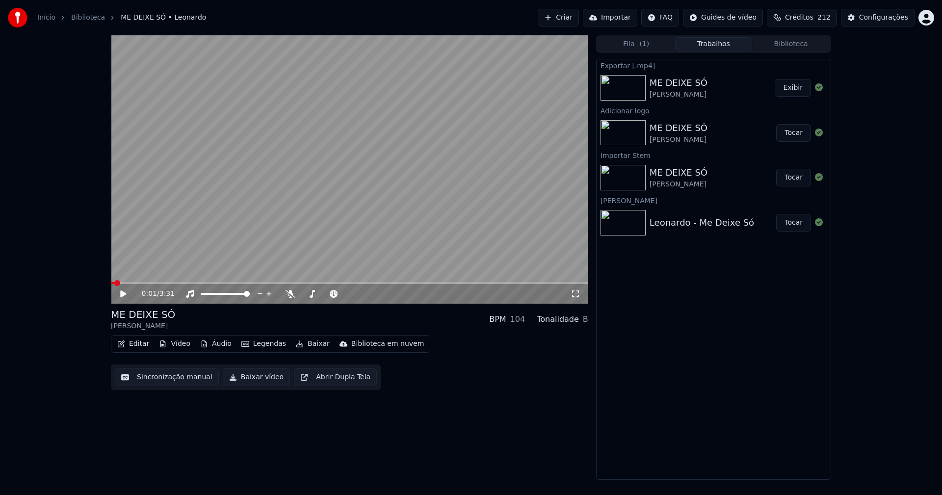
click at [46, 20] on link "Início" at bounding box center [46, 18] width 18 height 10
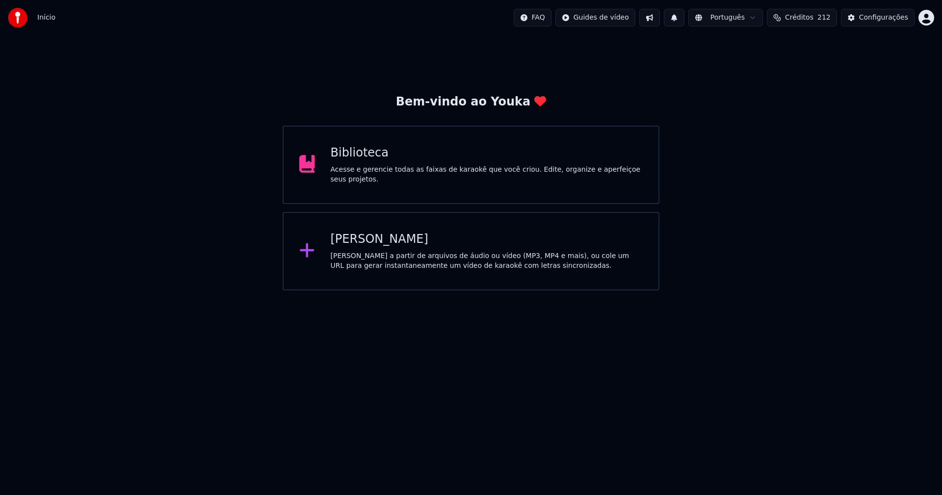
click at [366, 242] on div "[PERSON_NAME]" at bounding box center [487, 240] width 313 height 16
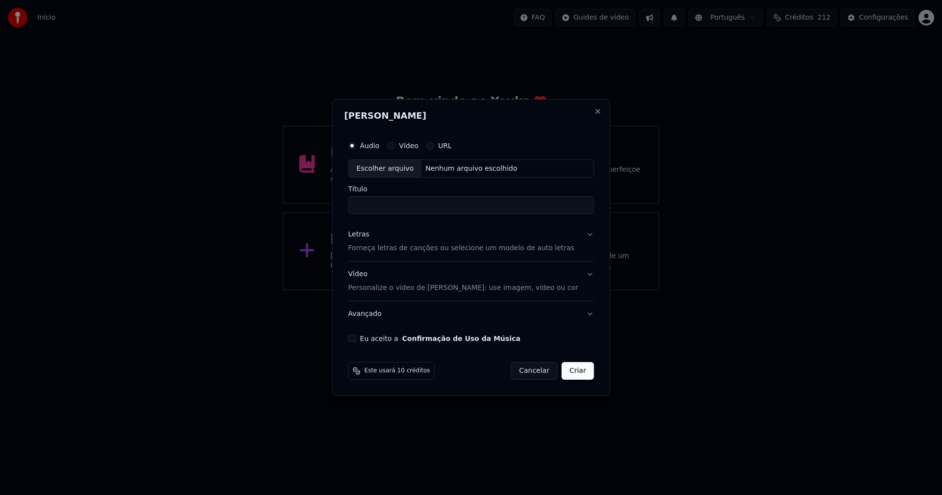
click at [399, 171] on div "Escolher arquivo" at bounding box center [385, 169] width 73 height 18
type input "**********"
click at [368, 237] on div "Letras" at bounding box center [359, 235] width 21 height 10
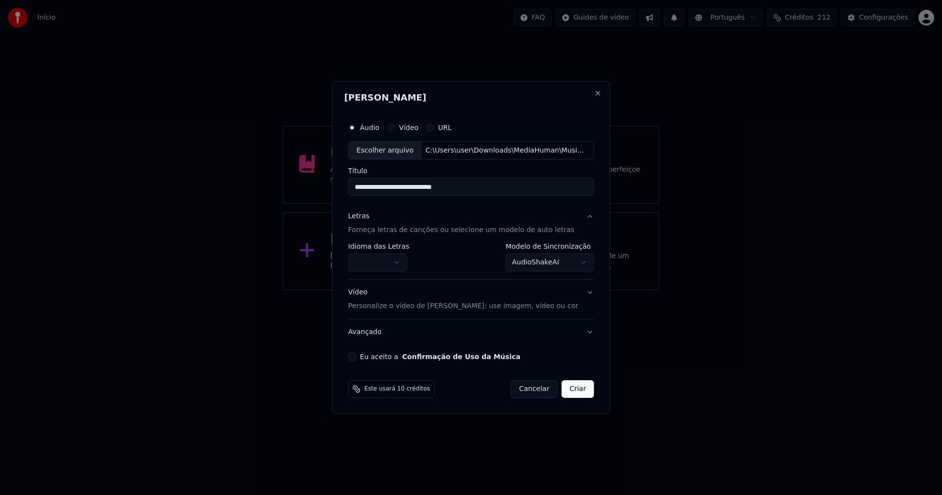
click at [390, 264] on body "**********" at bounding box center [471, 145] width 942 height 291
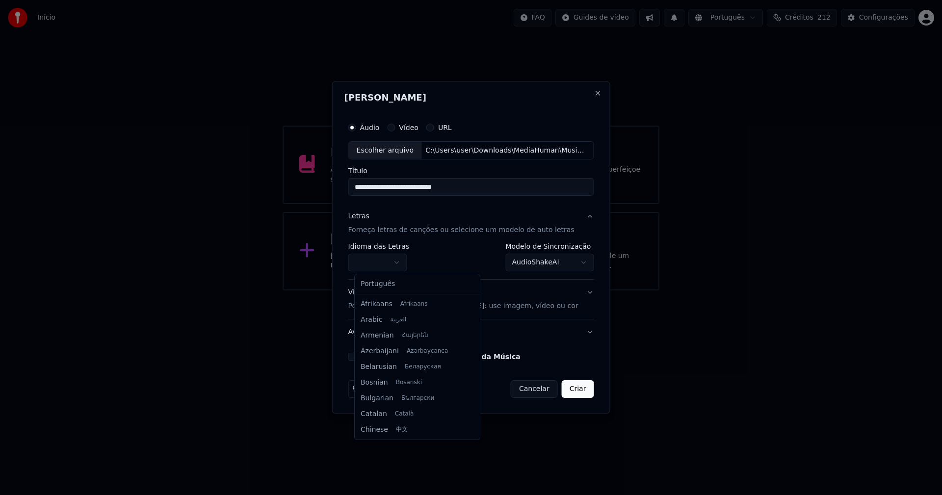
select select "**"
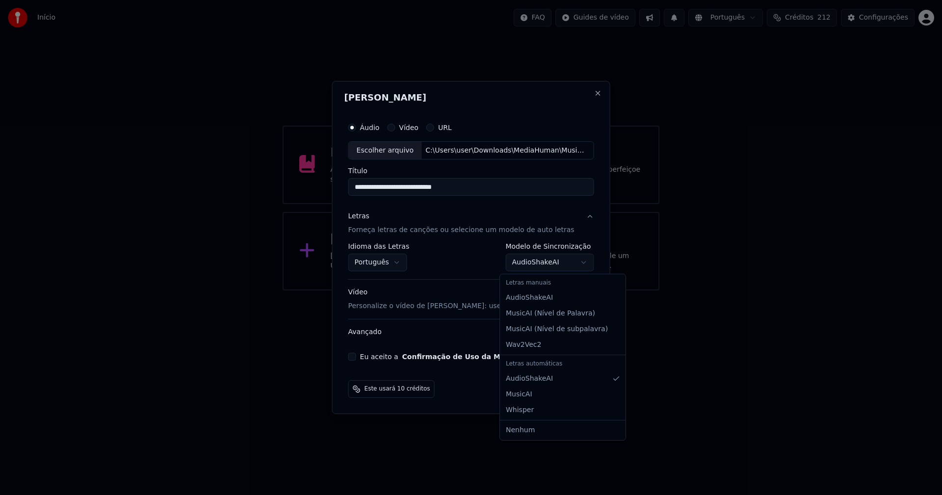
click at [516, 265] on body "**********" at bounding box center [471, 145] width 942 height 291
select select "**********"
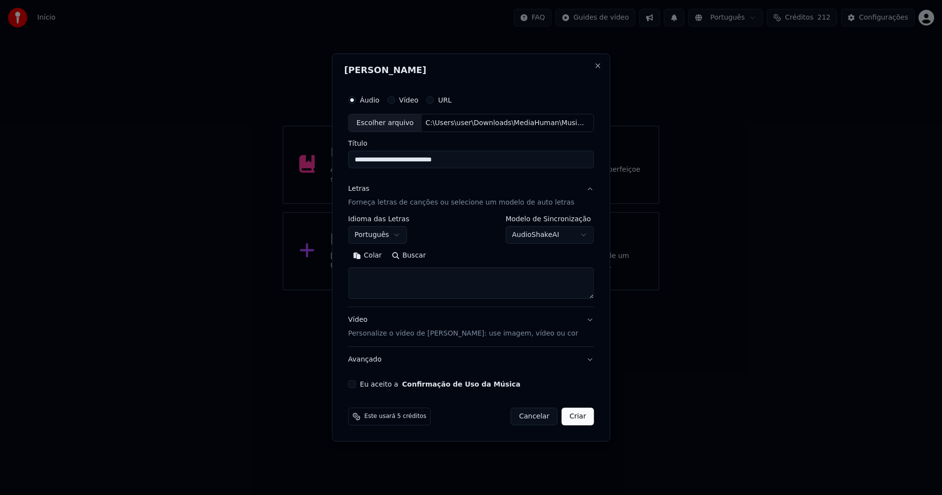
click at [376, 256] on button "Colar" at bounding box center [368, 256] width 39 height 16
click at [465, 253] on button "Expandir" at bounding box center [462, 256] width 51 height 16
type textarea "**********"
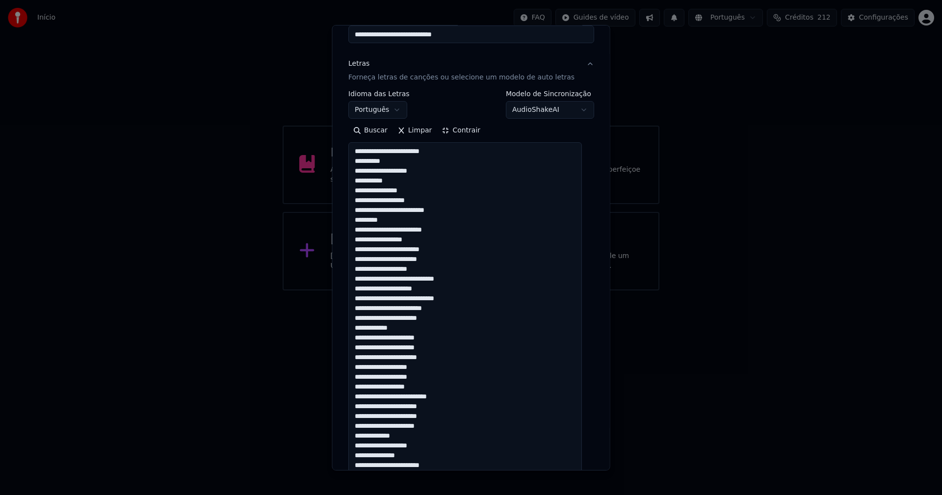
scroll to position [98, 0]
select select "**********"
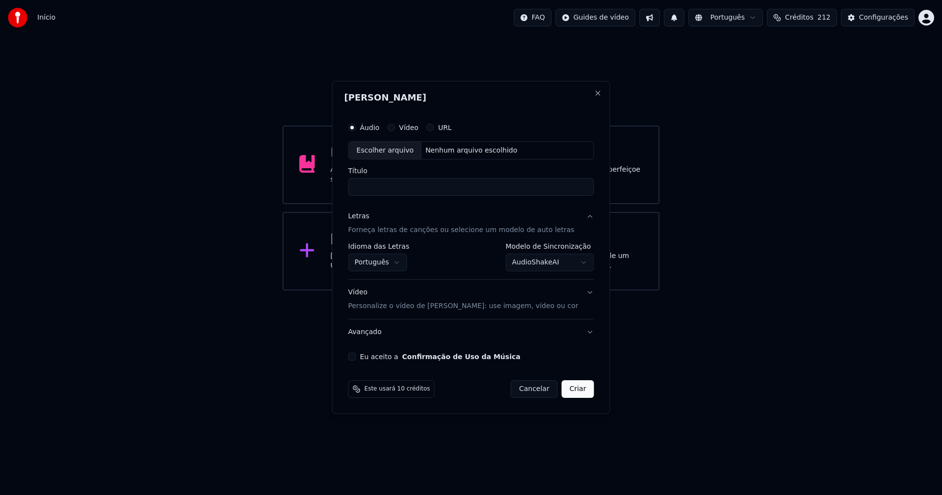
scroll to position [0, 0]
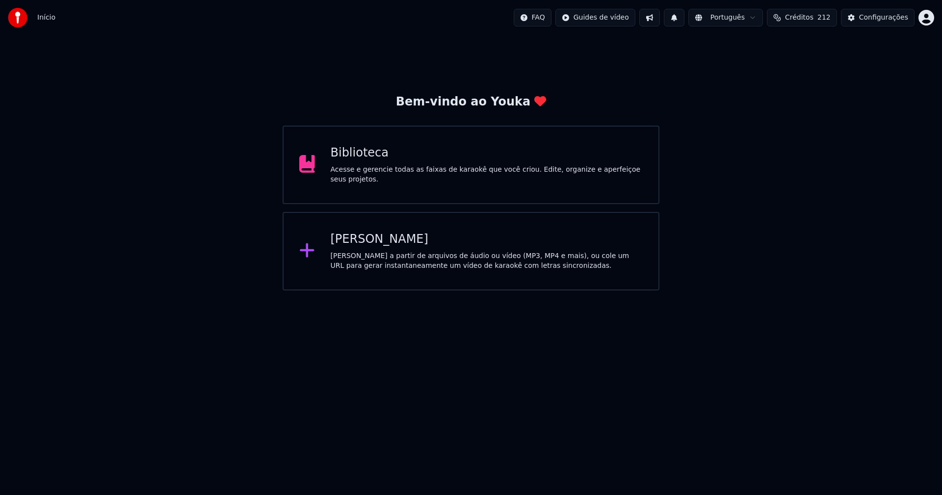
click at [376, 241] on div "[PERSON_NAME]" at bounding box center [487, 240] width 313 height 16
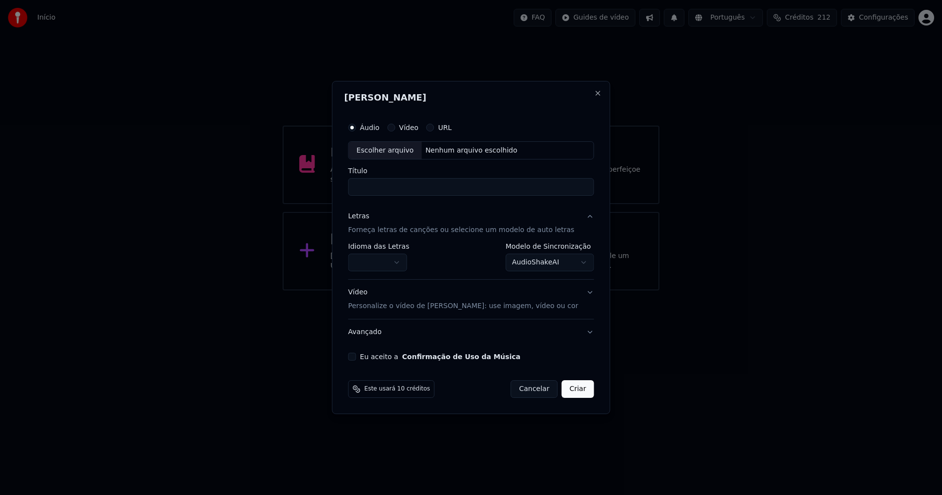
click at [386, 152] on div "Escolher arquivo" at bounding box center [385, 151] width 73 height 18
type input "**********"
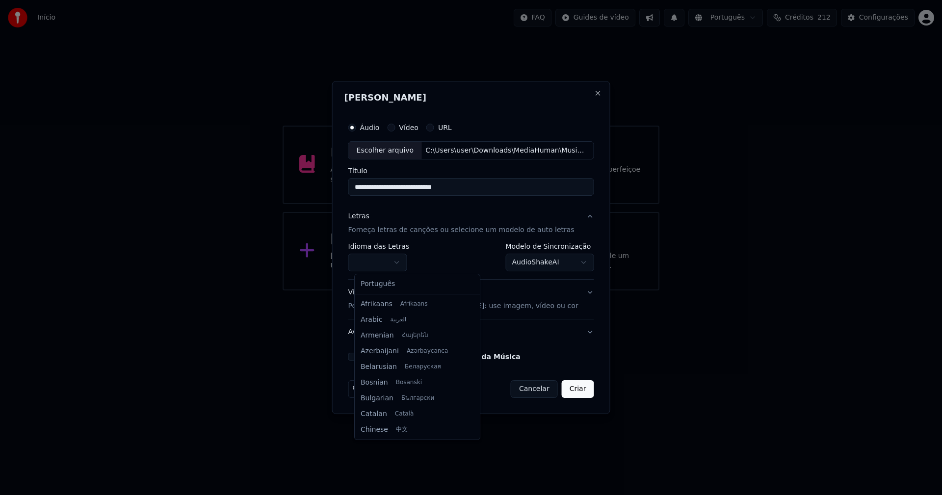
click at [384, 261] on body "**********" at bounding box center [471, 145] width 942 height 291
select select "**"
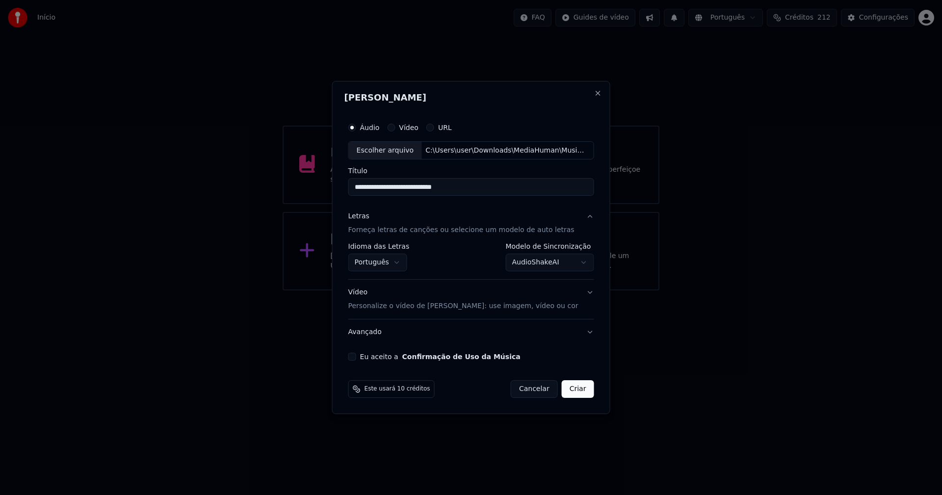
click at [531, 266] on body "**********" at bounding box center [471, 145] width 942 height 291
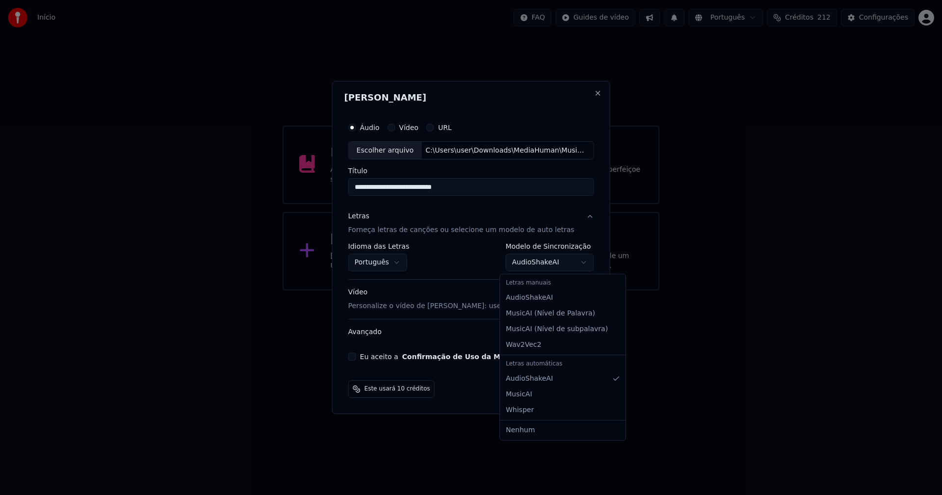
select select "**********"
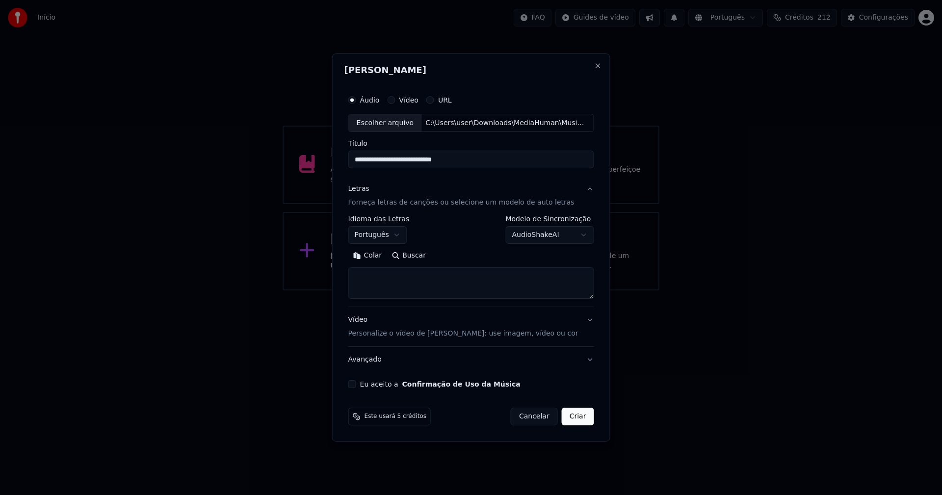
click at [374, 252] on button "Colar" at bounding box center [368, 256] width 39 height 16
click at [472, 256] on button "Expandir" at bounding box center [462, 256] width 51 height 16
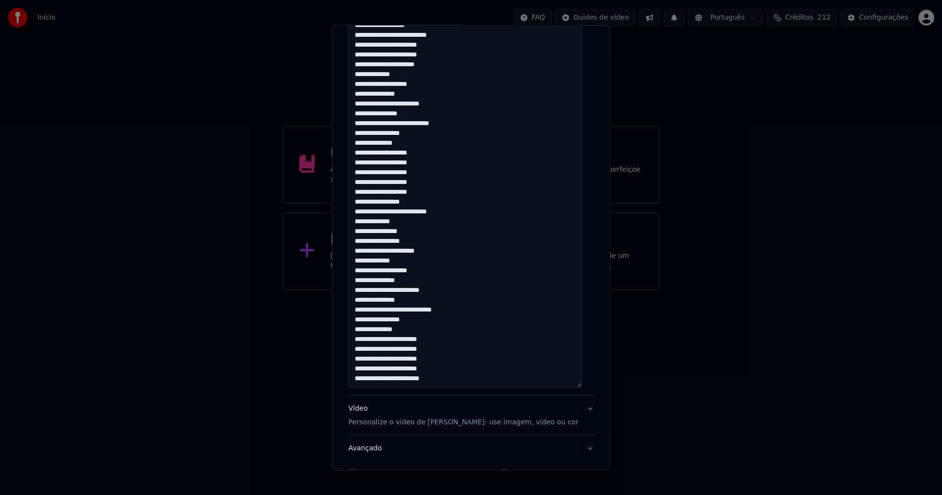
scroll to position [527, 0]
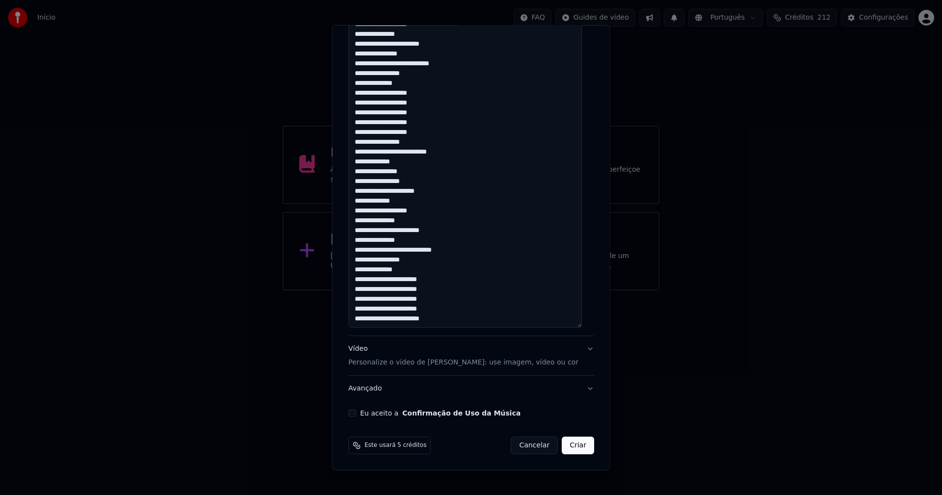
click at [354, 413] on button "Eu aceito a Confirmação de Uso da Música" at bounding box center [353, 413] width 8 height 8
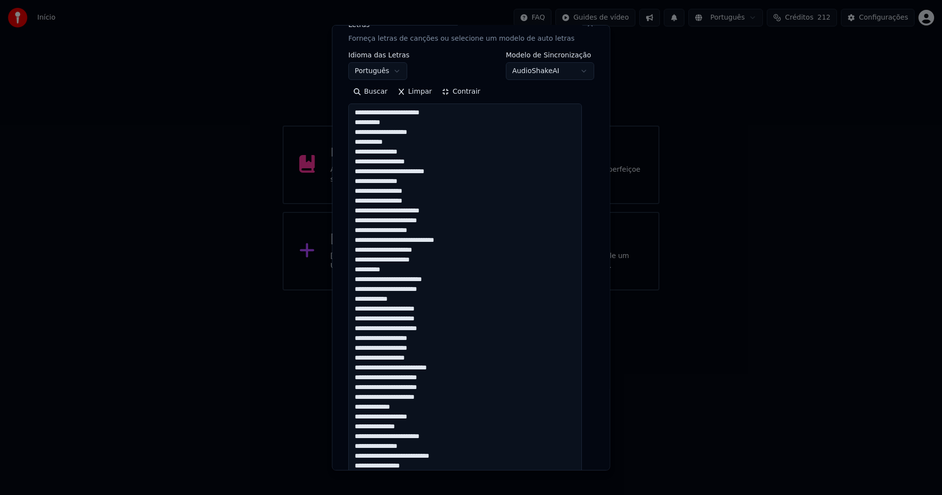
scroll to position [85, 0]
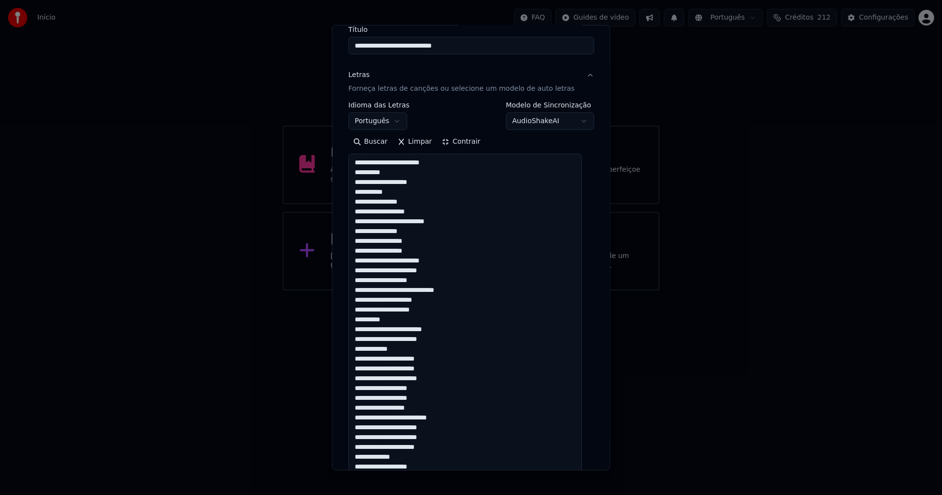
click at [358, 321] on textarea at bounding box center [466, 462] width 234 height 616
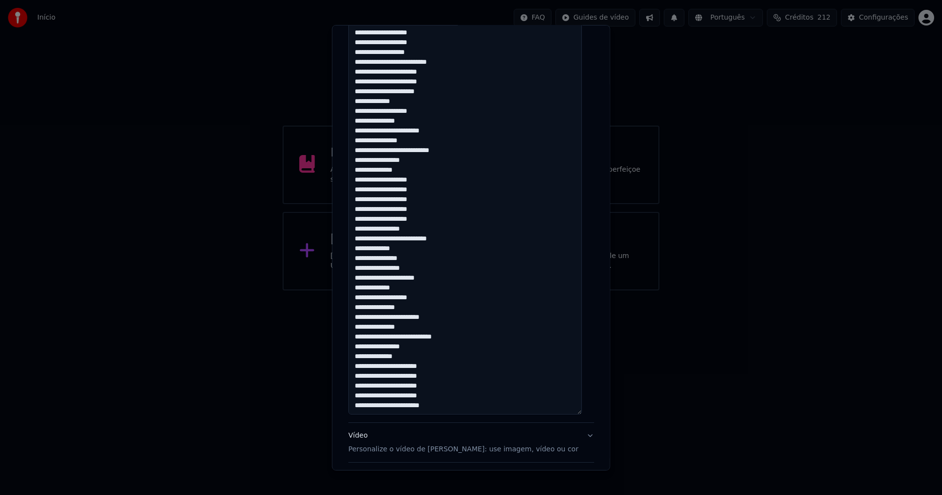
scroll to position [527, 0]
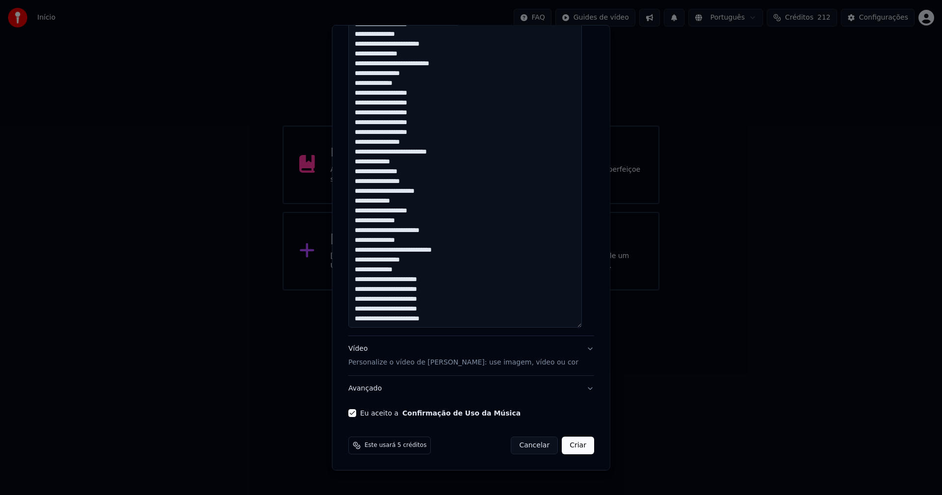
type textarea "**********"
click at [567, 447] on button "Criar" at bounding box center [578, 446] width 32 height 18
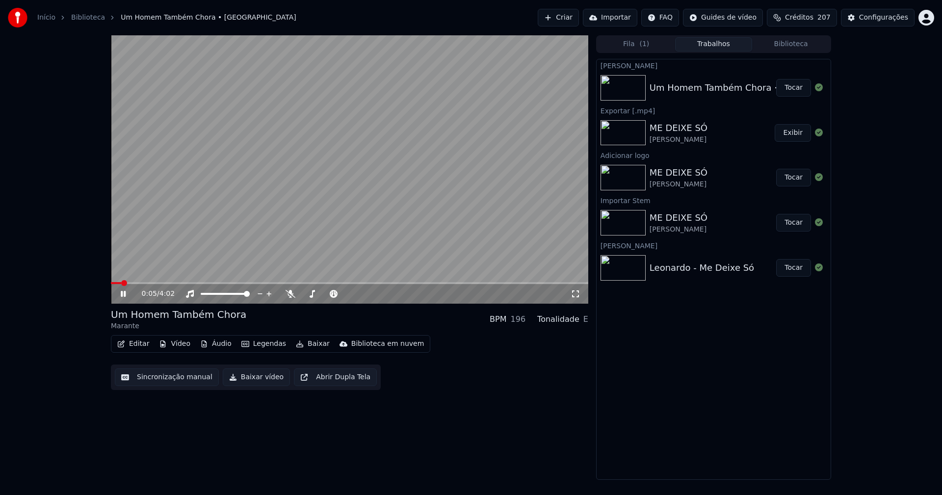
click at [129, 291] on icon at bounding box center [130, 294] width 23 height 8
click at [132, 340] on button "Editar" at bounding box center [133, 344] width 40 height 14
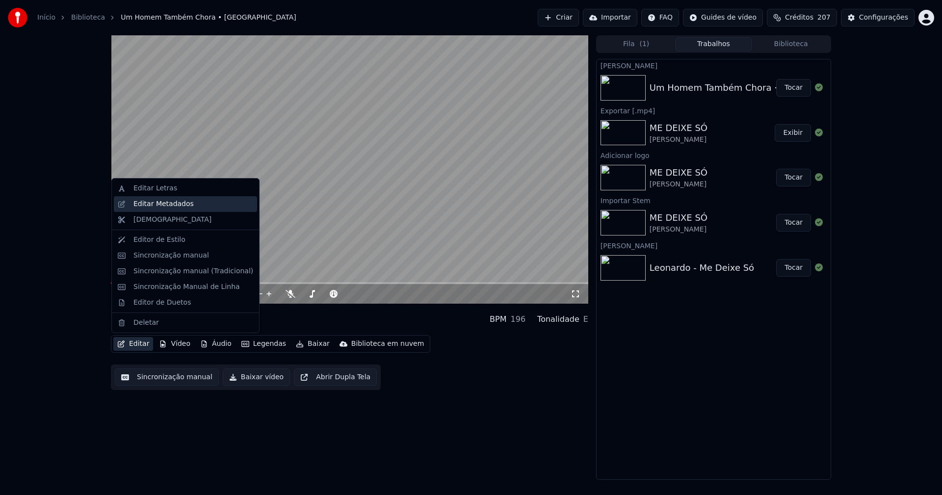
click at [163, 204] on div "Editar Metadados" at bounding box center [164, 204] width 60 height 10
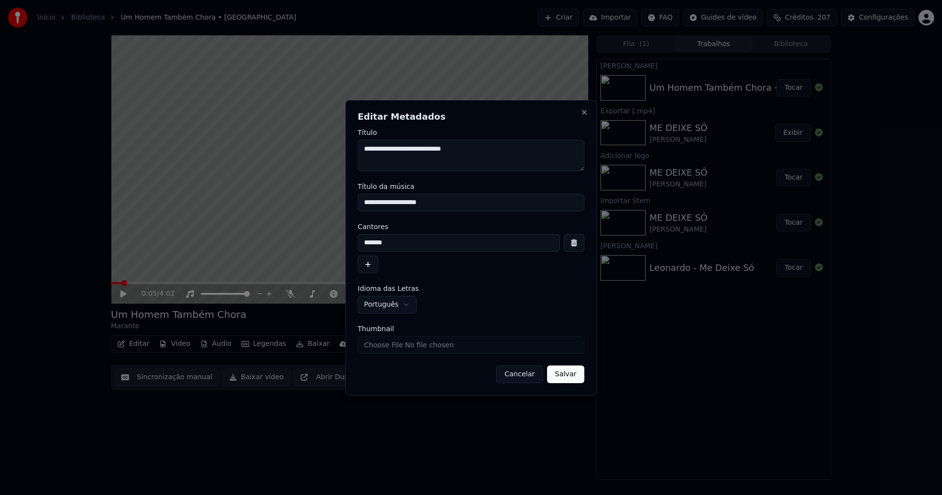
click at [375, 203] on input "**********" at bounding box center [471, 203] width 227 height 18
click at [401, 202] on input "**********" at bounding box center [471, 203] width 227 height 18
click at [431, 202] on input "**********" at bounding box center [471, 203] width 227 height 18
click at [459, 205] on input "**********" at bounding box center [471, 203] width 227 height 18
type input "**********"
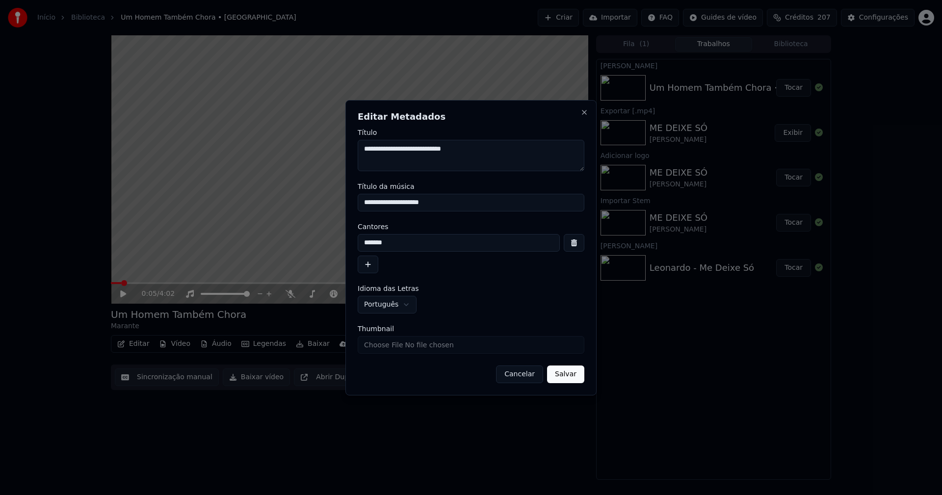
click at [383, 349] on input "Thumbnail" at bounding box center [471, 345] width 227 height 18
type input "**********"
click at [567, 370] on button "Salvar" at bounding box center [565, 375] width 37 height 18
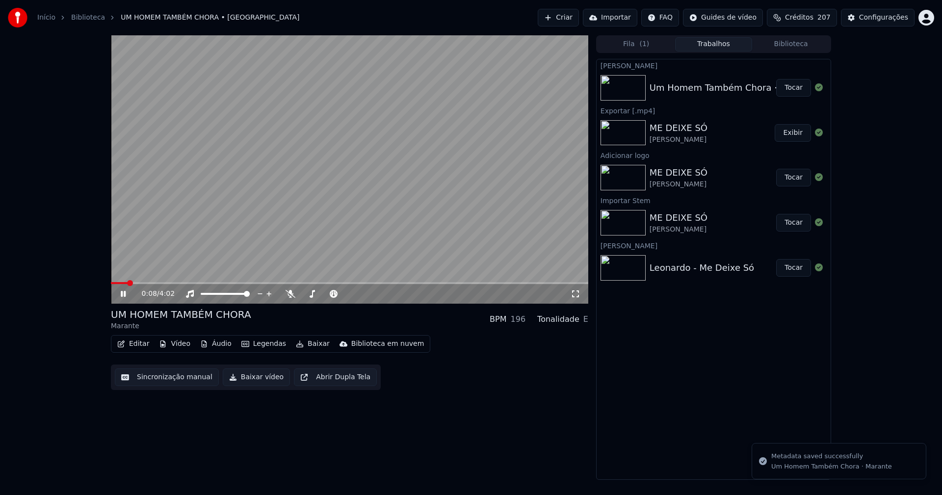
click at [112, 283] on span at bounding box center [119, 283] width 17 height 2
click at [112, 283] on span at bounding box center [120, 283] width 18 height 2
click at [213, 342] on button "Áudio" at bounding box center [215, 344] width 39 height 14
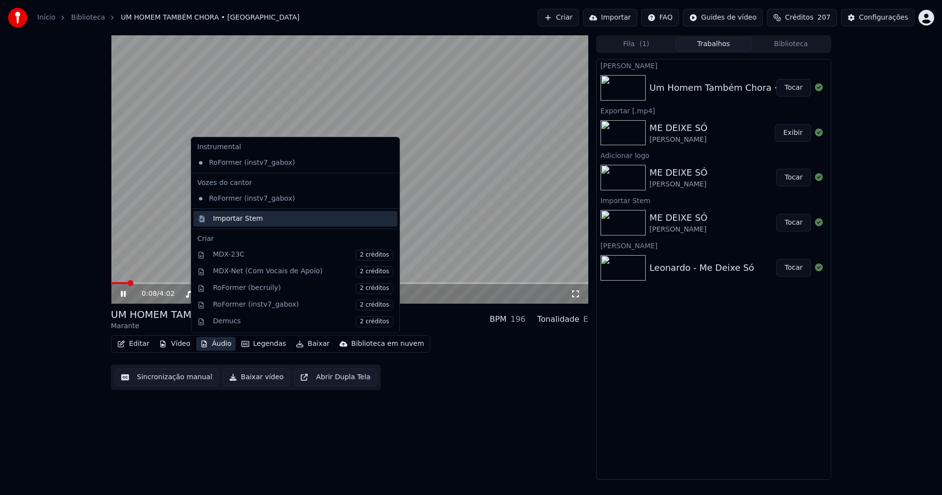
click at [229, 222] on div "Importar Stem" at bounding box center [238, 219] width 50 height 10
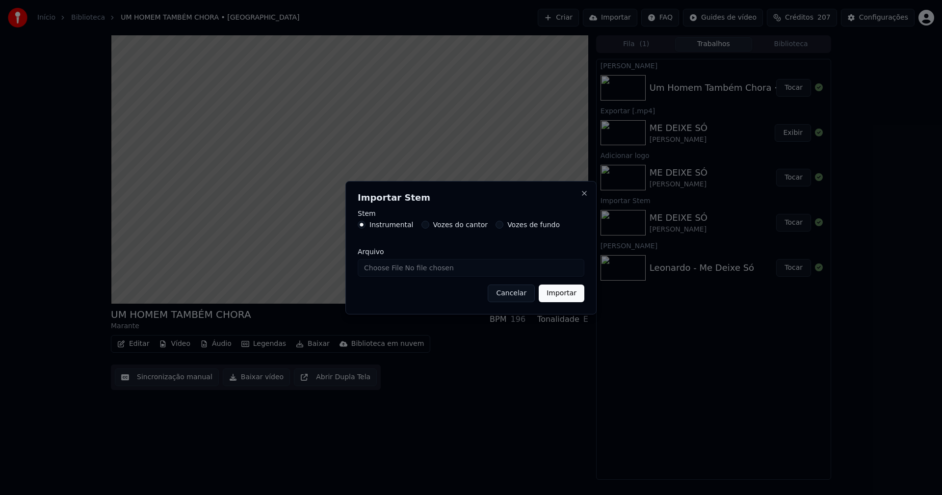
click at [399, 268] on input "Arquivo" at bounding box center [471, 268] width 227 height 18
type input "**********"
drag, startPoint x: 569, startPoint y: 295, endPoint x: 556, endPoint y: 295, distance: 13.3
click at [569, 295] on button "Importar" at bounding box center [562, 294] width 46 height 18
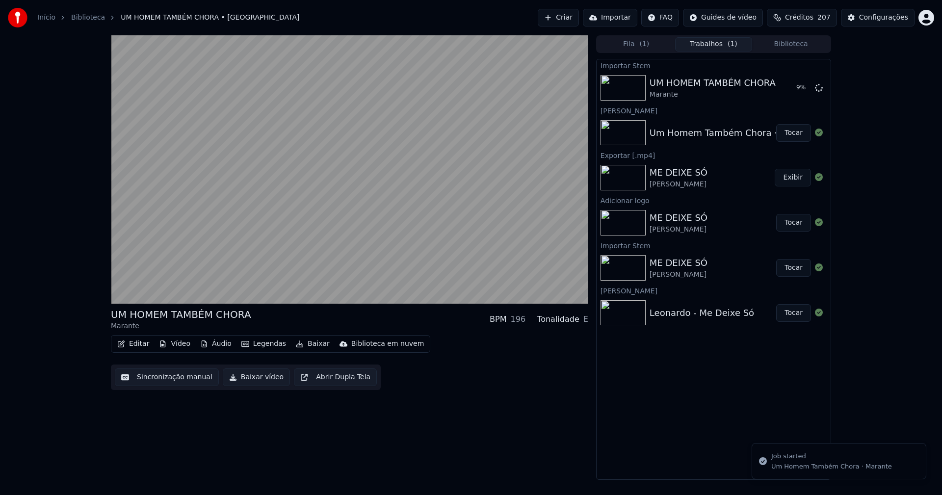
click at [183, 345] on button "Vídeo" at bounding box center [174, 344] width 39 height 14
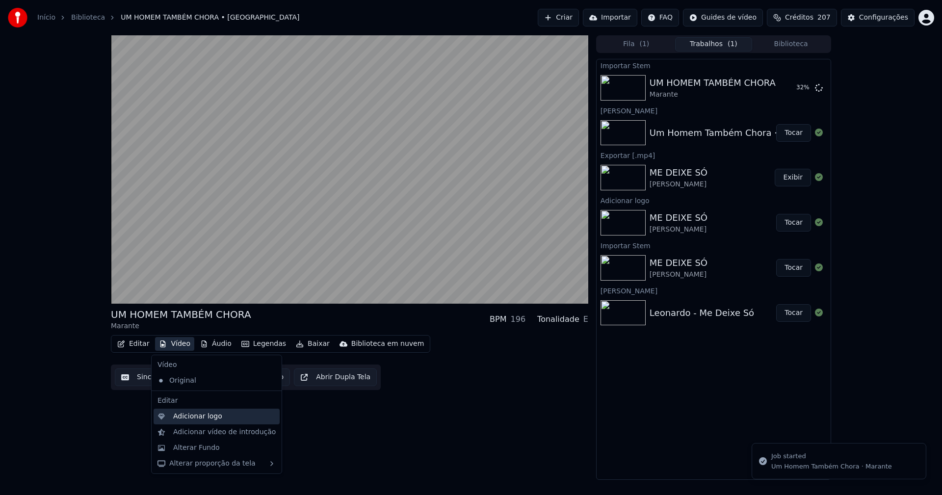
click at [208, 421] on div "Adicionar logo" at bounding box center [197, 417] width 49 height 10
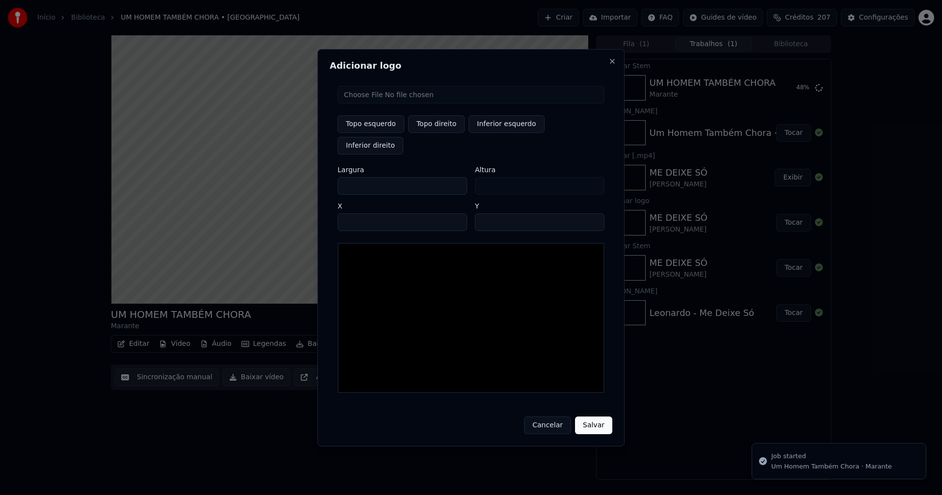
click at [377, 104] on input "file" at bounding box center [471, 95] width 267 height 18
type input "**********"
click at [430, 133] on button "Topo direito" at bounding box center [436, 124] width 56 height 18
type input "****"
drag, startPoint x: 355, startPoint y: 175, endPoint x: 297, endPoint y: 179, distance: 58.1
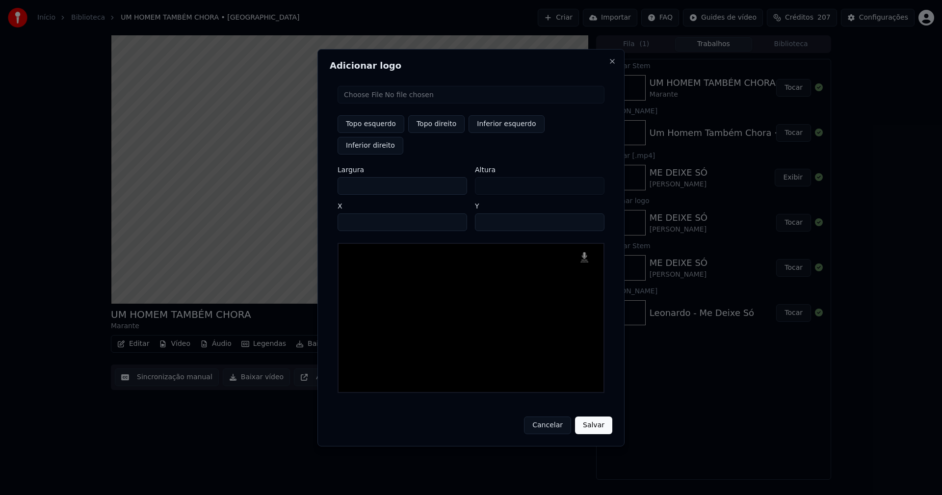
click at [297, 179] on body "Início Biblioteca UM HOMEM TAMBÉM CHORA • Marante Criar Importar FAQ Guides de …" at bounding box center [471, 247] width 942 height 495
type input "**"
type input "***"
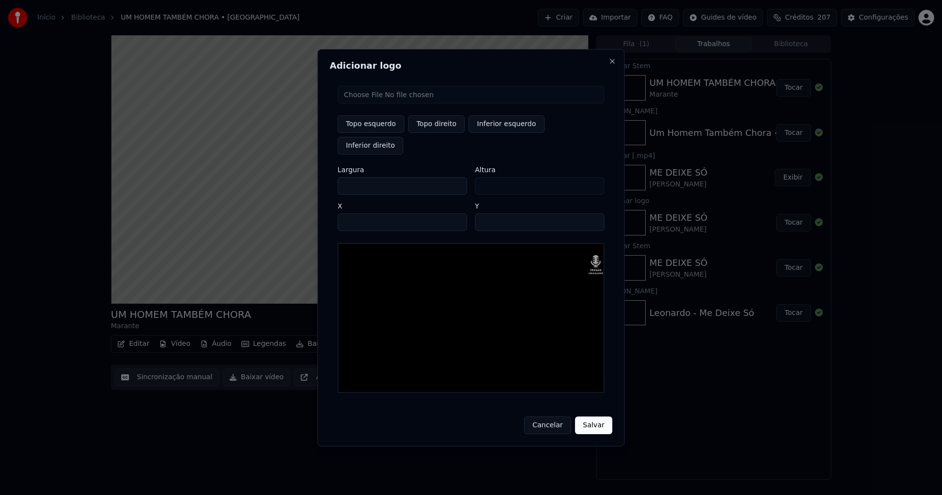
type input "***"
click at [366, 214] on input "****" at bounding box center [403, 223] width 130 height 18
click at [353, 214] on input "****" at bounding box center [403, 223] width 130 height 18
type input "****"
click at [485, 214] on input "**" at bounding box center [540, 223] width 130 height 18
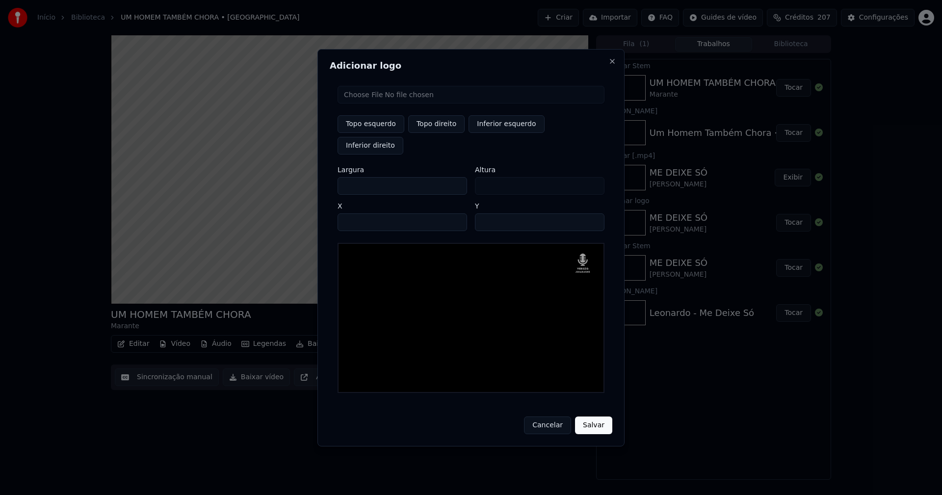
type input "**"
click at [590, 417] on button "Salvar" at bounding box center [593, 426] width 37 height 18
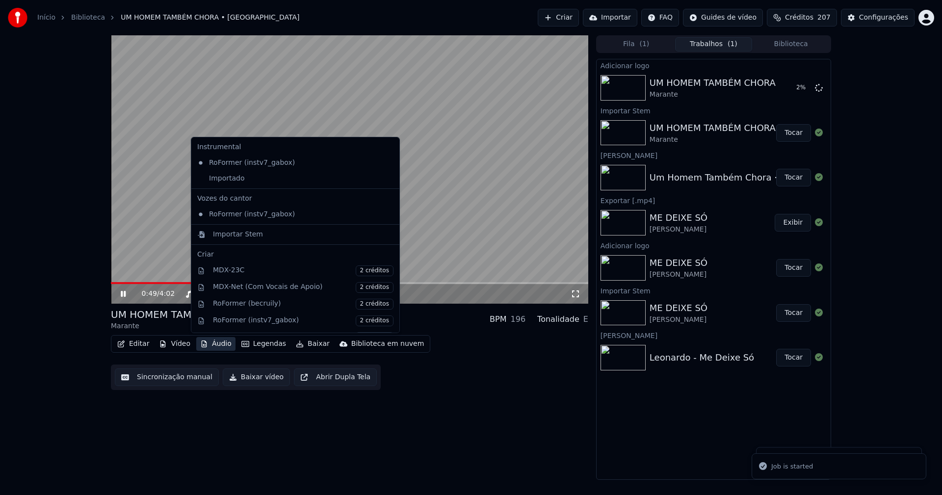
click at [219, 344] on button "Áudio" at bounding box center [215, 344] width 39 height 14
click at [213, 182] on div "Importado" at bounding box center [287, 179] width 189 height 16
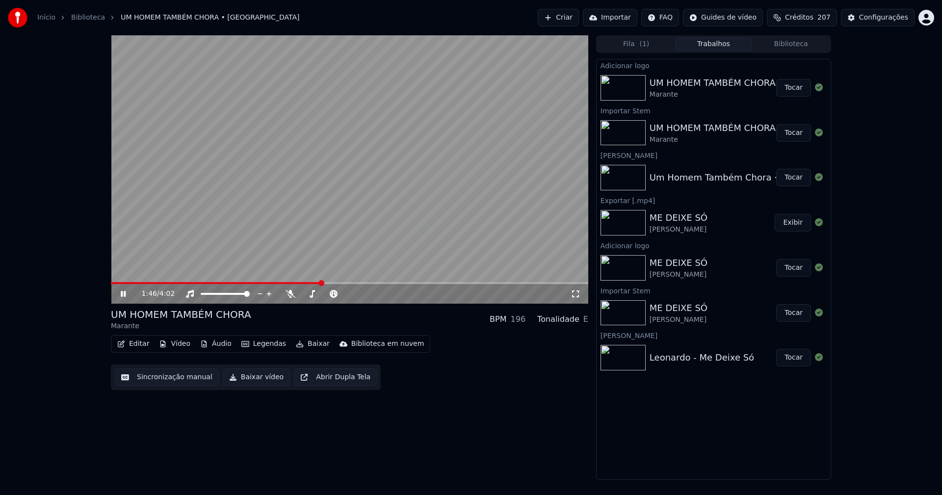
click at [795, 84] on button "Tocar" at bounding box center [794, 88] width 35 height 18
click at [123, 292] on icon at bounding box center [130, 294] width 23 height 8
click at [143, 347] on button "Editar" at bounding box center [133, 344] width 40 height 14
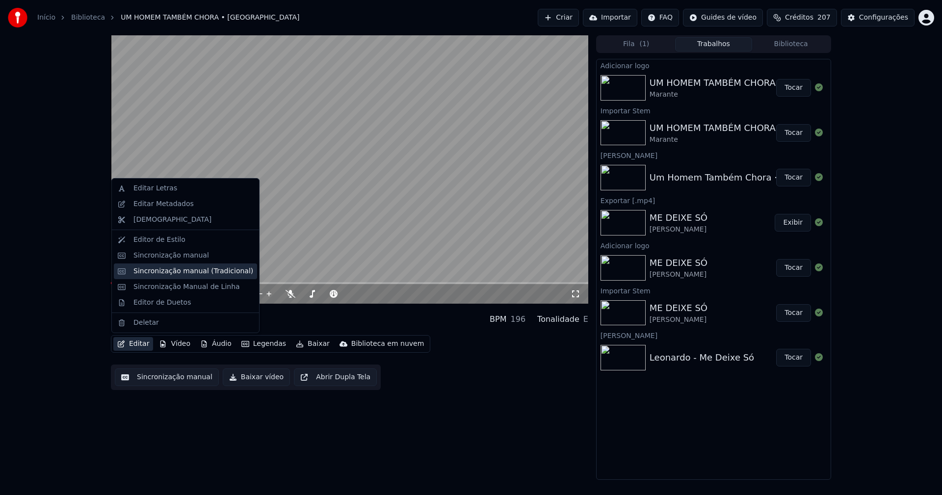
click at [150, 270] on div "Sincronização manual (Tradicional)" at bounding box center [194, 272] width 120 height 10
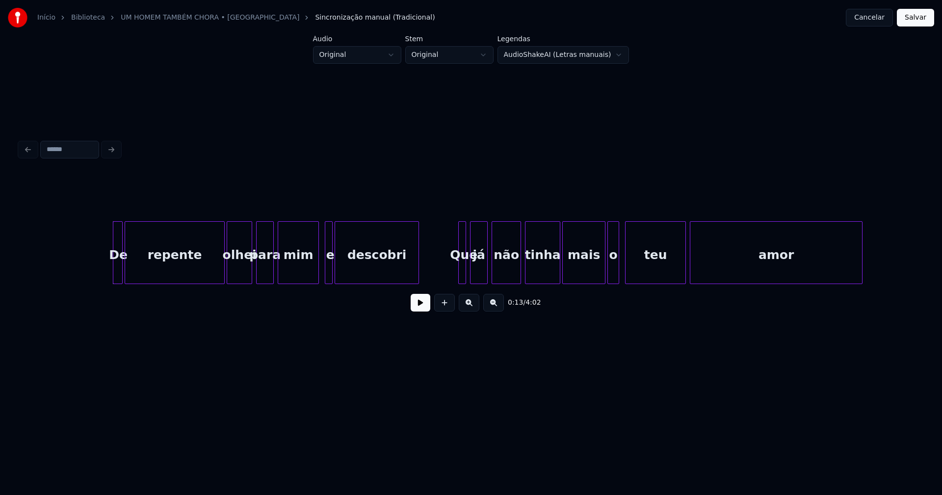
scroll to position [0, 1213]
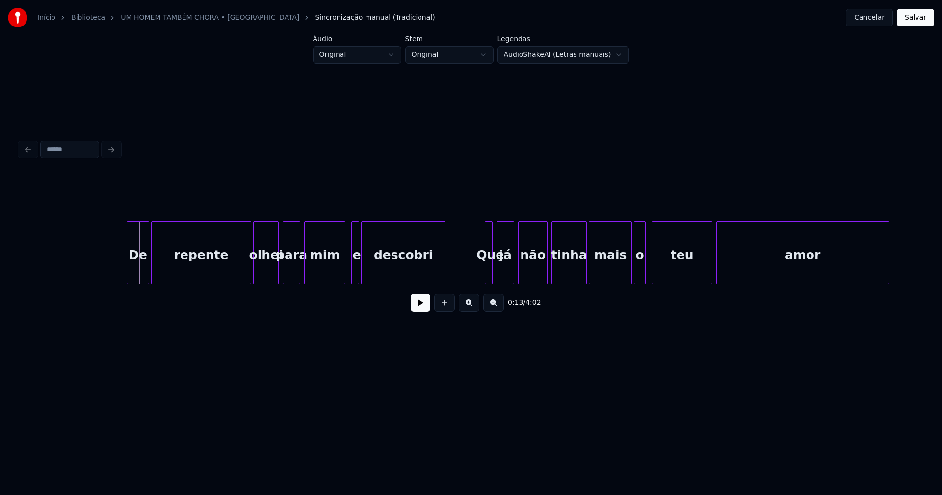
click at [128, 275] on div at bounding box center [128, 253] width 3 height 62
click at [417, 307] on button at bounding box center [421, 303] width 20 height 18
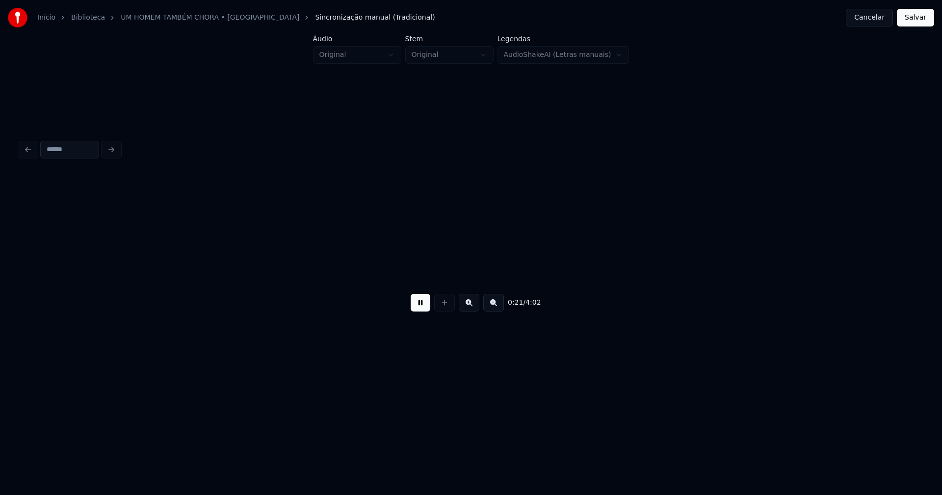
scroll to position [0, 2117]
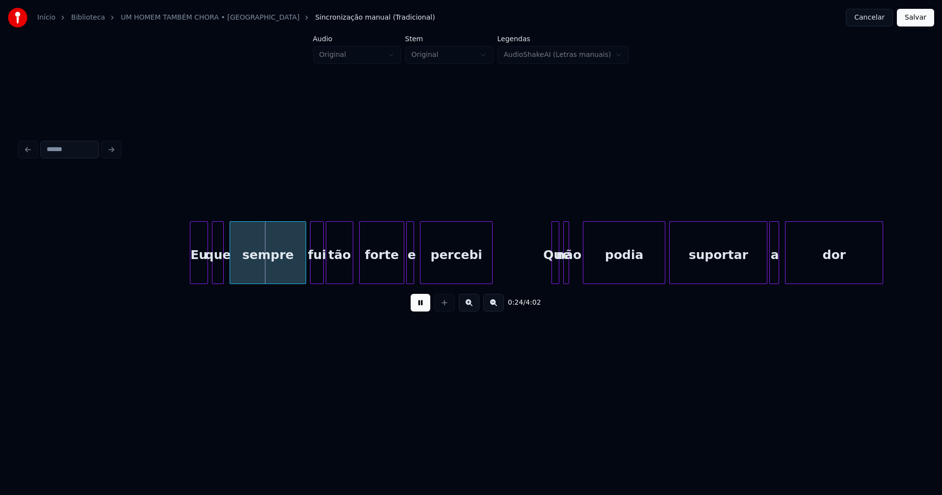
click at [191, 274] on div at bounding box center [191, 253] width 3 height 62
click at [392, 275] on div at bounding box center [393, 253] width 3 height 62
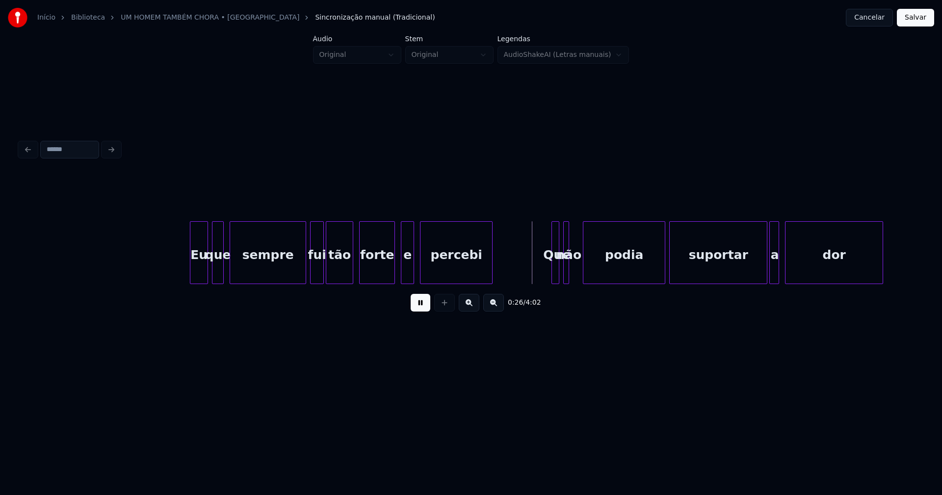
click at [402, 273] on div at bounding box center [403, 253] width 3 height 62
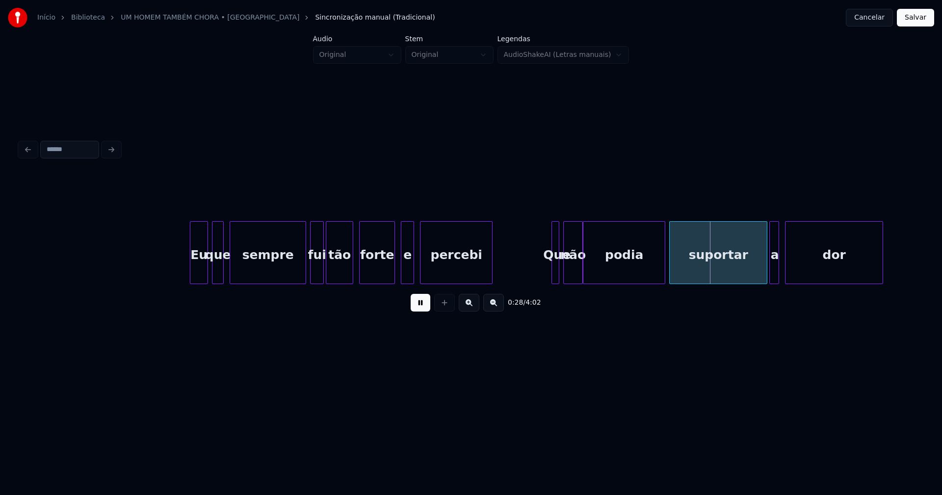
click at [582, 268] on div at bounding box center [581, 253] width 3 height 62
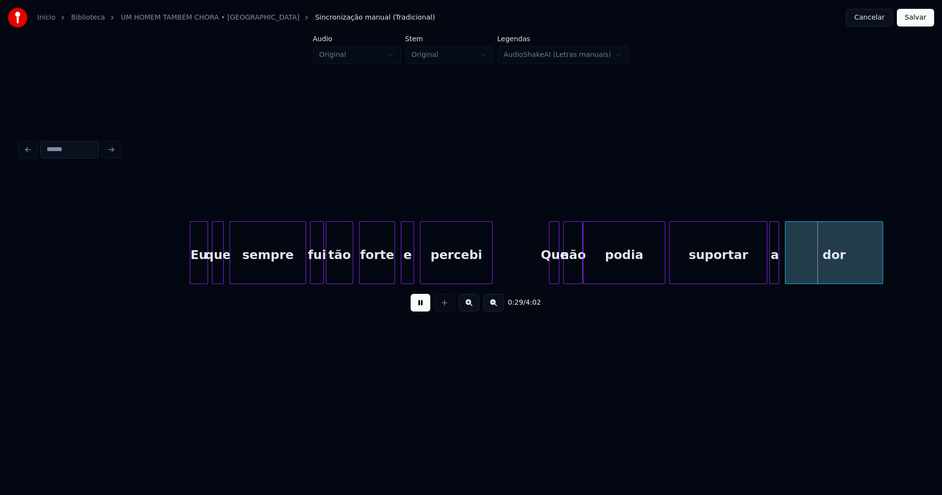
click at [551, 268] on div at bounding box center [551, 253] width 3 height 62
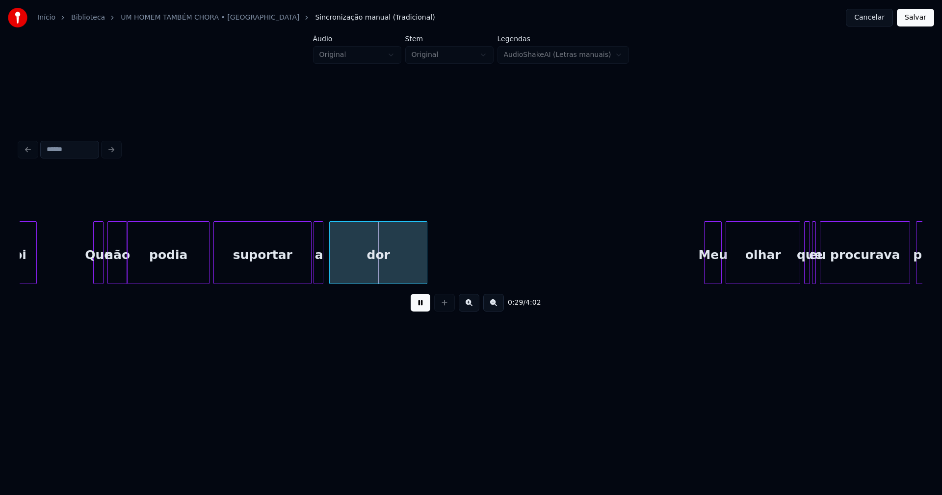
scroll to position [0, 2585]
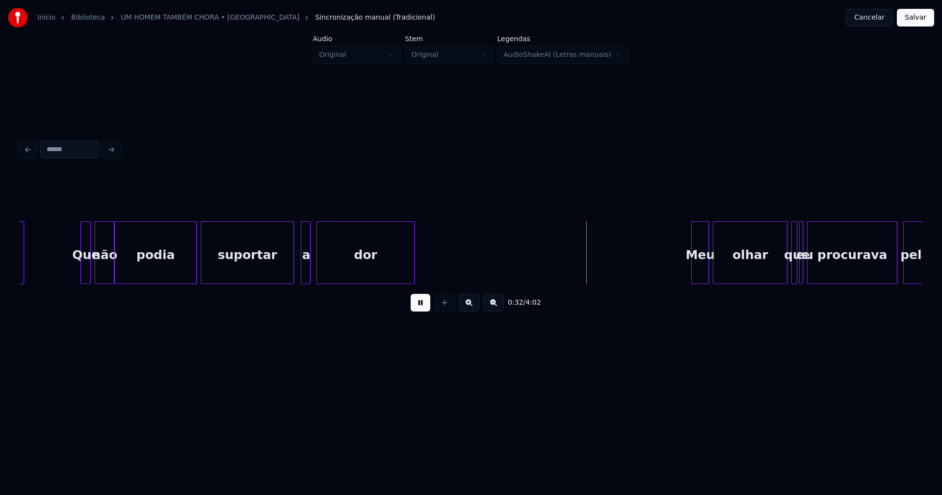
click at [292, 282] on div "percebi Que não podia suportar a dor Meu olhar que eu procurava pela" at bounding box center [471, 252] width 903 height 63
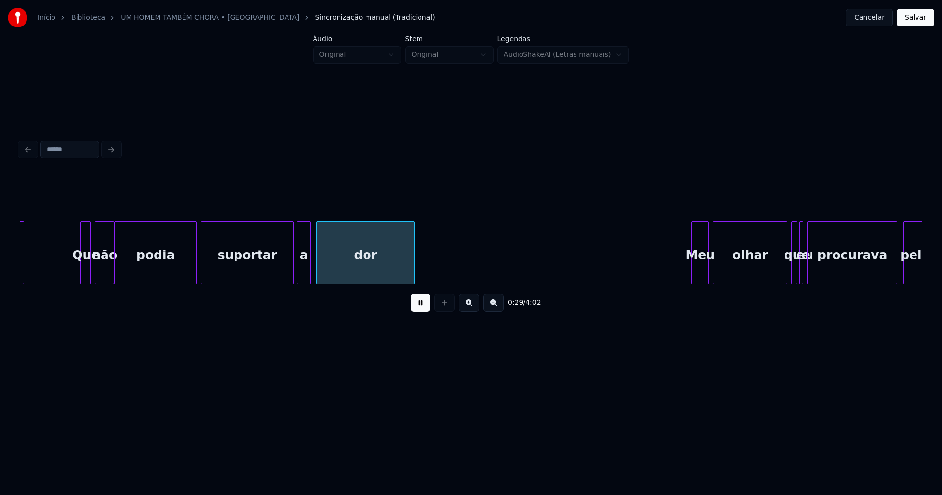
click at [299, 273] on div at bounding box center [298, 253] width 3 height 62
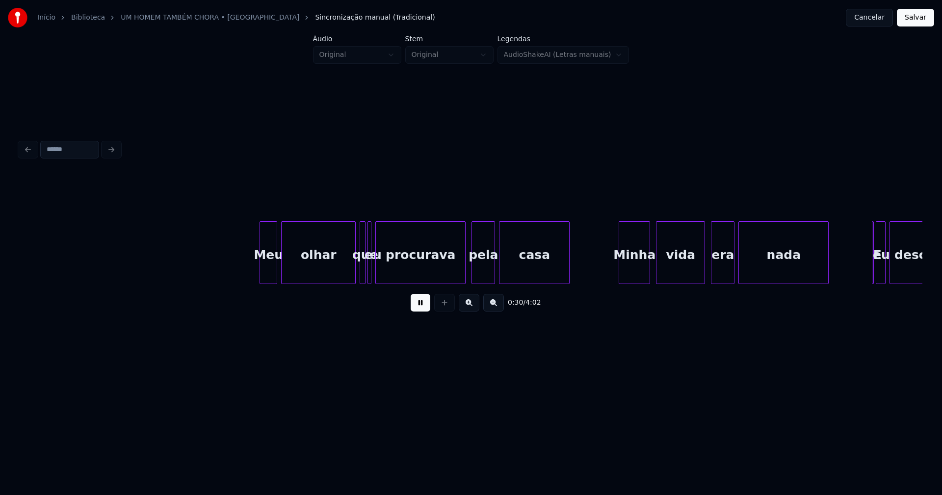
scroll to position [0, 3024]
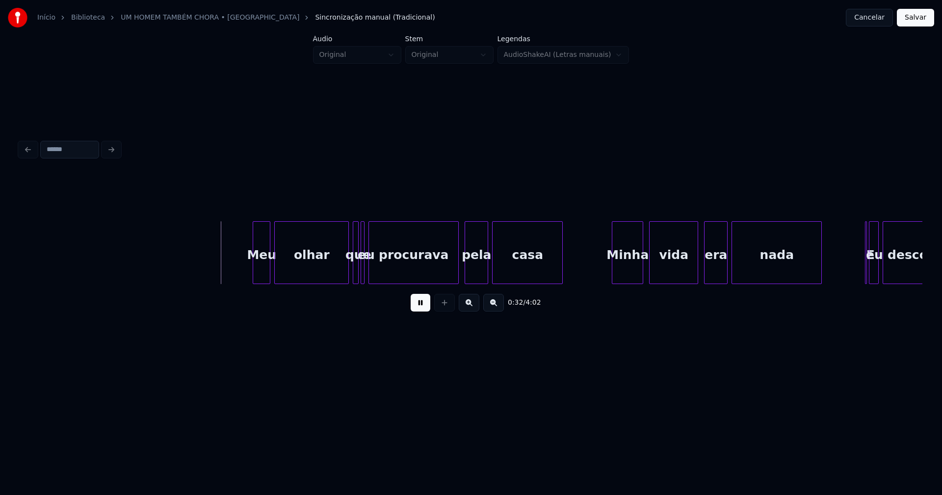
click at [253, 268] on div "Meu" at bounding box center [262, 252] width 18 height 63
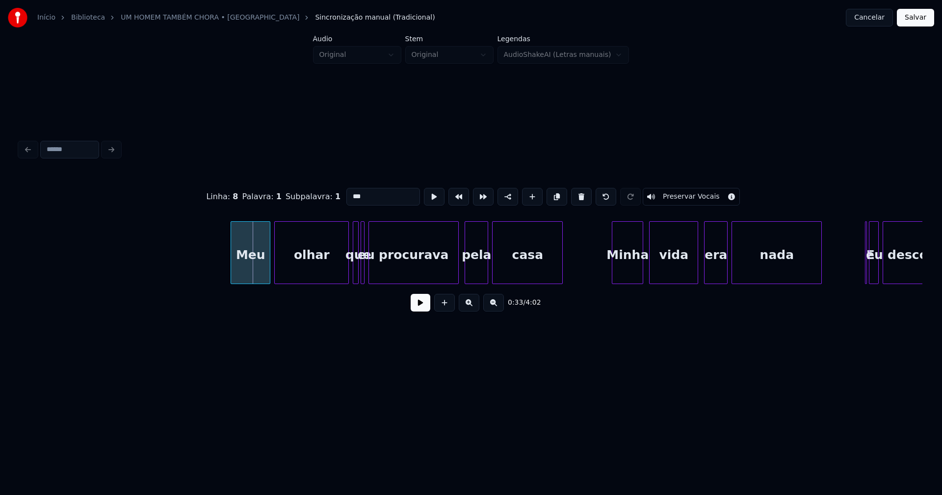
click at [232, 279] on div at bounding box center [232, 253] width 3 height 62
click at [422, 306] on button at bounding box center [421, 303] width 20 height 18
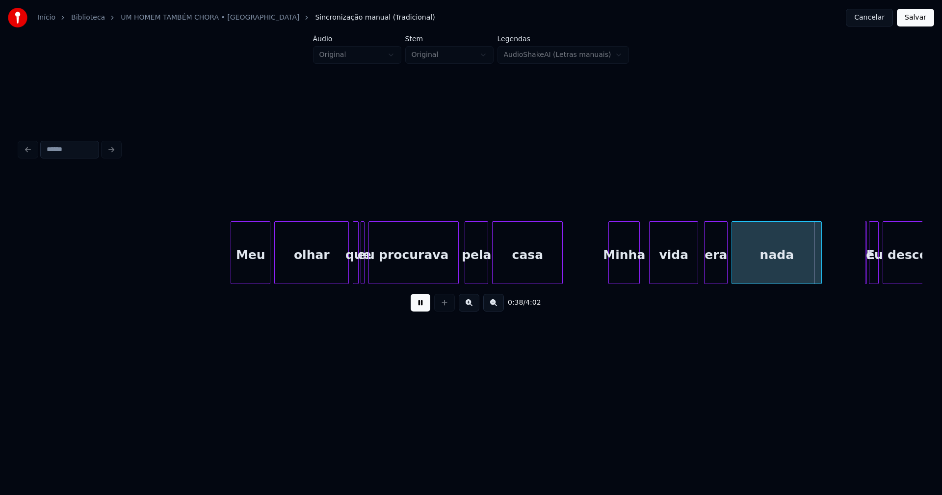
click at [628, 277] on div "Minha" at bounding box center [624, 255] width 30 height 67
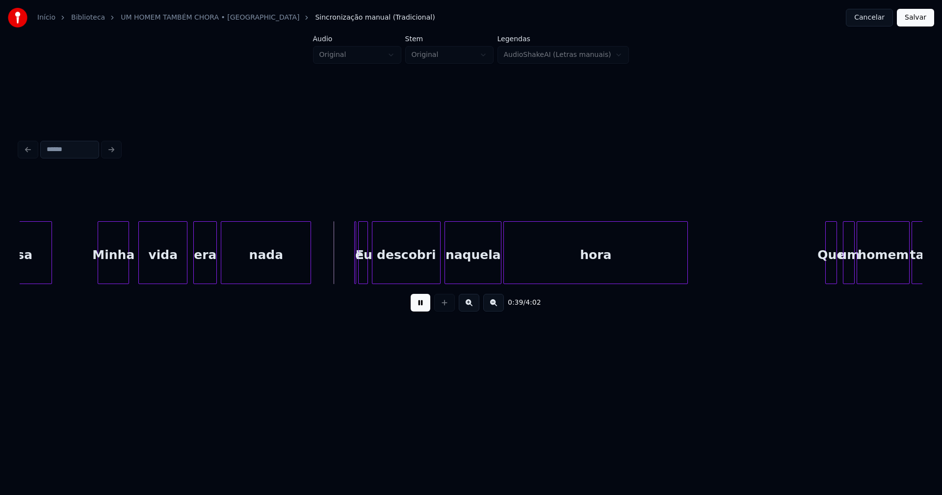
scroll to position [0, 3548]
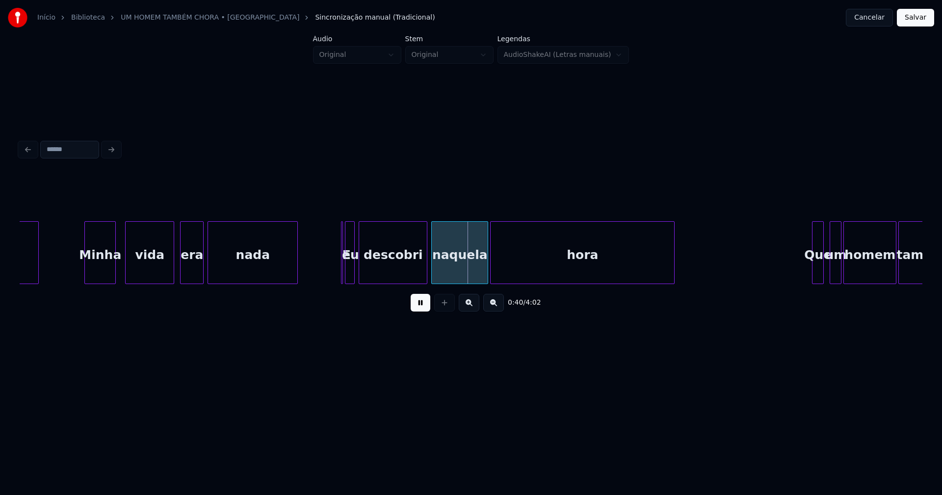
click at [423, 310] on button at bounding box center [421, 303] width 20 height 18
click at [344, 272] on div at bounding box center [344, 253] width 3 height 62
click at [323, 228] on div "E" at bounding box center [325, 252] width 5 height 63
click at [341, 271] on div at bounding box center [340, 253] width 3 height 62
click at [422, 308] on button at bounding box center [421, 303] width 20 height 18
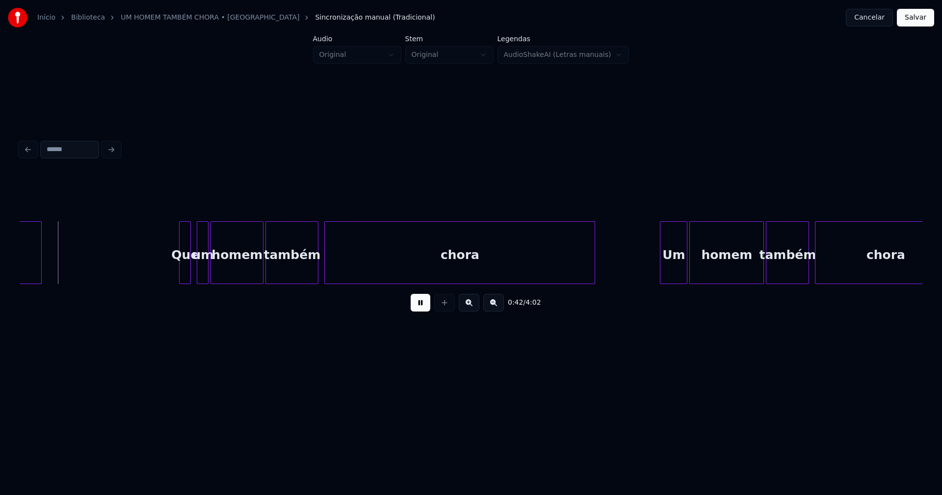
scroll to position [0, 4195]
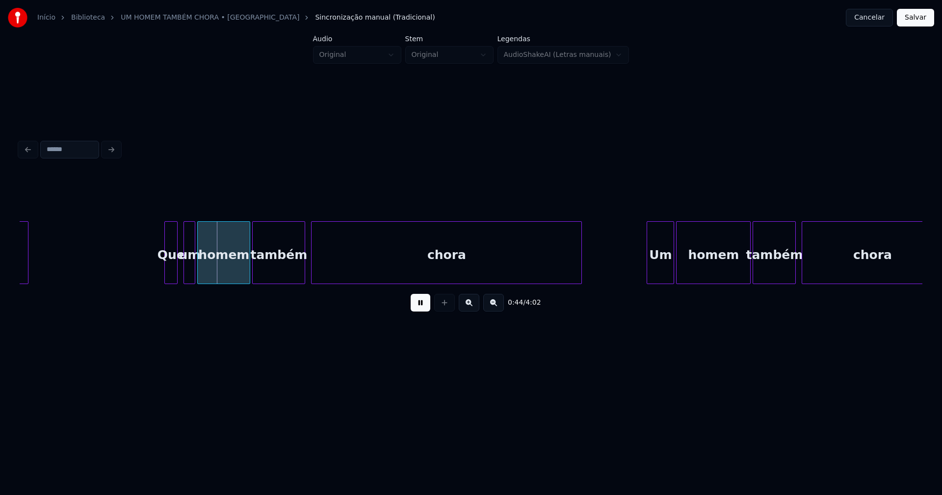
click at [166, 269] on div at bounding box center [166, 253] width 3 height 62
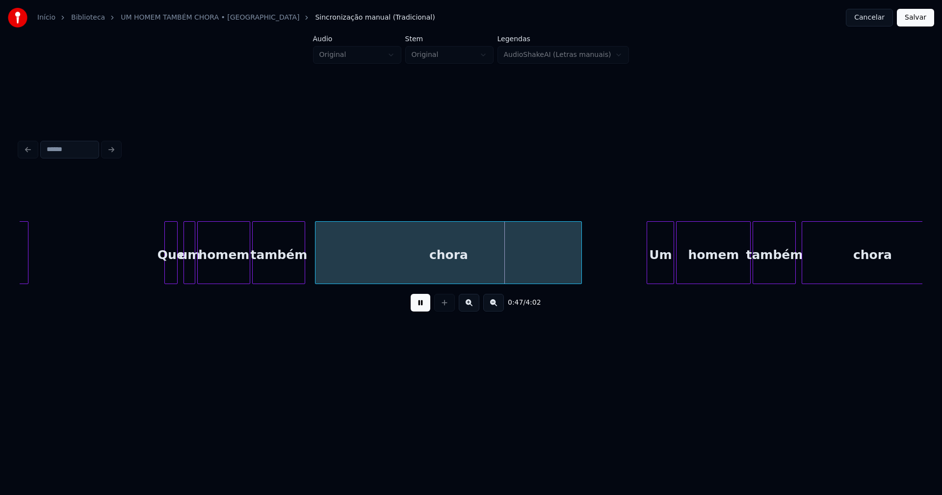
click at [317, 270] on div at bounding box center [317, 253] width 3 height 62
click at [311, 270] on div at bounding box center [310, 253] width 3 height 62
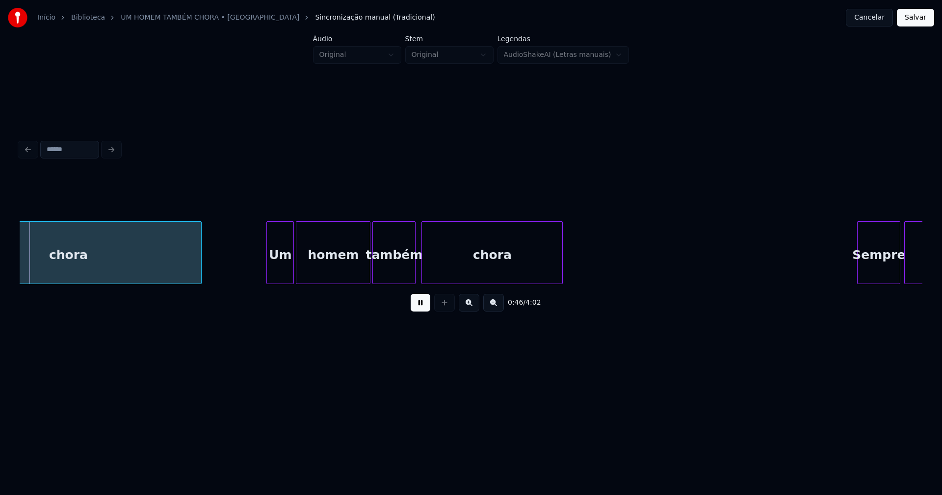
scroll to position [0, 4577]
click at [275, 274] on div "Um" at bounding box center [277, 255] width 27 height 67
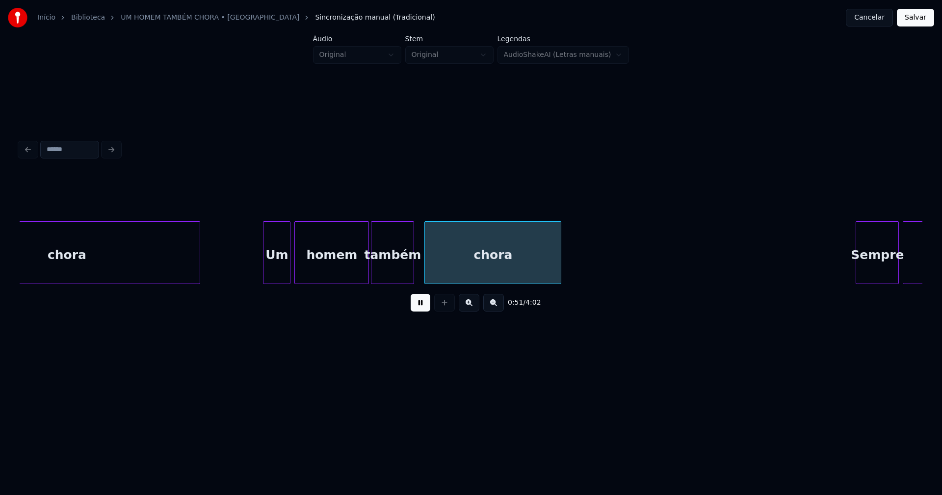
click at [426, 269] on div at bounding box center [426, 253] width 3 height 62
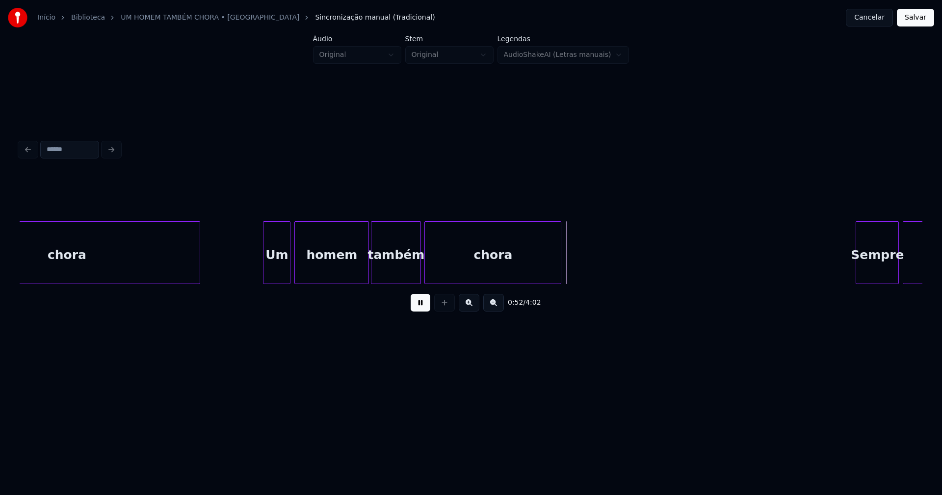
click at [419, 268] on div at bounding box center [419, 253] width 3 height 62
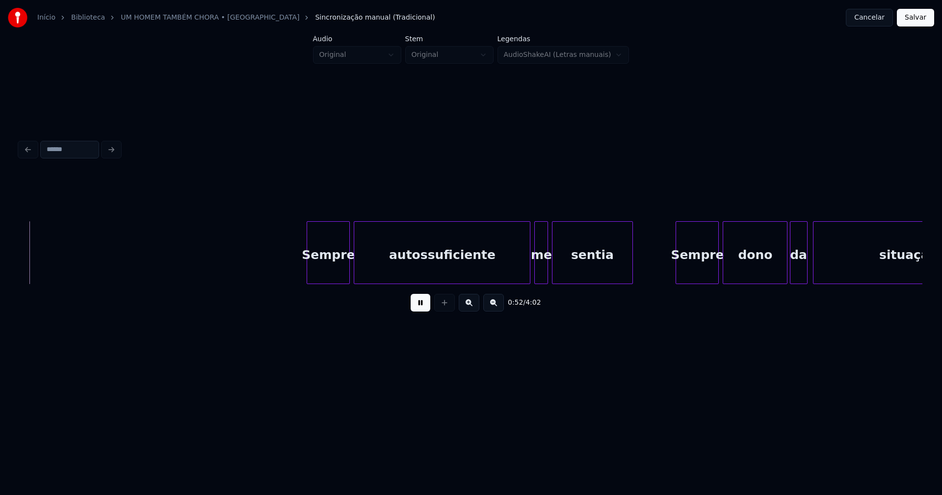
scroll to position [0, 5129]
click at [323, 278] on div "Sempre" at bounding box center [321, 255] width 42 height 67
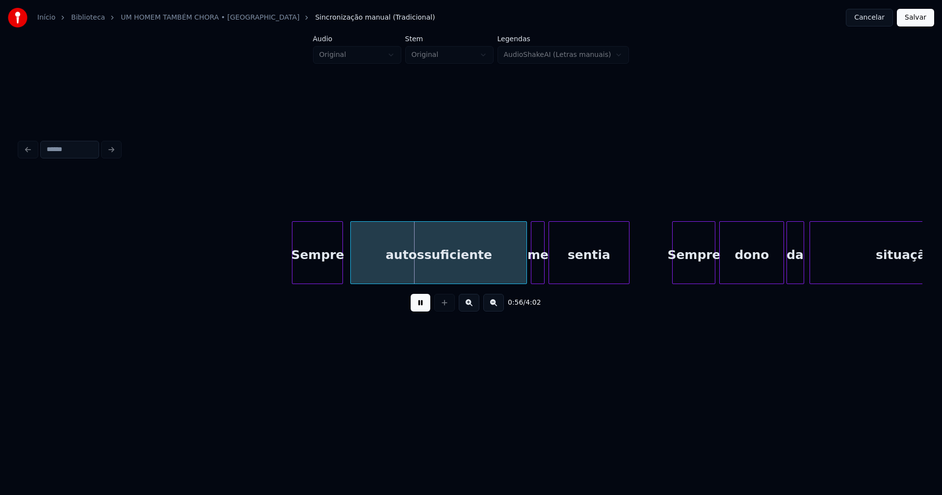
click at [295, 279] on div at bounding box center [294, 253] width 3 height 62
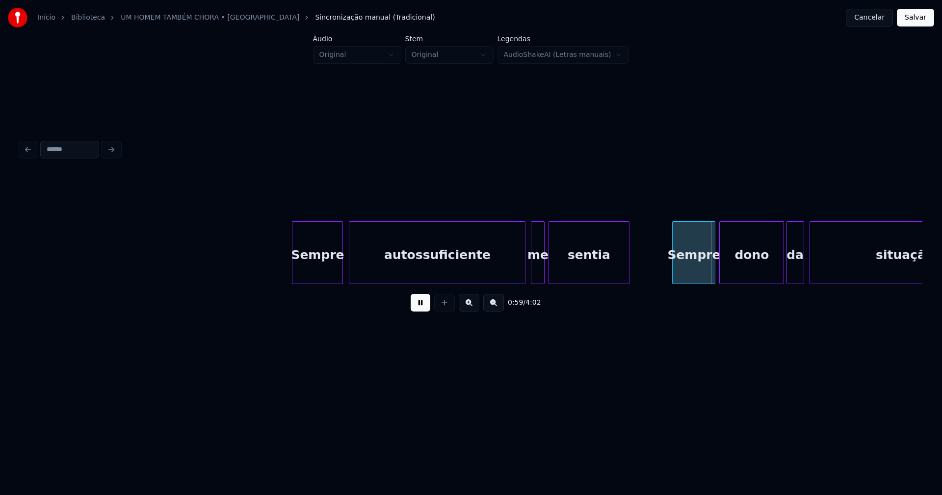
click at [402, 271] on div "autossuficiente" at bounding box center [437, 255] width 176 height 67
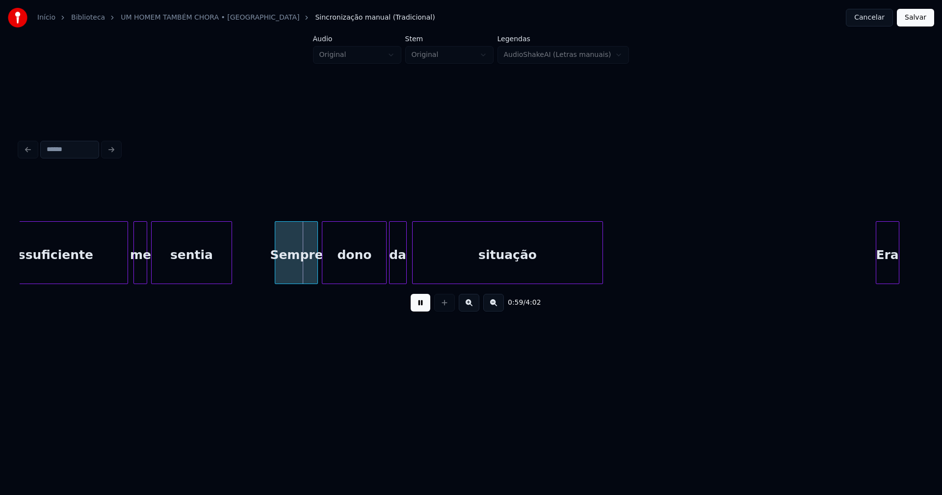
scroll to position [0, 5567]
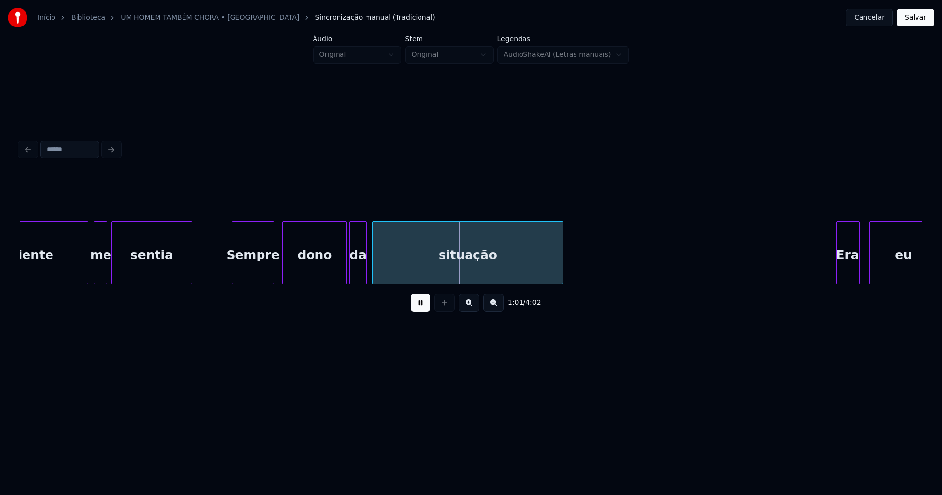
click at [259, 272] on div "Sempre" at bounding box center [253, 255] width 42 height 67
click at [221, 272] on div at bounding box center [221, 253] width 3 height 62
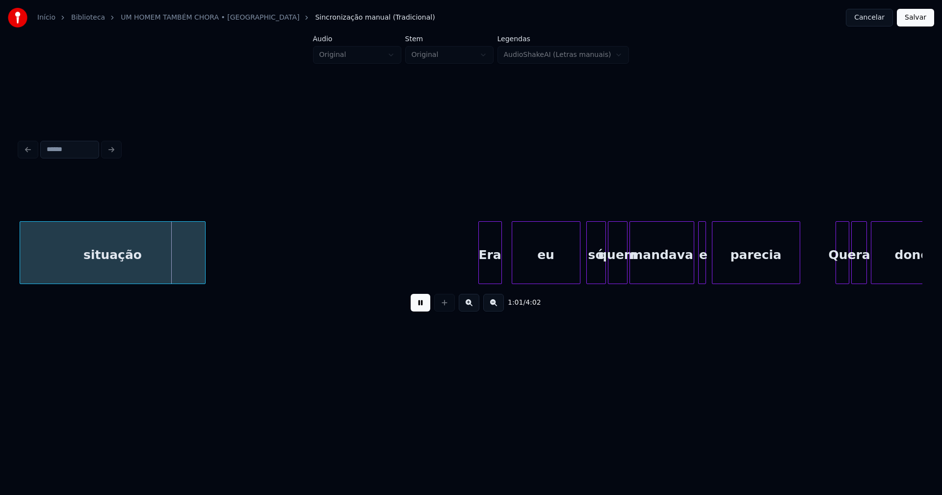
scroll to position [0, 5619]
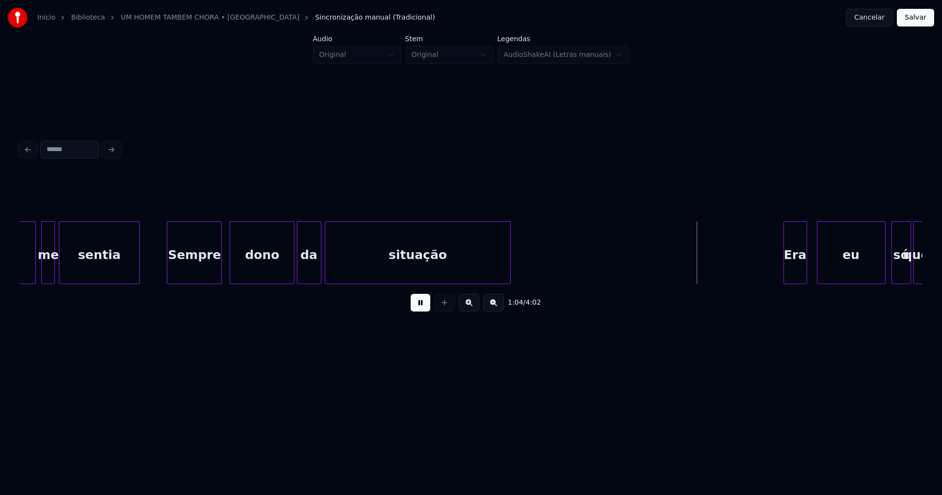
click at [319, 269] on div at bounding box center [319, 253] width 3 height 62
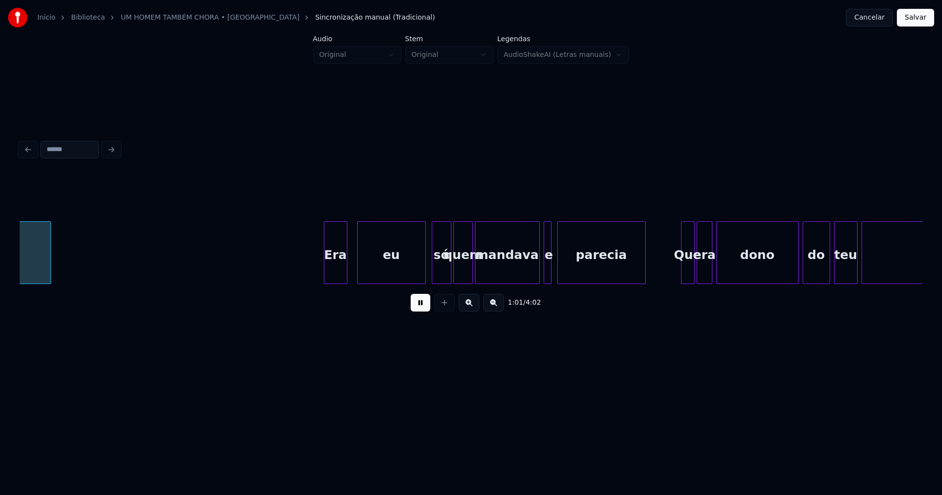
scroll to position [0, 6095]
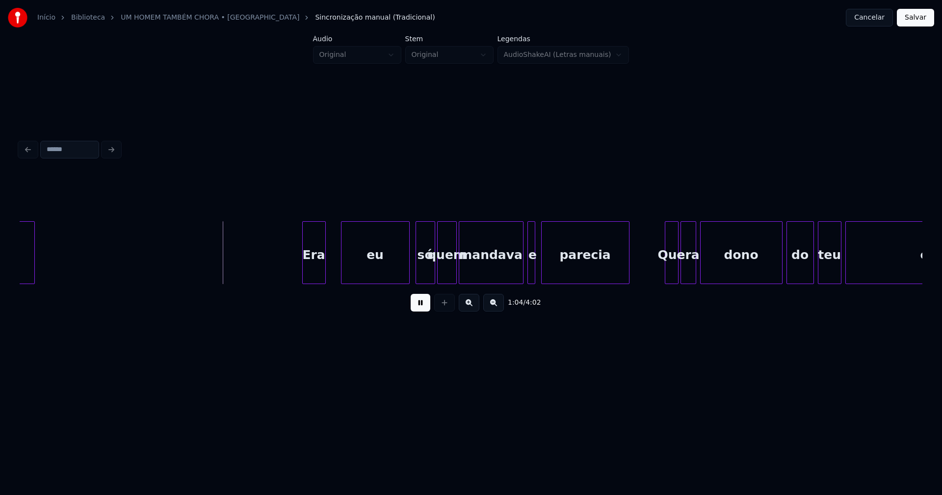
click at [311, 275] on div "Era" at bounding box center [314, 255] width 23 height 67
click at [329, 268] on div at bounding box center [329, 253] width 3 height 62
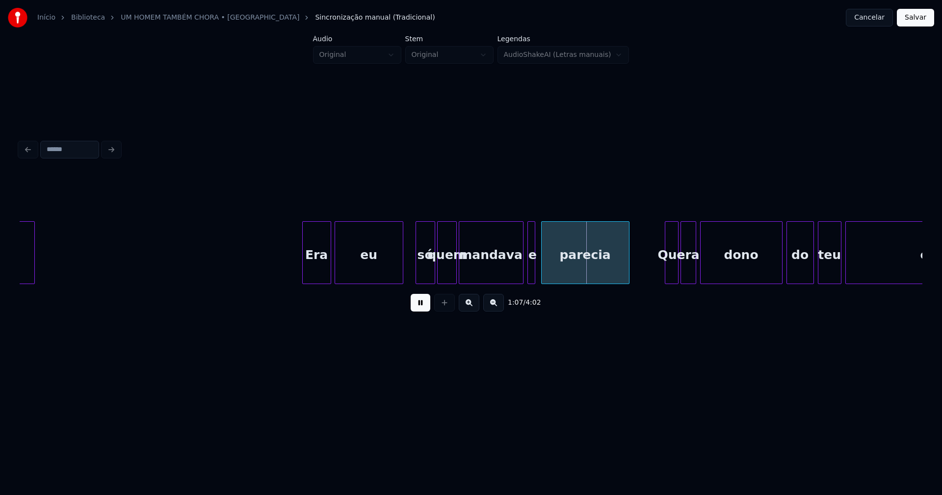
click at [378, 281] on div "eu só quem Era mandava e parecia Que era dono do teu coração situação" at bounding box center [471, 252] width 903 height 63
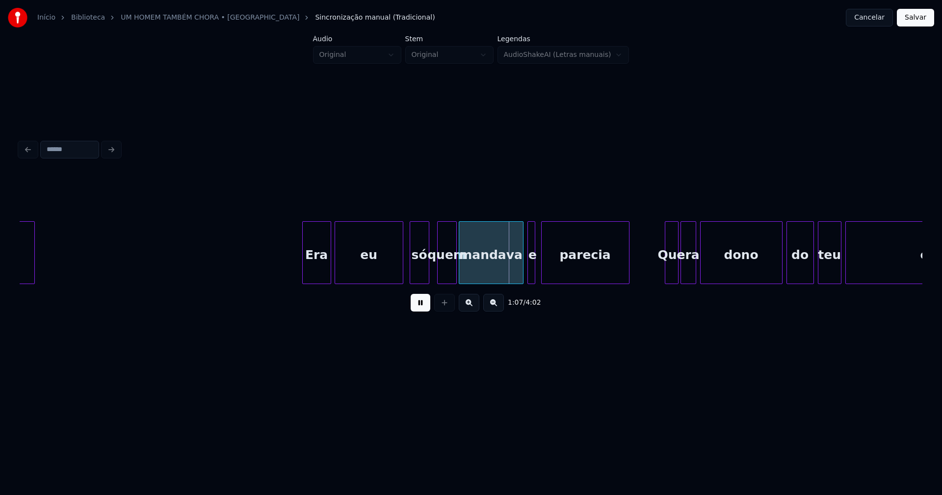
click at [421, 280] on div "só" at bounding box center [419, 255] width 19 height 67
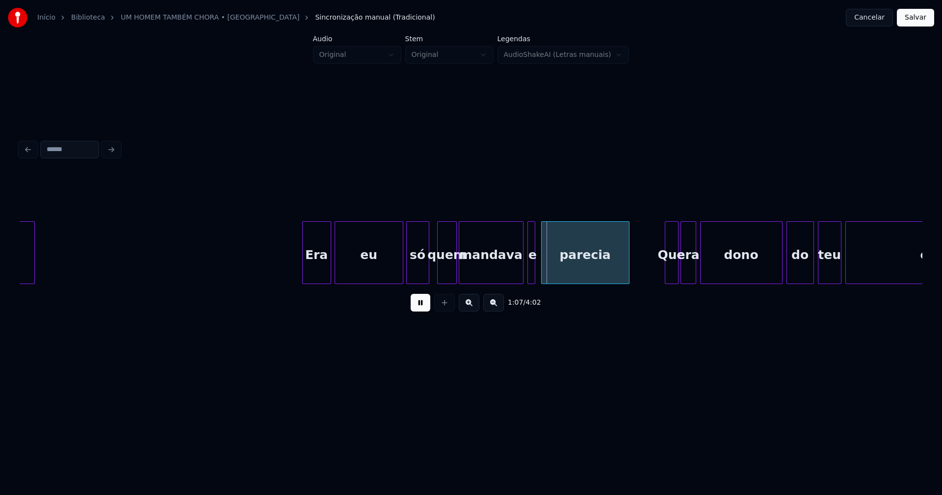
click at [407, 278] on div at bounding box center [408, 253] width 3 height 62
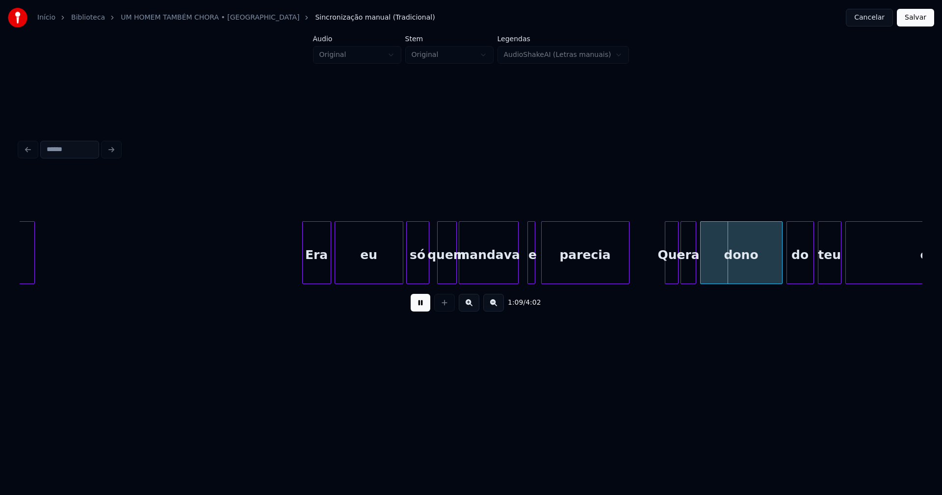
click at [518, 277] on div at bounding box center [516, 253] width 3 height 62
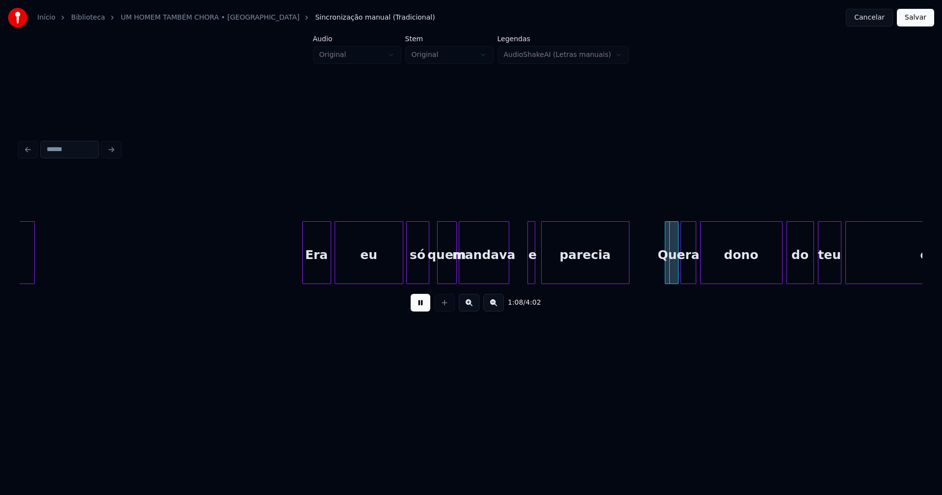
click at [508, 284] on div "eu só quem Era mandava e parecia Que era dono do teu coração situação" at bounding box center [471, 252] width 903 height 63
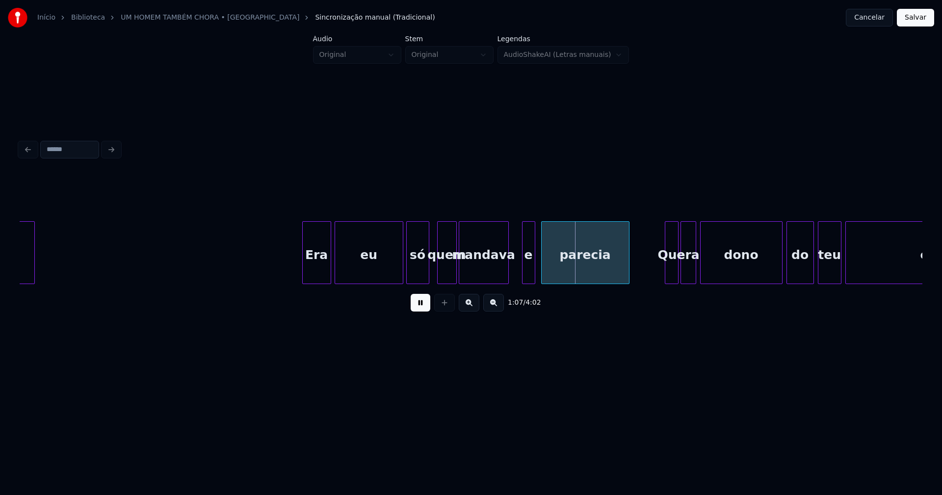
click at [523, 277] on div at bounding box center [524, 253] width 3 height 62
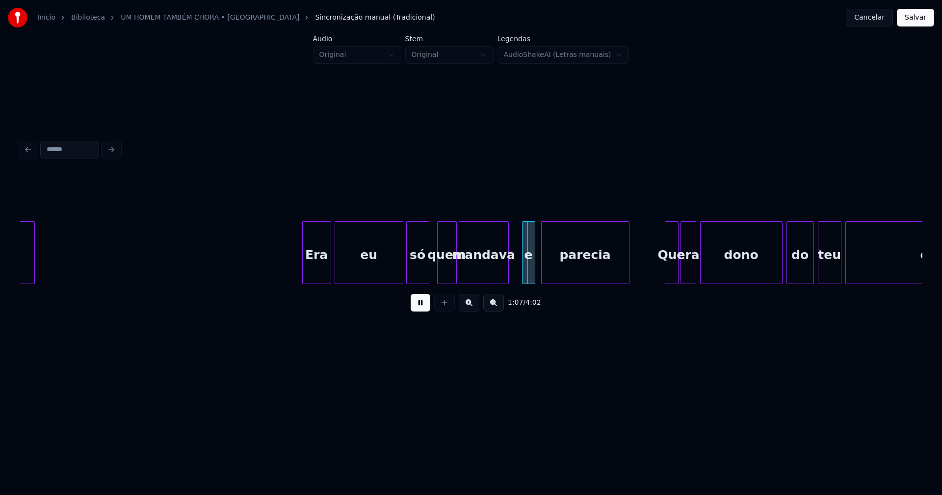
click at [523, 277] on div at bounding box center [524, 253] width 3 height 62
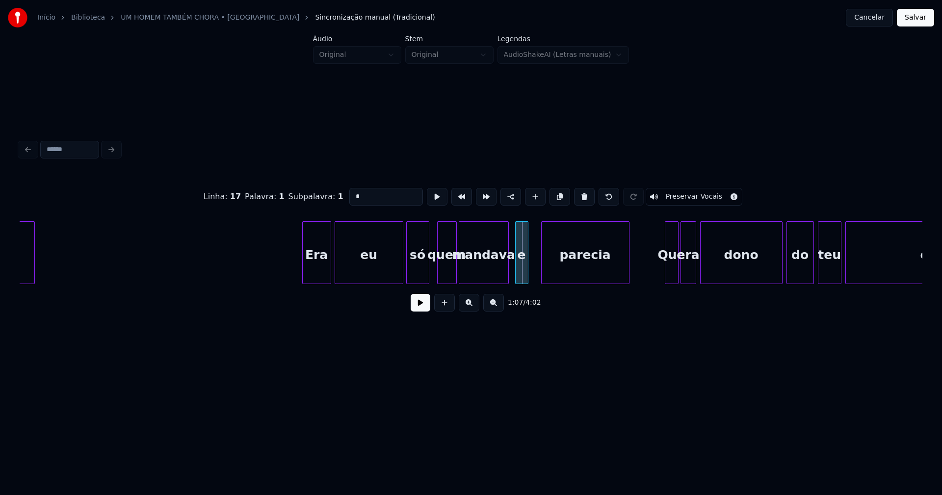
click at [522, 278] on div "e" at bounding box center [522, 255] width 12 height 67
click at [534, 271] on div at bounding box center [533, 253] width 3 height 62
click at [421, 310] on button at bounding box center [421, 303] width 20 height 18
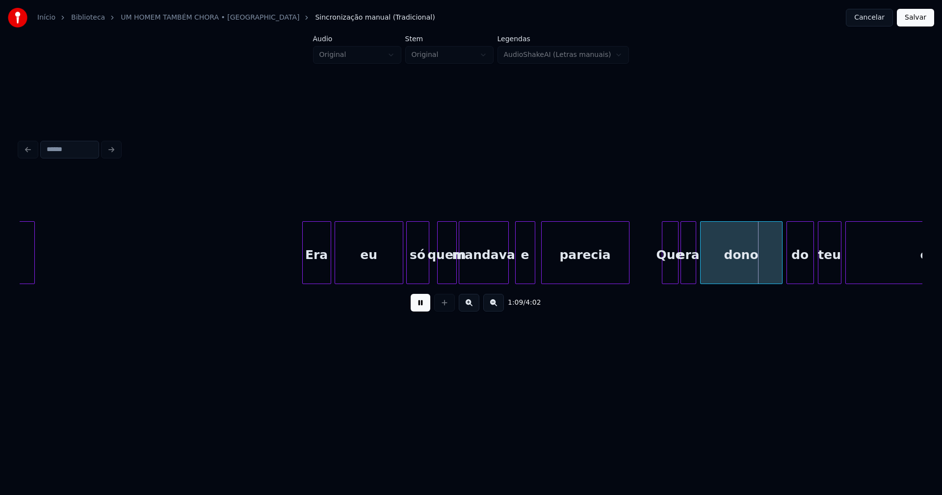
click at [663, 271] on div at bounding box center [664, 253] width 3 height 62
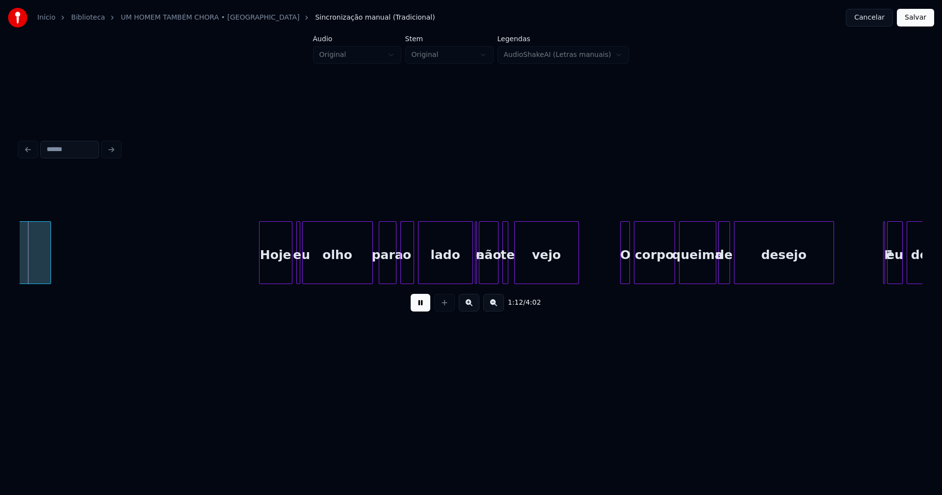
scroll to position [0, 7098]
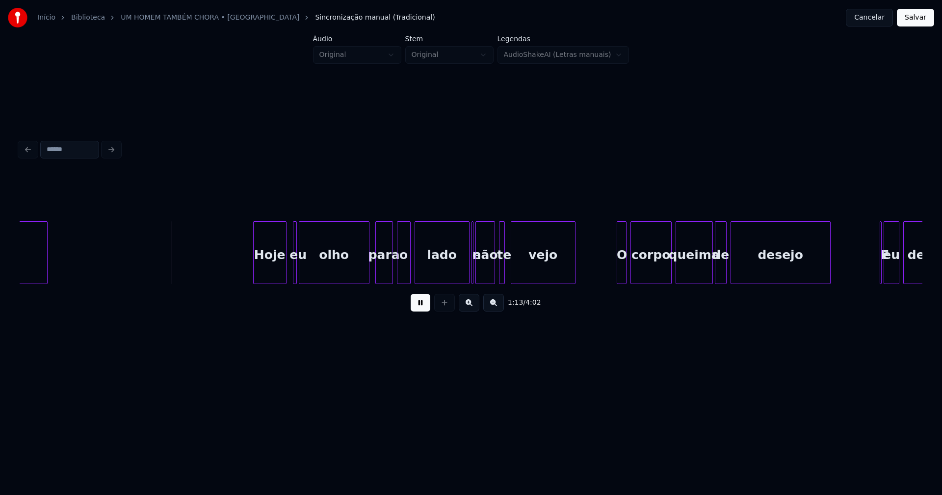
click at [272, 273] on div "Hoje" at bounding box center [270, 255] width 32 height 67
click at [309, 272] on div at bounding box center [308, 253] width 3 height 62
click at [305, 272] on div at bounding box center [303, 253] width 3 height 62
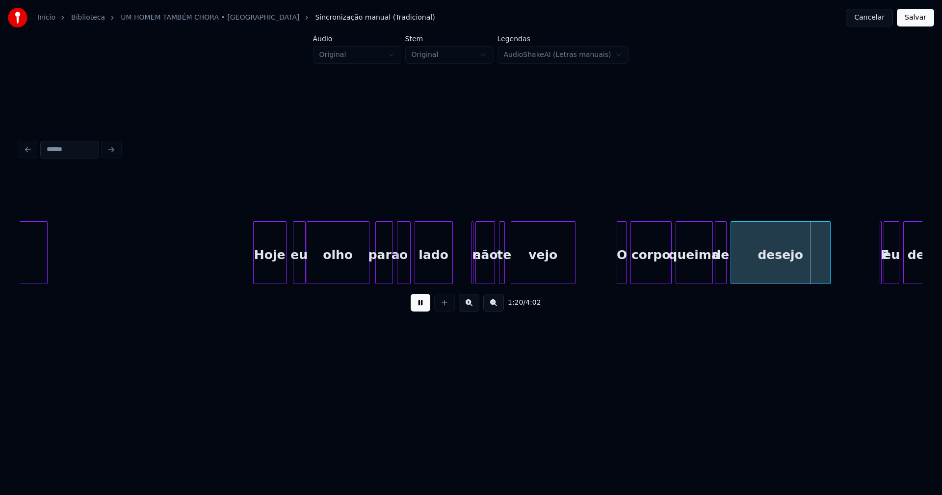
click at [452, 293] on div "1:20 / 4:02" at bounding box center [471, 246] width 903 height 149
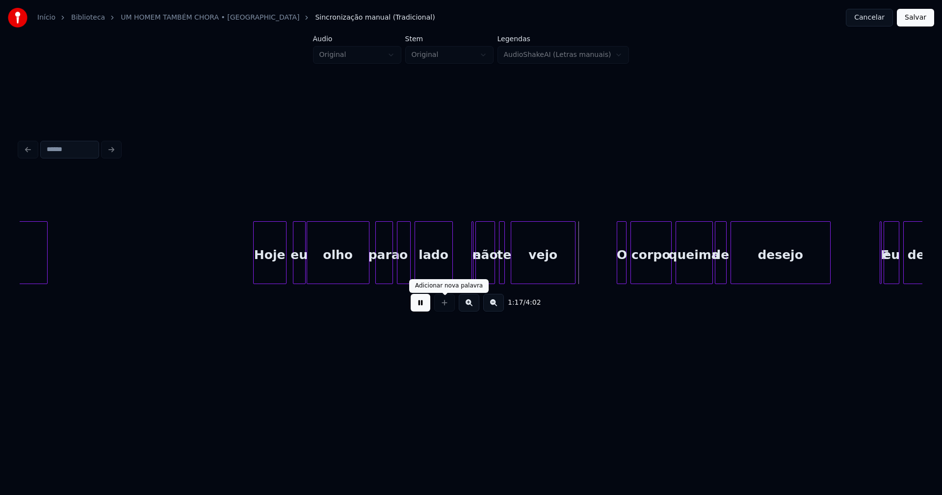
drag, startPoint x: 416, startPoint y: 311, endPoint x: 435, endPoint y: 300, distance: 21.6
click at [419, 311] on button at bounding box center [421, 303] width 20 height 18
click at [481, 275] on div at bounding box center [481, 253] width 3 height 62
click at [458, 231] on div "e" at bounding box center [463, 252] width 11 height 63
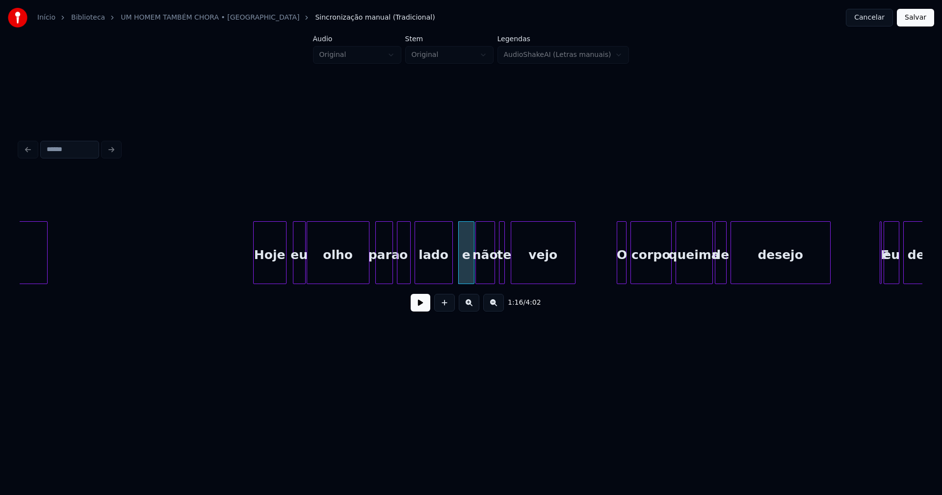
click at [472, 275] on div at bounding box center [472, 253] width 3 height 62
click at [505, 277] on div at bounding box center [505, 253] width 3 height 62
click at [467, 272] on div "e" at bounding box center [465, 255] width 15 height 67
click at [450, 274] on div at bounding box center [449, 253] width 3 height 62
click at [419, 308] on button at bounding box center [421, 303] width 20 height 18
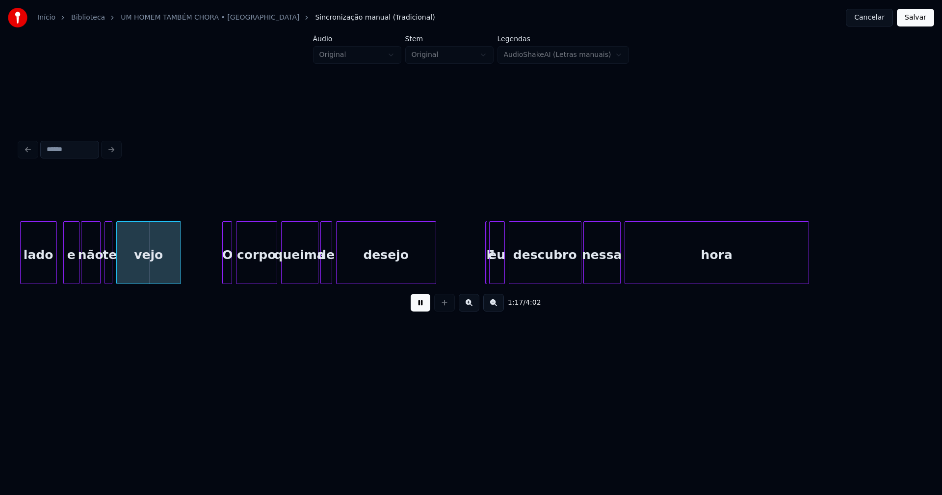
scroll to position [0, 7506]
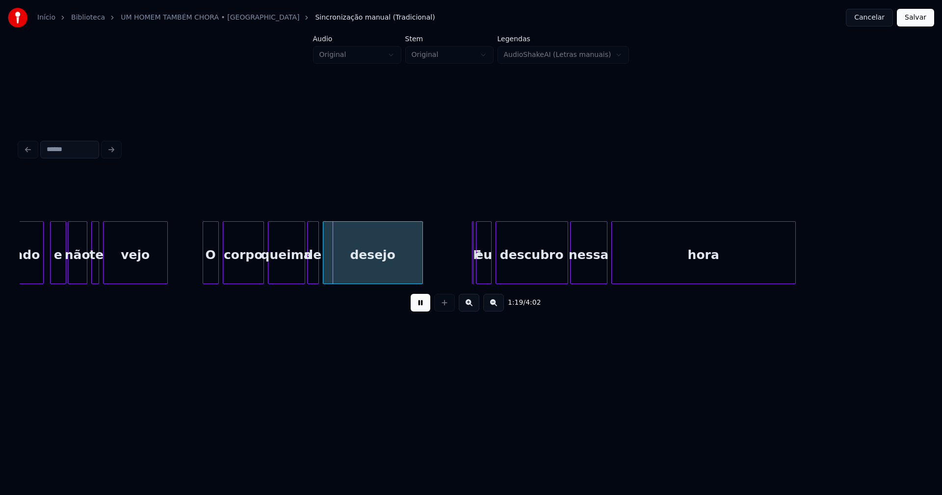
click at [203, 280] on div "lado e não te vejo O corpo queima de desejo E eu descubro nessa hora" at bounding box center [471, 252] width 903 height 63
drag, startPoint x: 420, startPoint y: 311, endPoint x: 430, endPoint y: 306, distance: 11.4
click at [421, 310] on button at bounding box center [421, 303] width 20 height 18
click at [480, 275] on div at bounding box center [478, 253] width 3 height 62
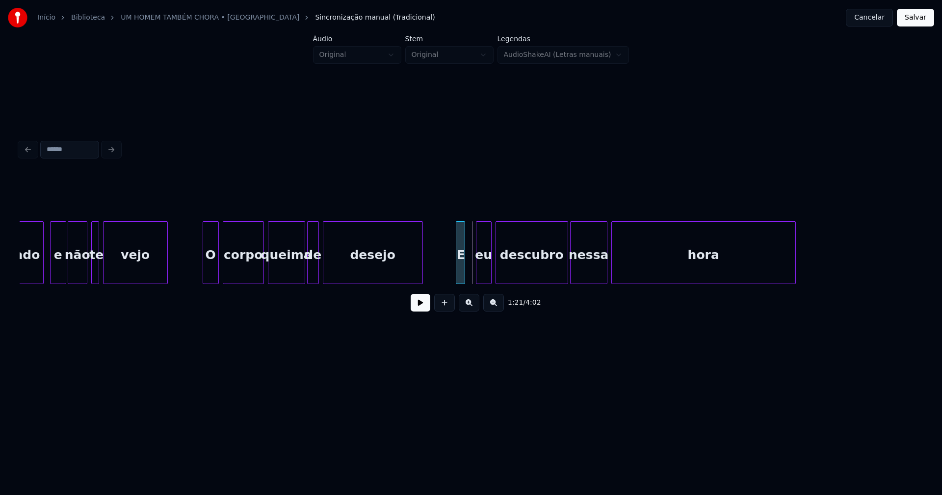
click at [456, 229] on div "E" at bounding box center [460, 252] width 9 height 63
click at [471, 280] on div "lado e não te vejo O corpo queima de desejo E eu descubro nessa hora" at bounding box center [471, 252] width 903 height 63
click at [411, 311] on button at bounding box center [421, 303] width 20 height 18
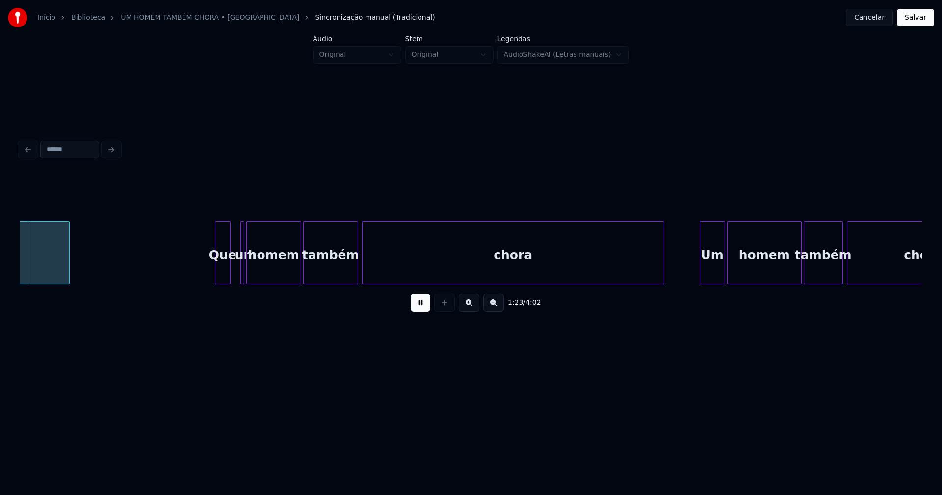
scroll to position [0, 8236]
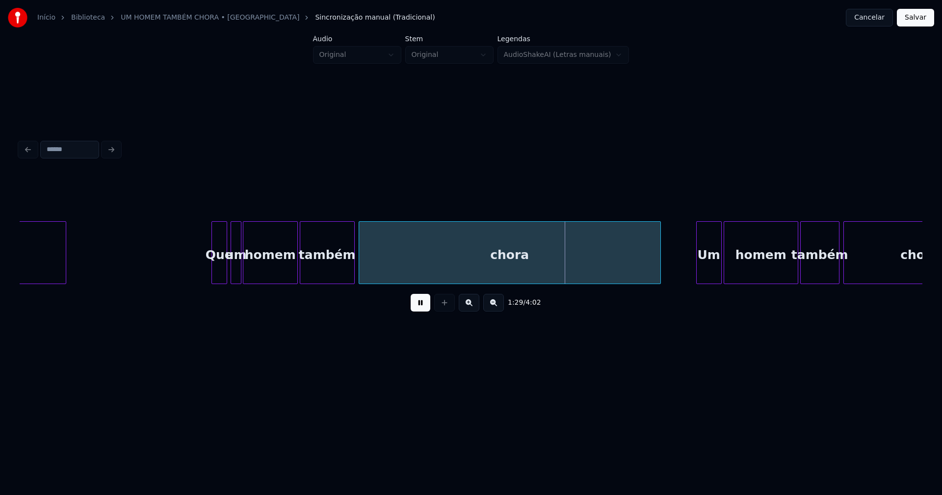
click at [231, 229] on div "um" at bounding box center [236, 252] width 11 height 63
click at [207, 272] on div at bounding box center [208, 253] width 3 height 62
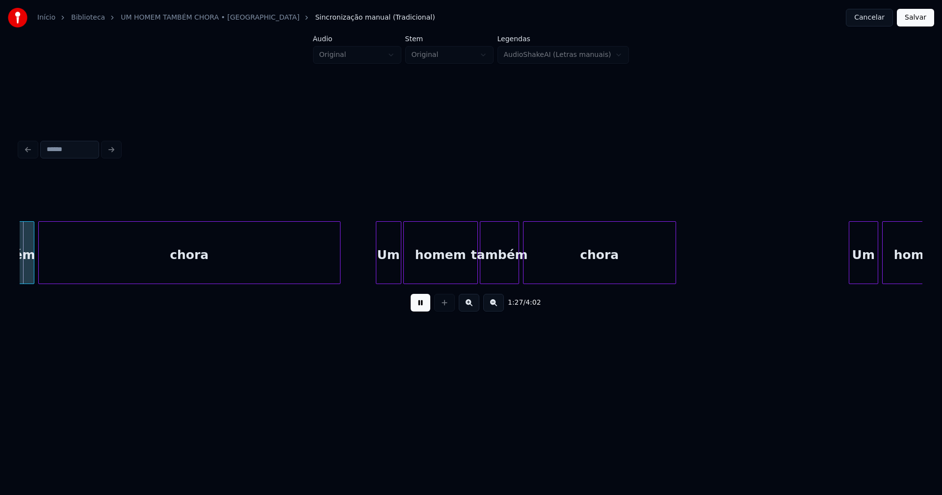
scroll to position [0, 8565]
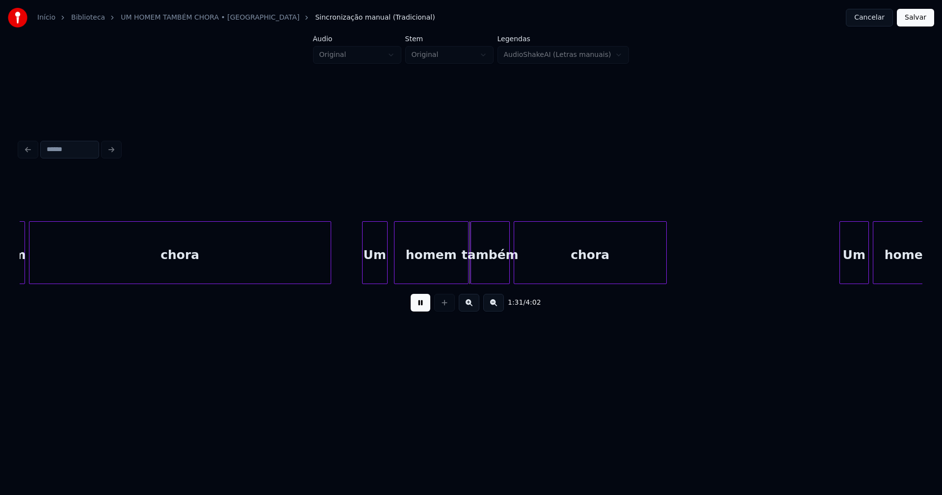
click at [375, 273] on div "Um" at bounding box center [375, 255] width 25 height 67
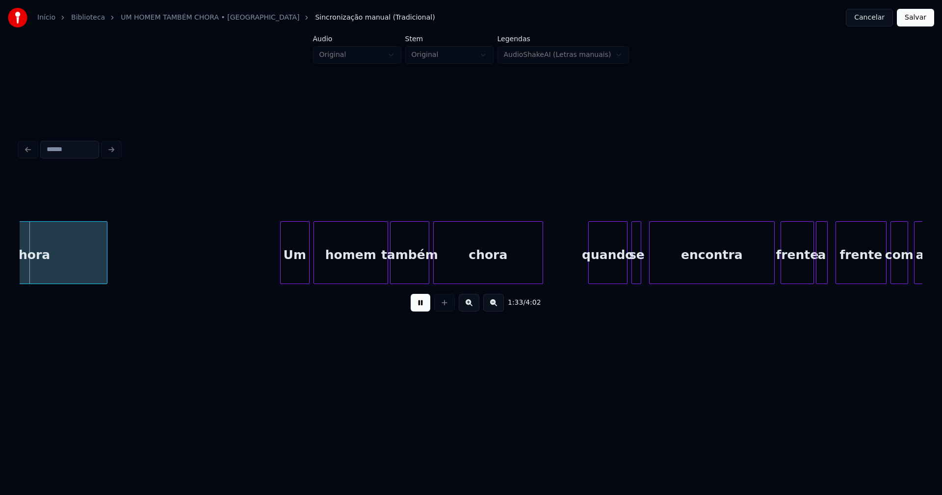
scroll to position [0, 9128]
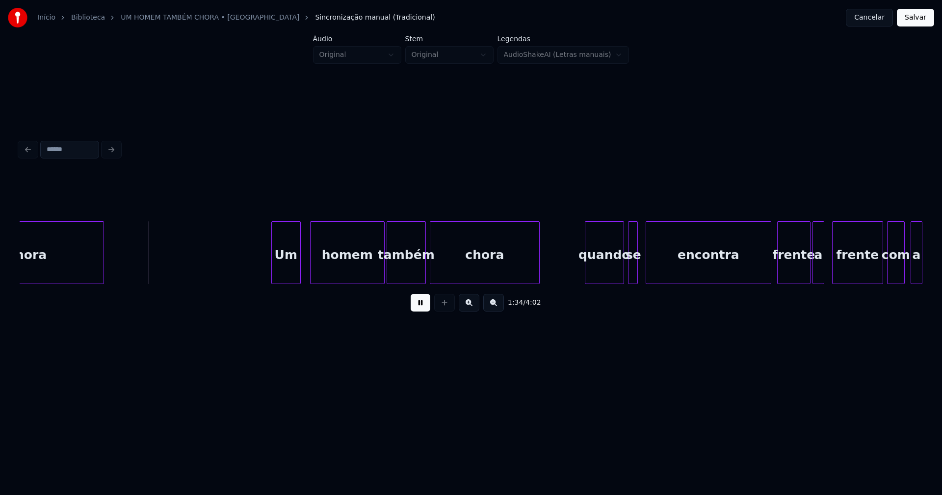
click at [288, 275] on div "Um" at bounding box center [286, 255] width 28 height 67
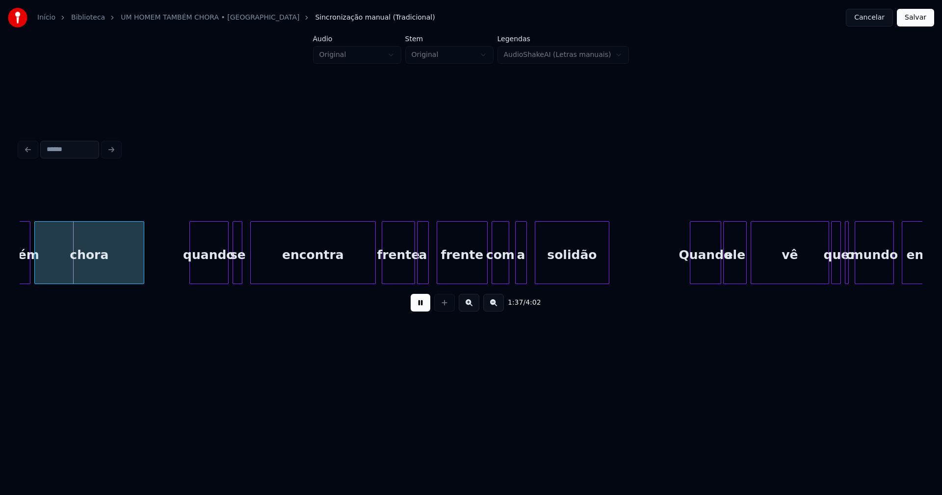
scroll to position [0, 9537]
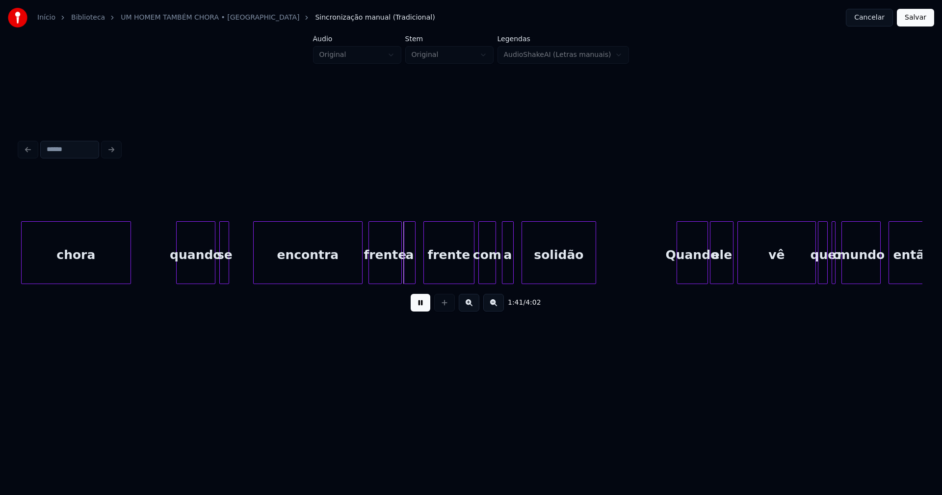
click at [254, 267] on div at bounding box center [255, 253] width 3 height 62
click at [245, 268] on div at bounding box center [245, 253] width 3 height 62
click at [354, 281] on div "chora quando se encontra frente a frente com a solidão Quando ele vê que o mund…" at bounding box center [471, 252] width 903 height 63
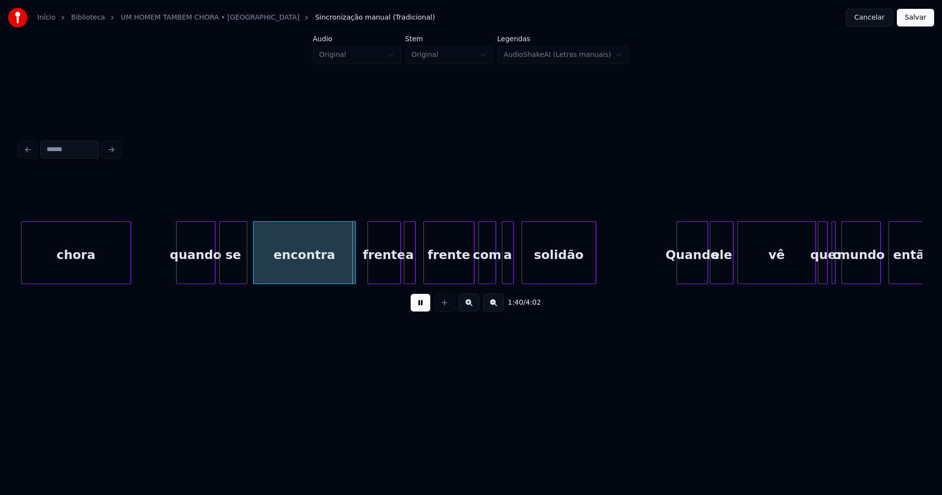
click at [384, 270] on div "frente" at bounding box center [384, 255] width 32 height 67
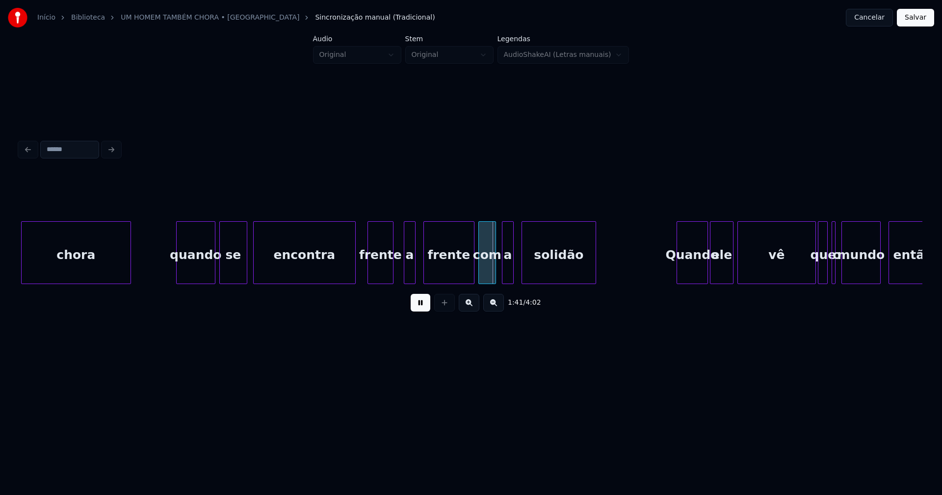
click at [392, 275] on div at bounding box center [391, 253] width 3 height 62
click at [397, 280] on div "a" at bounding box center [406, 252] width 20 height 63
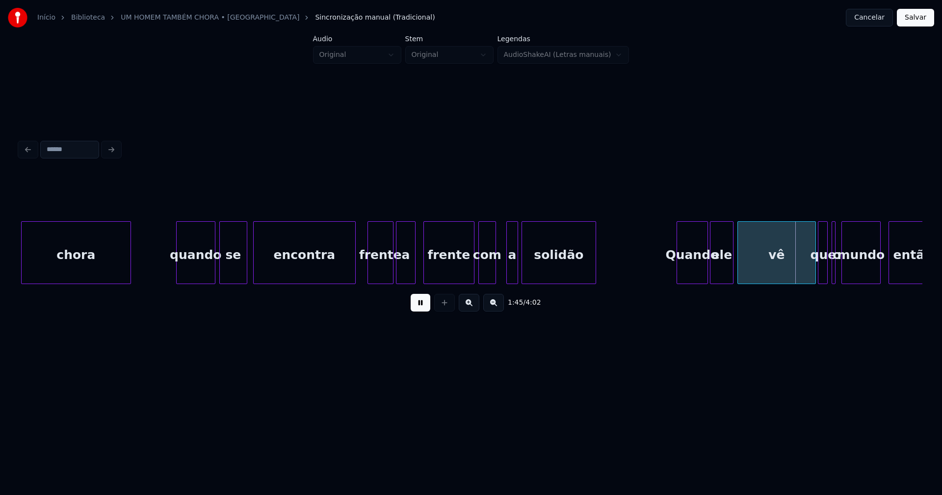
click at [512, 274] on div "a" at bounding box center [512, 255] width 11 height 67
click at [501, 274] on div at bounding box center [501, 253] width 3 height 62
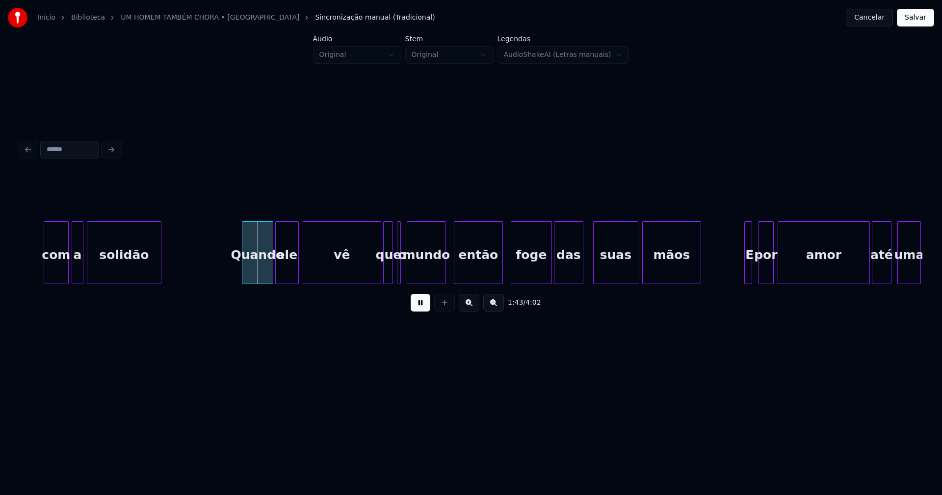
scroll to position [0, 9999]
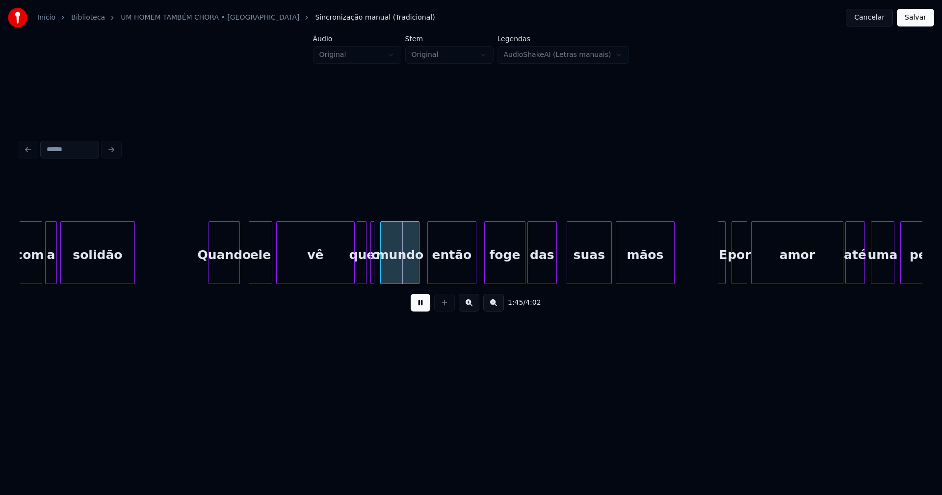
click at [220, 277] on div "Quando" at bounding box center [224, 255] width 30 height 67
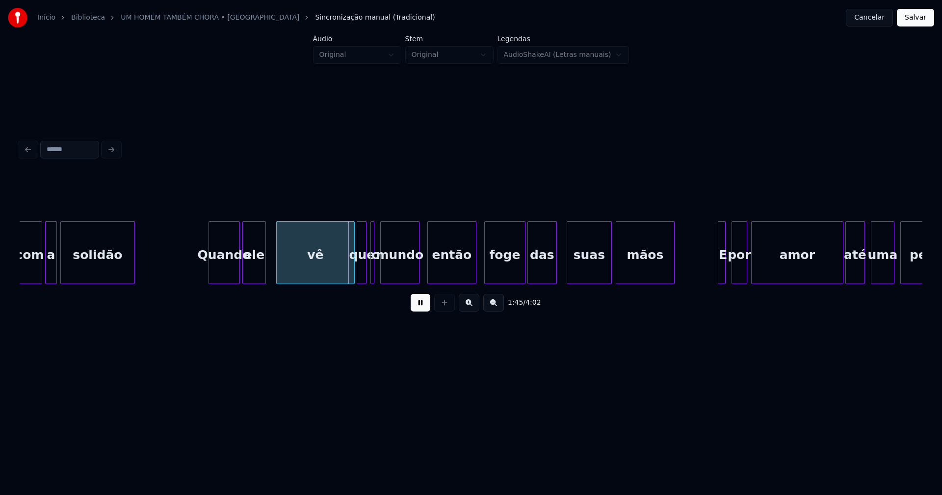
click at [259, 279] on div "ele" at bounding box center [254, 255] width 23 height 67
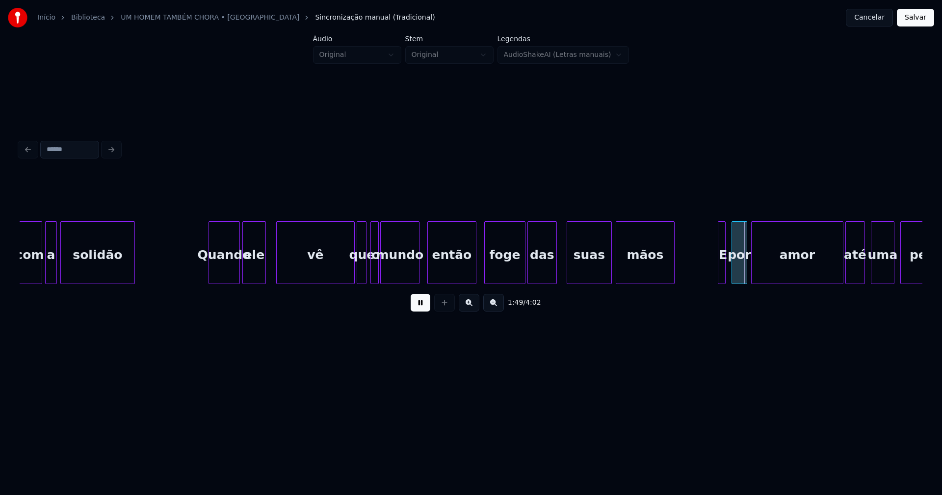
click at [376, 275] on div at bounding box center [377, 253] width 3 height 62
click at [350, 273] on div at bounding box center [350, 253] width 3 height 62
click at [329, 274] on div "vê" at bounding box center [312, 255] width 75 height 67
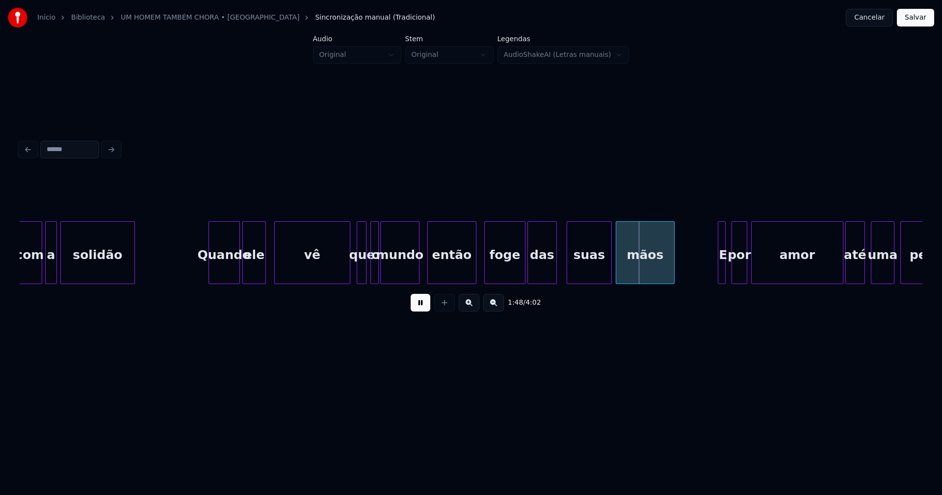
drag, startPoint x: 198, startPoint y: 267, endPoint x: 219, endPoint y: 267, distance: 20.6
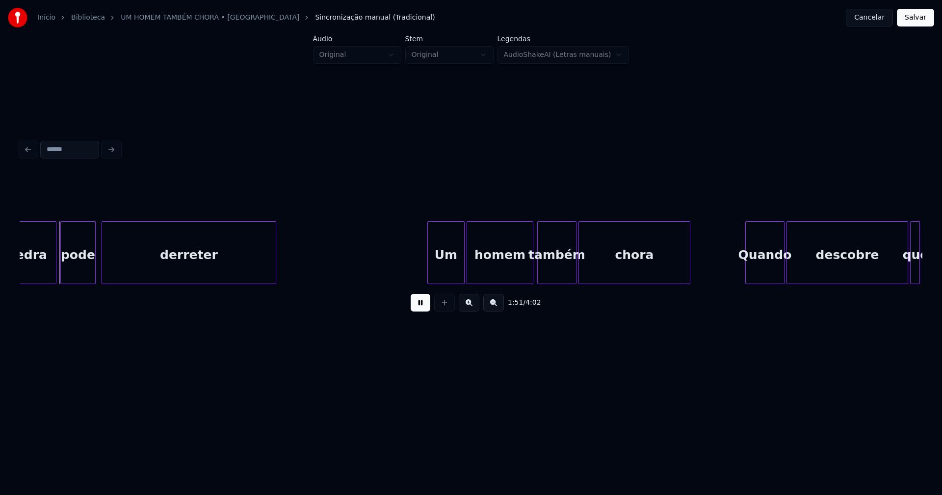
scroll to position [0, 10692]
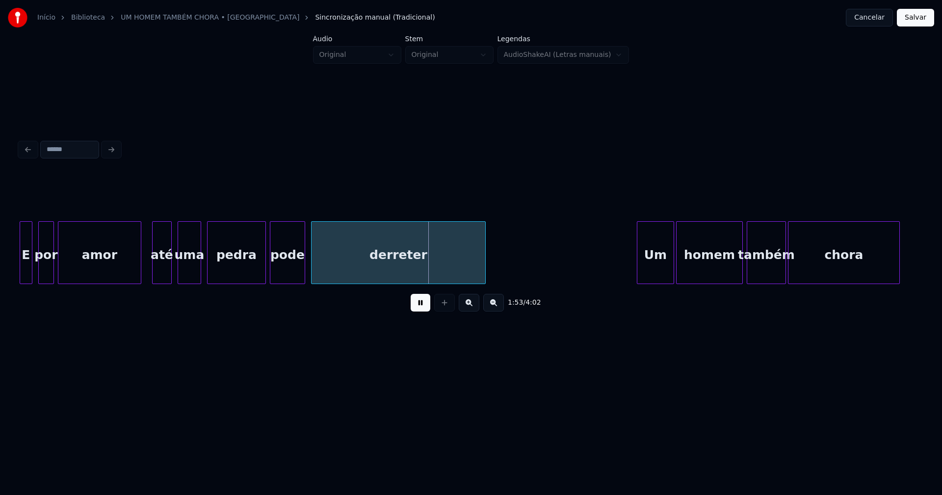
click at [139, 280] on div "amor" at bounding box center [99, 252] width 83 height 63
click at [148, 276] on div at bounding box center [148, 253] width 3 height 62
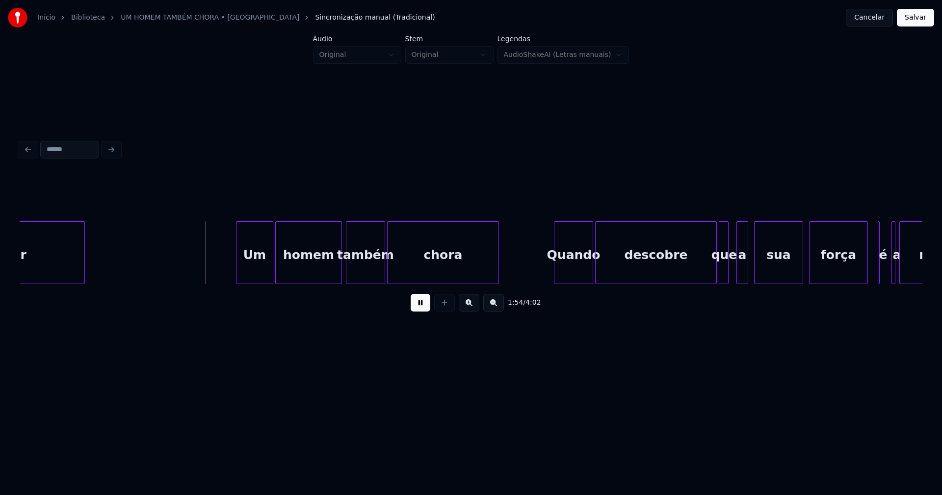
scroll to position [0, 11107]
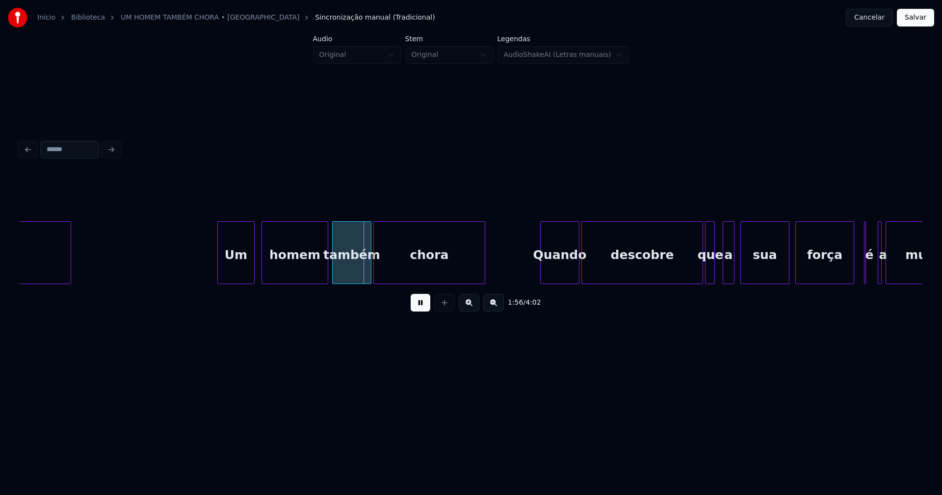
click at [234, 276] on div "Um" at bounding box center [236, 255] width 36 height 67
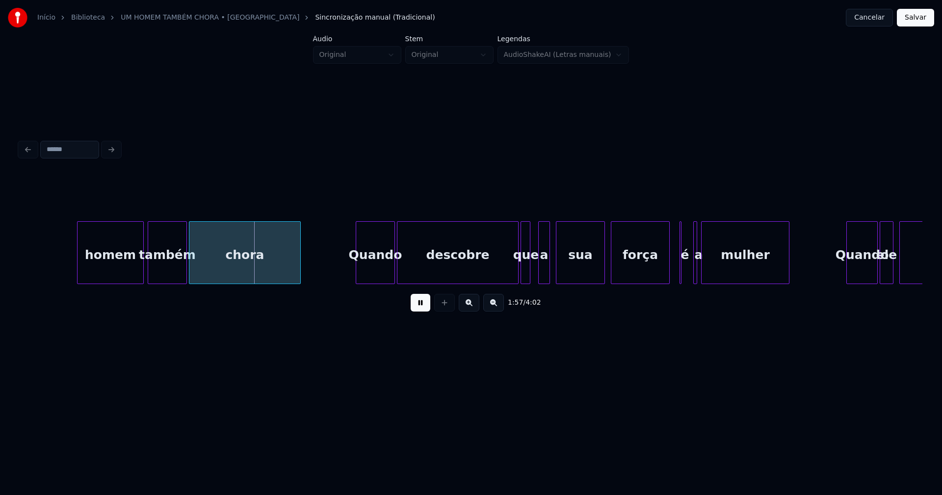
scroll to position [0, 11436]
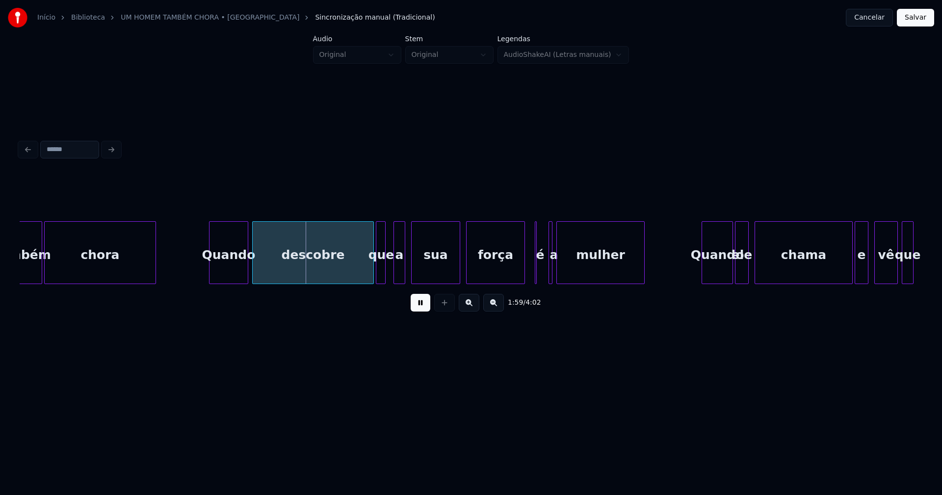
click at [231, 271] on div "Quando" at bounding box center [229, 255] width 38 height 67
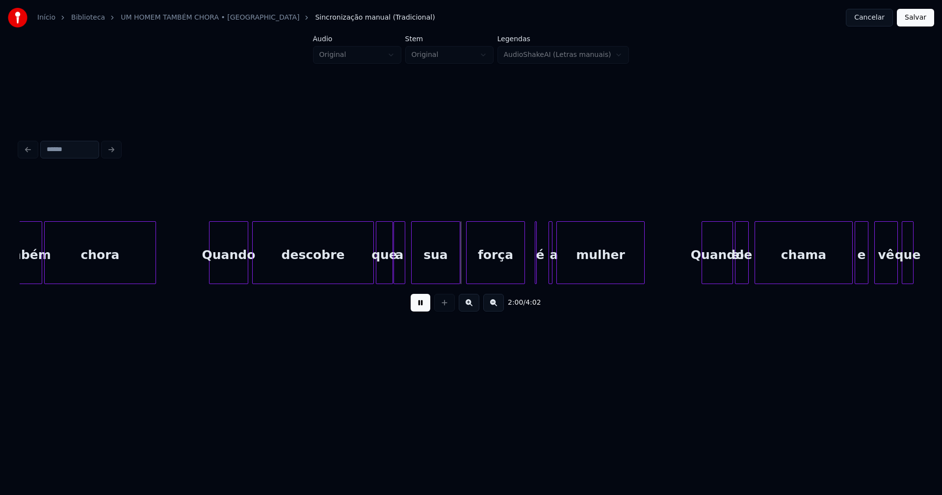
click at [392, 269] on div at bounding box center [391, 253] width 3 height 62
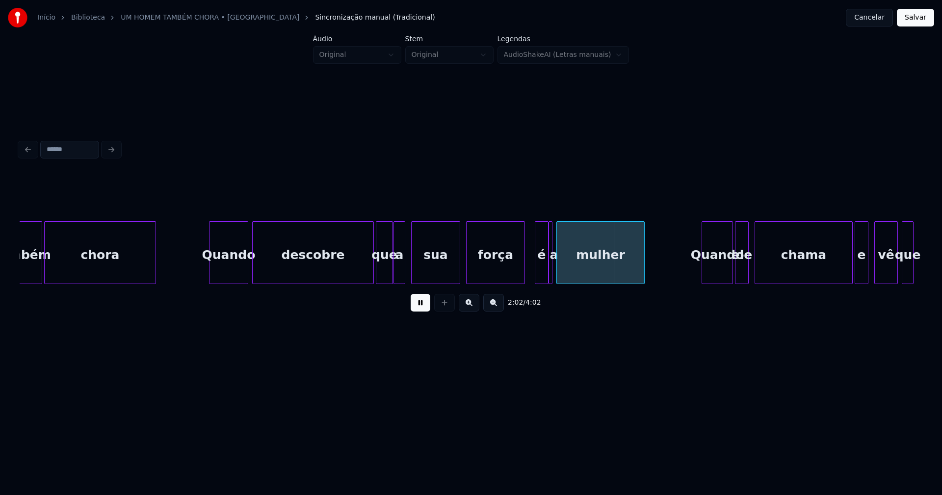
click at [546, 277] on div at bounding box center [546, 253] width 3 height 62
click at [556, 276] on div at bounding box center [554, 253] width 3 height 62
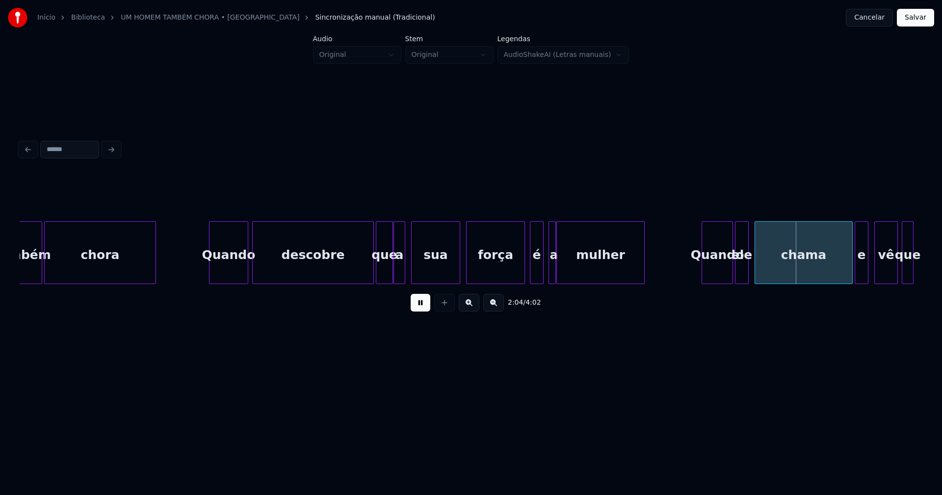
click at [537, 284] on div "também chora Quando descobre que a sua força é a mulher Quando ele chama e vê q…" at bounding box center [471, 252] width 903 height 63
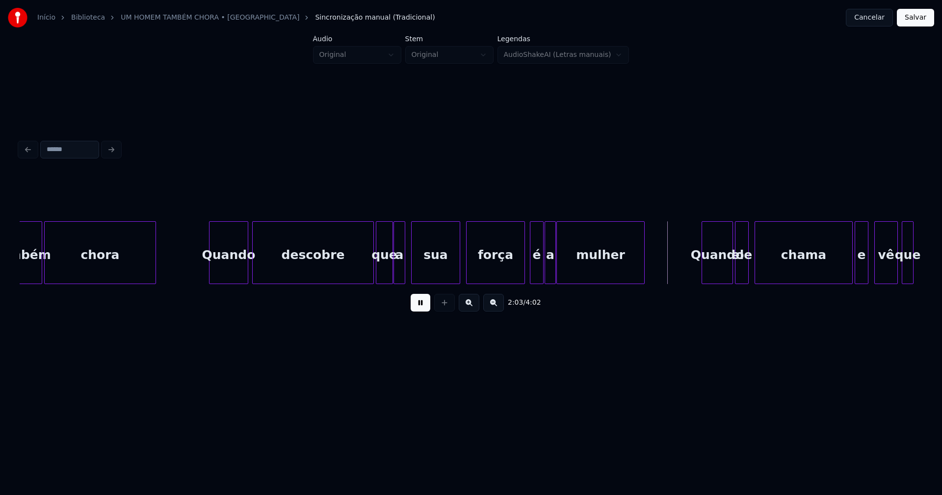
click at [545, 280] on div "a" at bounding box center [550, 252] width 11 height 63
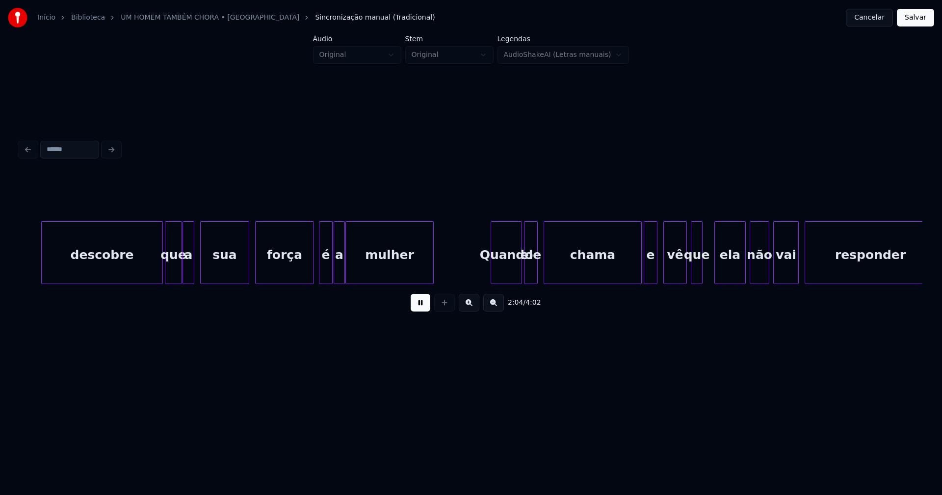
scroll to position [0, 11833]
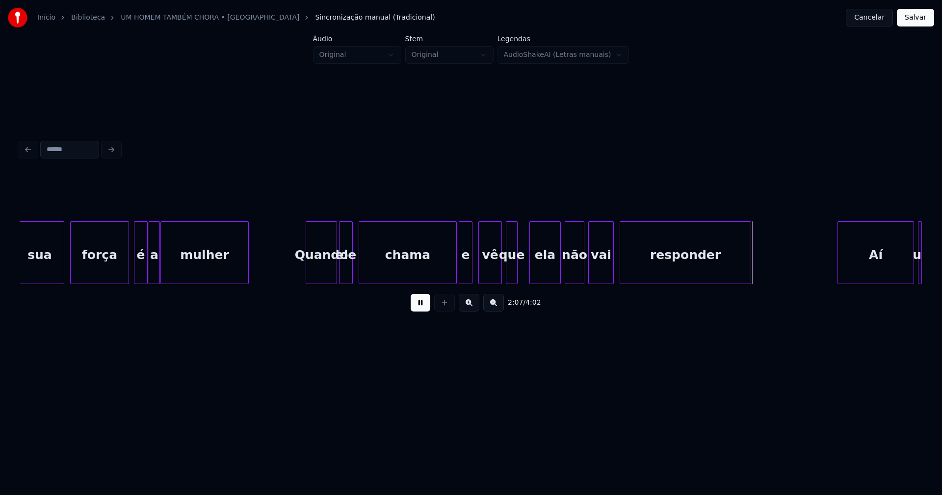
drag, startPoint x: 290, startPoint y: 273, endPoint x: 323, endPoint y: 268, distance: 33.9
click at [289, 273] on div "sua força é a mulher Quando ele chama e vê que ela não vai responder Aí um" at bounding box center [101, 252] width 23829 height 63
click at [444, 282] on div "sua força é a mulher Quando ele chama e vê que ela não vai responder Aí um" at bounding box center [471, 252] width 903 height 63
click at [457, 275] on div "e" at bounding box center [458, 255] width 13 height 67
click at [466, 272] on div at bounding box center [466, 253] width 3 height 62
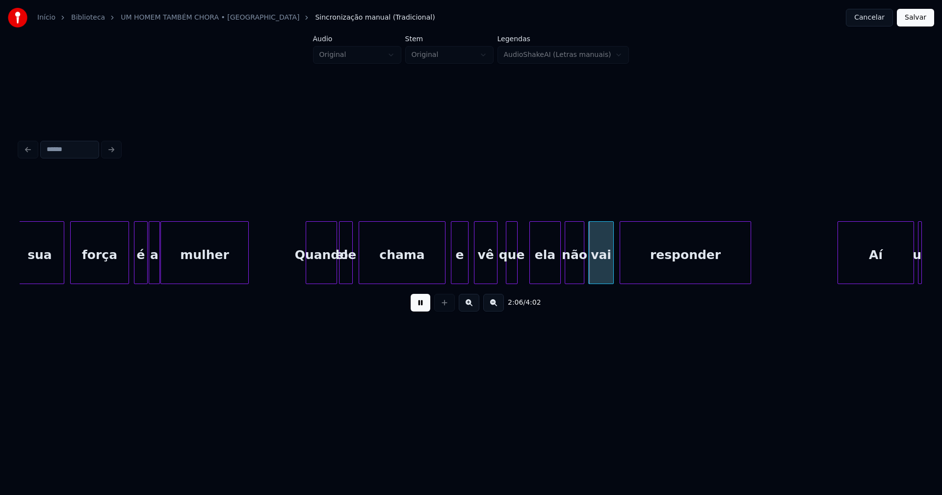
click at [486, 274] on div "vê" at bounding box center [486, 255] width 23 height 67
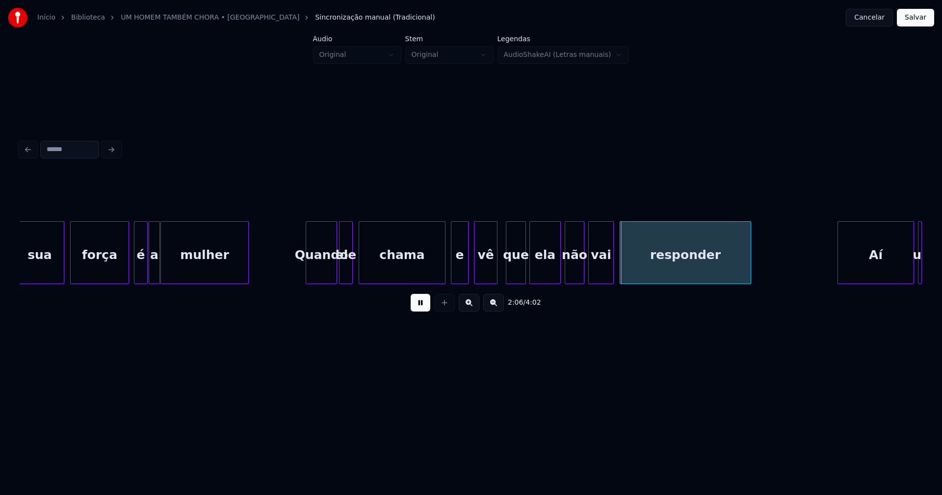
click at [525, 268] on div at bounding box center [524, 253] width 3 height 62
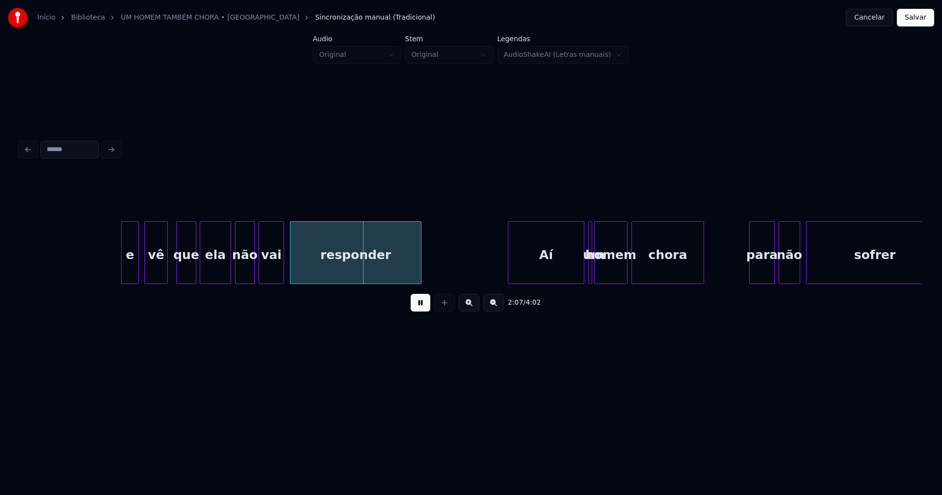
scroll to position [0, 12373]
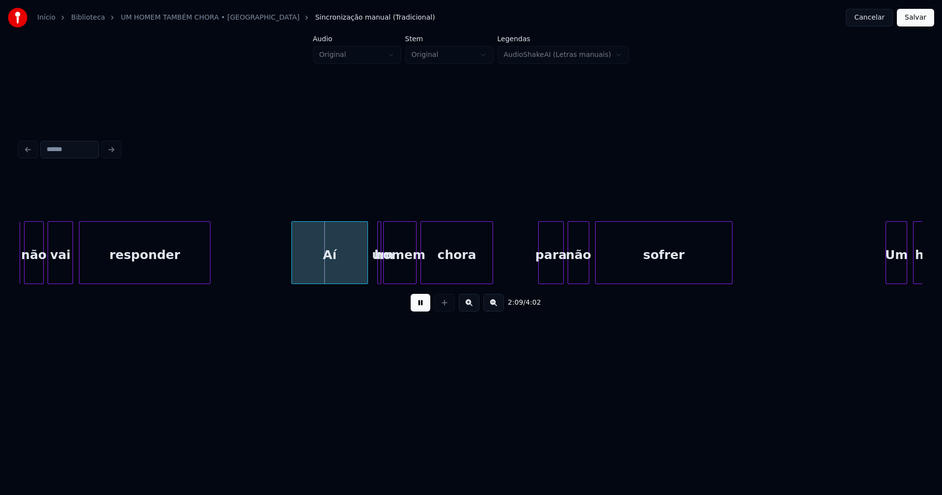
click at [341, 270] on div "Aí" at bounding box center [330, 255] width 76 height 67
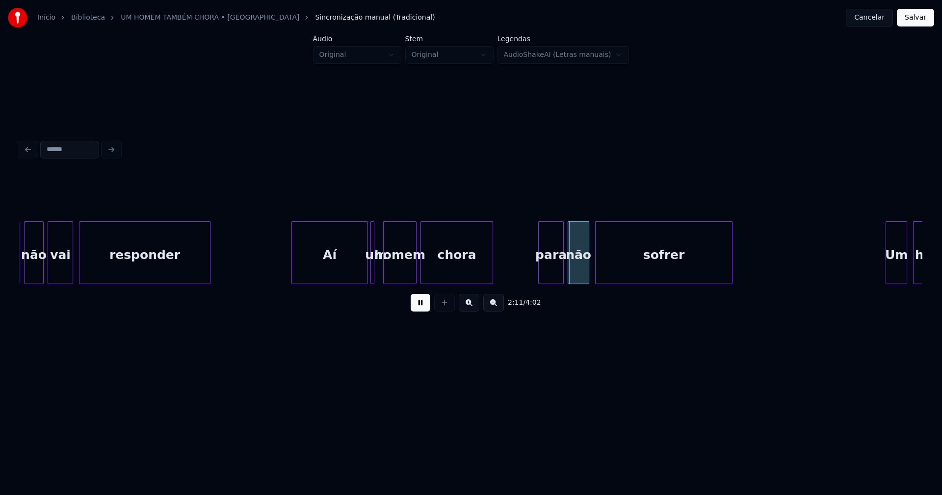
click at [371, 272] on div "um" at bounding box center [373, 252] width 4 height 63
click at [379, 271] on div at bounding box center [378, 253] width 3 height 62
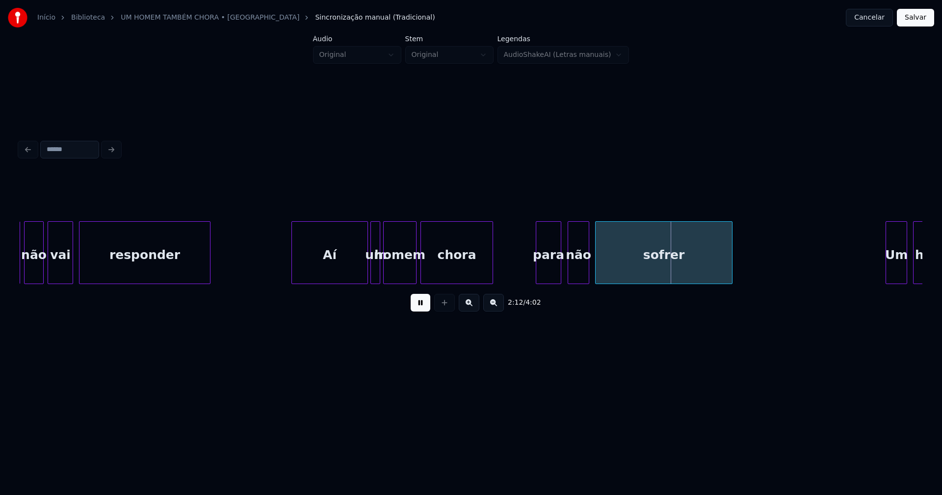
click at [550, 277] on div "para" at bounding box center [549, 255] width 25 height 67
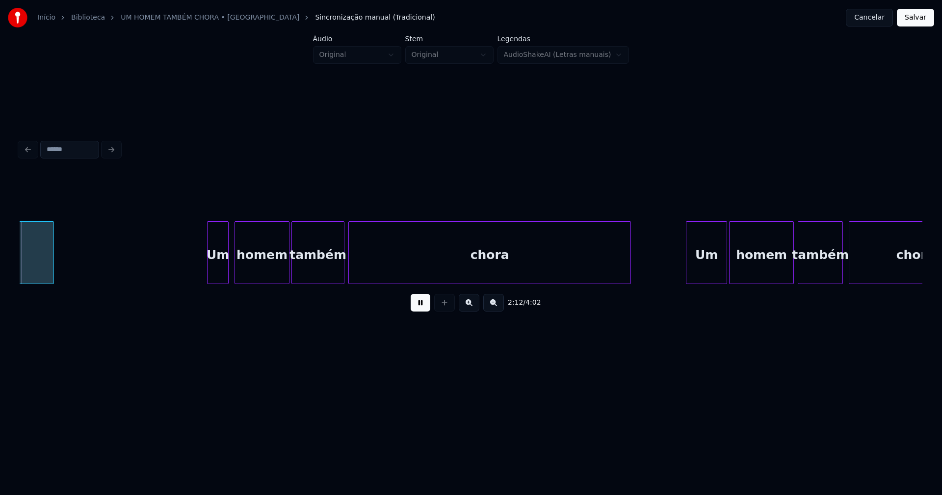
scroll to position [0, 13054]
click at [200, 273] on div at bounding box center [200, 253] width 3 height 62
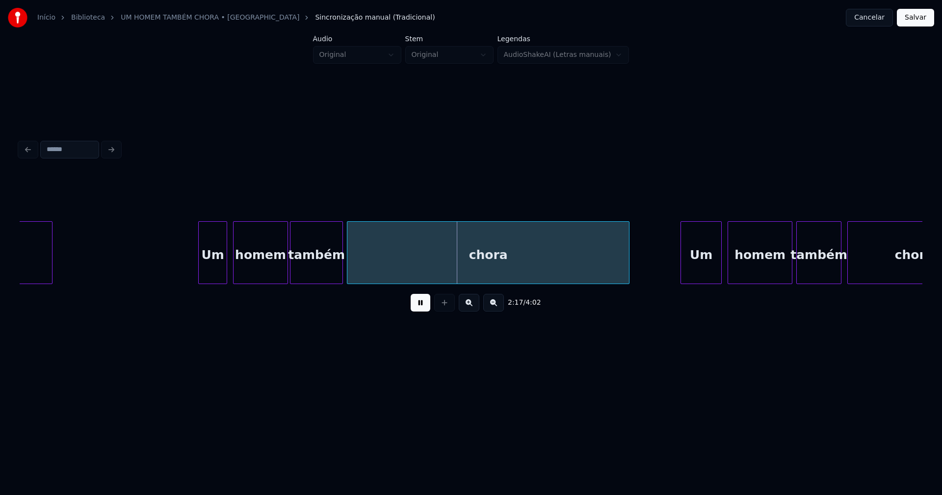
click at [694, 270] on div "Um" at bounding box center [701, 255] width 40 height 67
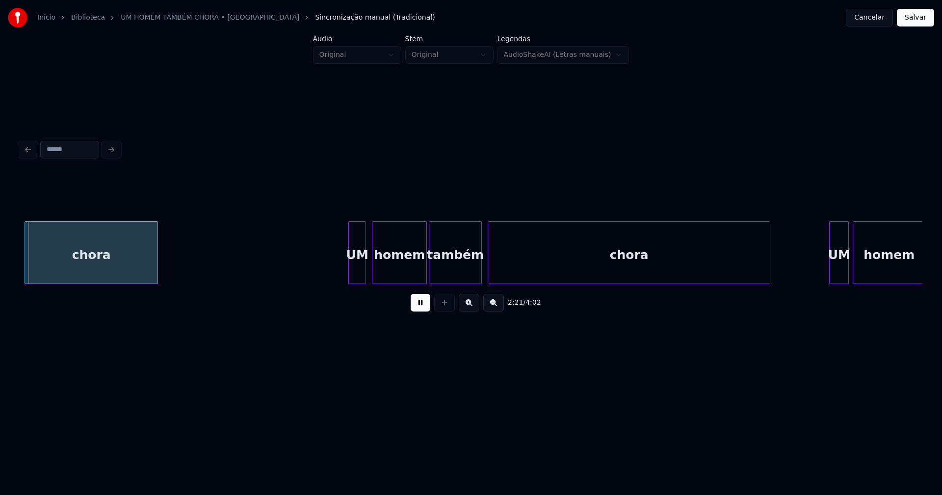
scroll to position [0, 13877]
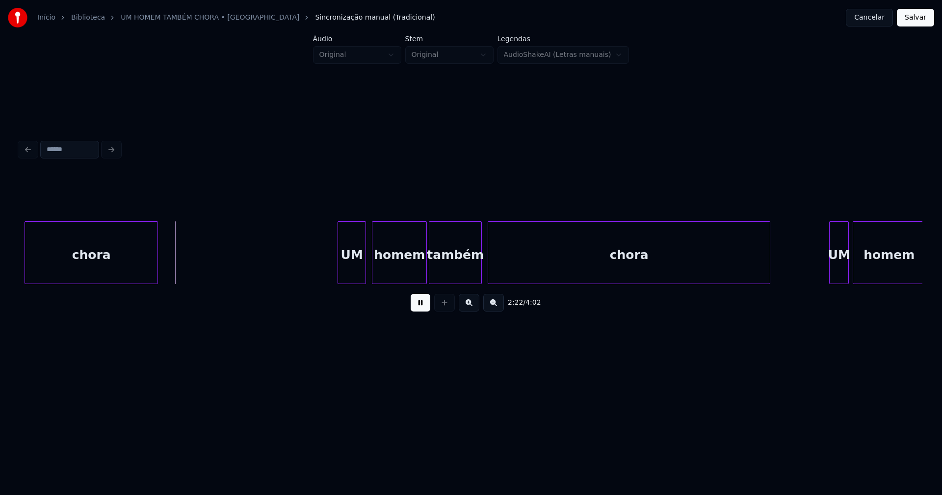
click at [339, 275] on div at bounding box center [339, 253] width 3 height 62
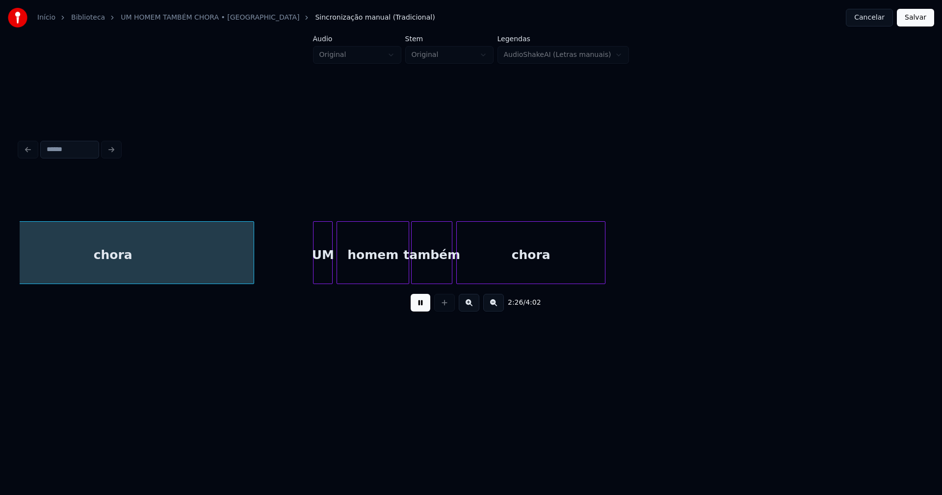
scroll to position [0, 14410]
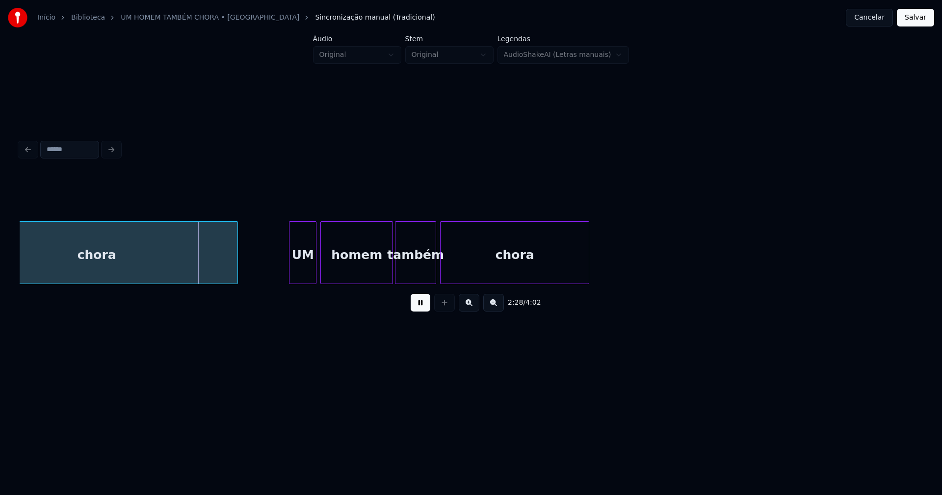
click at [290, 279] on div at bounding box center [291, 253] width 3 height 62
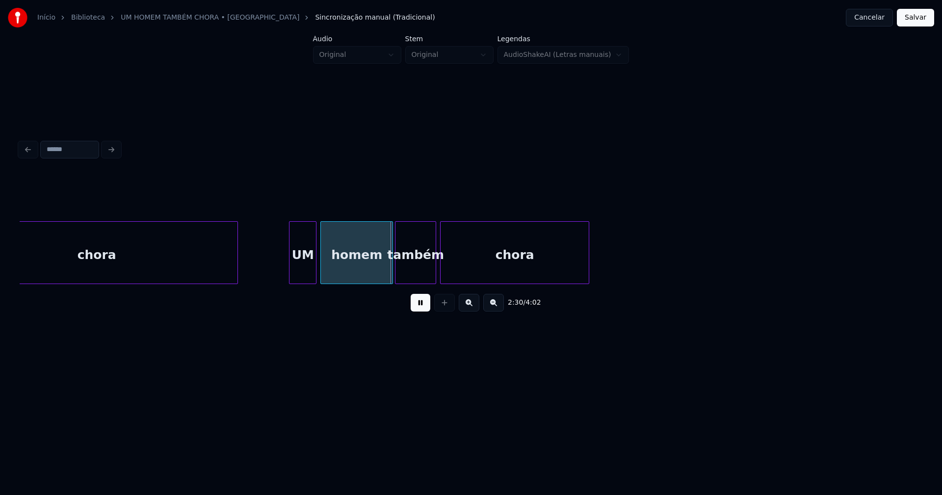
drag, startPoint x: 421, startPoint y: 311, endPoint x: 412, endPoint y: 305, distance: 10.8
click at [421, 310] on button at bounding box center [421, 303] width 20 height 18
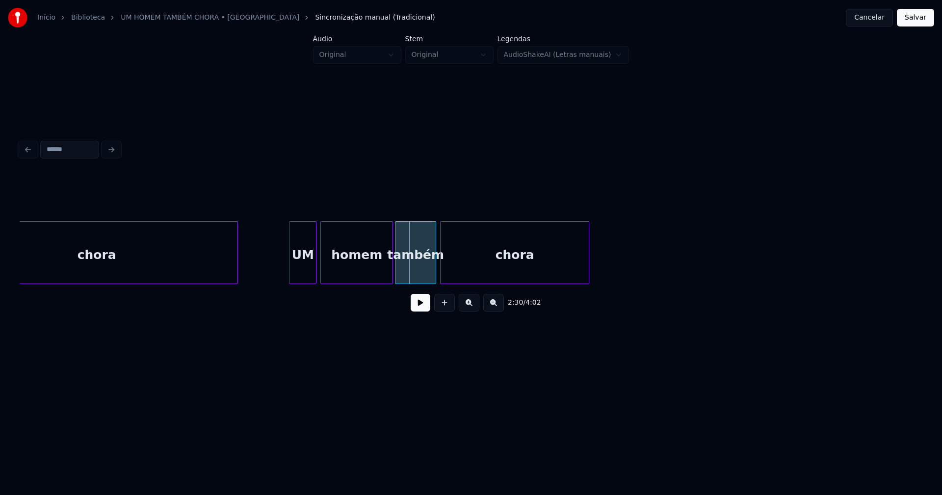
click at [303, 270] on div "UM" at bounding box center [303, 255] width 27 height 67
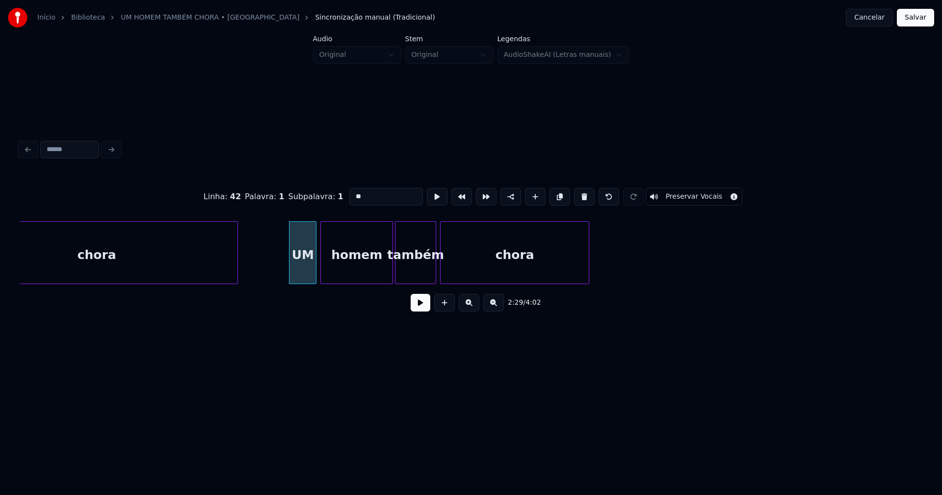
click at [362, 193] on input "**" at bounding box center [386, 197] width 74 height 18
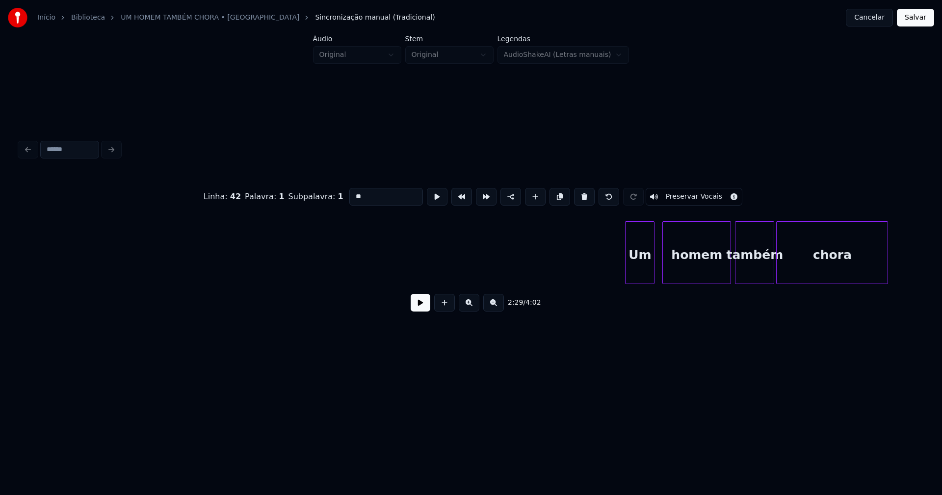
scroll to position [0, 15816]
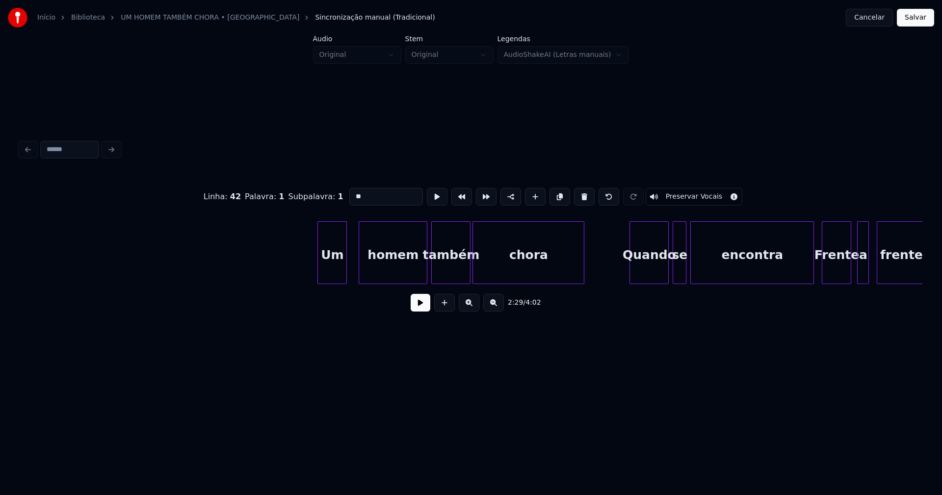
click at [329, 276] on div "Um" at bounding box center [332, 255] width 28 height 67
type input "**"
click at [423, 308] on button at bounding box center [421, 303] width 20 height 18
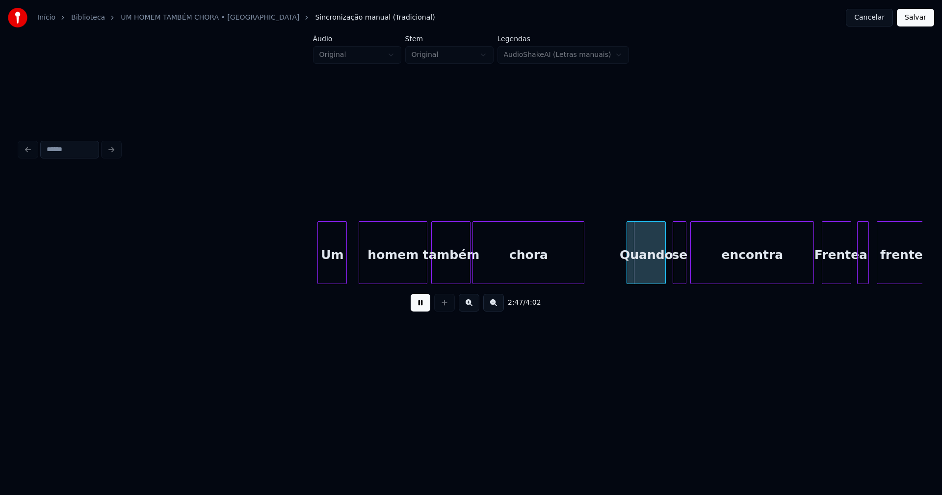
click at [645, 273] on div "Quando" at bounding box center [646, 255] width 38 height 67
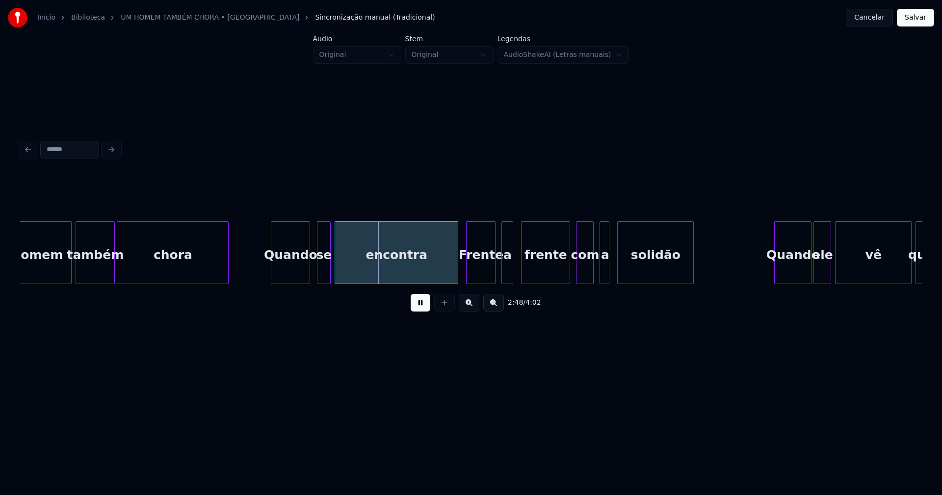
scroll to position [0, 16185]
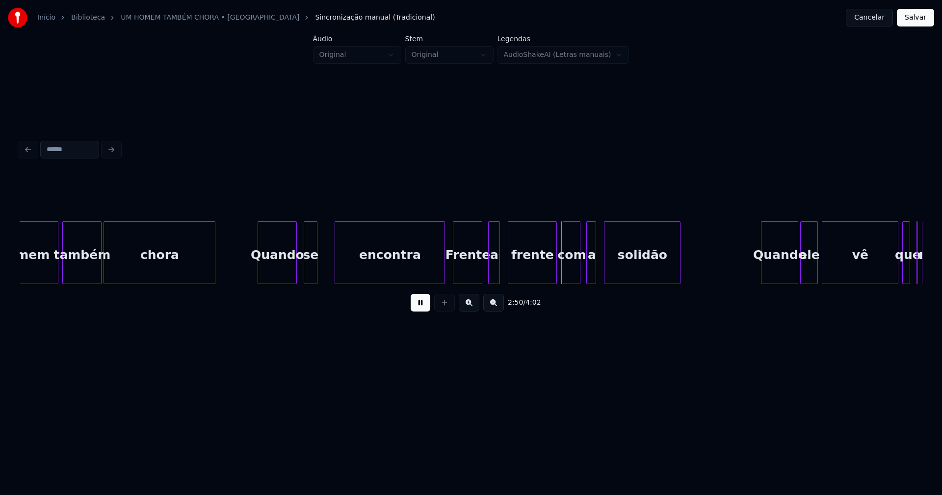
click at [336, 267] on div at bounding box center [336, 253] width 3 height 62
click at [330, 263] on div at bounding box center [329, 253] width 3 height 62
click at [438, 273] on div at bounding box center [437, 253] width 3 height 62
click at [474, 276] on div at bounding box center [473, 253] width 3 height 62
click at [487, 277] on div "a" at bounding box center [487, 255] width 11 height 67
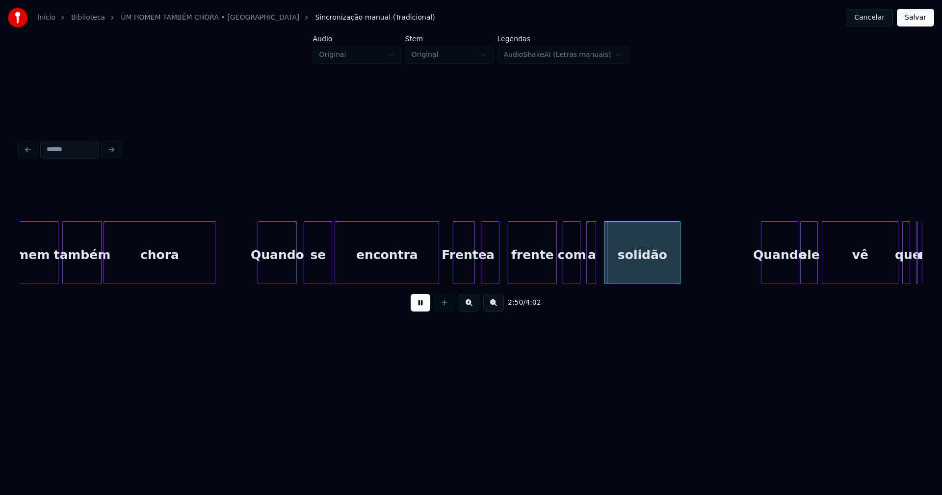
click at [498, 268] on div at bounding box center [497, 253] width 3 height 62
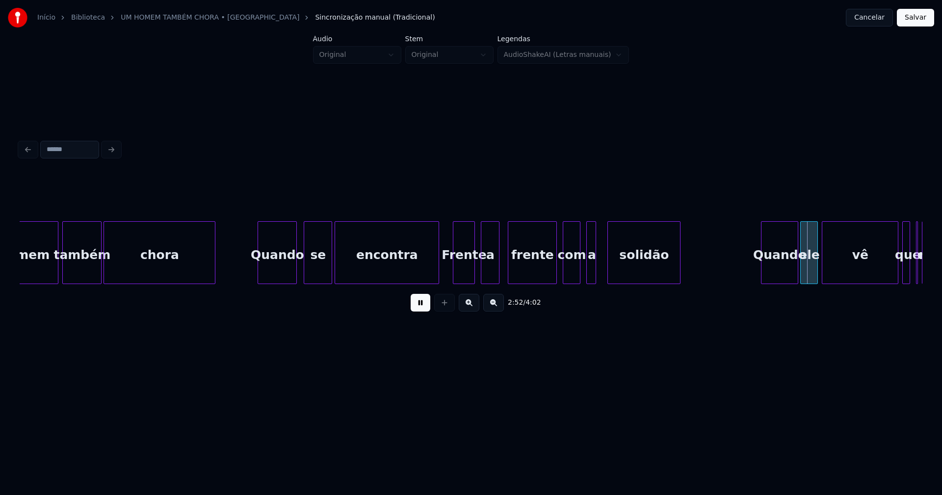
click at [609, 268] on div at bounding box center [609, 253] width 3 height 62
click at [597, 269] on div at bounding box center [598, 253] width 3 height 62
click at [596, 272] on div "a" at bounding box center [597, 255] width 13 height 67
click at [587, 268] on div at bounding box center [586, 253] width 3 height 62
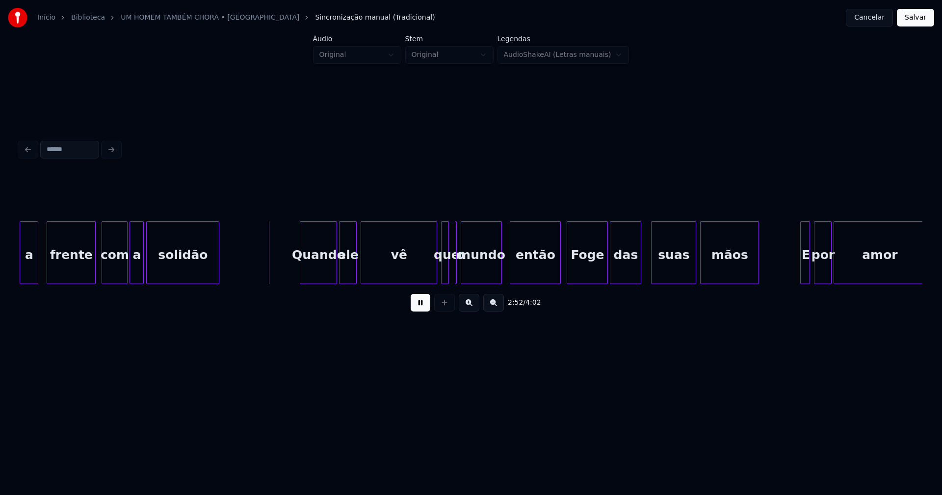
scroll to position [0, 16660]
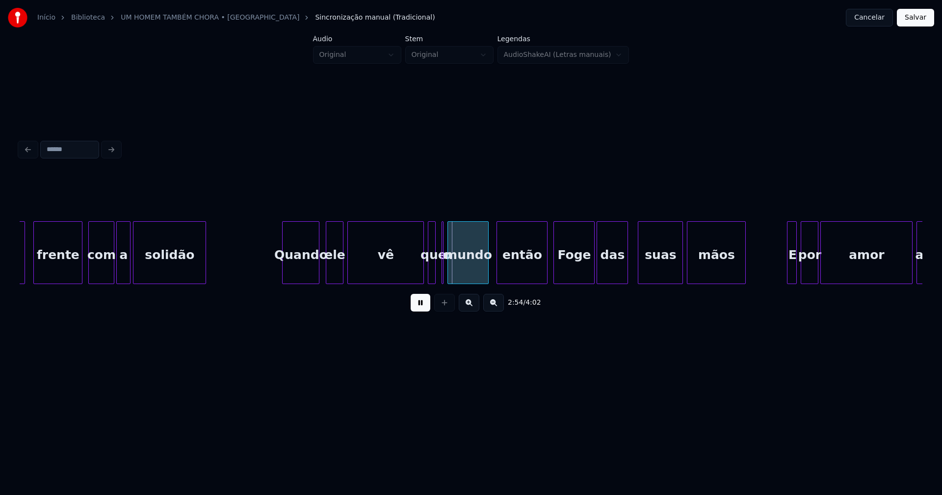
click at [301, 279] on div "Quando" at bounding box center [301, 255] width 36 height 67
click at [335, 284] on div "a frente com a solidão Quando ele vê que o mundo então Foge das suas mãos E por…" at bounding box center [471, 252] width 903 height 63
click at [443, 274] on div at bounding box center [443, 253] width 3 height 62
click at [446, 272] on div at bounding box center [447, 253] width 3 height 62
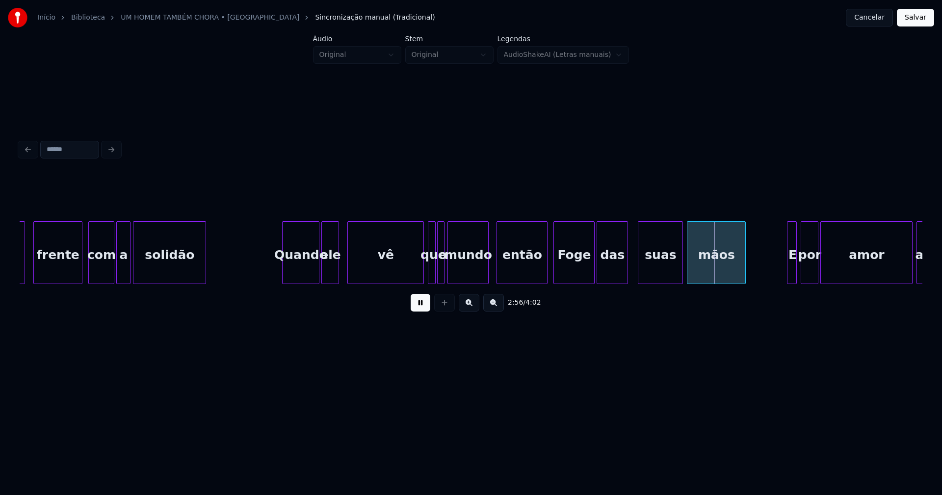
click at [437, 227] on div "o" at bounding box center [440, 252] width 7 height 63
click at [546, 268] on div at bounding box center [545, 253] width 3 height 62
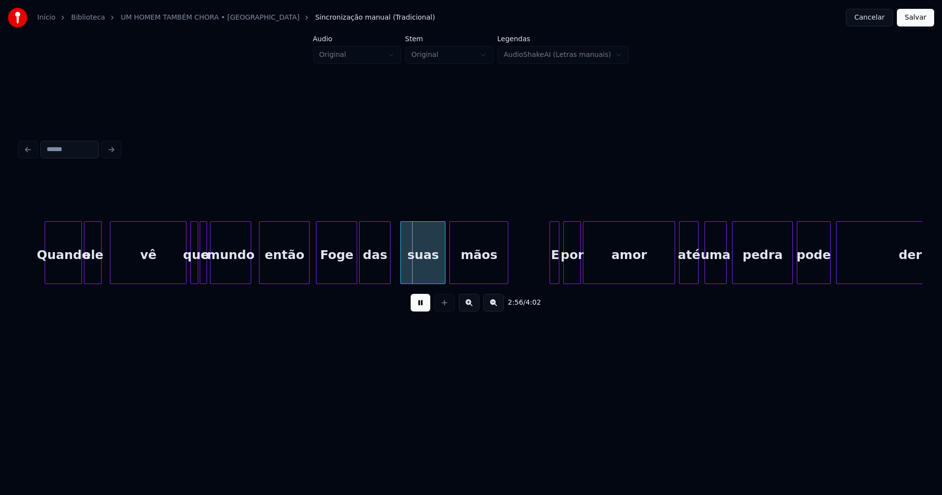
scroll to position [0, 16963]
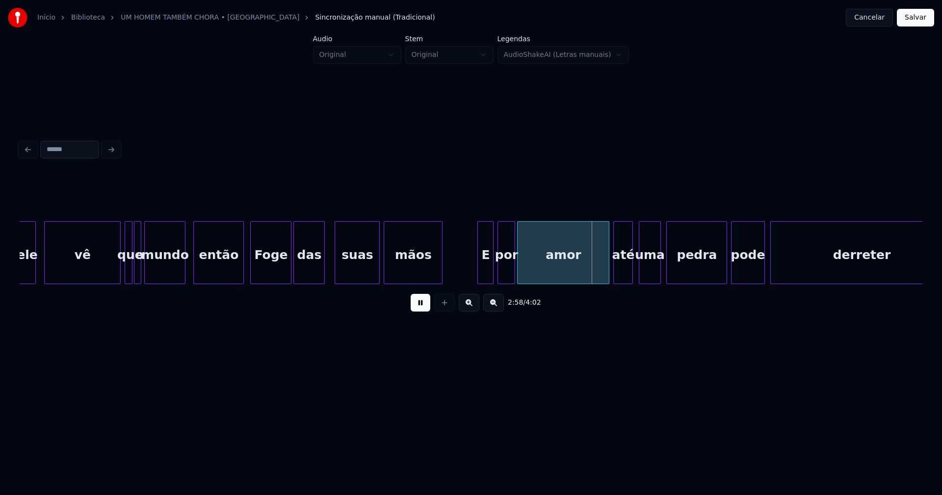
click at [479, 276] on div at bounding box center [479, 253] width 3 height 62
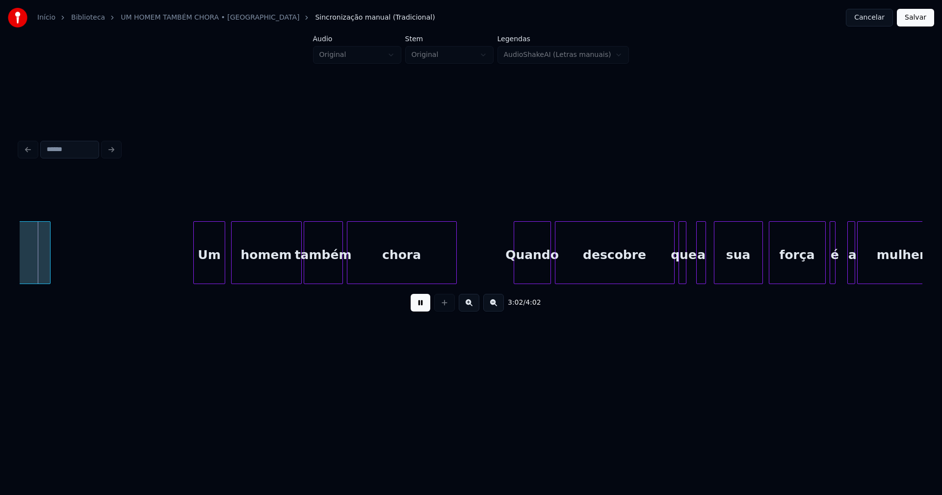
scroll to position [0, 17461]
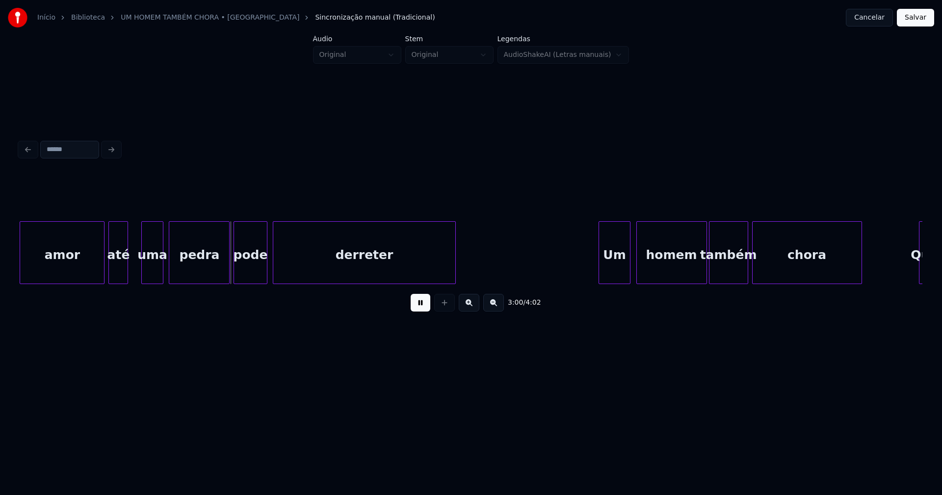
click at [117, 275] on div "até" at bounding box center [118, 255] width 19 height 67
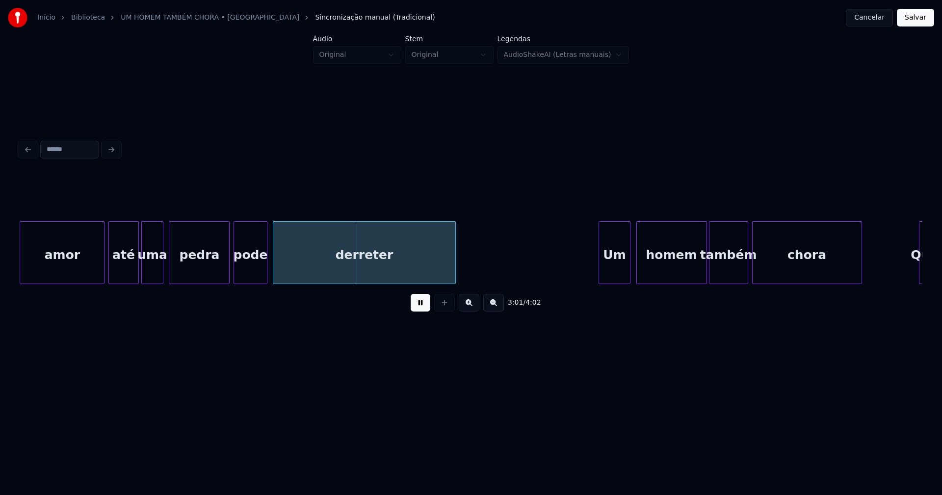
click at [136, 268] on div at bounding box center [136, 253] width 3 height 62
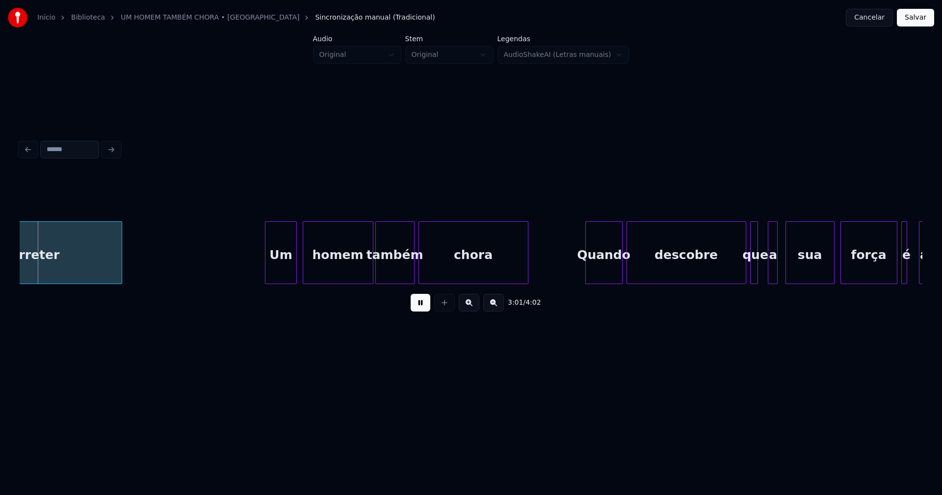
scroll to position [0, 17826]
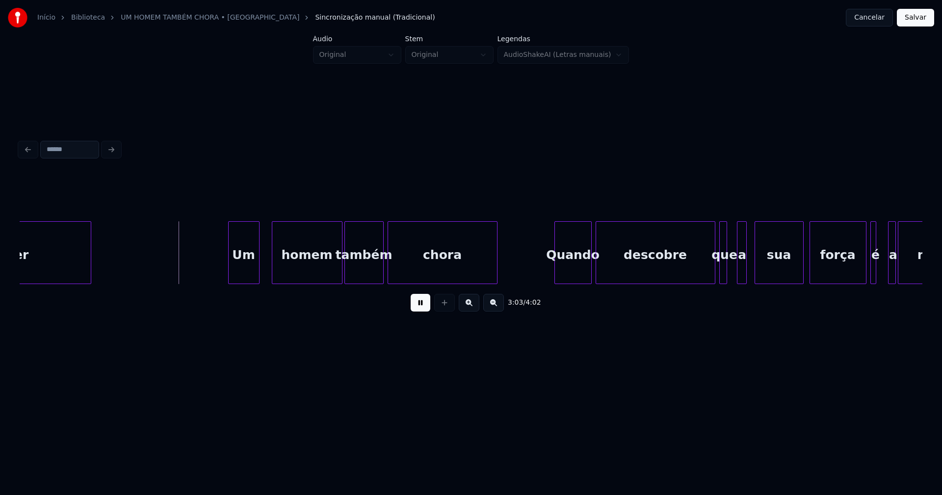
click at [243, 276] on div "Um" at bounding box center [244, 255] width 30 height 67
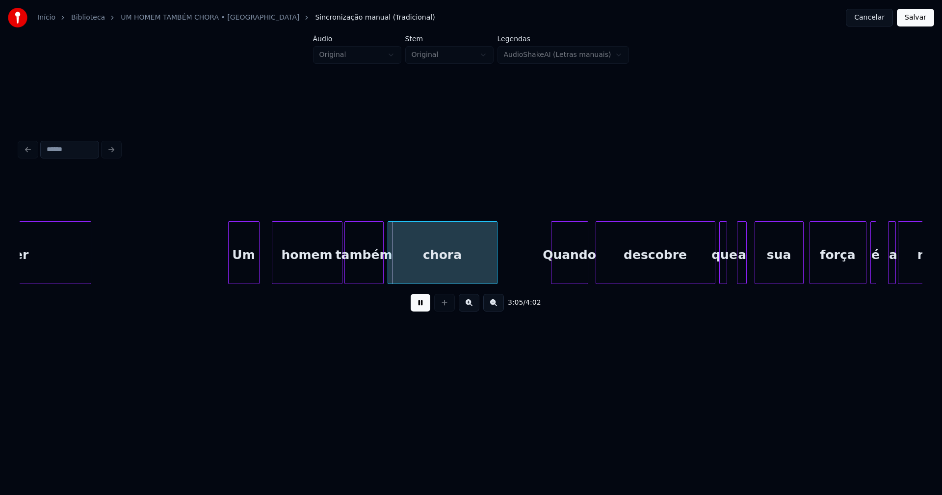
click at [573, 275] on div "Quando" at bounding box center [570, 255] width 36 height 67
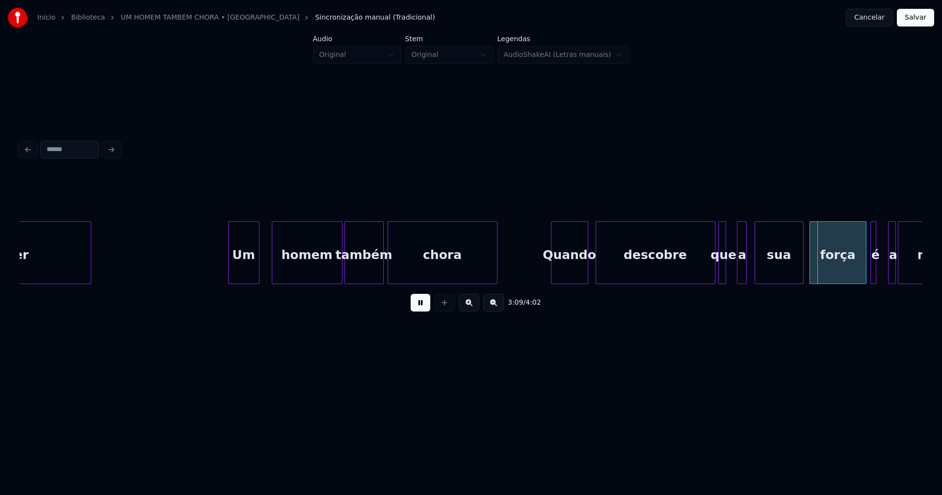
click at [726, 276] on div "que" at bounding box center [724, 255] width 10 height 67
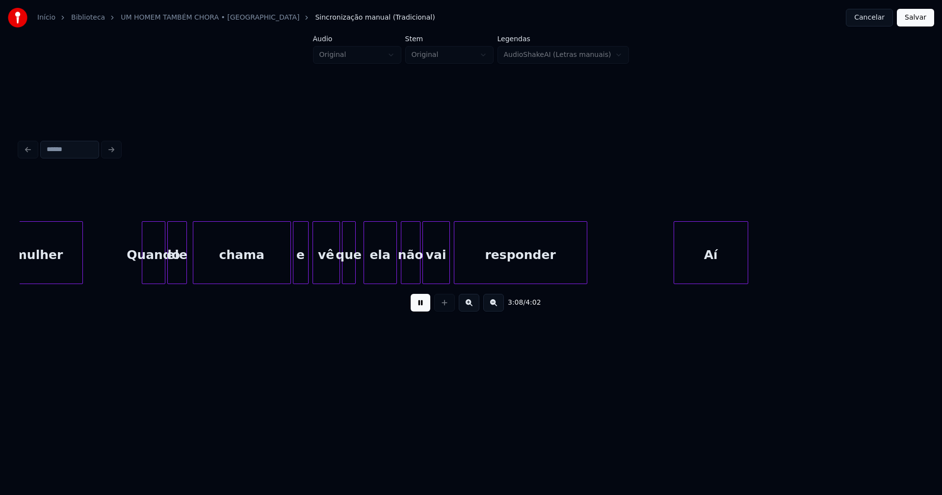
scroll to position [0, 18524]
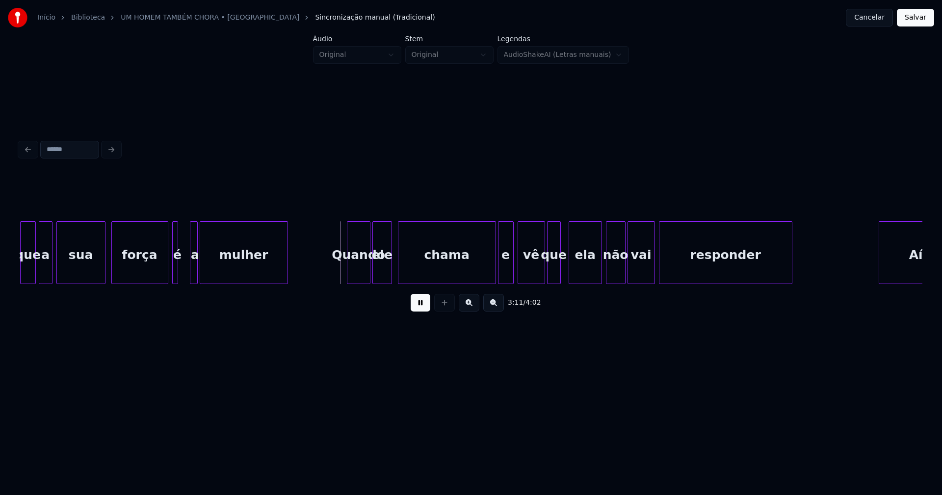
click at [49, 274] on div at bounding box center [50, 253] width 3 height 62
click at [184, 269] on div at bounding box center [182, 253] width 3 height 62
click at [156, 280] on div "força" at bounding box center [135, 252] width 48 height 63
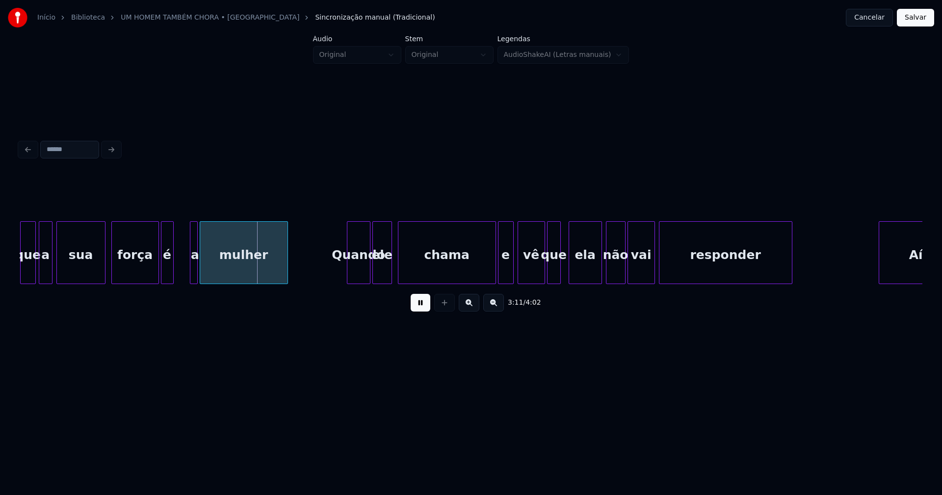
click at [167, 274] on div "é" at bounding box center [167, 255] width 12 height 67
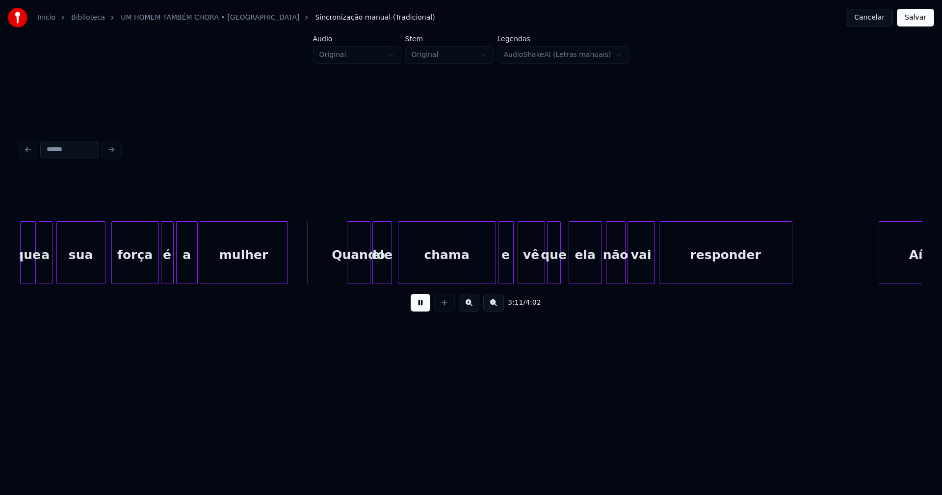
click at [177, 275] on div at bounding box center [178, 253] width 3 height 62
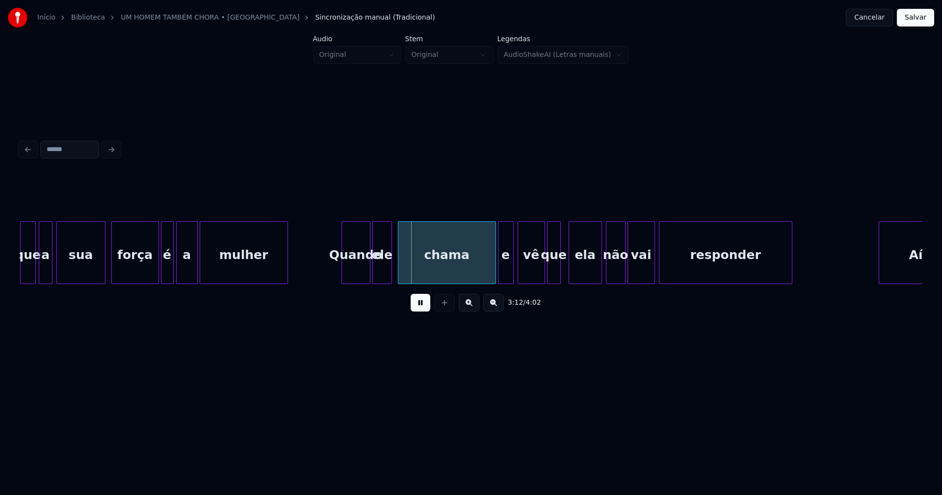
click at [343, 279] on div at bounding box center [343, 253] width 3 height 62
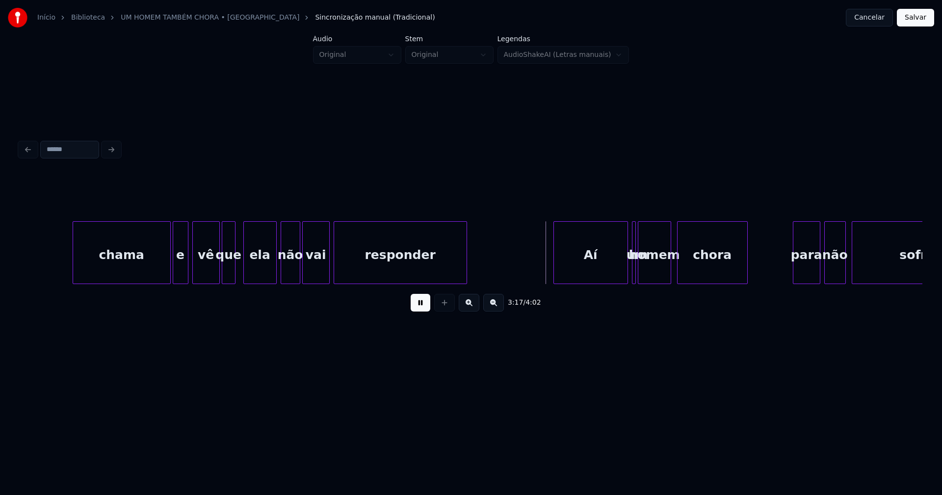
scroll to position [0, 19206]
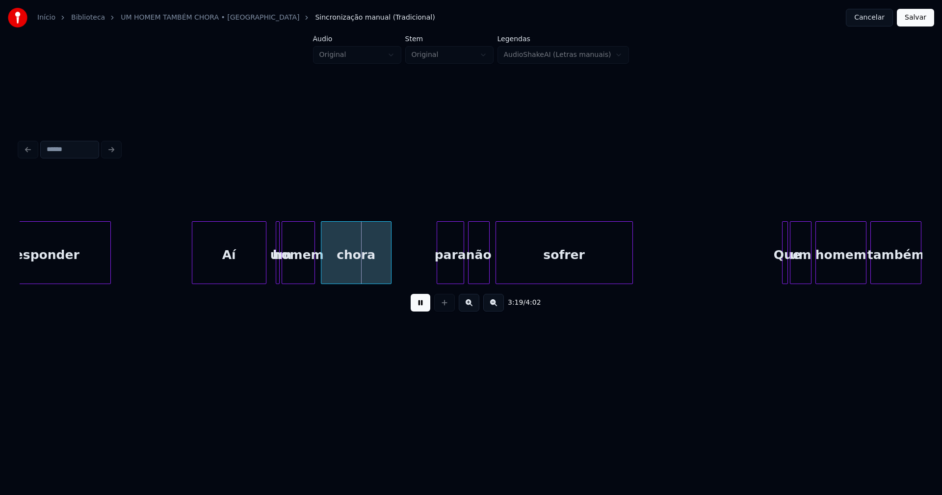
click at [226, 268] on div "Aí" at bounding box center [229, 255] width 74 height 67
click at [261, 273] on div at bounding box center [260, 253] width 3 height 62
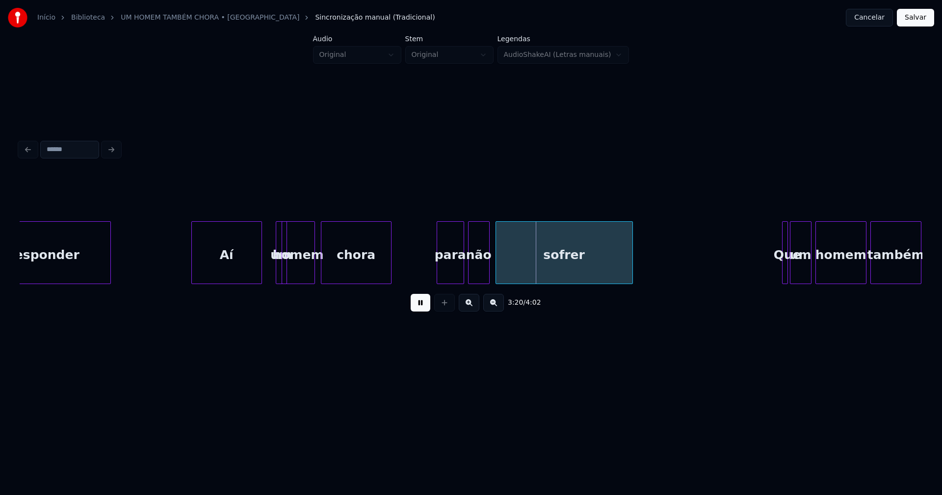
drag, startPoint x: 275, startPoint y: 222, endPoint x: 267, endPoint y: 224, distance: 8.1
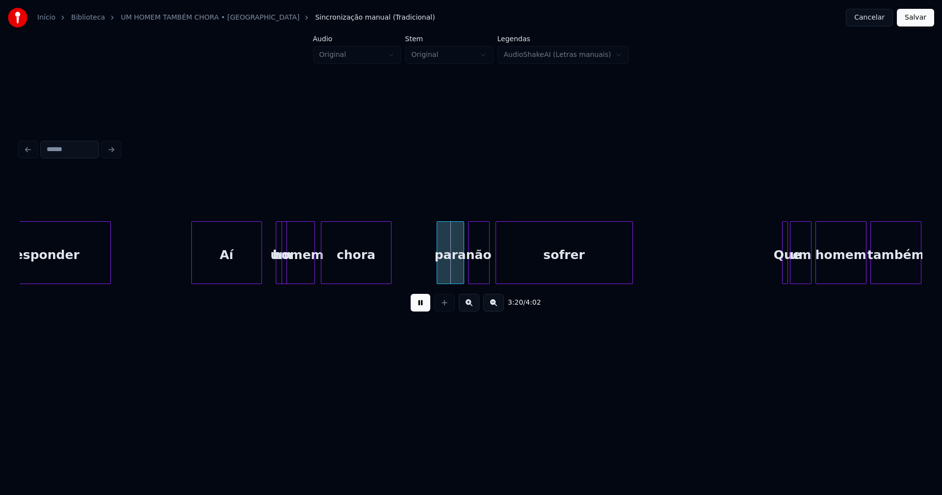
click at [276, 222] on div at bounding box center [277, 253] width 3 height 62
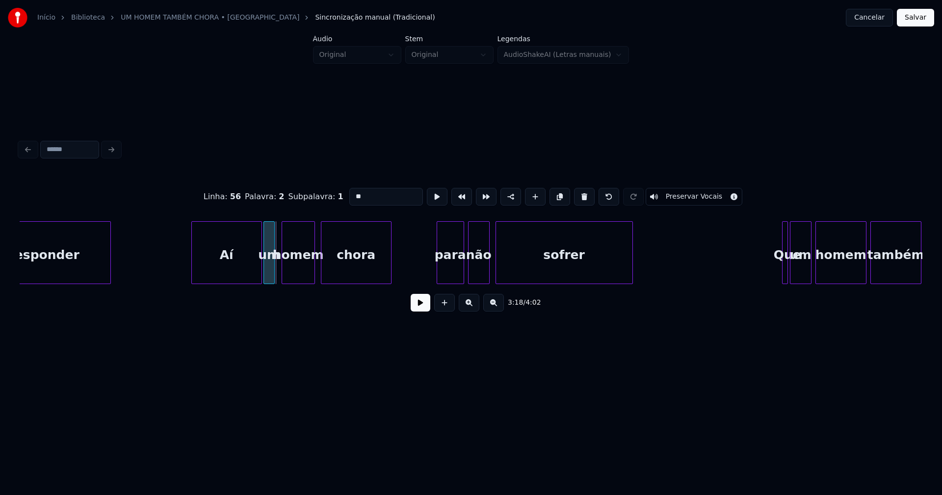
click at [264, 231] on div "um" at bounding box center [269, 252] width 11 height 63
click at [416, 306] on button at bounding box center [421, 303] width 20 height 18
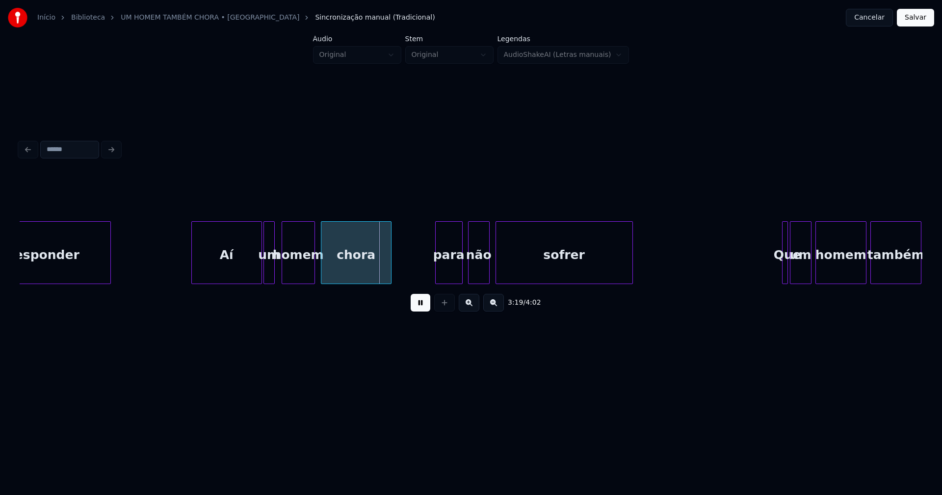
click at [456, 272] on div "para" at bounding box center [449, 255] width 27 height 67
click at [324, 277] on div at bounding box center [325, 253] width 3 height 62
click at [321, 277] on div at bounding box center [320, 253] width 3 height 62
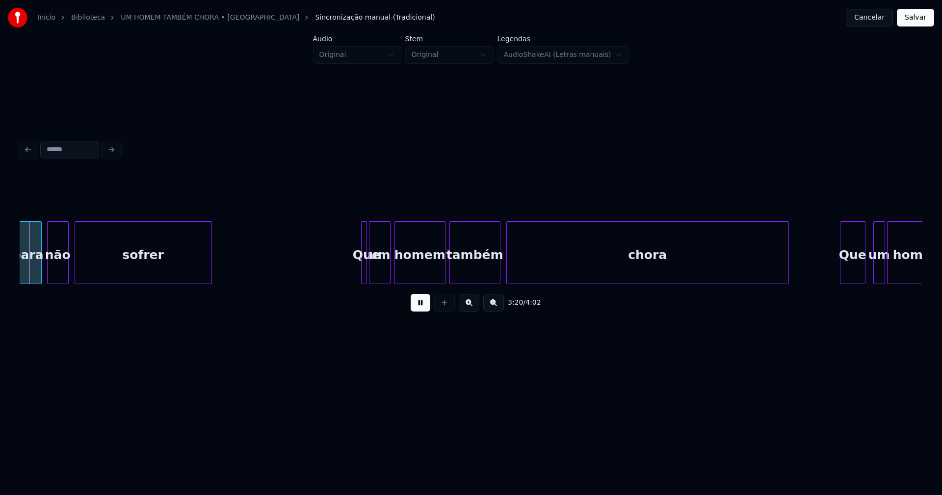
scroll to position [0, 19630]
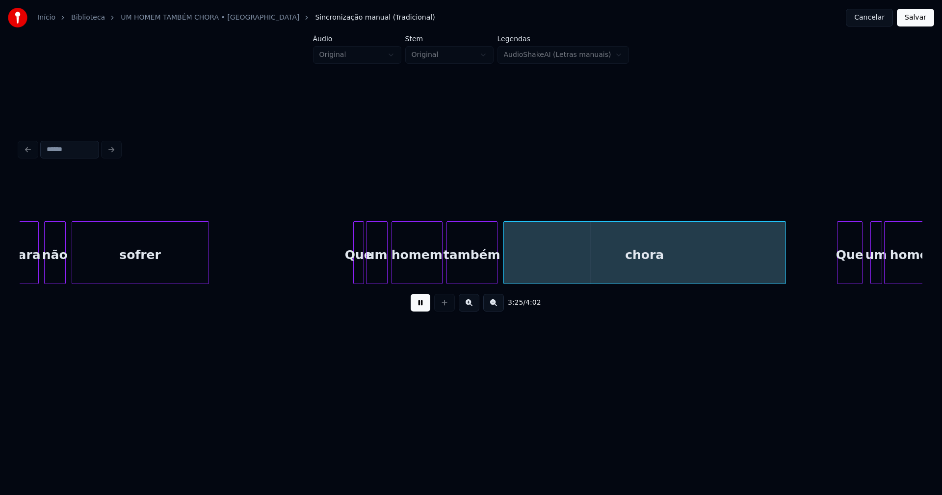
click at [354, 277] on div at bounding box center [355, 253] width 3 height 62
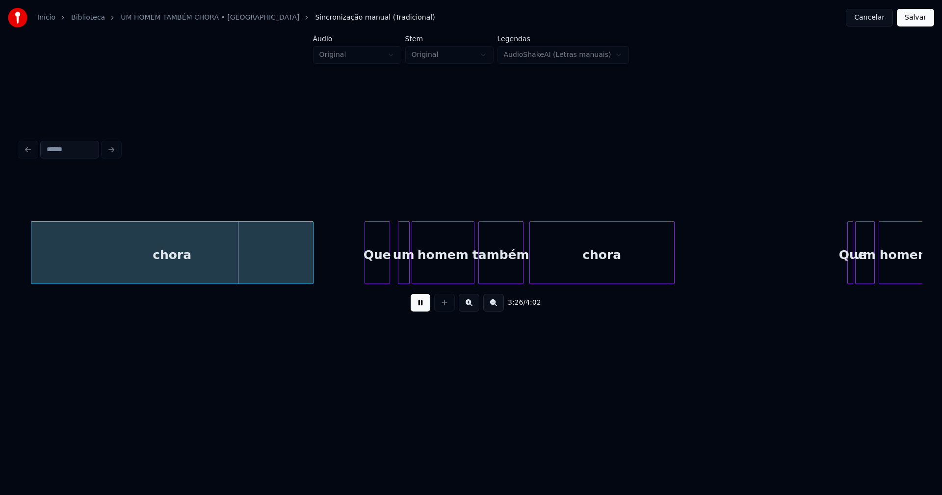
scroll to position [0, 20209]
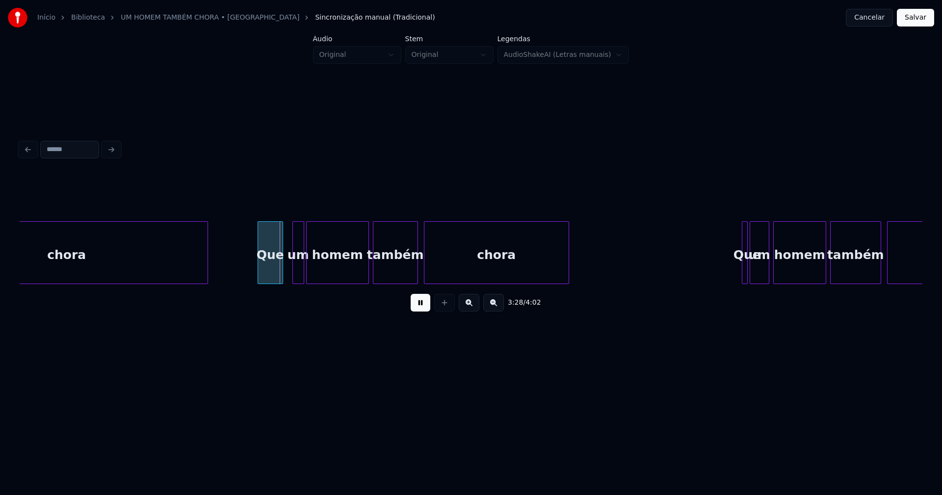
click at [272, 272] on div "Que" at bounding box center [270, 255] width 25 height 67
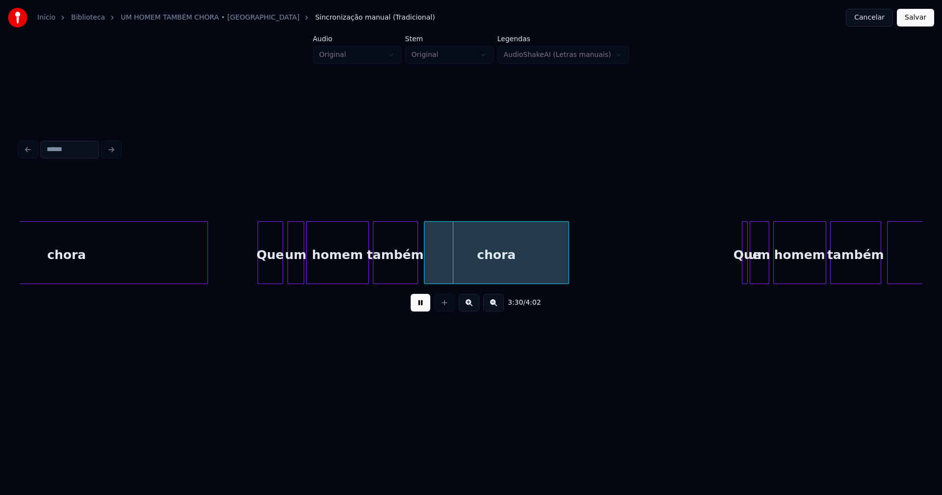
click at [290, 279] on div at bounding box center [289, 253] width 3 height 62
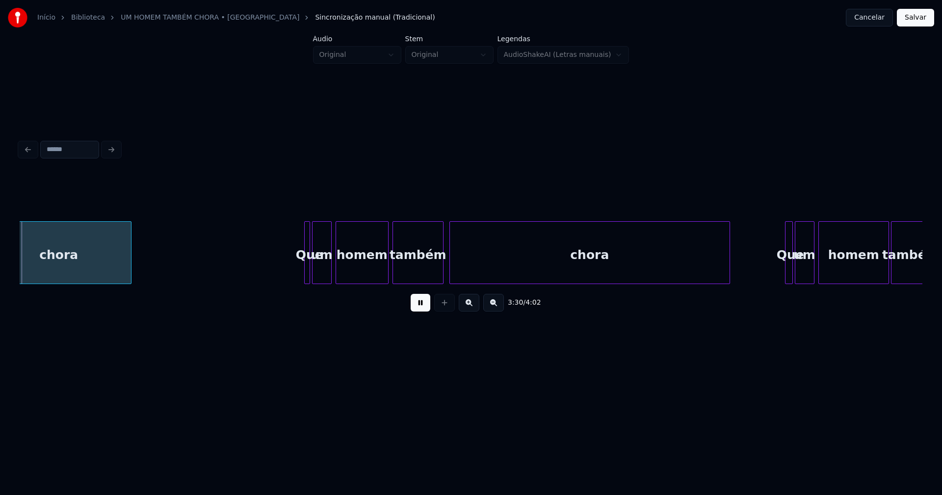
scroll to position [0, 20658]
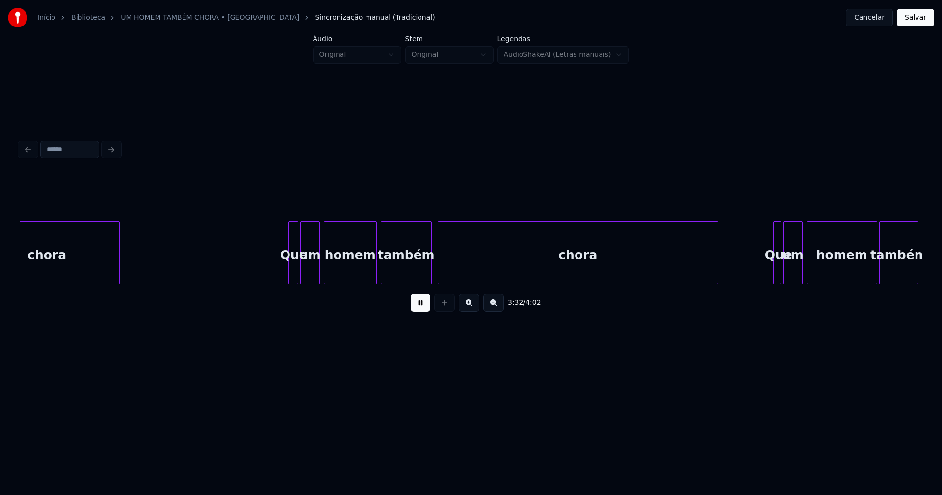
click at [289, 277] on div at bounding box center [290, 253] width 3 height 62
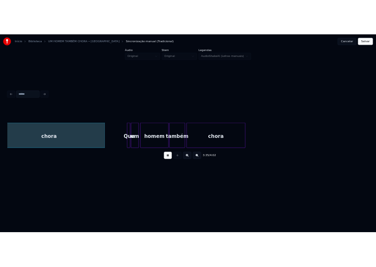
scroll to position [0, 21121]
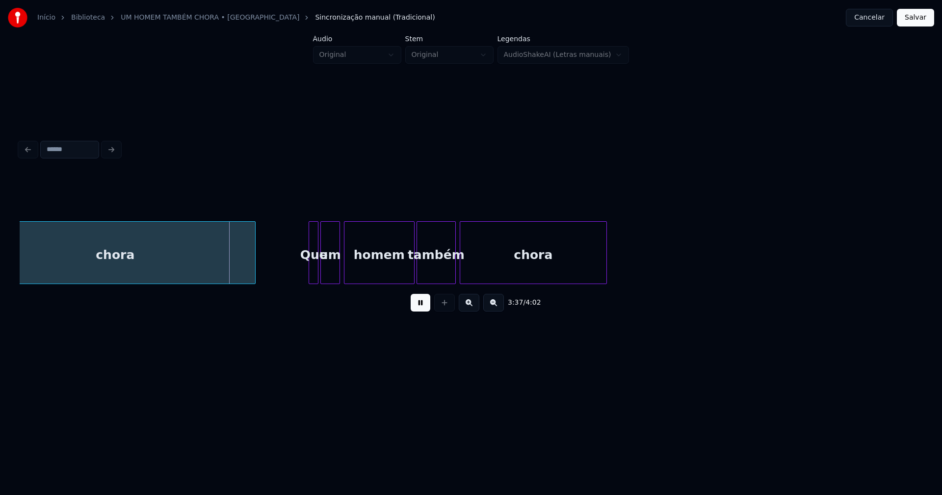
click at [309, 274] on div at bounding box center [310, 253] width 3 height 62
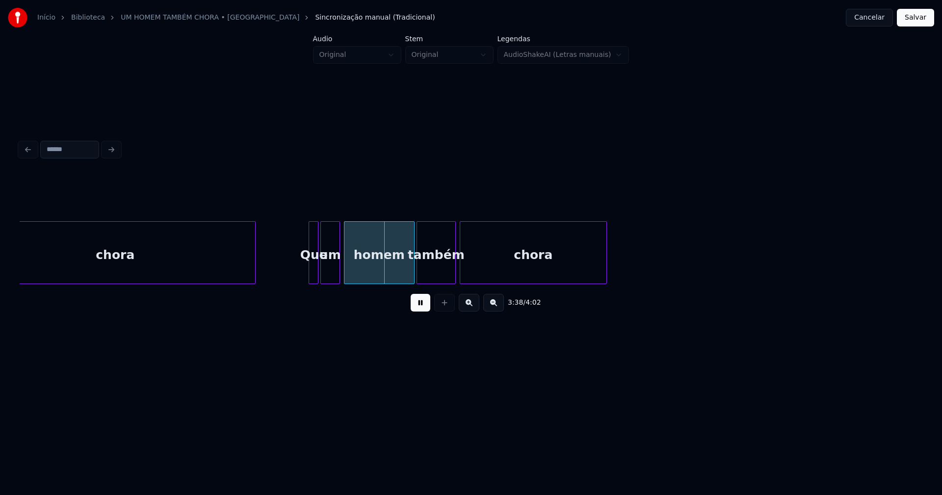
click at [915, 20] on button "Salvar" at bounding box center [915, 18] width 37 height 18
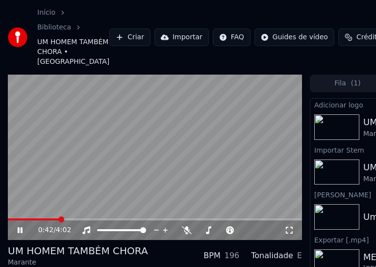
click at [19, 234] on icon at bounding box center [27, 230] width 23 height 8
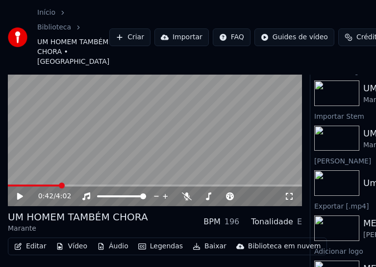
scroll to position [75, 0]
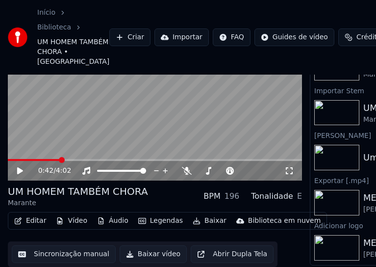
click at [37, 215] on button "Editar" at bounding box center [30, 221] width 40 height 14
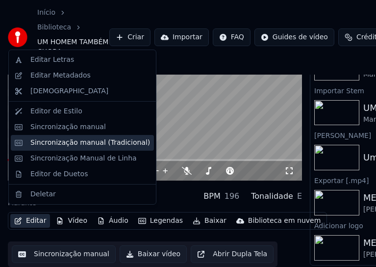
click at [71, 145] on div "Sincronização manual (Tradicional)" at bounding box center [90, 143] width 120 height 10
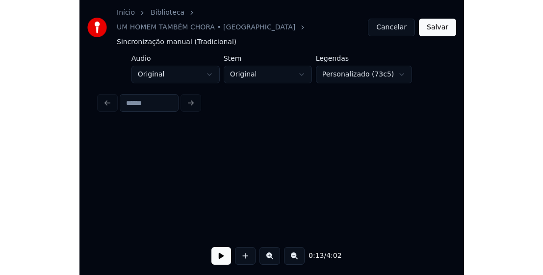
scroll to position [0, 1320]
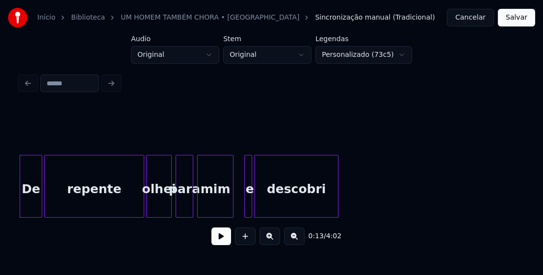
click at [231, 211] on div at bounding box center [231, 187] width 3 height 62
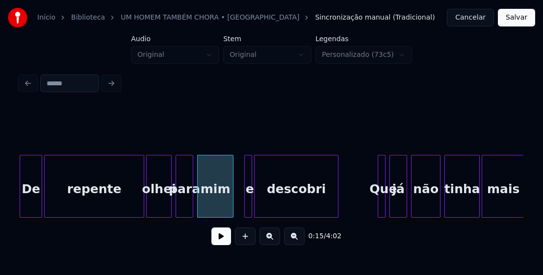
click at [218, 242] on button at bounding box center [222, 237] width 20 height 18
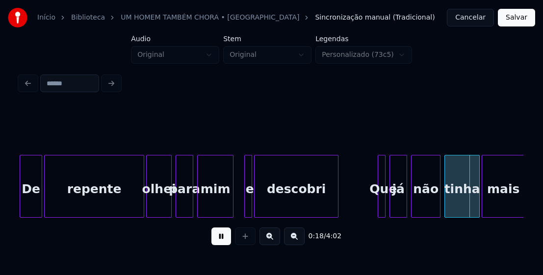
click at [229, 241] on button at bounding box center [222, 237] width 20 height 18
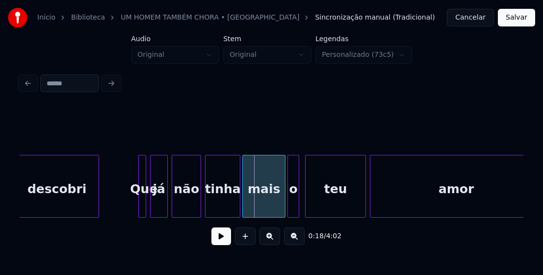
scroll to position [0, 1583]
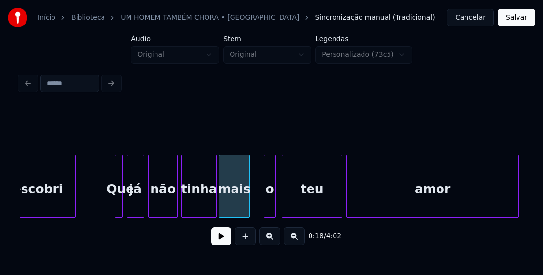
click at [247, 217] on div "descobri Que já não tinha mais o teu amor" at bounding box center [272, 186] width 504 height 63
click at [261, 207] on div "o" at bounding box center [267, 186] width 12 height 63
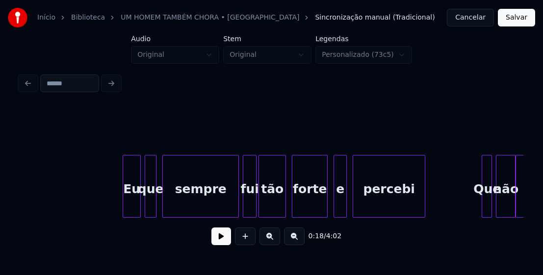
scroll to position [0, 2207]
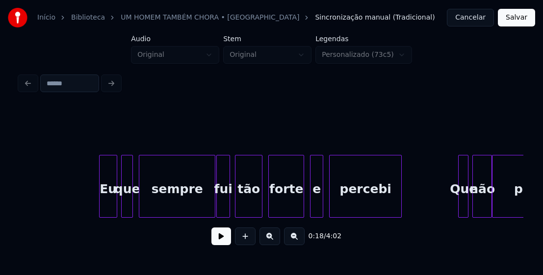
click at [223, 212] on div "fui" at bounding box center [223, 189] width 13 height 67
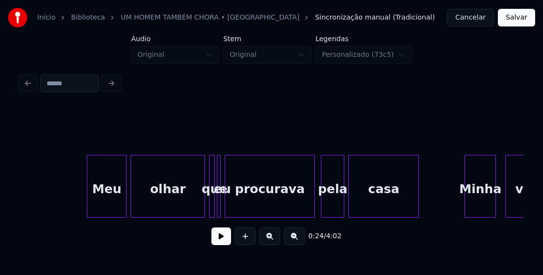
scroll to position [0, 3216]
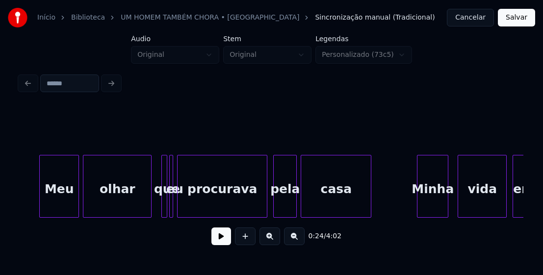
click at [150, 210] on div at bounding box center [149, 187] width 3 height 62
click at [219, 245] on button at bounding box center [222, 237] width 20 height 18
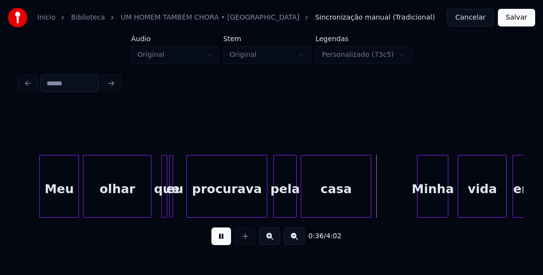
click at [188, 206] on div at bounding box center [188, 187] width 3 height 62
click at [179, 206] on div "eu" at bounding box center [180, 189] width 10 height 67
click at [183, 205] on div at bounding box center [183, 187] width 3 height 62
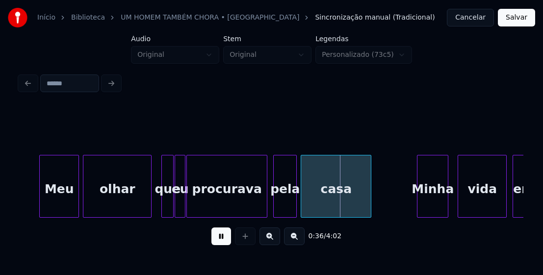
click at [173, 205] on div at bounding box center [171, 187] width 3 height 62
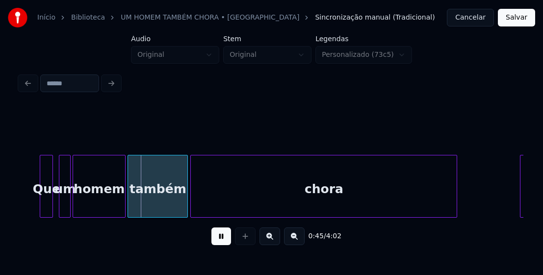
scroll to position [0, 4344]
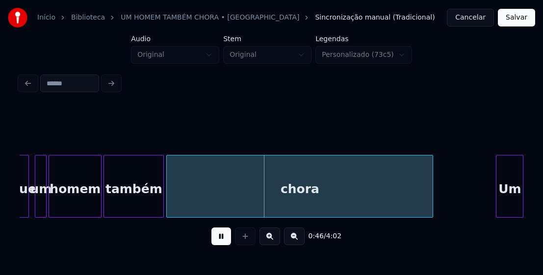
click at [223, 243] on button at bounding box center [222, 237] width 20 height 18
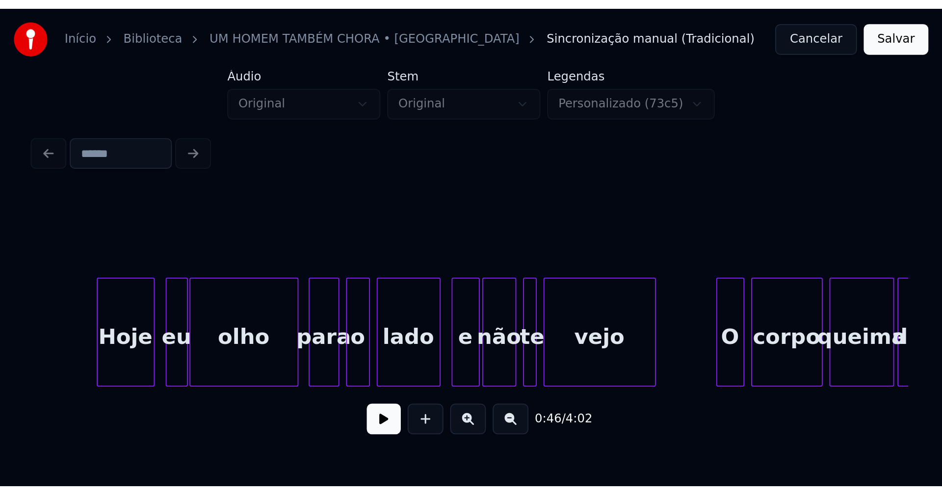
scroll to position [0, 7319]
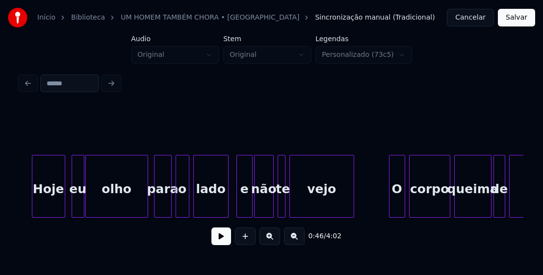
click at [227, 204] on div at bounding box center [226, 187] width 3 height 62
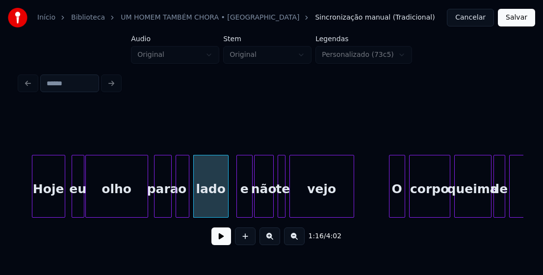
click at [513, 20] on button "Salvar" at bounding box center [516, 18] width 37 height 18
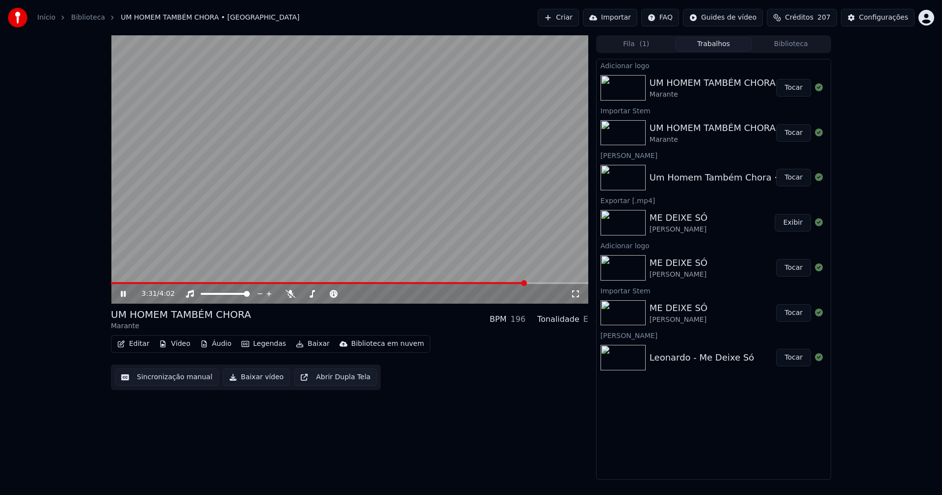
click at [142, 345] on button "Editar" at bounding box center [133, 344] width 40 height 14
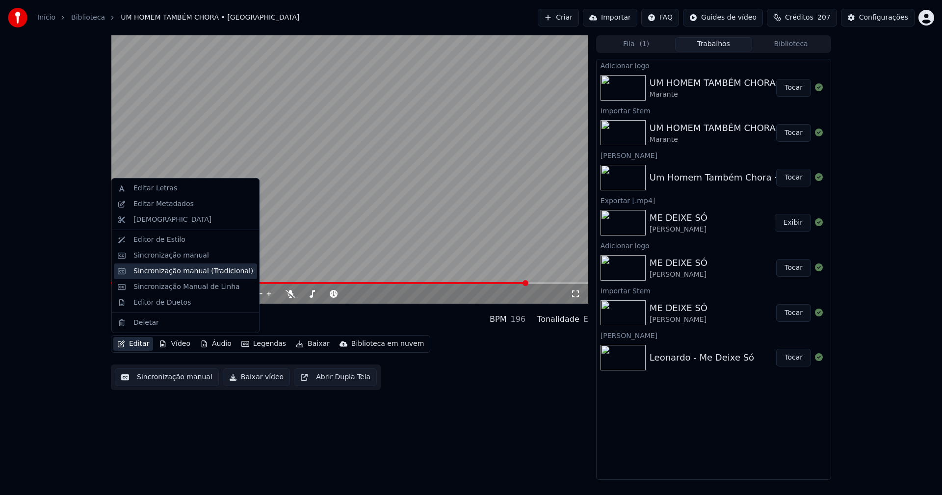
click at [177, 269] on div "Sincronização manual (Tradicional)" at bounding box center [194, 272] width 120 height 10
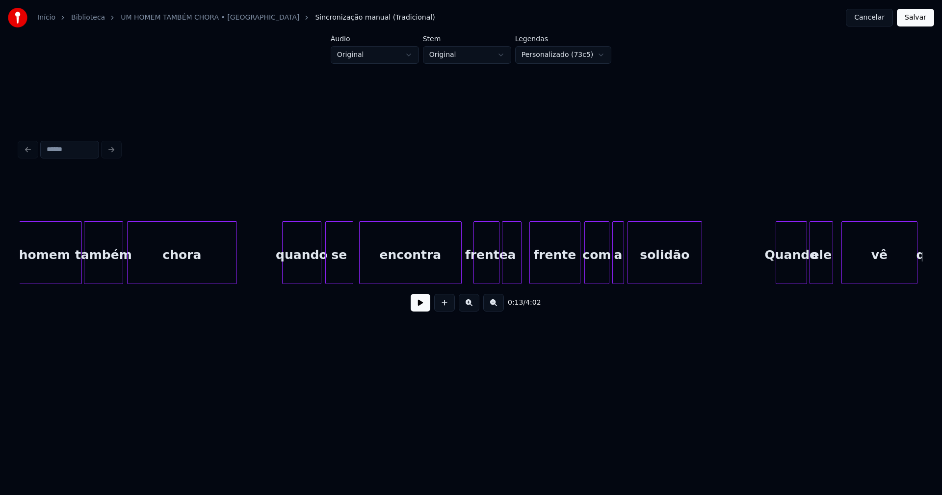
scroll to position [0, 9445]
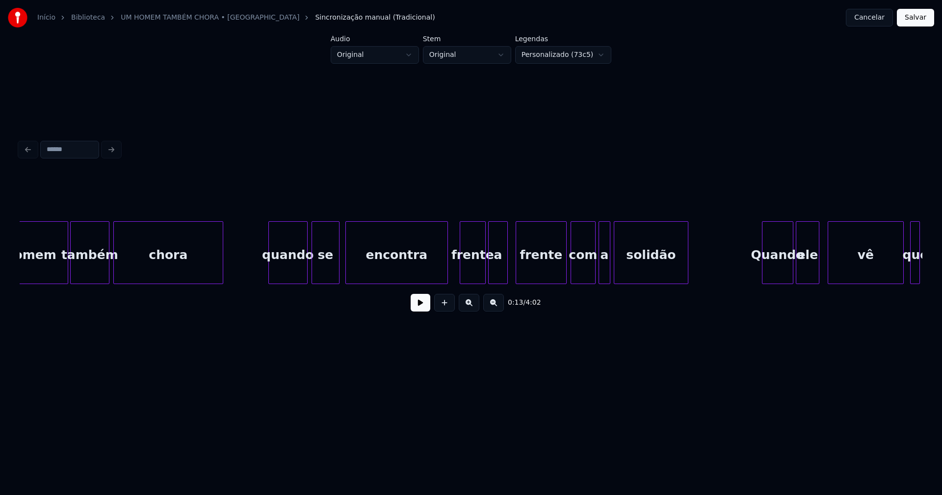
click at [292, 275] on div "quando" at bounding box center [288, 255] width 38 height 67
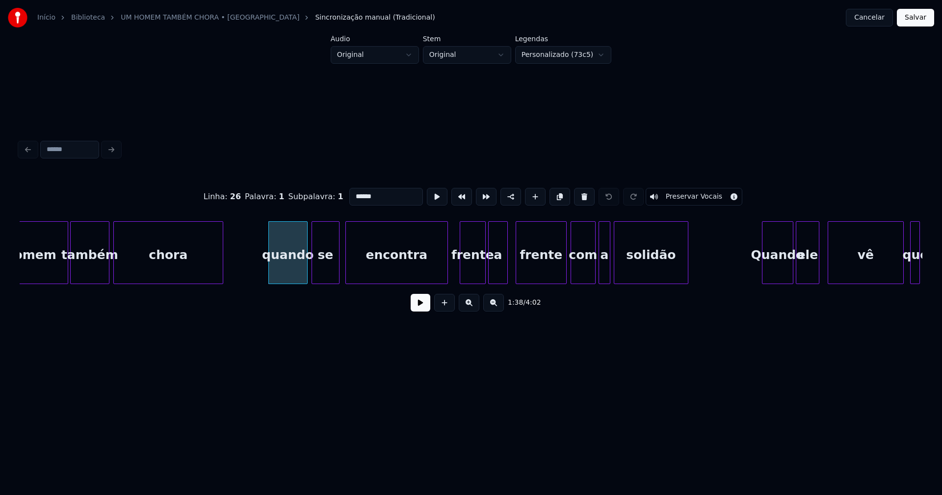
click at [352, 193] on input "******" at bounding box center [386, 197] width 74 height 18
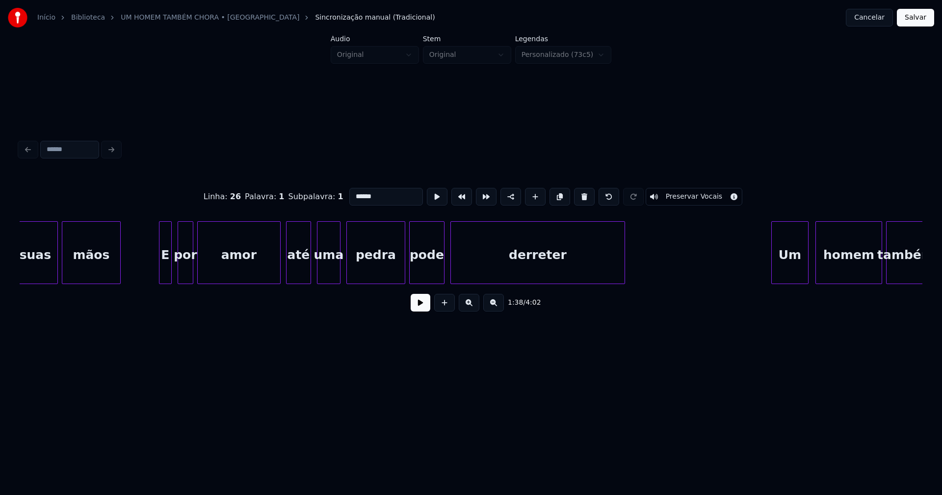
scroll to position [0, 10566]
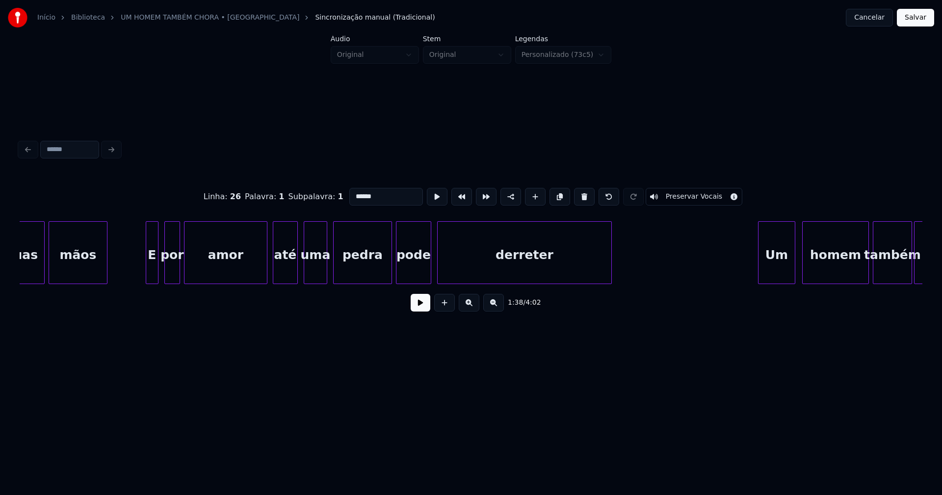
click at [392, 264] on div "pedra" at bounding box center [362, 252] width 59 height 63
click at [385, 273] on div at bounding box center [385, 253] width 3 height 62
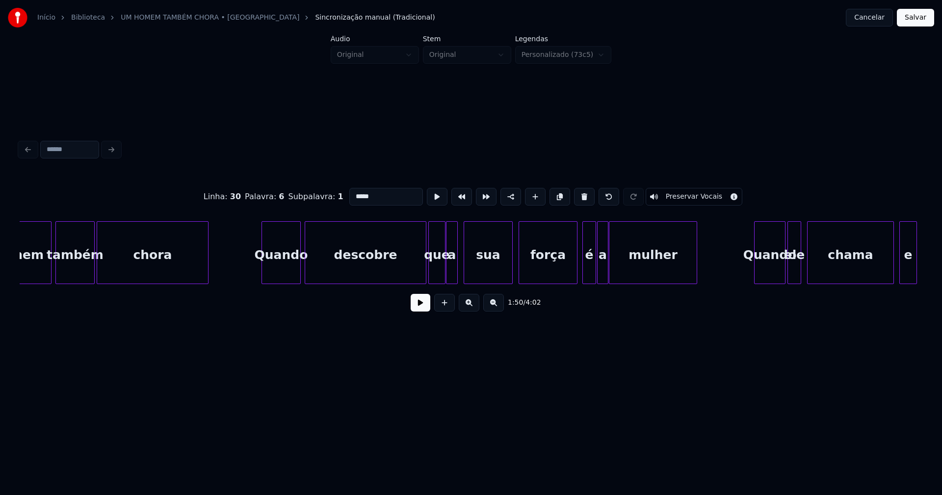
scroll to position [0, 11397]
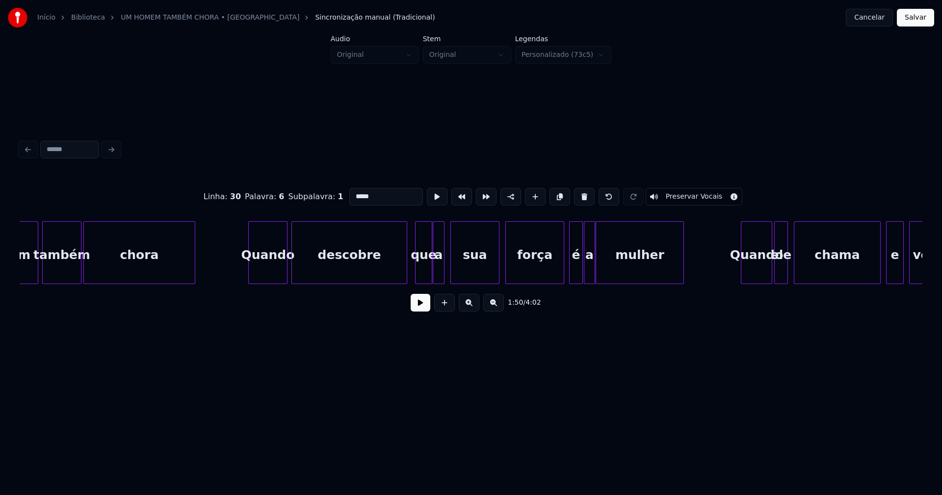
click at [406, 280] on div "descobre" at bounding box center [350, 252] width 116 height 63
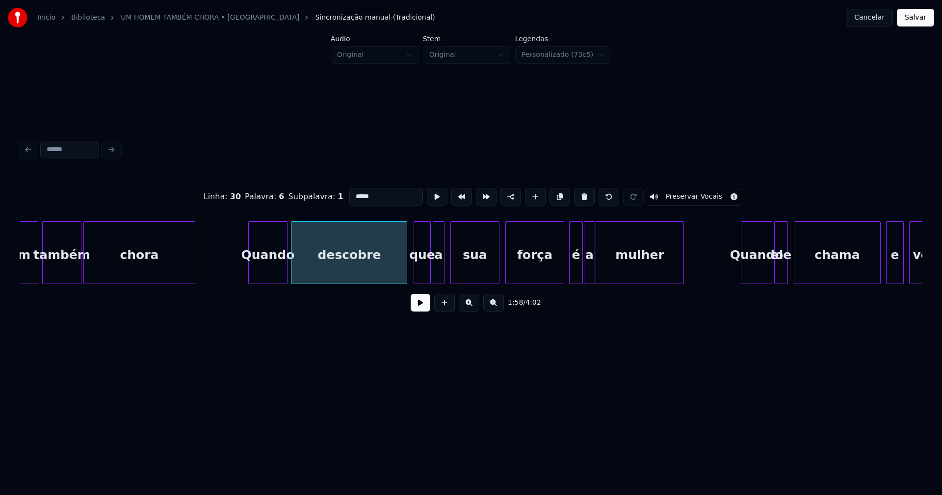
click at [423, 277] on div "que" at bounding box center [422, 255] width 16 height 67
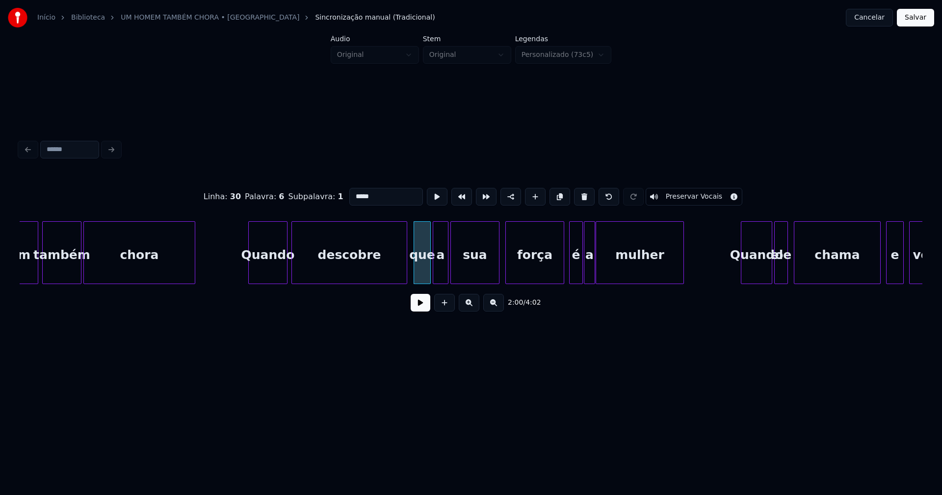
click at [446, 273] on div at bounding box center [446, 253] width 3 height 62
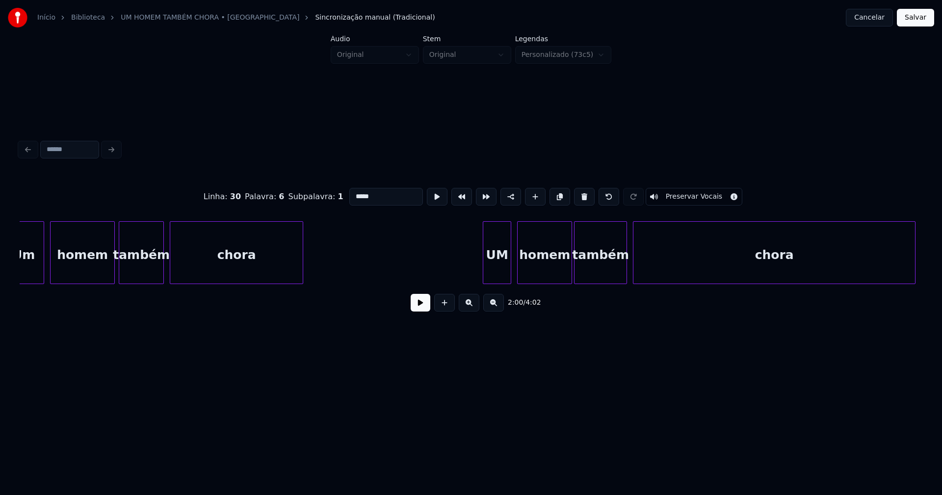
scroll to position [0, 13745]
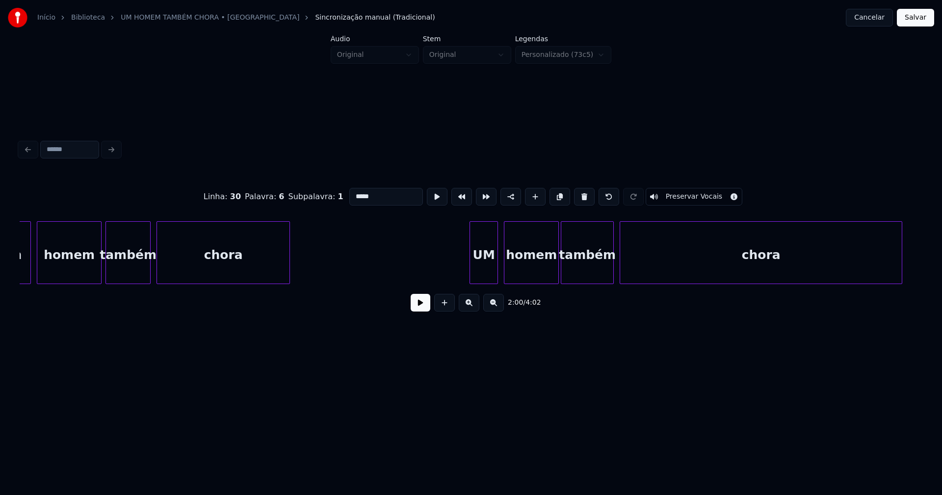
type input "*****"
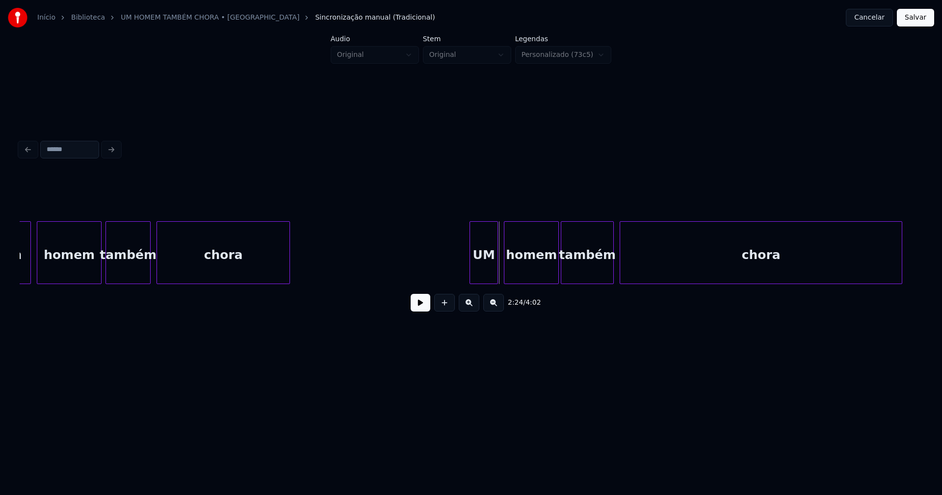
click at [484, 264] on div "UM" at bounding box center [483, 255] width 27 height 67
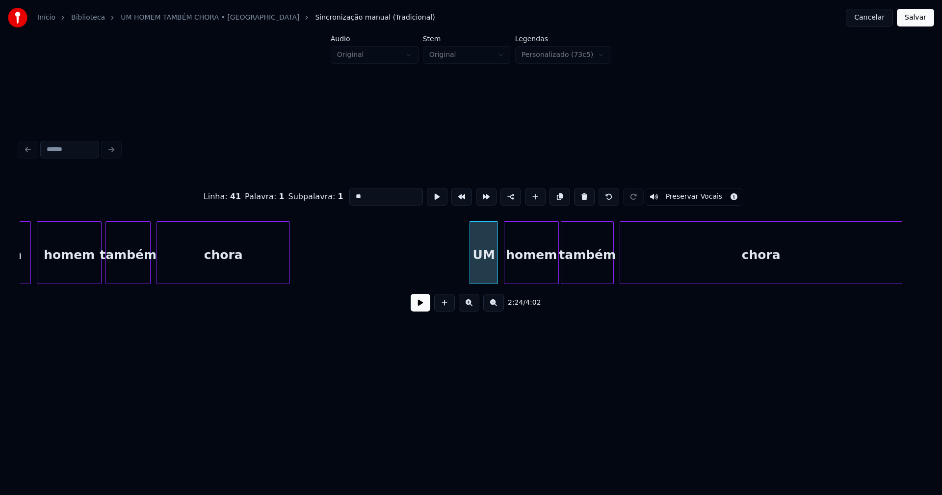
click at [373, 189] on input "**" at bounding box center [386, 197] width 74 height 18
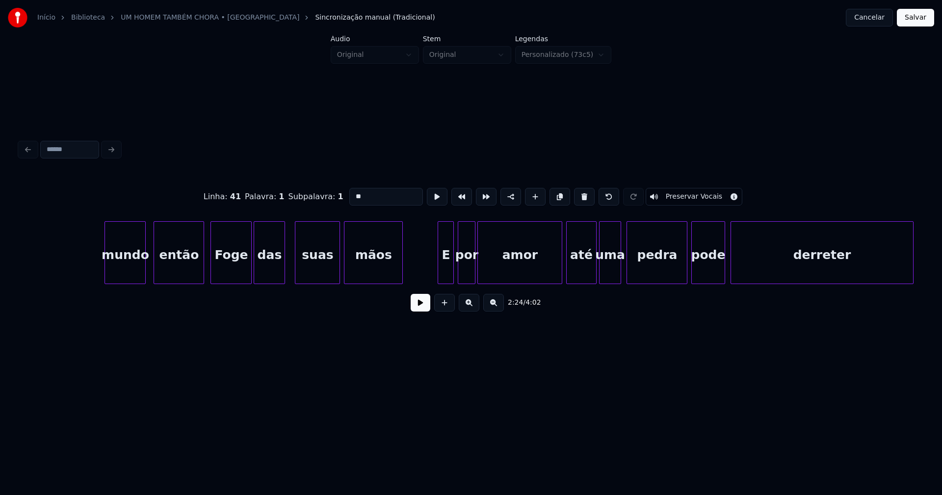
scroll to position [0, 17096]
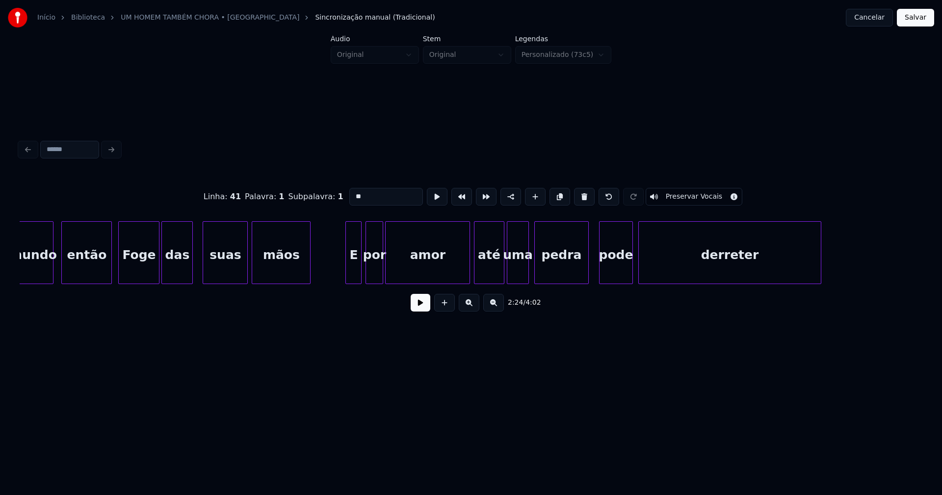
click at [588, 277] on div at bounding box center [587, 253] width 3 height 62
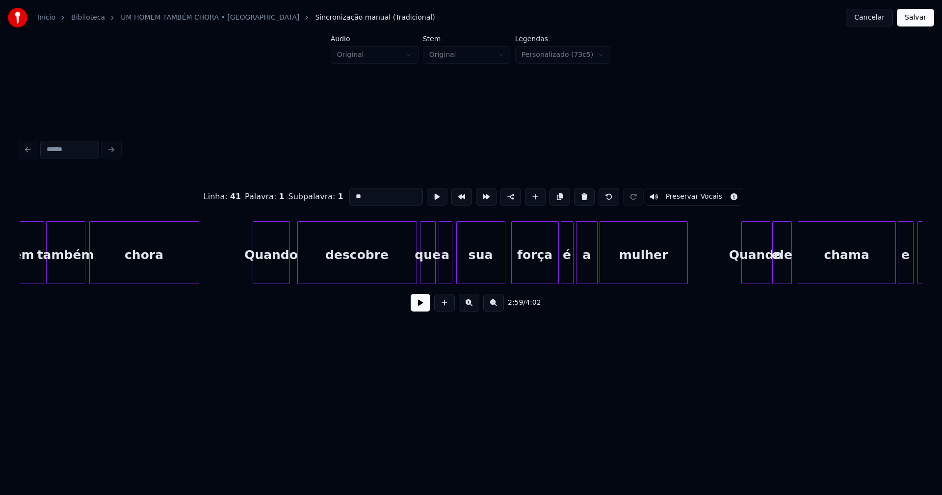
scroll to position [0, 18164]
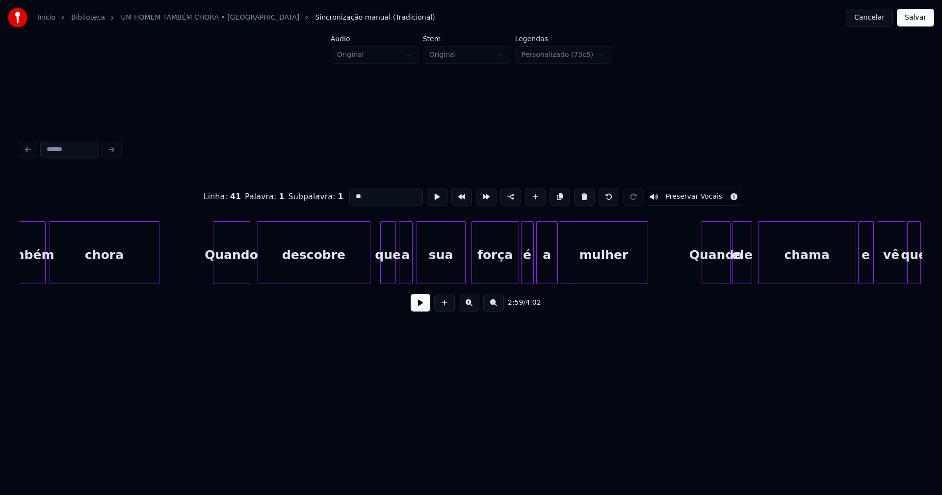
click at [370, 281] on div "também chora Quando descobre que a sua força é a mulher Quando ele chama e vê q…" at bounding box center [471, 252] width 903 height 63
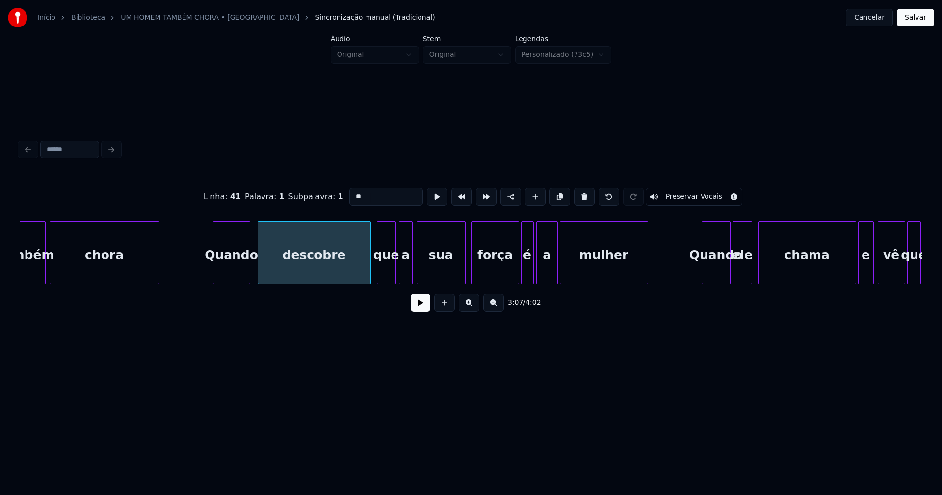
click at [378, 276] on div at bounding box center [378, 253] width 3 height 62
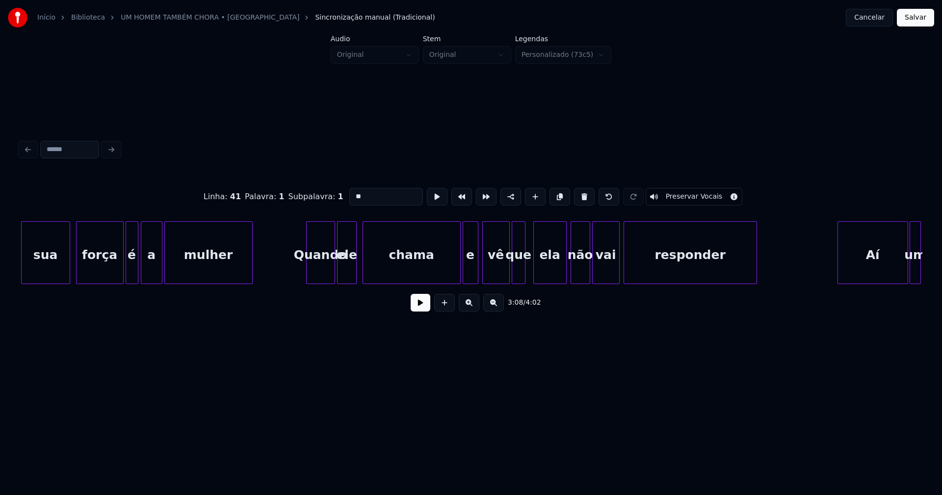
scroll to position [0, 18573]
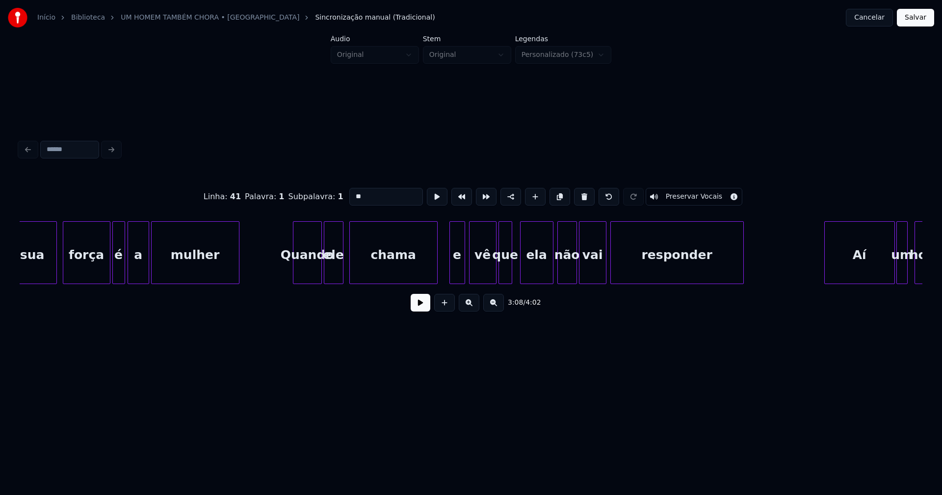
click at [436, 284] on div "sua força é a mulher Quando ele chama e vê que ela não vai responder Aí um homem" at bounding box center [471, 252] width 903 height 63
type input "**"
click at [418, 310] on button at bounding box center [421, 303] width 20 height 18
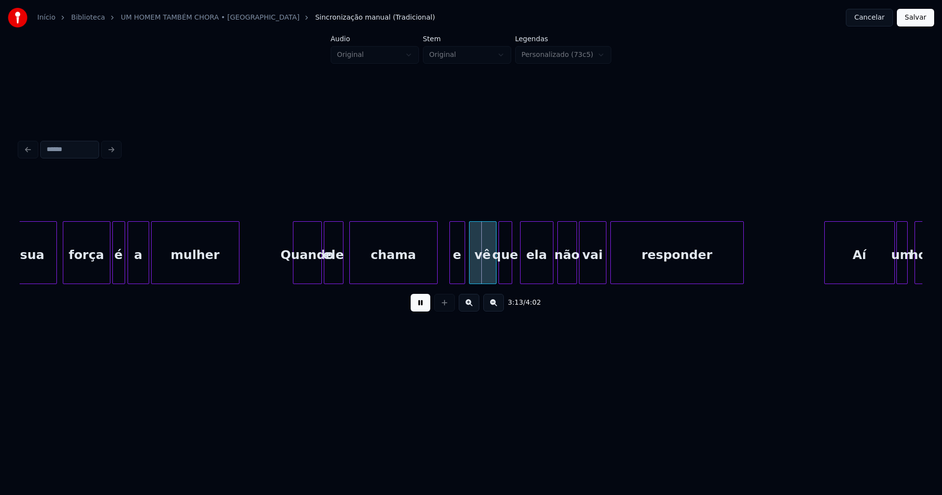
click at [418, 310] on button at bounding box center [421, 303] width 20 height 18
click at [447, 273] on div at bounding box center [446, 253] width 3 height 62
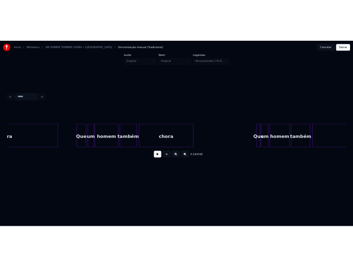
scroll to position [0, 20420]
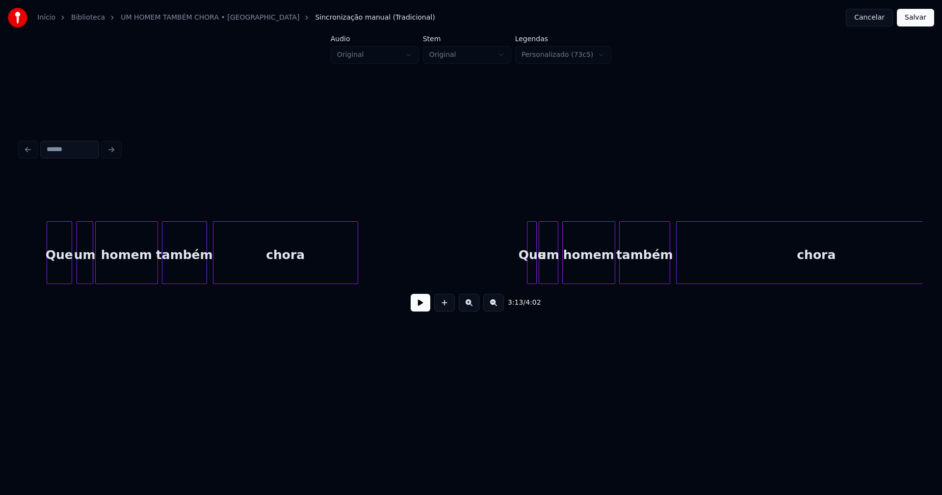
click at [919, 23] on button "Salvar" at bounding box center [915, 18] width 37 height 18
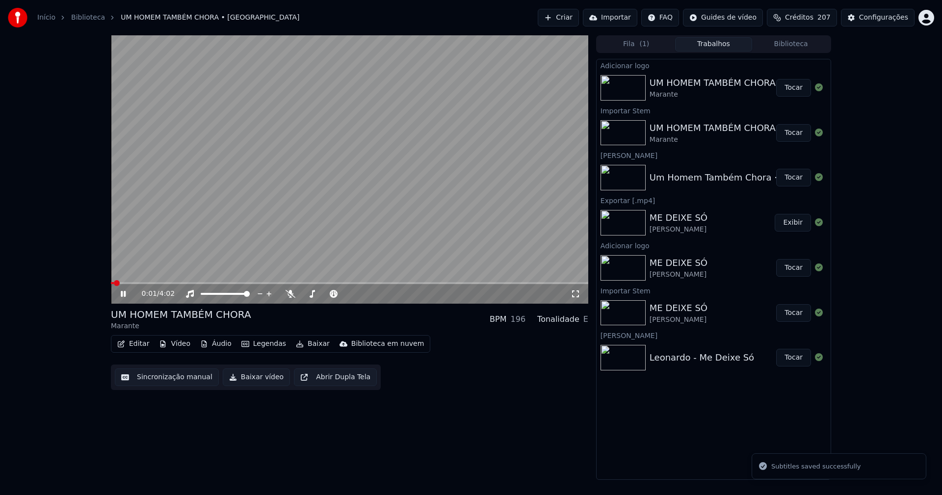
click at [123, 297] on icon at bounding box center [130, 294] width 23 height 8
click at [257, 381] on button "Baixar vídeo" at bounding box center [256, 378] width 67 height 18
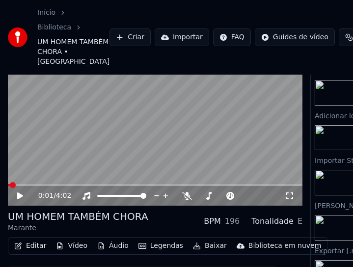
scroll to position [75, 0]
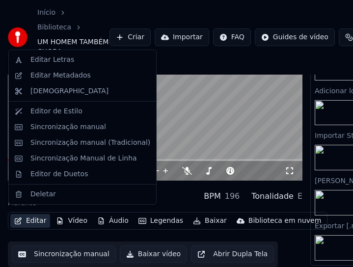
click at [34, 217] on button "Editar" at bounding box center [30, 221] width 40 height 14
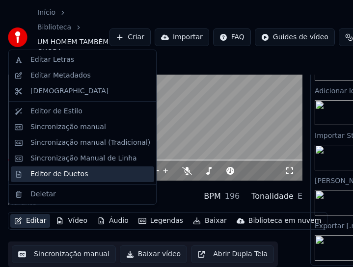
click at [57, 176] on div "Editor de Duetos" at bounding box center [58, 174] width 57 height 10
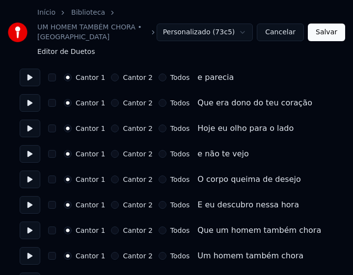
scroll to position [540, 0]
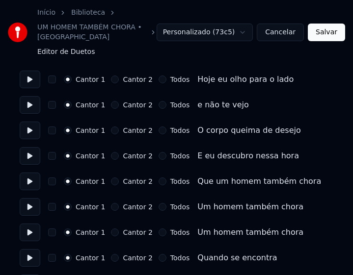
click at [159, 183] on button "Todos" at bounding box center [163, 182] width 8 height 8
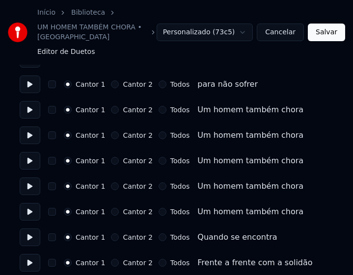
scroll to position [1031, 0]
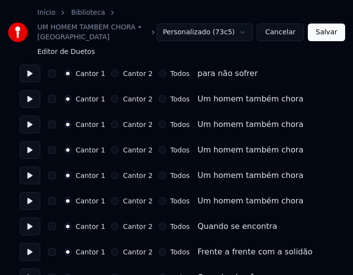
click at [159, 102] on button "Todos" at bounding box center [163, 99] width 8 height 8
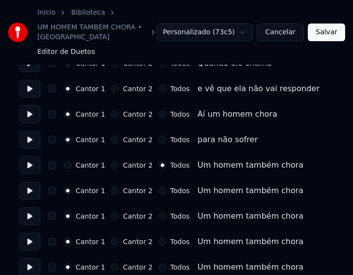
scroll to position [982, 0]
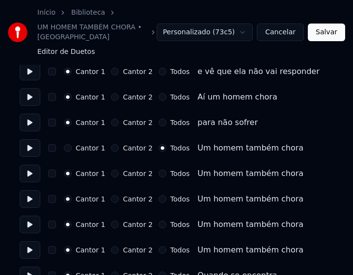
click at [159, 200] on button "Todos" at bounding box center [163, 199] width 8 height 8
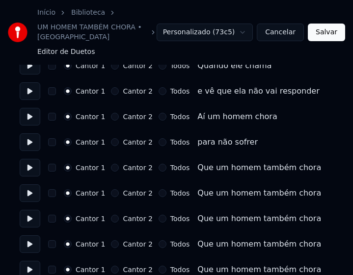
scroll to position [1460, 0]
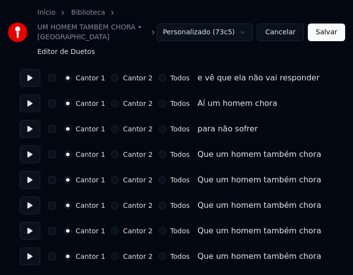
click at [159, 154] on button "Todos" at bounding box center [163, 155] width 8 height 8
click at [159, 203] on button "Todos" at bounding box center [163, 206] width 8 height 8
click at [326, 36] on button "Salvar" at bounding box center [326, 33] width 37 height 18
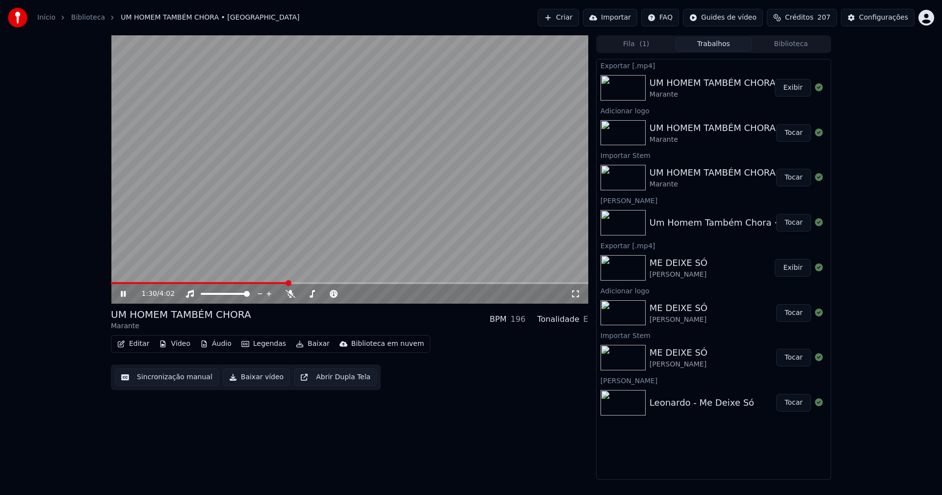
click at [289, 282] on span at bounding box center [350, 283] width 478 height 2
click at [124, 295] on icon at bounding box center [130, 294] width 23 height 8
drag, startPoint x: 247, startPoint y: 378, endPoint x: 590, endPoint y: 226, distance: 374.7
click at [249, 378] on button "Baixar vídeo" at bounding box center [256, 378] width 67 height 18
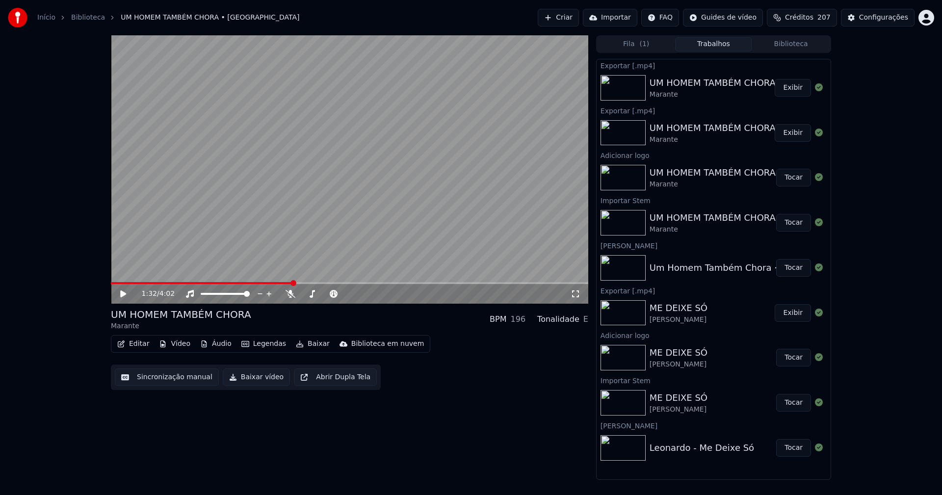
click at [792, 42] on button "Biblioteca" at bounding box center [791, 44] width 78 height 14
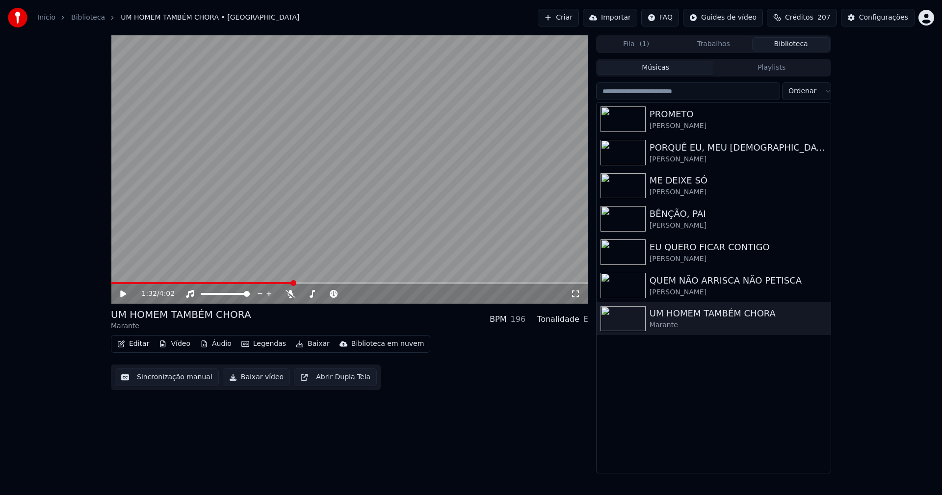
click at [41, 17] on link "Início" at bounding box center [46, 18] width 18 height 10
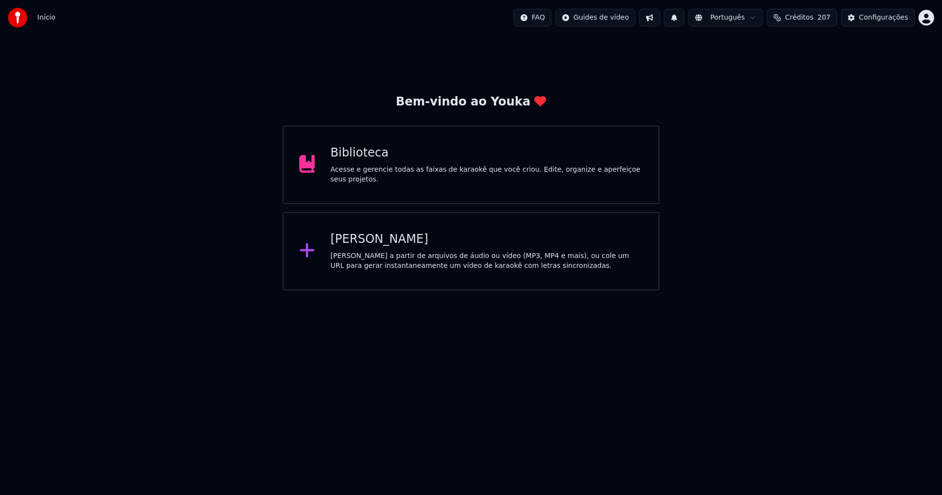
click at [375, 242] on div "[PERSON_NAME]" at bounding box center [487, 240] width 313 height 16
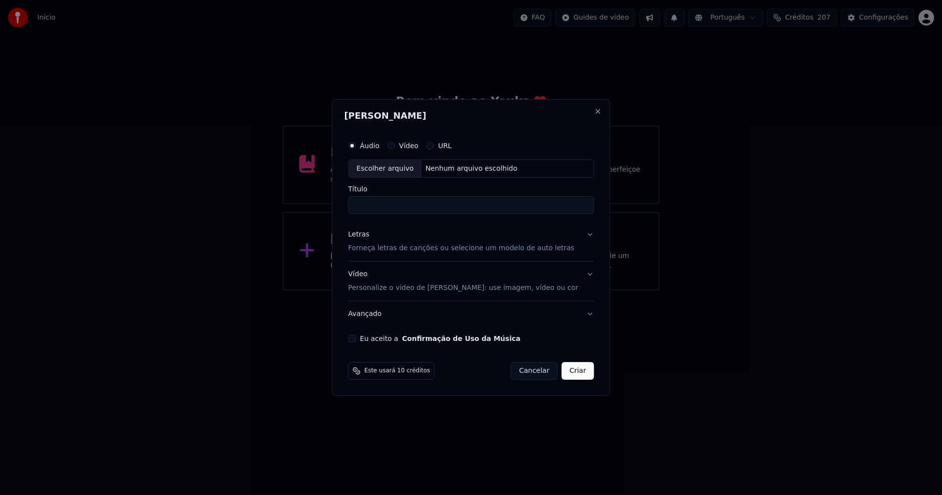
click at [400, 169] on div "Escolher arquivo" at bounding box center [385, 169] width 73 height 18
type input "**********"
click at [366, 236] on div "Letras" at bounding box center [359, 235] width 21 height 10
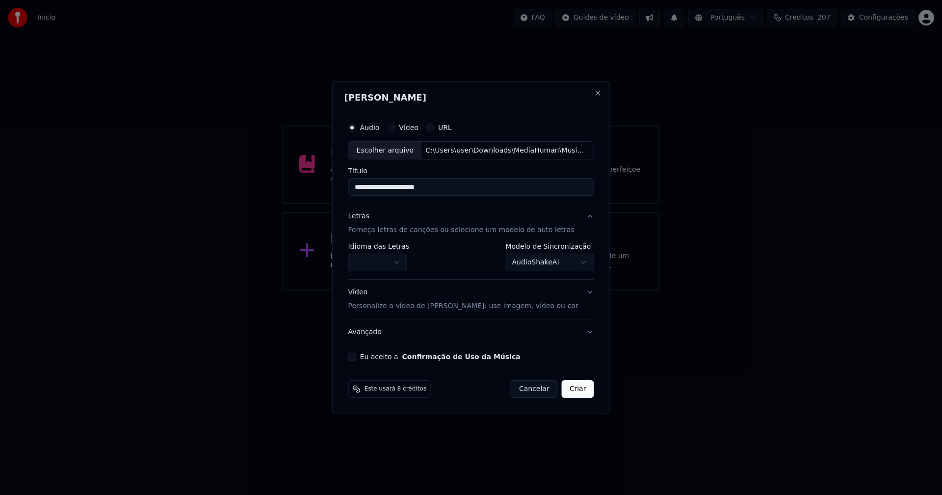
click at [380, 256] on body "**********" at bounding box center [471, 145] width 942 height 291
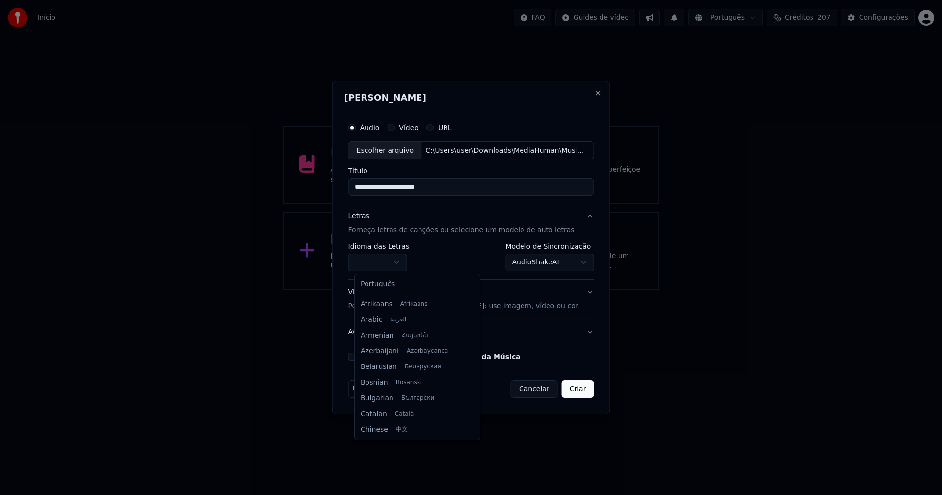
select select "**"
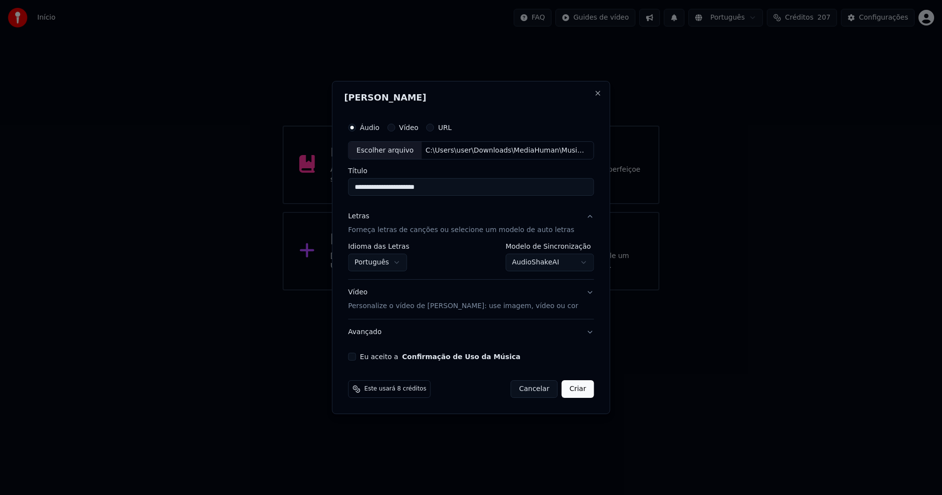
click at [538, 266] on body "**********" at bounding box center [471, 145] width 942 height 291
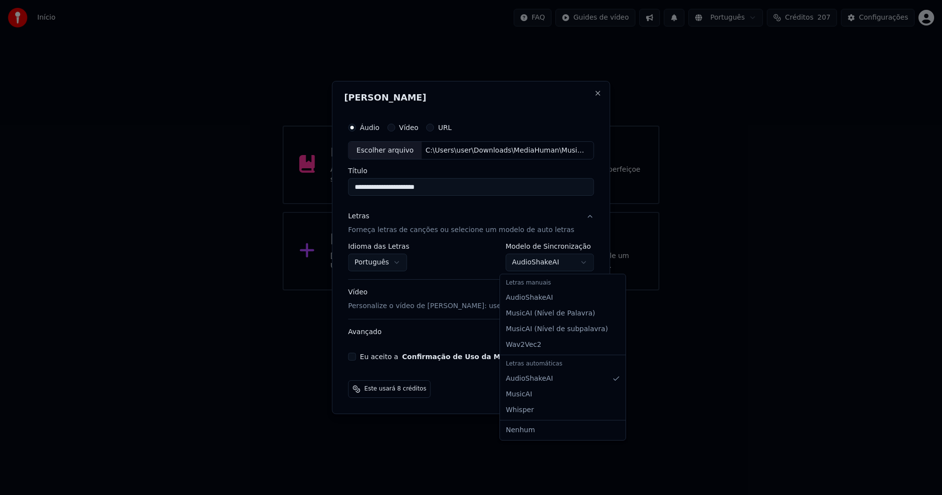
select select "**********"
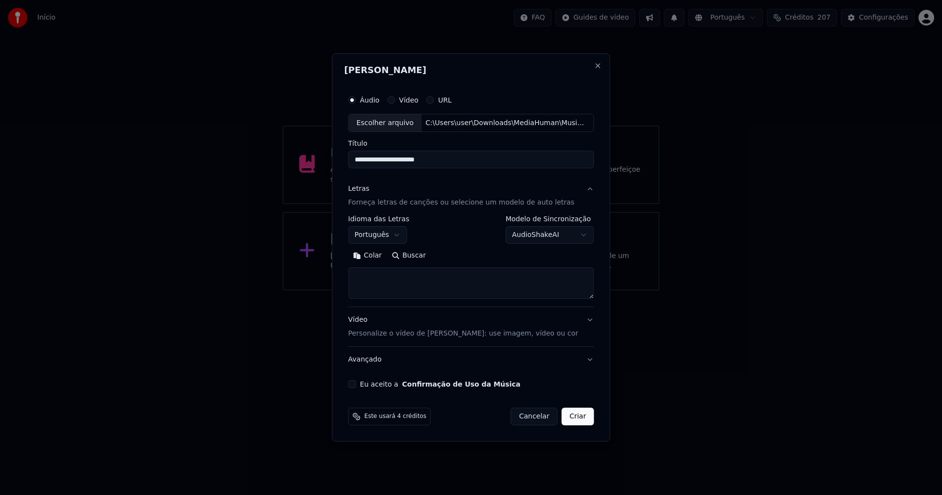
click at [382, 254] on button "Colar" at bounding box center [368, 256] width 39 height 16
click at [356, 385] on button "Eu aceito a Confirmação de Uso da Música" at bounding box center [353, 384] width 8 height 8
click at [577, 419] on button "Criar" at bounding box center [578, 417] width 32 height 18
type textarea "**********"
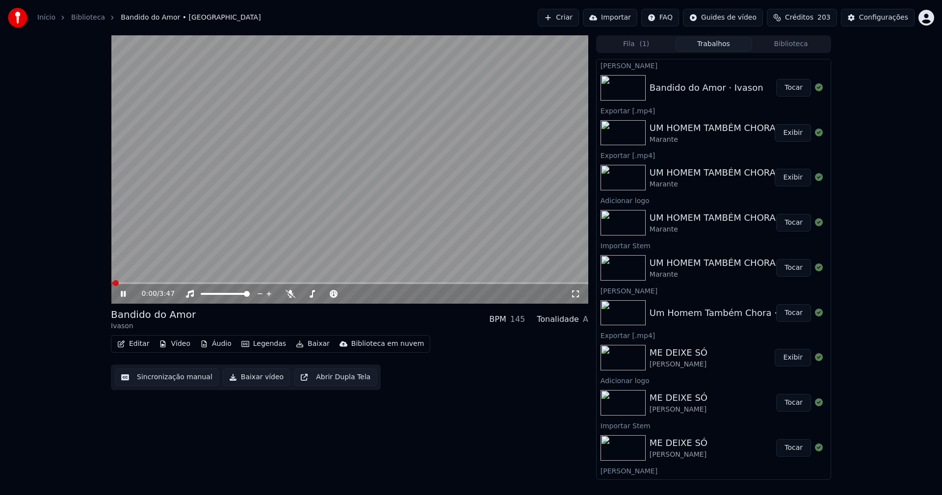
click at [126, 295] on icon at bounding box center [130, 294] width 23 height 8
click at [140, 347] on button "Editar" at bounding box center [133, 344] width 40 height 14
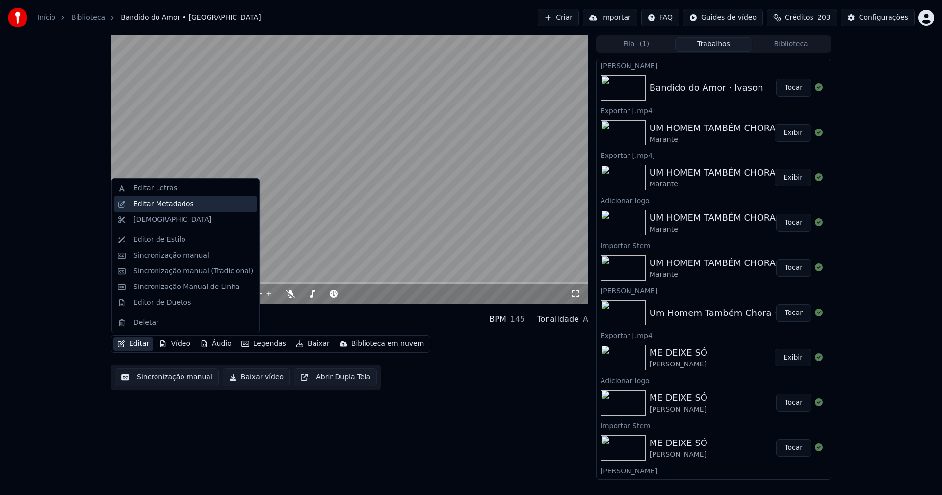
click at [169, 206] on div "Editar Metadados" at bounding box center [164, 204] width 60 height 10
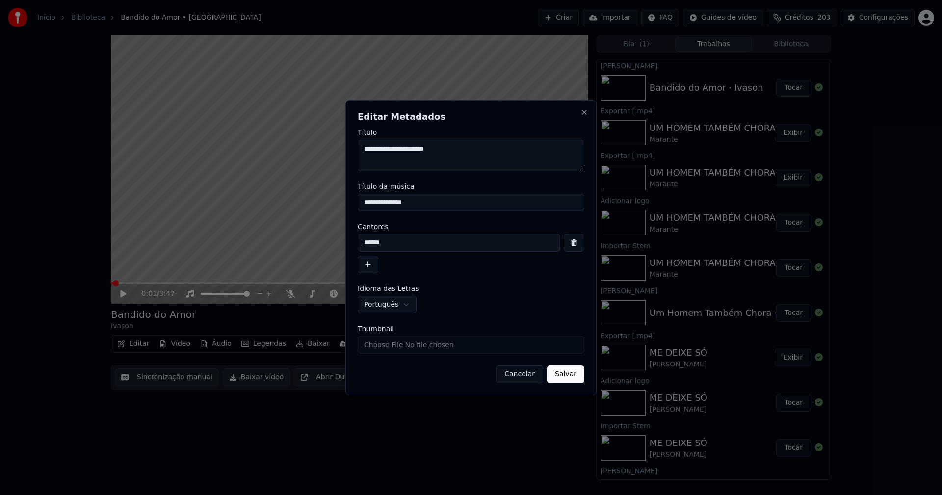
click at [381, 348] on input "Thumbnail" at bounding box center [471, 345] width 227 height 18
type input "**********"
drag, startPoint x: 420, startPoint y: 201, endPoint x: 294, endPoint y: 200, distance: 125.7
click at [294, 200] on body "**********" at bounding box center [471, 247] width 942 height 495
type input "**********"
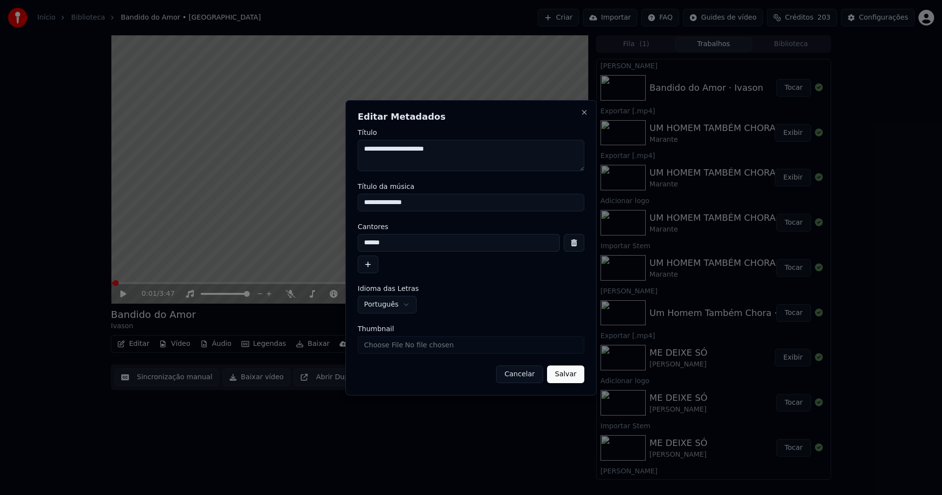
click at [570, 376] on button "Salvar" at bounding box center [565, 375] width 37 height 18
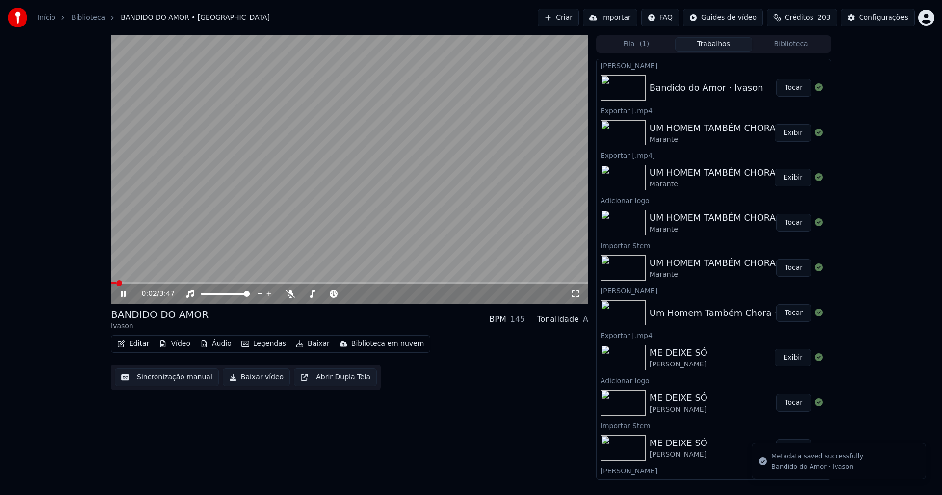
click at [126, 292] on icon at bounding box center [130, 294] width 23 height 8
click at [214, 344] on button "Áudio" at bounding box center [215, 344] width 39 height 14
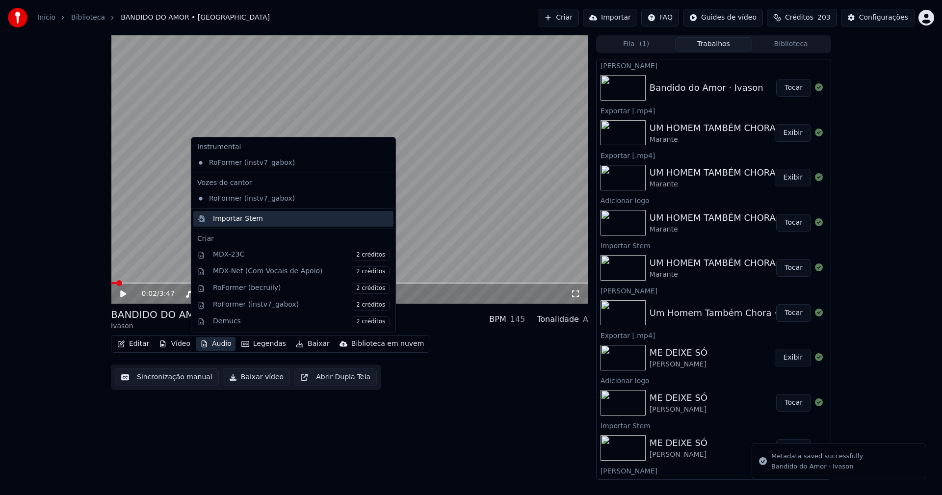
click at [229, 218] on div "Importar Stem" at bounding box center [238, 219] width 50 height 10
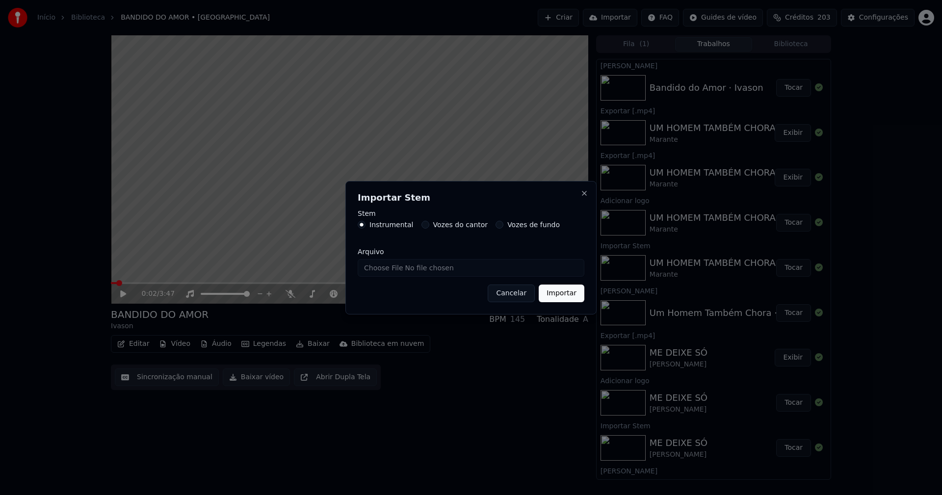
click at [395, 266] on input "Arquivo" at bounding box center [471, 268] width 227 height 18
type input "**********"
click at [396, 270] on input "Arquivo" at bounding box center [471, 268] width 227 height 18
click at [383, 267] on input "Arquivo" at bounding box center [471, 268] width 227 height 18
type input "**********"
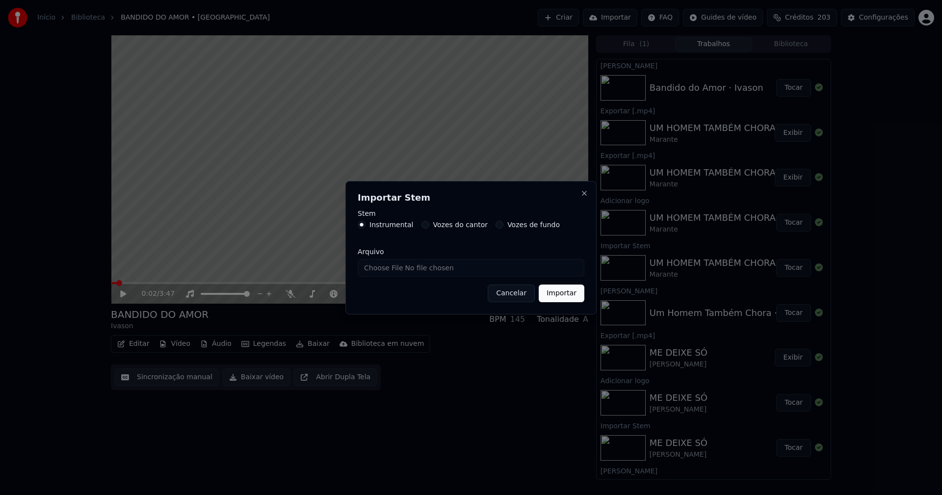
click at [560, 290] on button "Importar" at bounding box center [562, 294] width 46 height 18
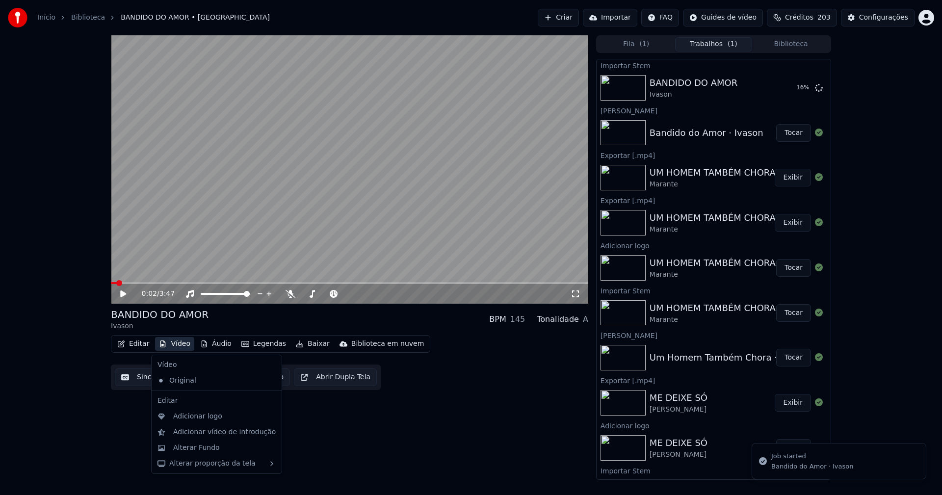
click at [181, 347] on button "Vídeo" at bounding box center [174, 344] width 39 height 14
click at [194, 418] on div "Adicionar logo" at bounding box center [197, 417] width 49 height 10
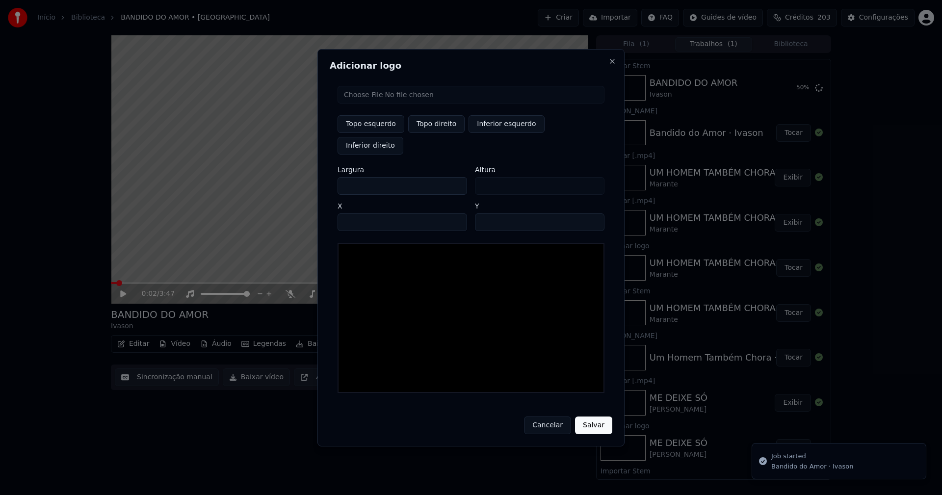
click at [373, 100] on input "file" at bounding box center [471, 95] width 267 height 18
type input "**********"
click at [433, 133] on button "Topo direito" at bounding box center [436, 124] width 56 height 18
type input "****"
drag, startPoint x: 353, startPoint y: 175, endPoint x: 299, endPoint y: 185, distance: 55.3
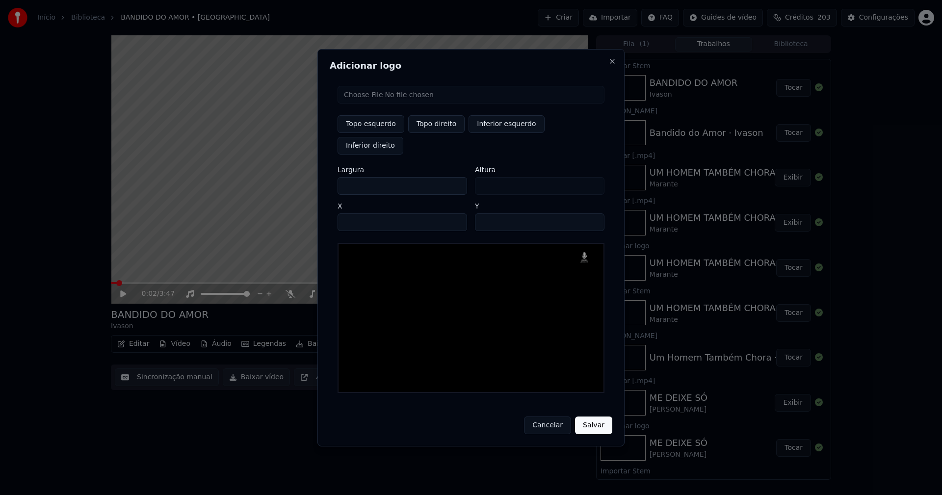
click at [299, 185] on body "Início Biblioteca BANDIDO DO AMOR • Ivason Criar Importar FAQ Guides de vídeo C…" at bounding box center [471, 247] width 942 height 495
type input "**"
type input "***"
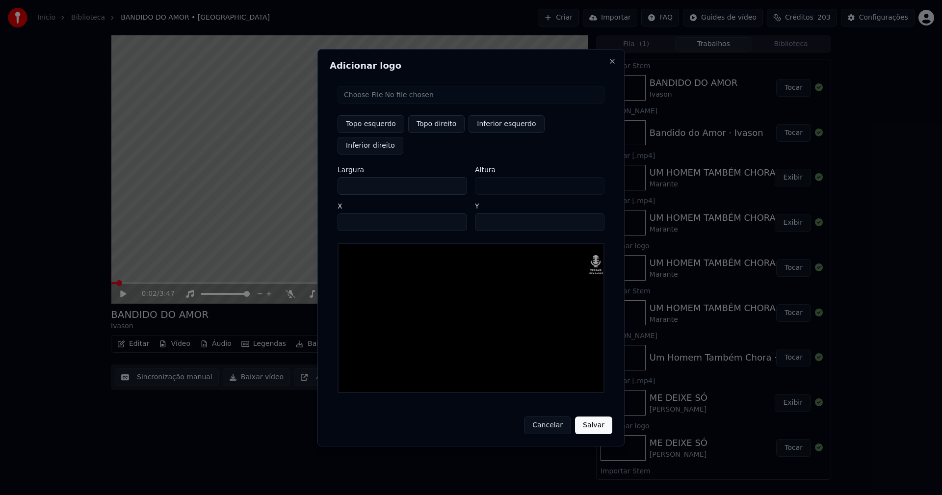
type input "***"
click at [363, 214] on input "****" at bounding box center [403, 223] width 130 height 18
click at [354, 214] on input "****" at bounding box center [403, 223] width 130 height 18
type input "****"
click at [484, 214] on input "**" at bounding box center [540, 223] width 130 height 18
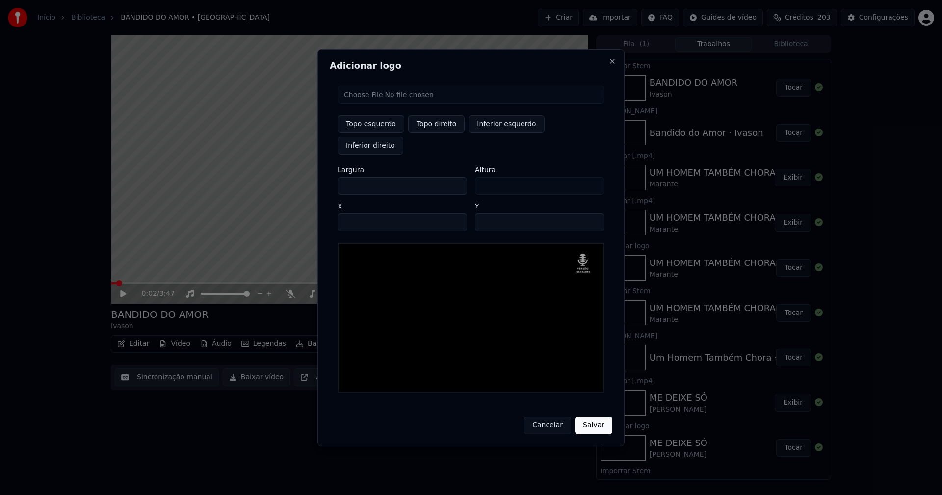
type input "**"
click at [590, 417] on button "Salvar" at bounding box center [593, 426] width 37 height 18
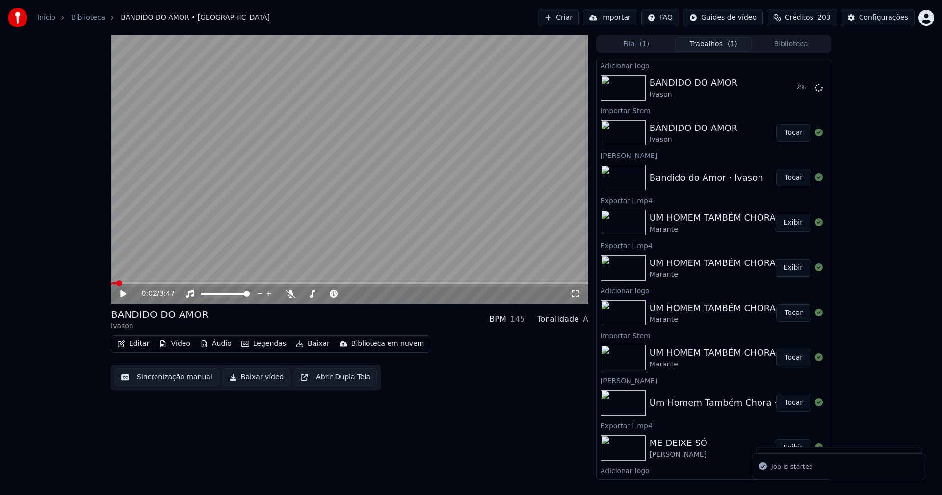
click at [219, 346] on button "Áudio" at bounding box center [215, 344] width 39 height 14
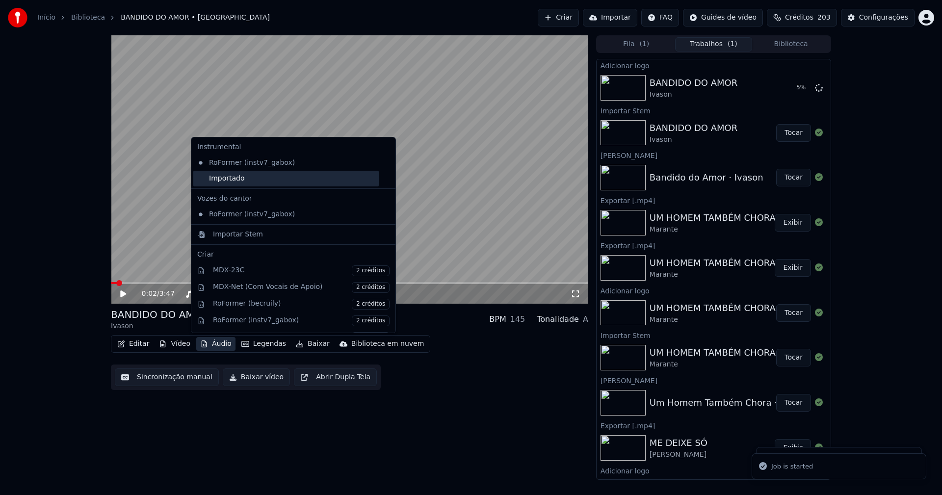
click at [227, 179] on div "Importado" at bounding box center [286, 179] width 186 height 16
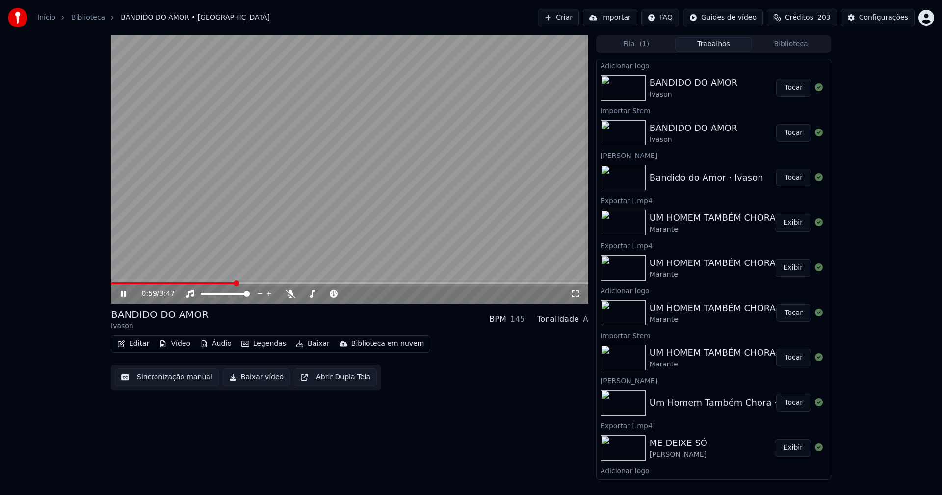
click at [784, 89] on button "Tocar" at bounding box center [794, 88] width 35 height 18
click at [144, 345] on button "Editar" at bounding box center [133, 344] width 40 height 14
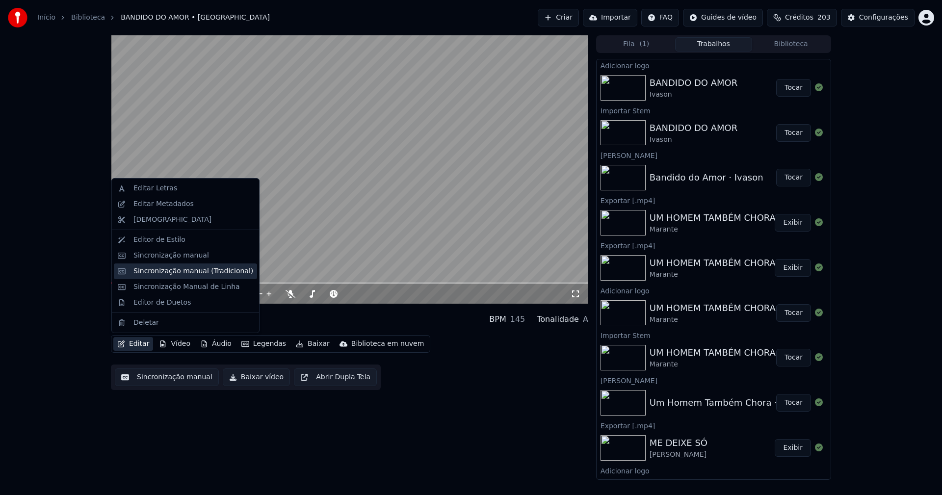
click at [174, 272] on div "Sincronização manual (Tradicional)" at bounding box center [194, 272] width 120 height 10
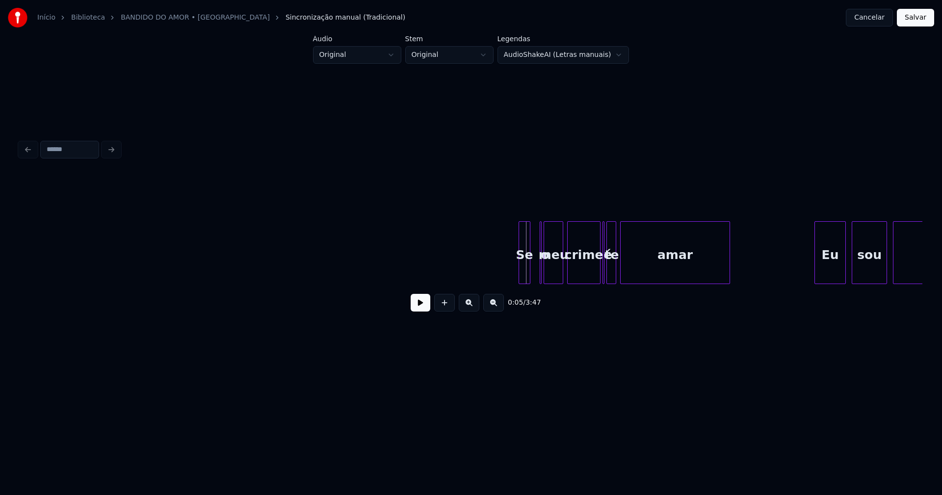
click at [525, 279] on div "Se" at bounding box center [524, 255] width 11 height 67
click at [544, 278] on div at bounding box center [544, 253] width 3 height 62
click at [536, 224] on div "o" at bounding box center [539, 252] width 6 height 63
click at [422, 309] on button at bounding box center [421, 303] width 20 height 18
click at [597, 275] on div at bounding box center [597, 253] width 3 height 62
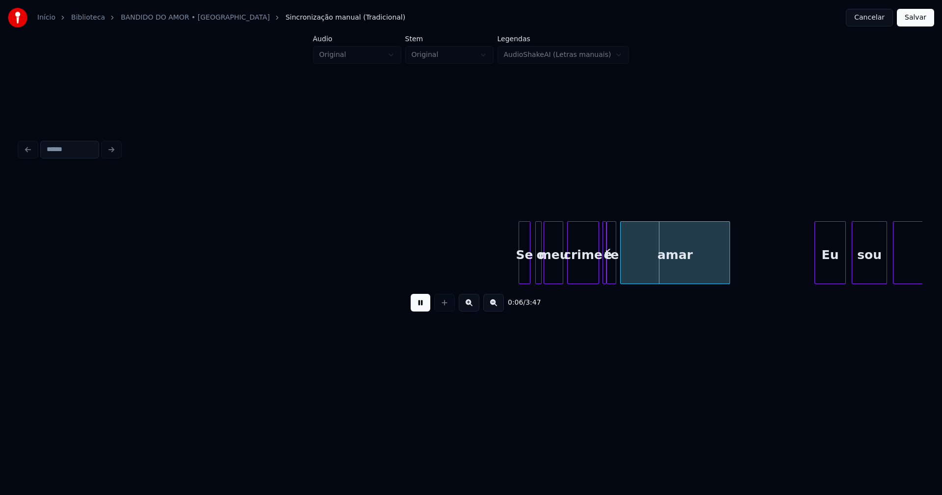
click at [604, 272] on div at bounding box center [604, 253] width 3 height 62
click at [610, 274] on div at bounding box center [611, 253] width 3 height 62
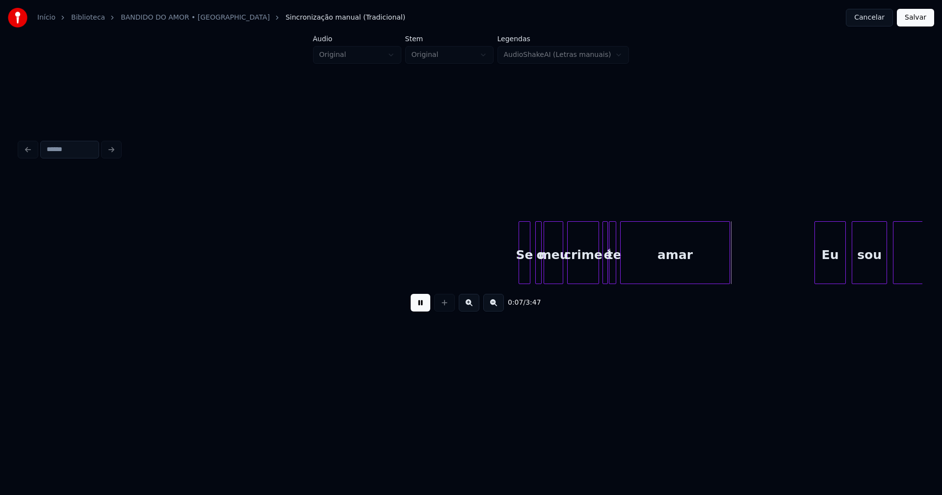
click at [606, 274] on div at bounding box center [606, 253] width 3 height 62
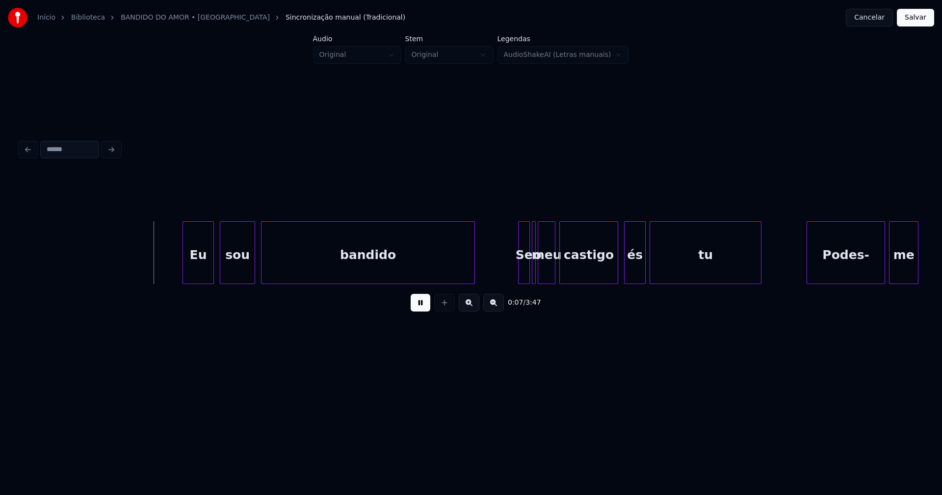
scroll to position [0, 769]
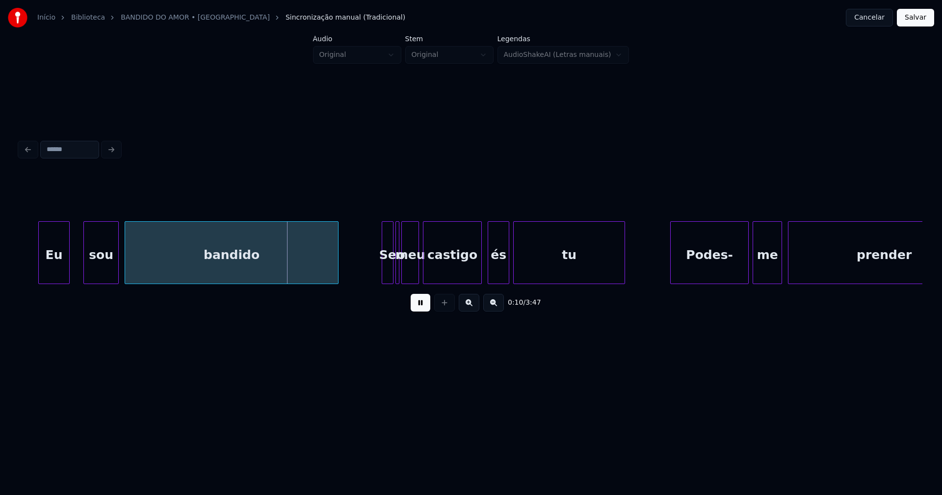
click at [45, 271] on div "Eu" at bounding box center [54, 255] width 30 height 67
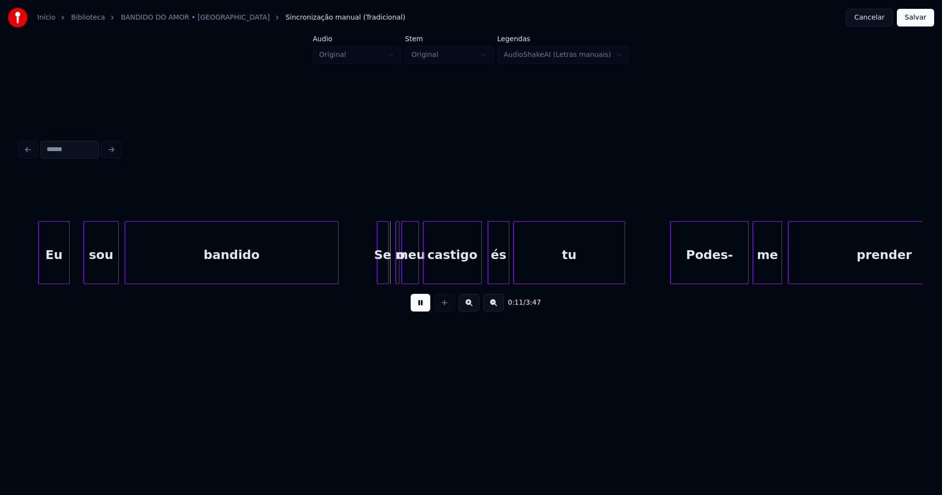
click at [384, 271] on div "Se" at bounding box center [382, 255] width 11 height 67
click at [401, 266] on div at bounding box center [402, 253] width 3 height 62
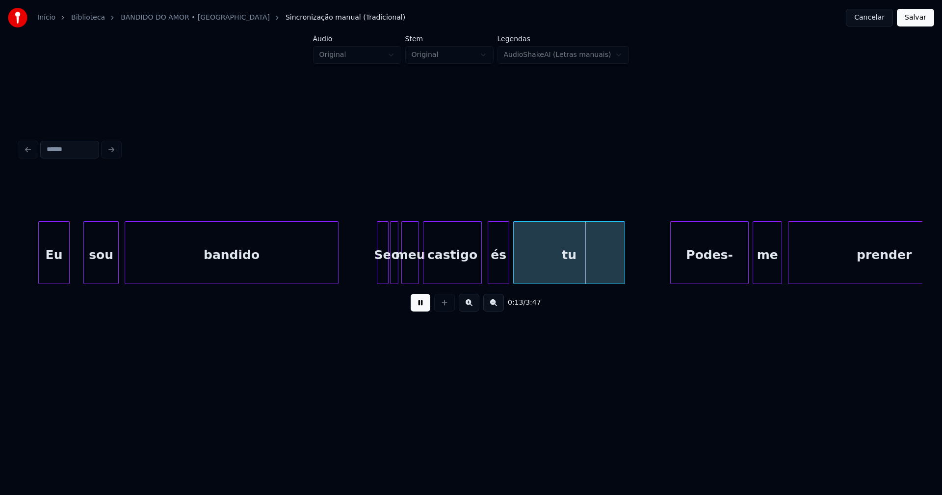
click at [390, 225] on div "o" at bounding box center [394, 252] width 8 height 63
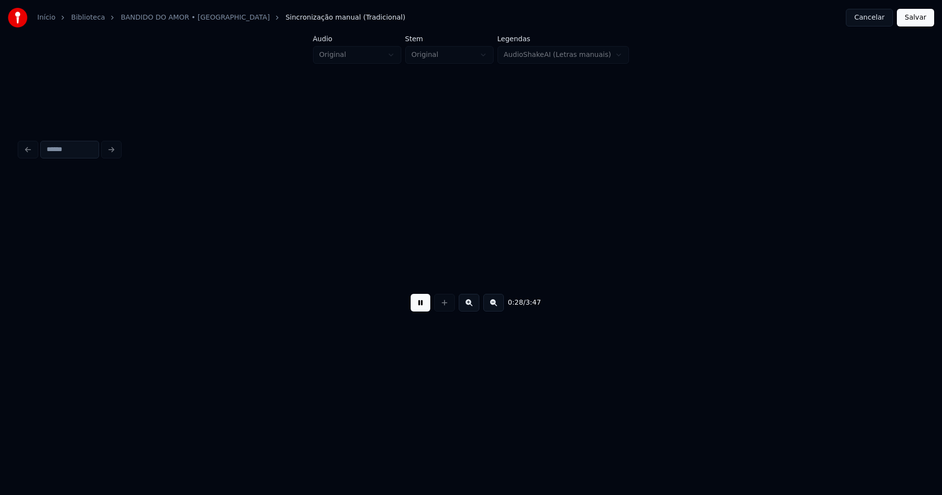
scroll to position [0, 2746]
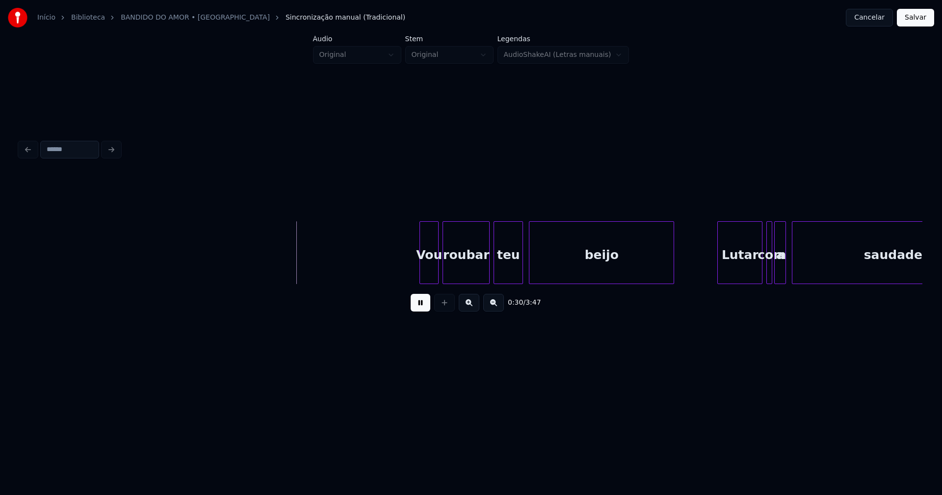
click at [421, 272] on div at bounding box center [421, 253] width 3 height 62
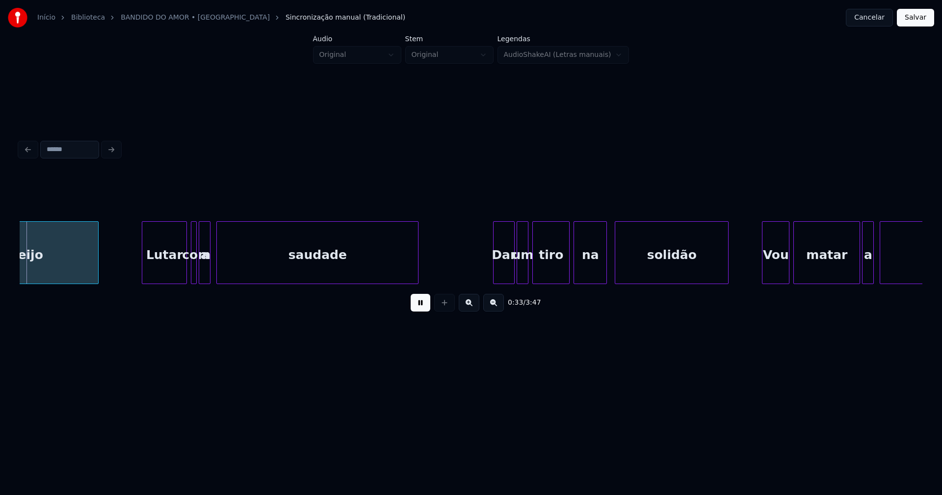
scroll to position [0, 3333]
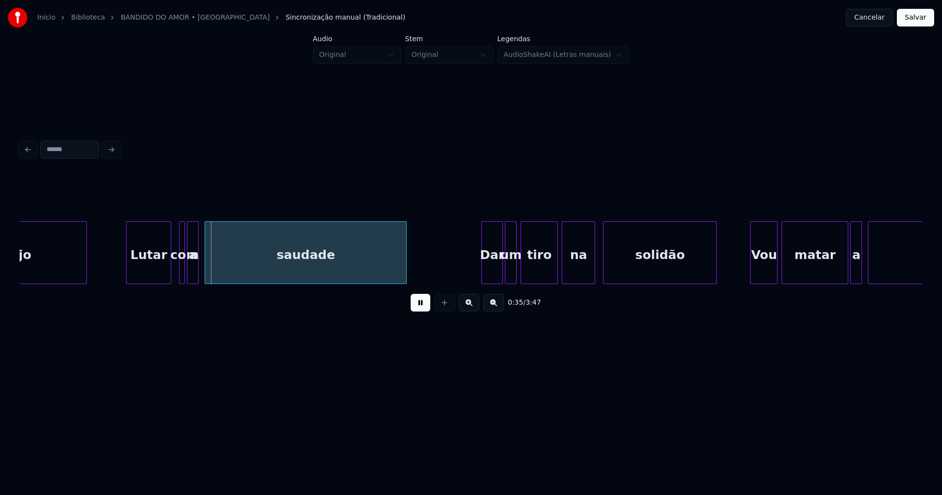
click at [147, 274] on div "Lutar" at bounding box center [149, 255] width 44 height 67
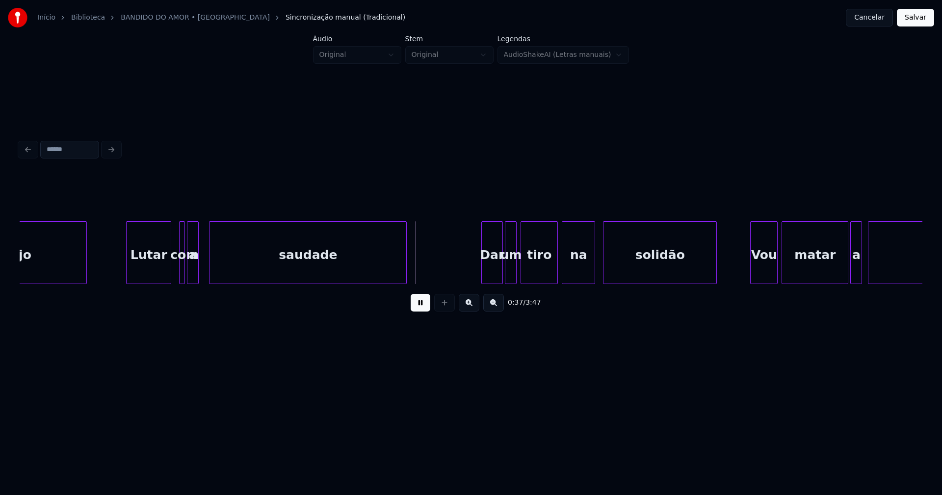
click at [211, 268] on div at bounding box center [211, 253] width 3 height 62
click at [200, 279] on div "a" at bounding box center [201, 255] width 11 height 67
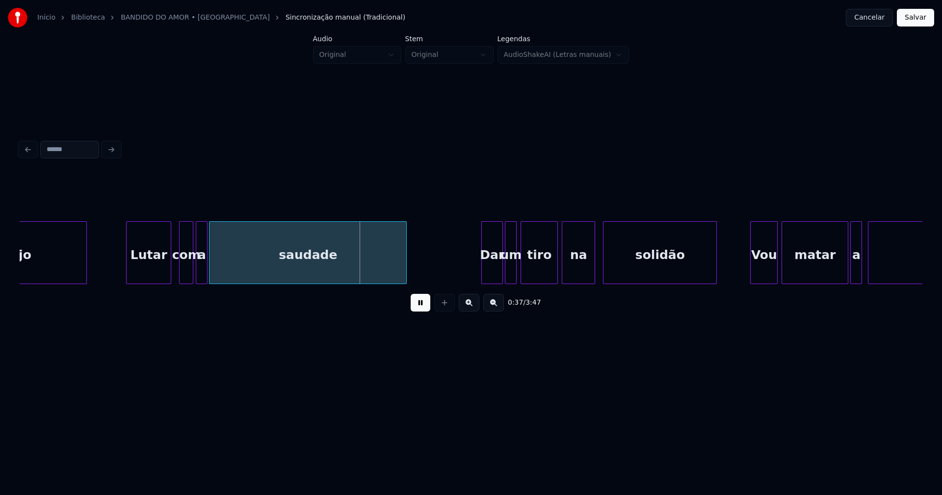
click at [191, 276] on div at bounding box center [191, 253] width 3 height 62
click at [489, 277] on div "Dar" at bounding box center [490, 255] width 21 height 67
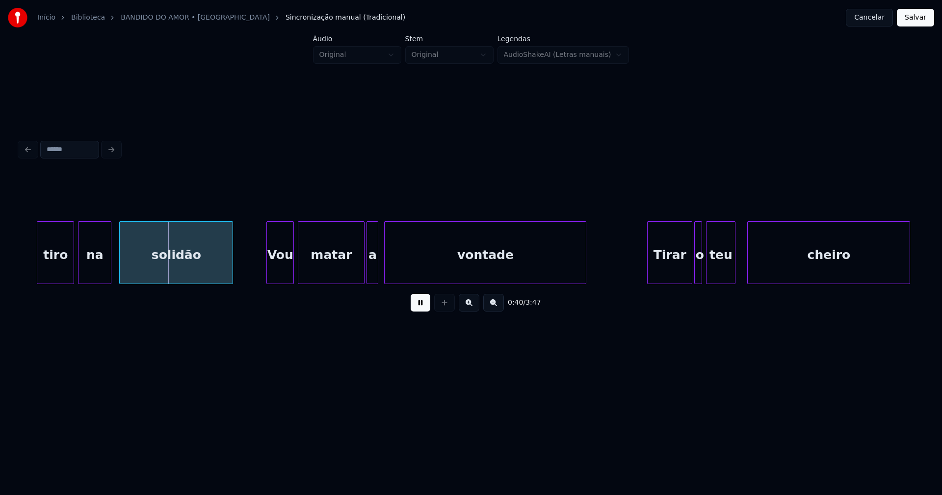
scroll to position [0, 3842]
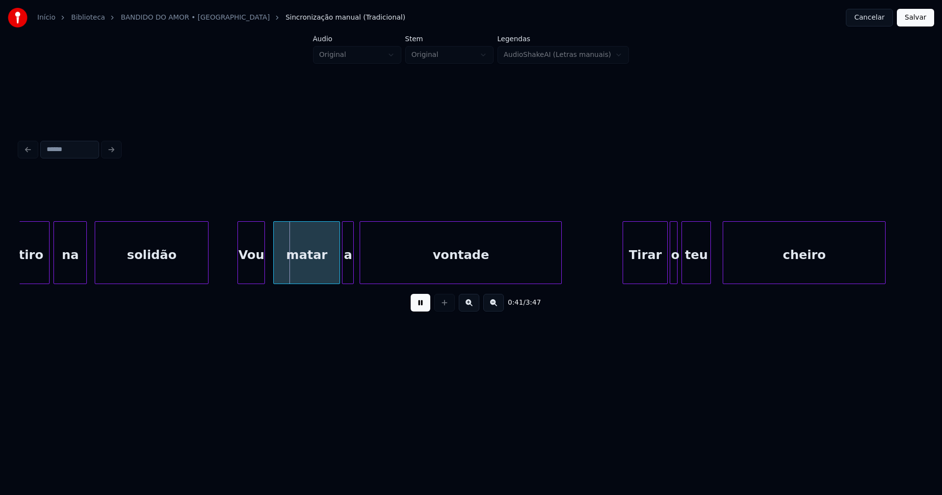
click at [249, 272] on div "Vou" at bounding box center [251, 255] width 27 height 67
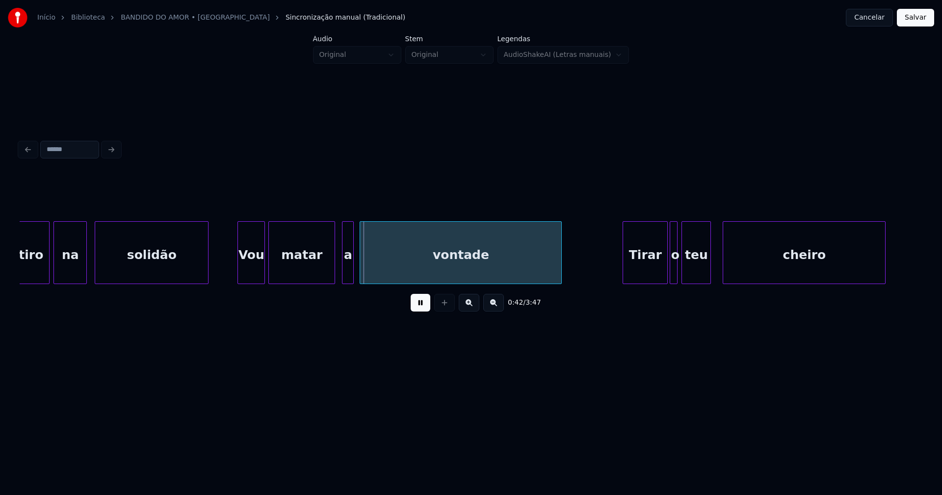
click at [309, 277] on div "matar" at bounding box center [302, 255] width 66 height 67
click at [347, 273] on div "a" at bounding box center [347, 255] width 11 height 67
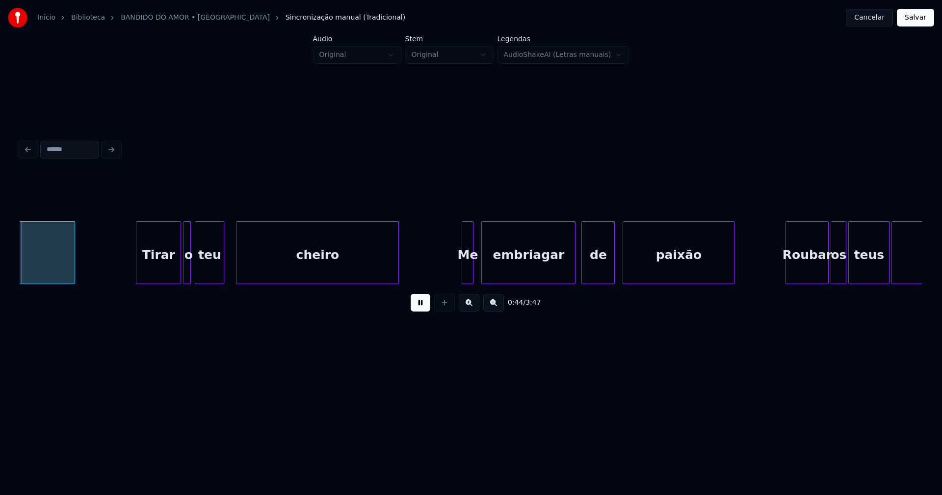
scroll to position [0, 4334]
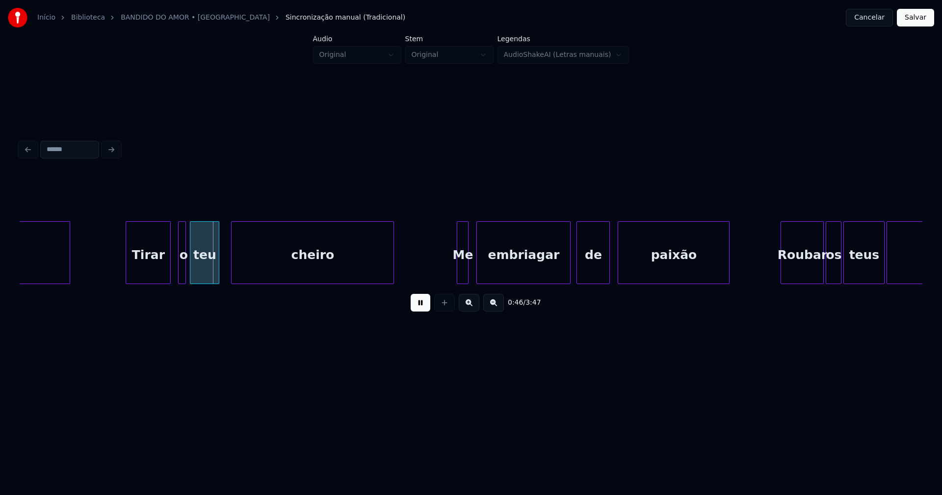
click at [153, 274] on div "Tirar" at bounding box center [148, 255] width 44 height 67
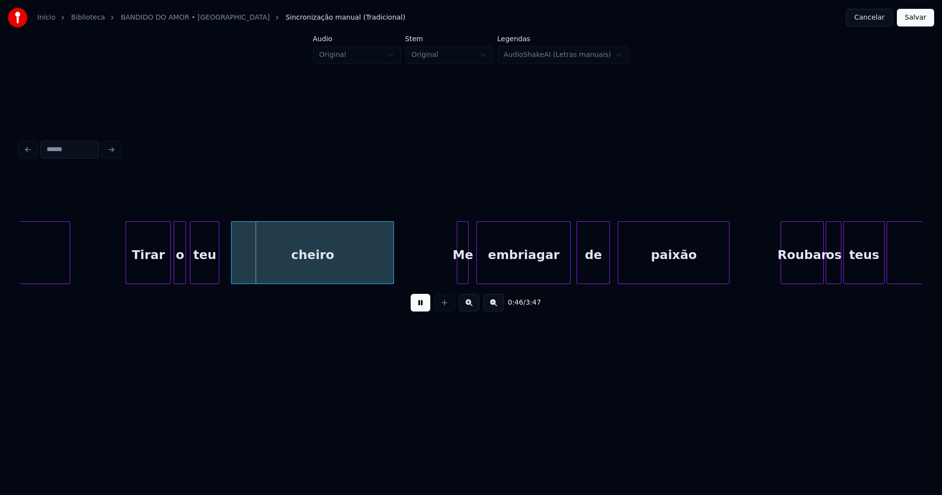
click at [174, 269] on div at bounding box center [175, 253] width 3 height 62
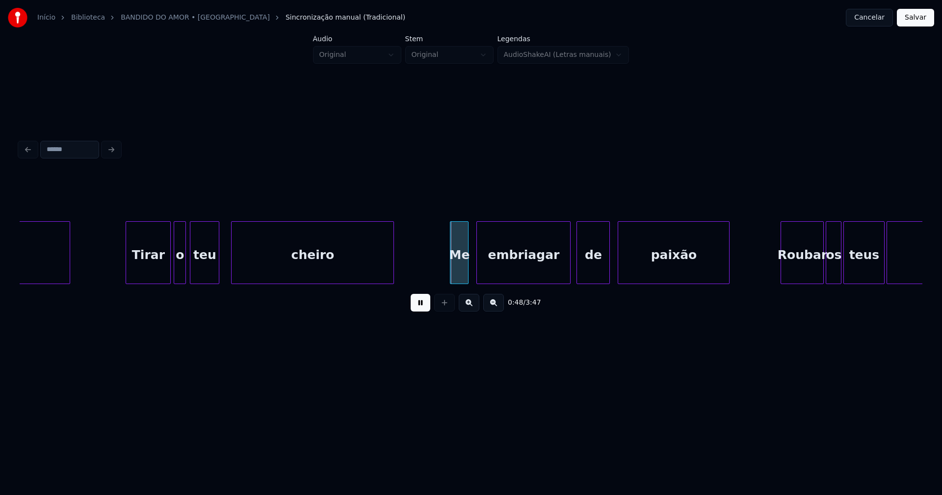
click at [453, 278] on div at bounding box center [452, 253] width 3 height 62
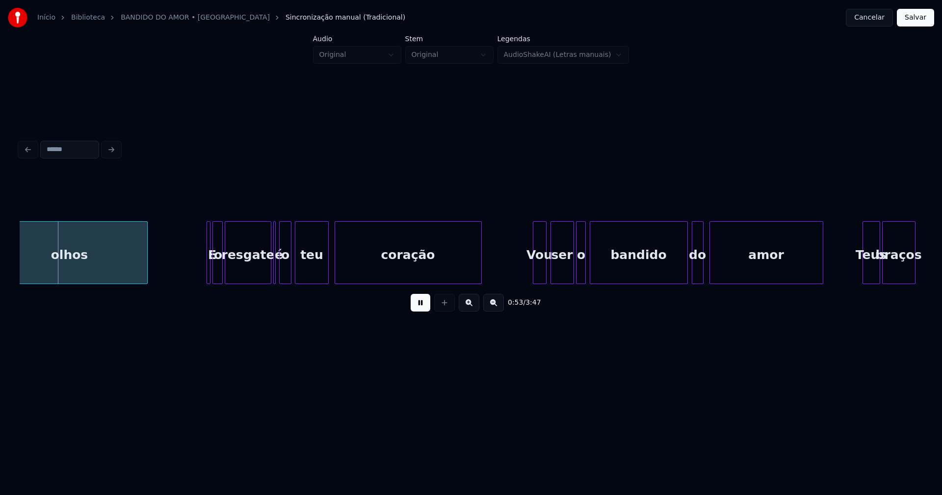
scroll to position [0, 5242]
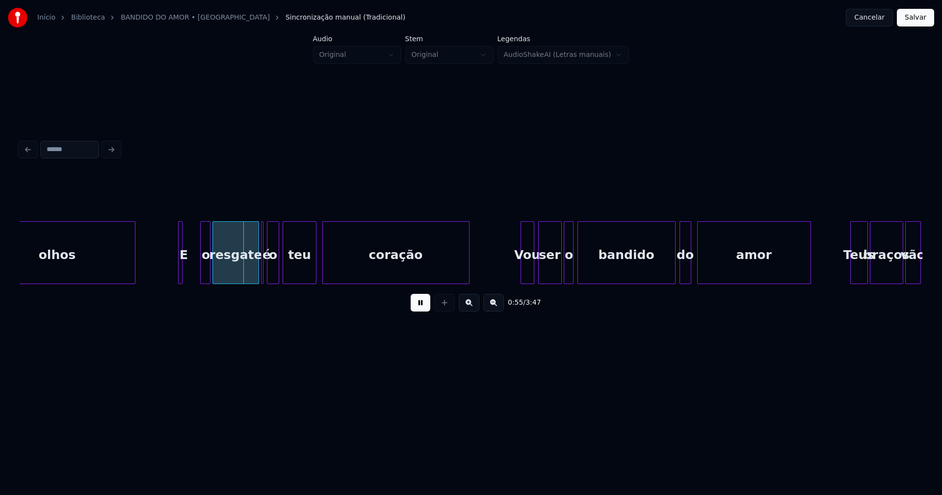
click at [178, 279] on div "E" at bounding box center [180, 252] width 4 height 63
click at [194, 270] on div at bounding box center [193, 253] width 3 height 62
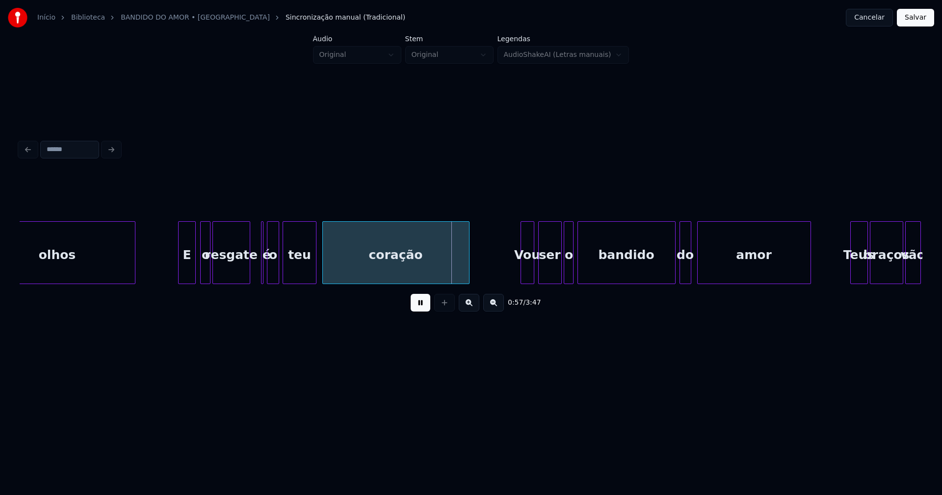
click at [247, 277] on div at bounding box center [248, 253] width 3 height 62
click at [266, 269] on div at bounding box center [265, 253] width 3 height 62
click at [262, 222] on div at bounding box center [263, 253] width 3 height 62
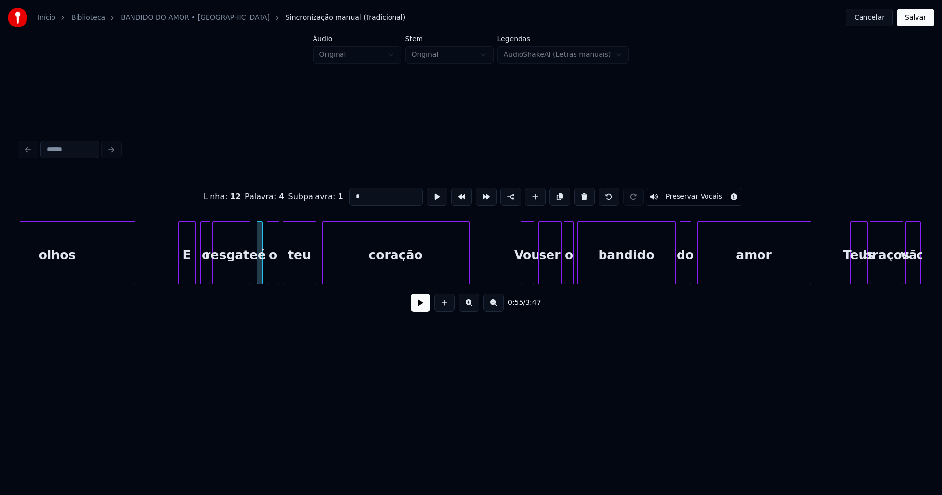
click at [257, 230] on div "é" at bounding box center [260, 252] width 6 height 63
click at [419, 309] on button at bounding box center [421, 303] width 20 height 18
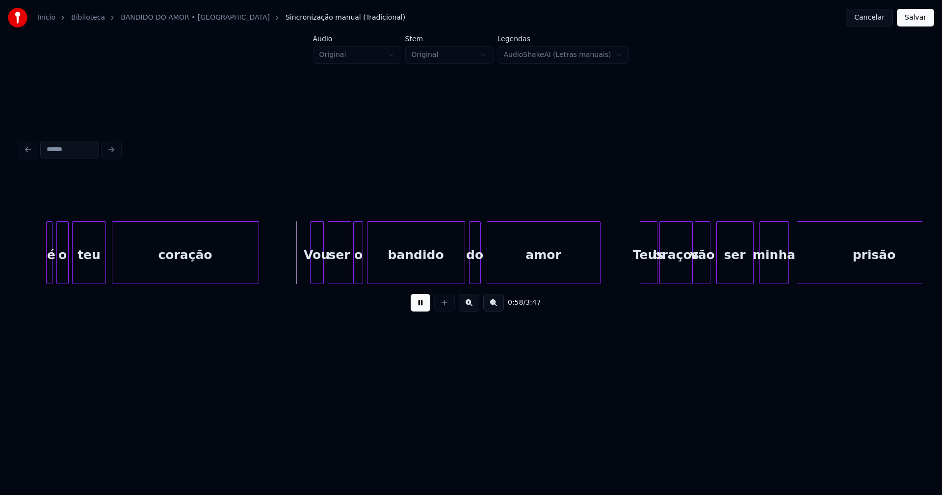
scroll to position [0, 5477]
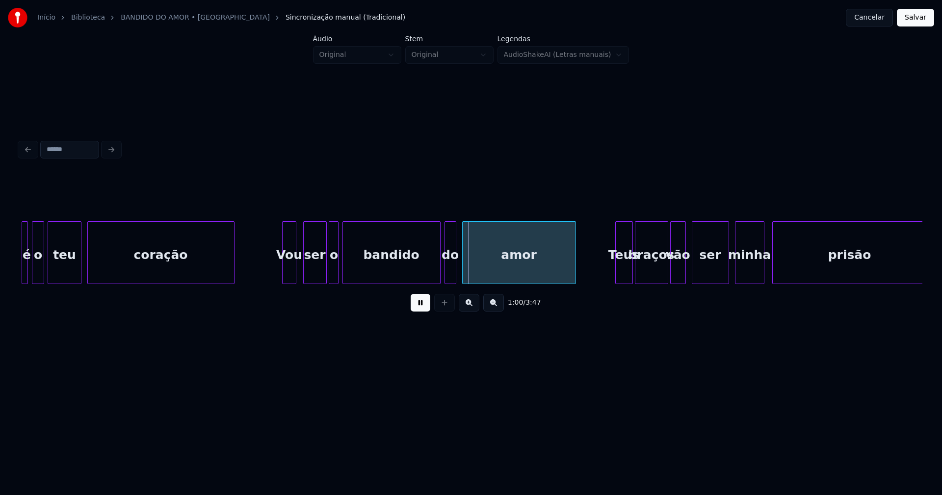
click at [289, 277] on div "Vou" at bounding box center [289, 255] width 13 height 67
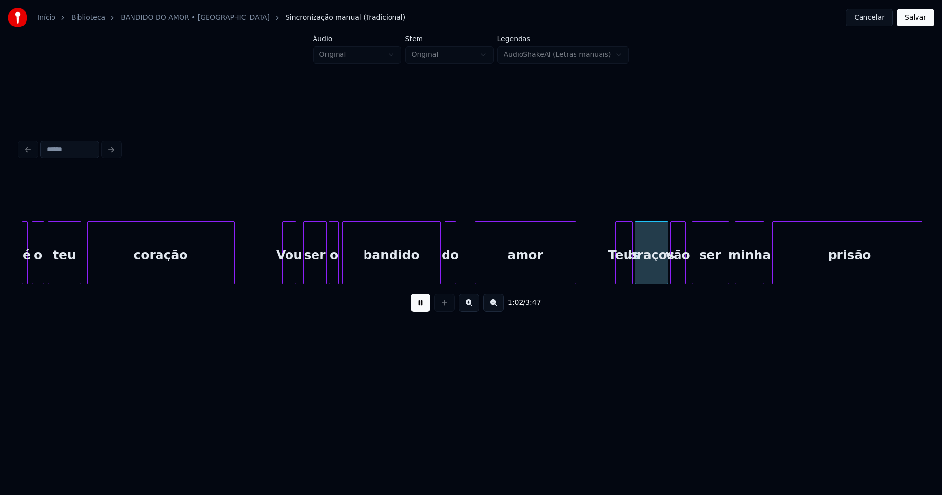
click at [477, 268] on div at bounding box center [477, 253] width 3 height 62
click at [469, 268] on div at bounding box center [469, 253] width 3 height 62
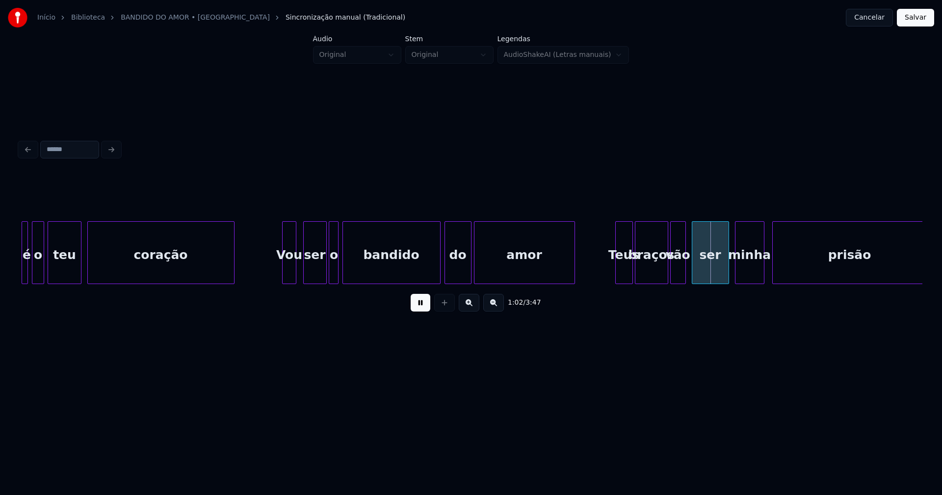
click at [474, 274] on div "amor" at bounding box center [524, 252] width 101 height 63
click at [490, 263] on div at bounding box center [489, 253] width 3 height 62
click at [485, 264] on div at bounding box center [484, 253] width 3 height 62
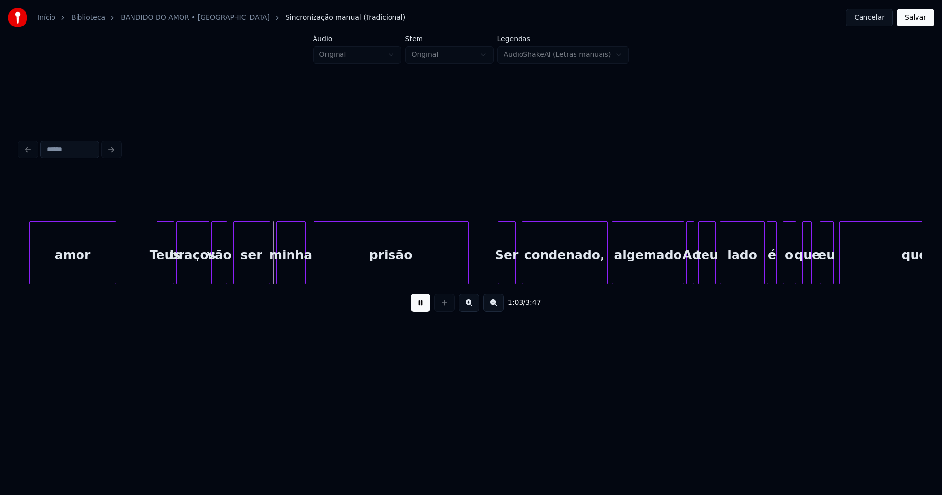
scroll to position [0, 5973]
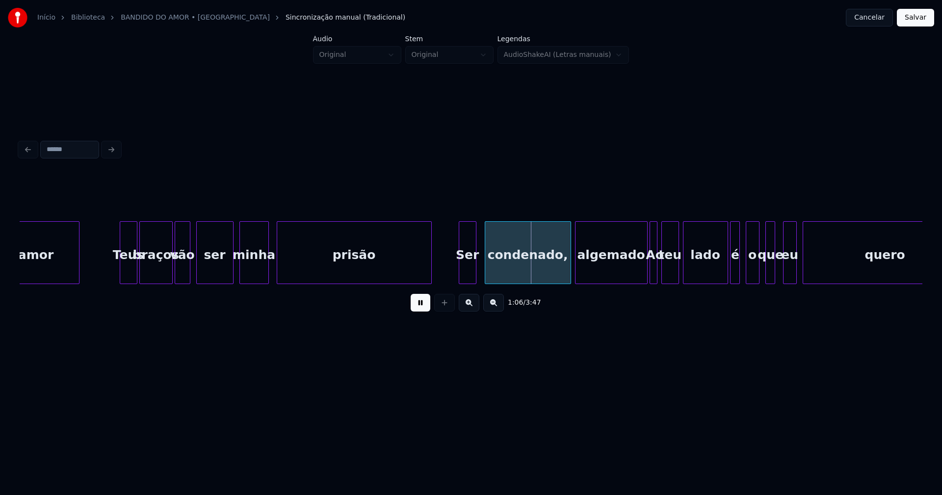
click at [468, 274] on div "Ser" at bounding box center [467, 255] width 17 height 67
click at [455, 277] on div at bounding box center [454, 253] width 3 height 62
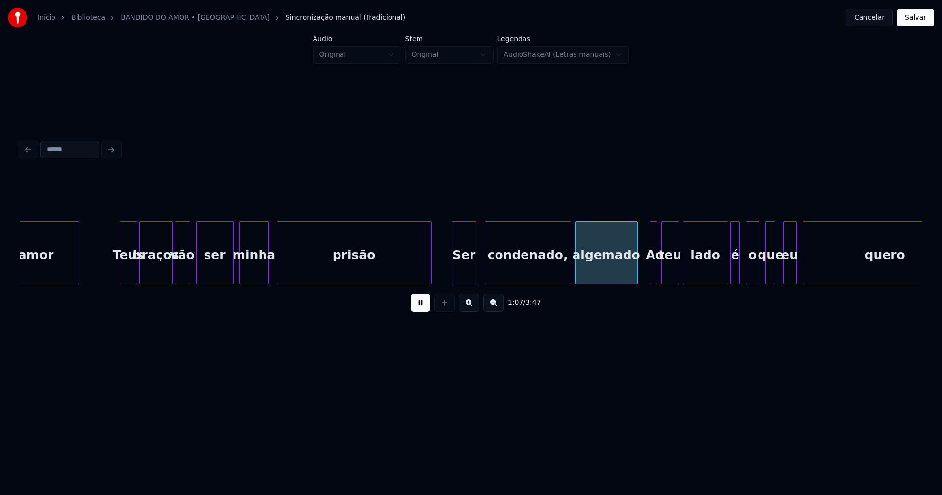
click at [635, 280] on div "amor Teus braços vão ser minha prisão Ser condenado, algemado Ao teu lado é o q…" at bounding box center [471, 252] width 903 height 63
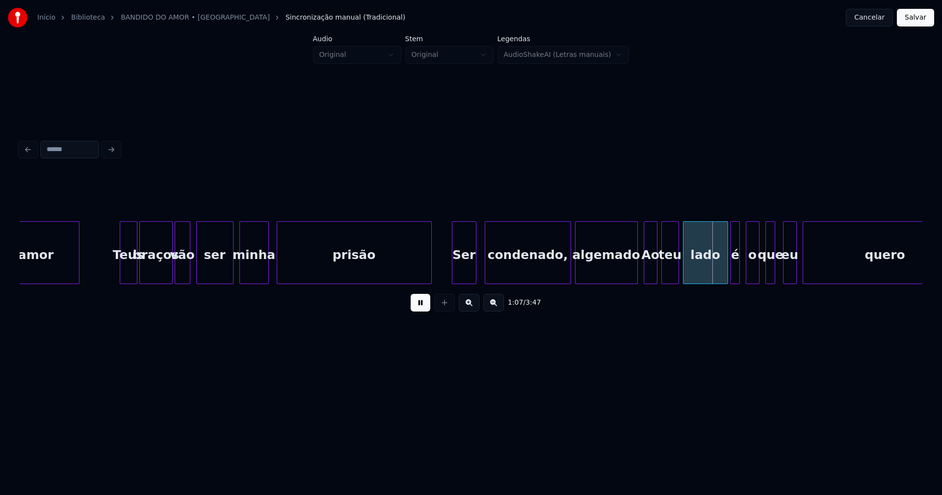
click at [645, 274] on div at bounding box center [645, 253] width 3 height 62
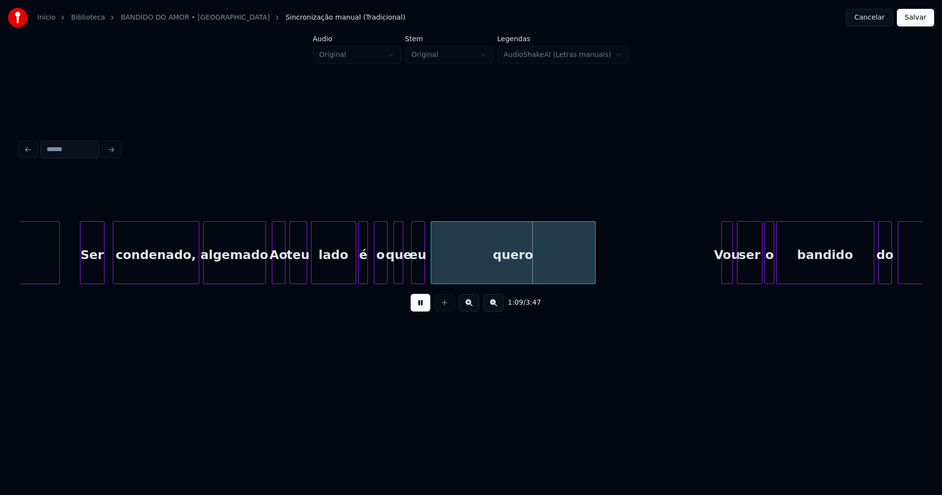
scroll to position [0, 6358]
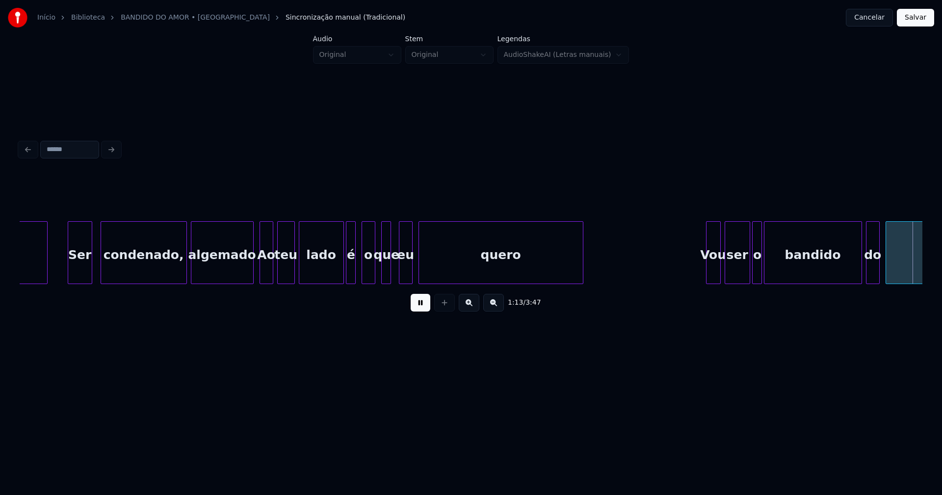
click at [709, 271] on div at bounding box center [708, 253] width 3 height 62
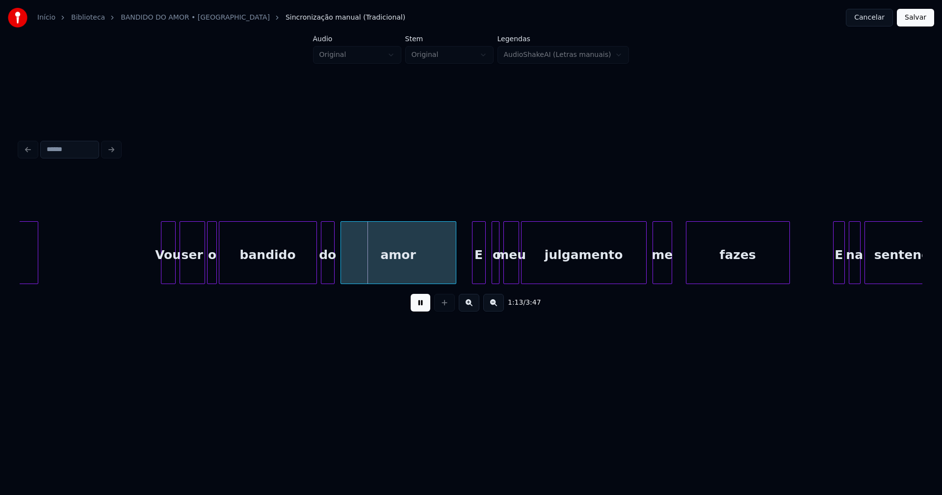
scroll to position [0, 6915]
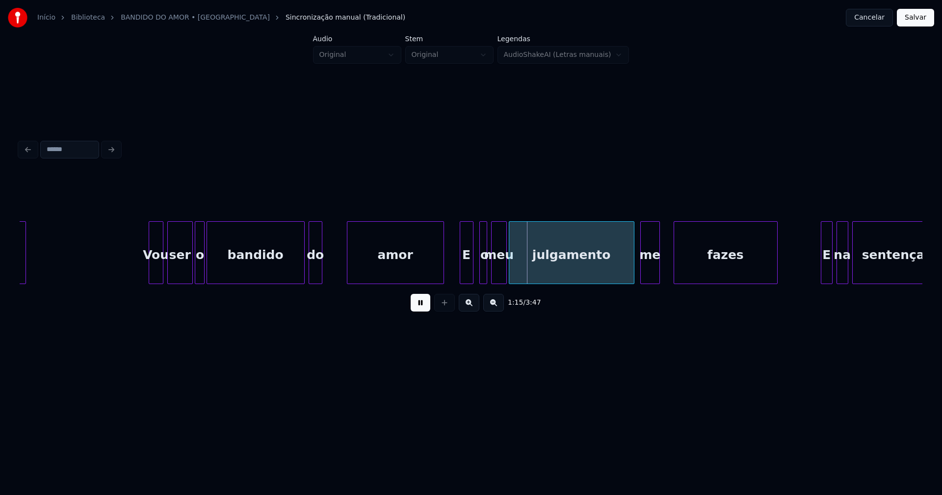
click at [348, 267] on div at bounding box center [349, 253] width 3 height 62
click at [339, 266] on div at bounding box center [337, 253] width 3 height 62
click at [462, 275] on div "E" at bounding box center [462, 255] width 13 height 67
click at [473, 274] on div at bounding box center [473, 253] width 3 height 62
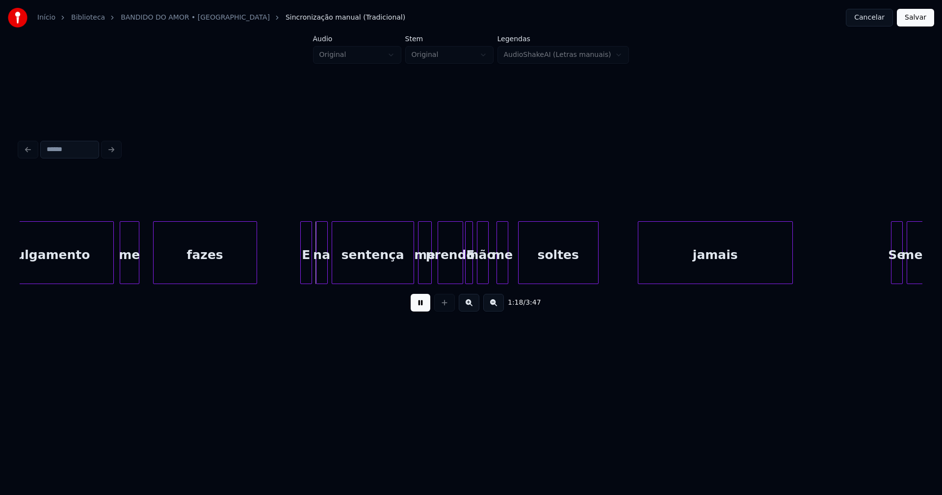
scroll to position [0, 7448]
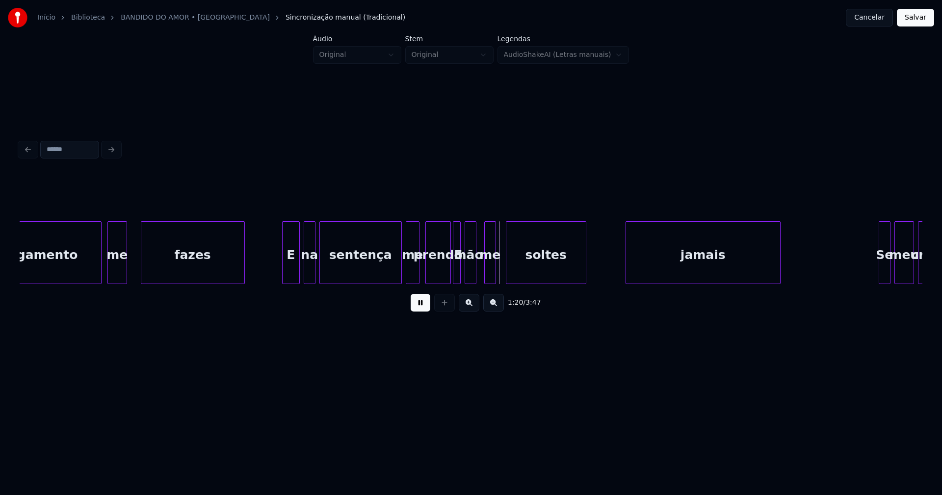
click at [285, 279] on div at bounding box center [284, 253] width 3 height 62
click at [442, 280] on div "julgamento me fazes E na sentença me prendo E não me soltes jamais Se meu crime" at bounding box center [471, 252] width 903 height 63
click at [451, 274] on div at bounding box center [451, 253] width 3 height 62
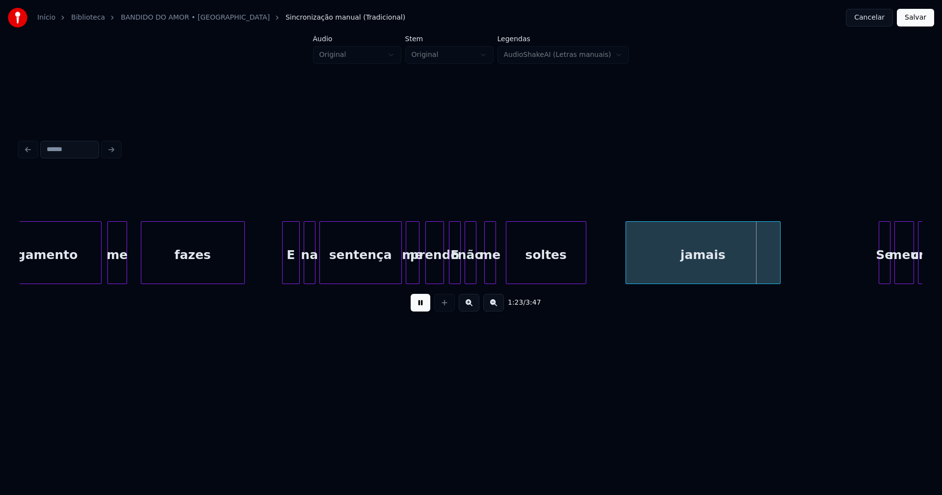
click at [626, 267] on div "jamais" at bounding box center [703, 252] width 155 height 63
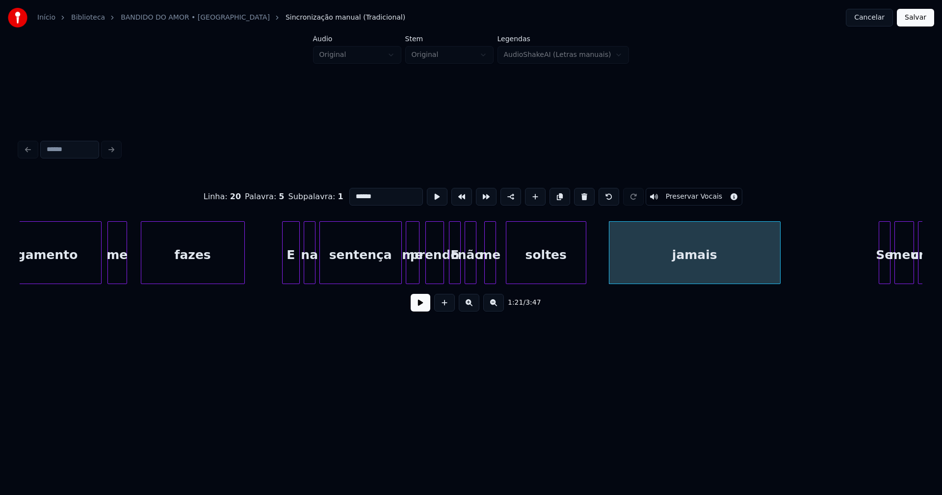
click at [610, 276] on div at bounding box center [611, 253] width 3 height 62
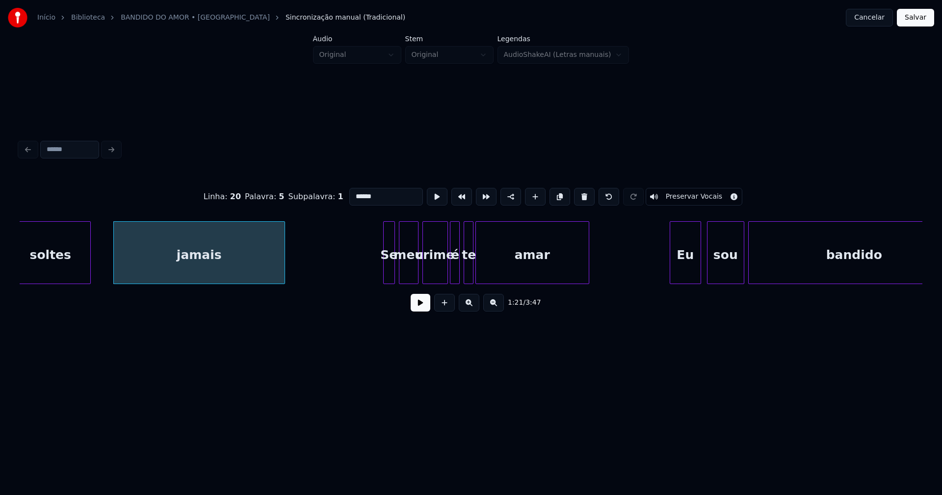
scroll to position [0, 8006]
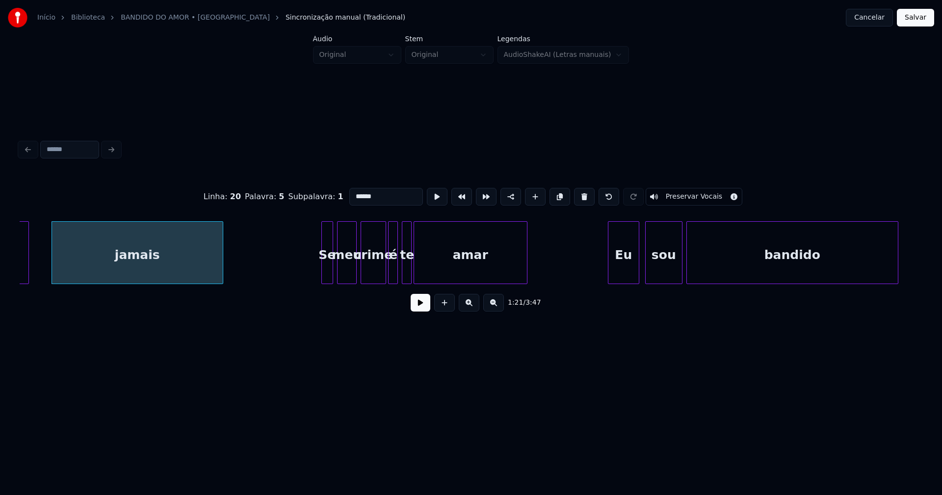
click at [417, 305] on button at bounding box center [421, 303] width 20 height 18
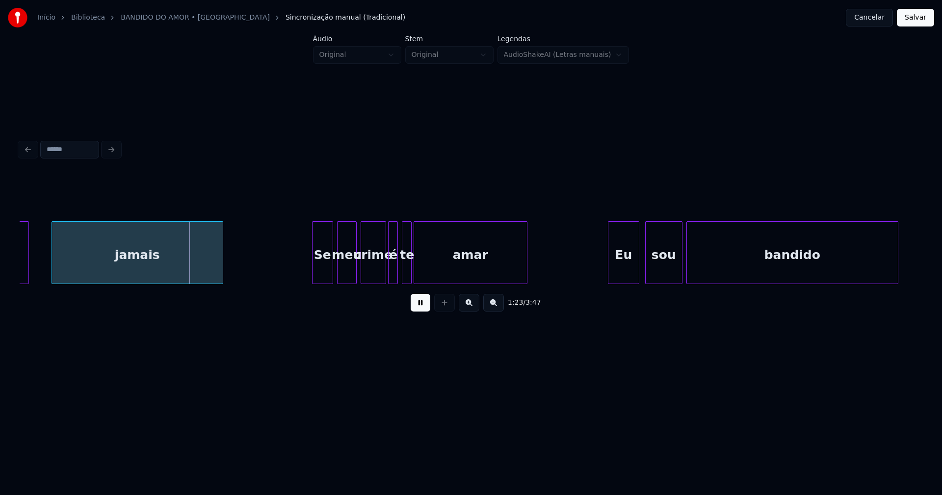
click at [313, 271] on div at bounding box center [314, 253] width 3 height 62
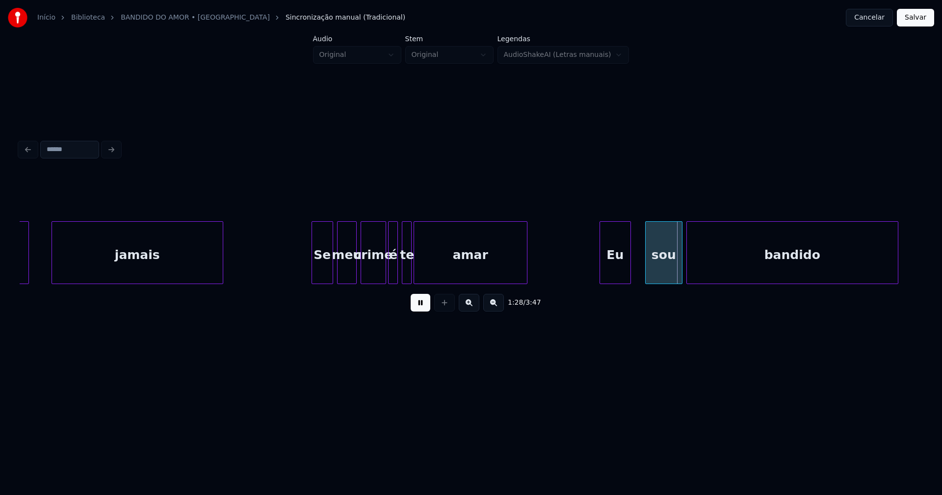
click at [619, 274] on div "Eu" at bounding box center [615, 255] width 30 height 67
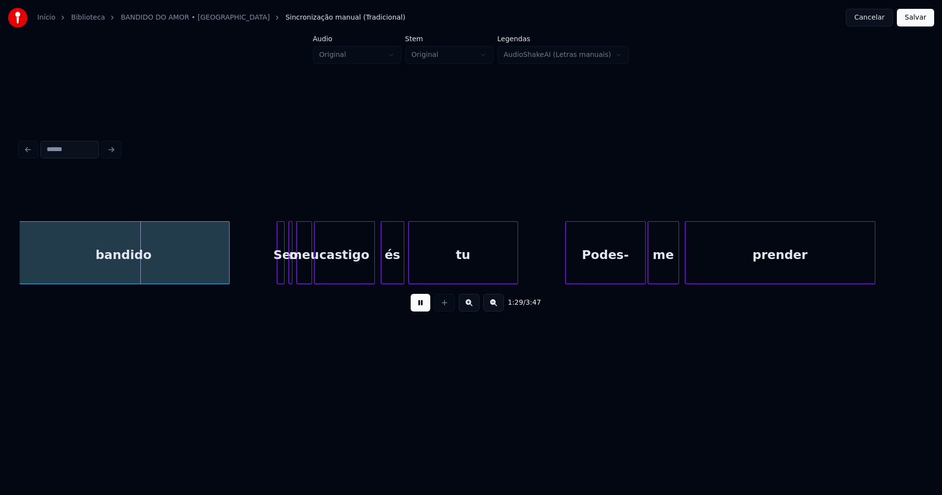
scroll to position [0, 8749]
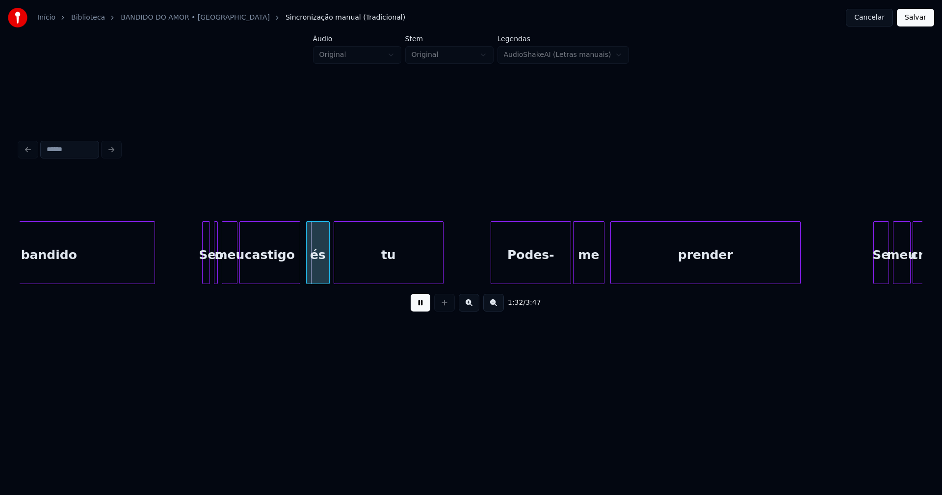
drag, startPoint x: 421, startPoint y: 309, endPoint x: 254, endPoint y: 278, distance: 169.2
click at [421, 309] on button at bounding box center [421, 303] width 20 height 18
click at [196, 269] on div "Se" at bounding box center [200, 252] width 8 height 63
click at [207, 276] on div "o" at bounding box center [209, 252] width 4 height 63
click at [217, 271] on div at bounding box center [215, 253] width 3 height 62
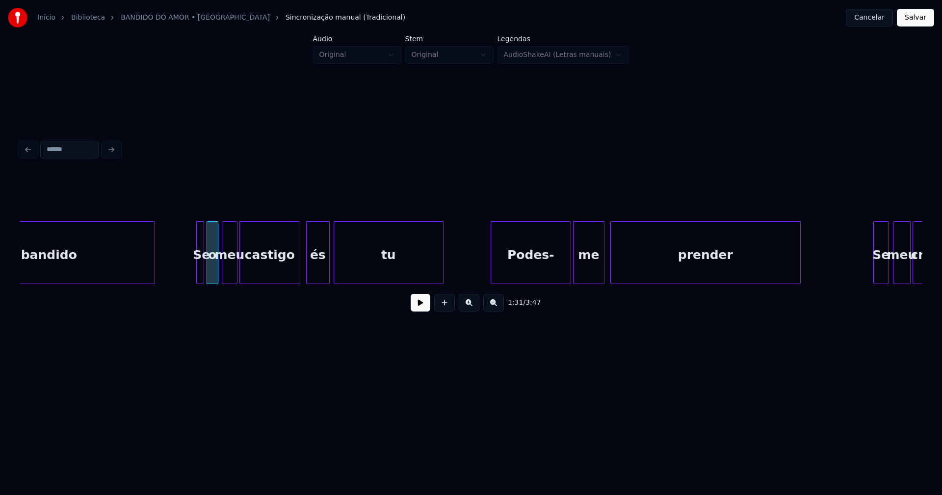
click at [423, 311] on button at bounding box center [421, 303] width 20 height 18
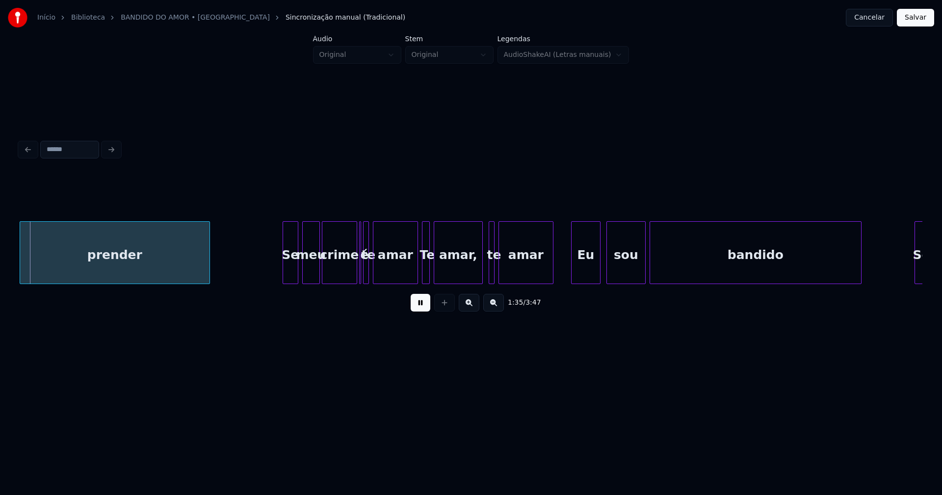
scroll to position [0, 9349]
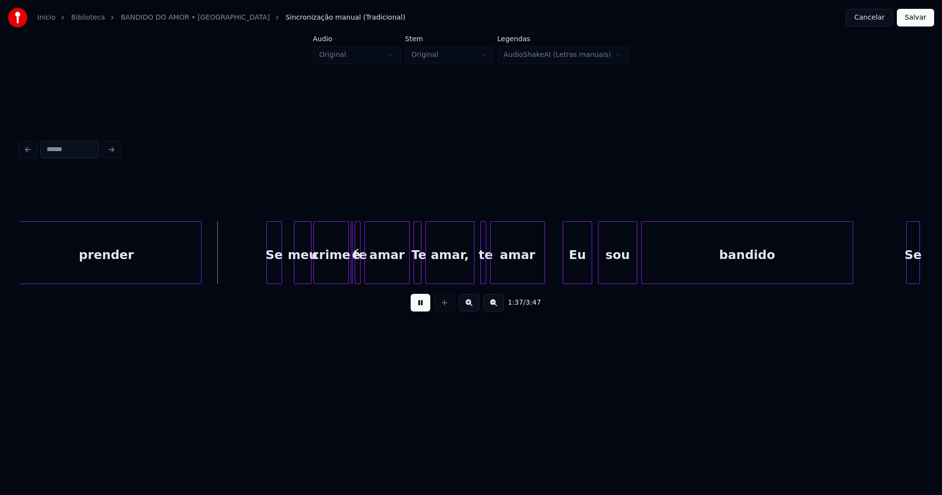
click at [275, 276] on div "Se" at bounding box center [274, 255] width 15 height 67
click at [298, 276] on div "meu" at bounding box center [297, 255] width 17 height 67
click at [424, 312] on button at bounding box center [421, 303] width 20 height 18
click at [375, 271] on div at bounding box center [375, 253] width 3 height 62
click at [403, 272] on div at bounding box center [403, 253] width 3 height 62
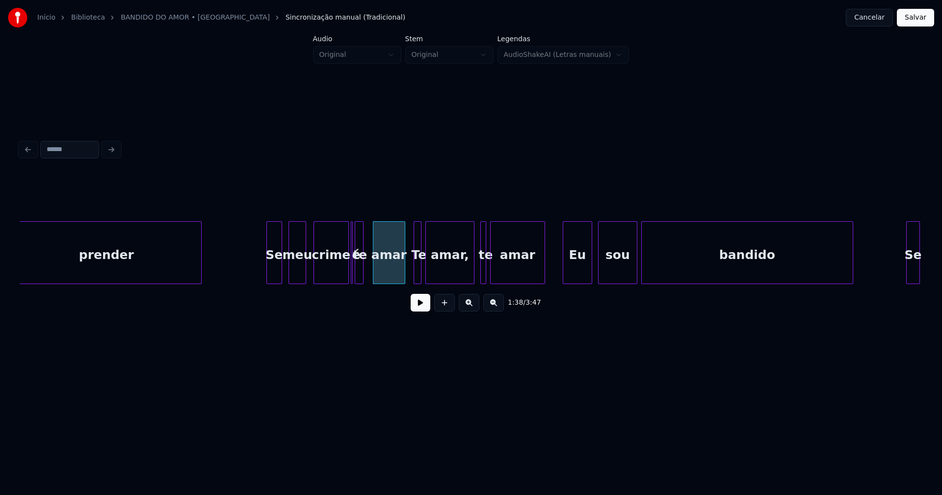
click at [361, 272] on div at bounding box center [361, 253] width 3 height 62
click at [366, 270] on div "te" at bounding box center [367, 255] width 10 height 67
click at [358, 275] on div at bounding box center [357, 253] width 3 height 62
click at [423, 307] on button at bounding box center [421, 303] width 20 height 18
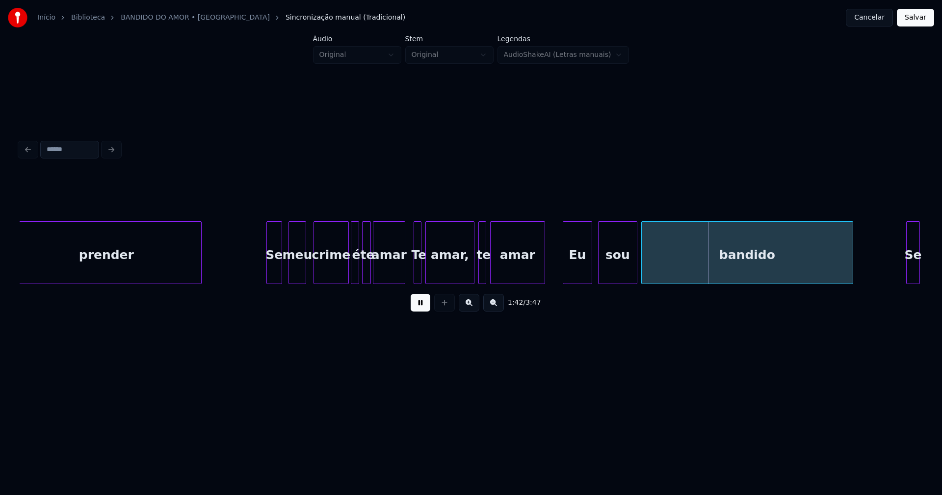
click at [480, 271] on div at bounding box center [480, 253] width 3 height 62
click at [574, 275] on div "Eu" at bounding box center [572, 255] width 28 height 67
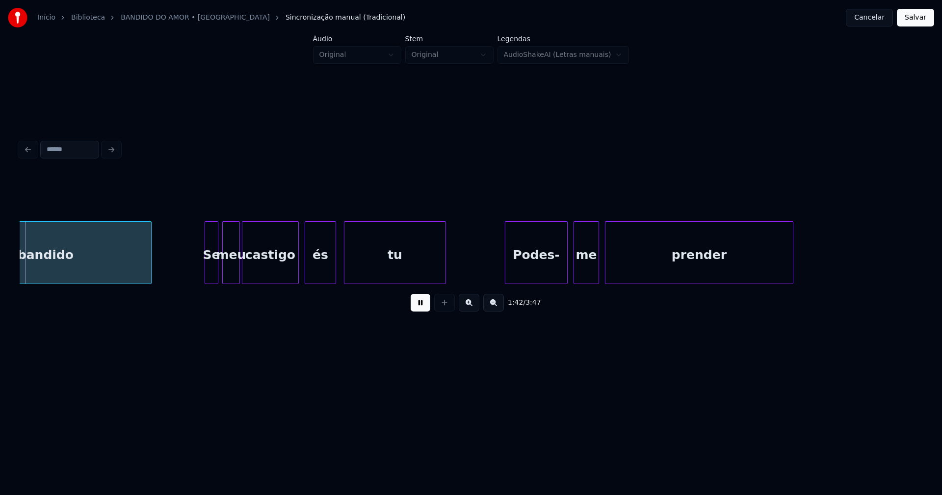
scroll to position [0, 10075]
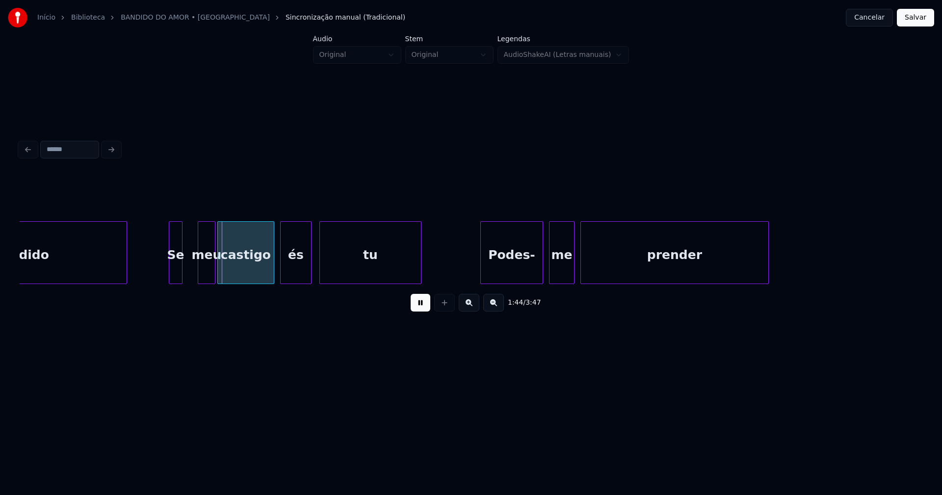
click at [176, 280] on div "Se" at bounding box center [175, 255] width 13 height 67
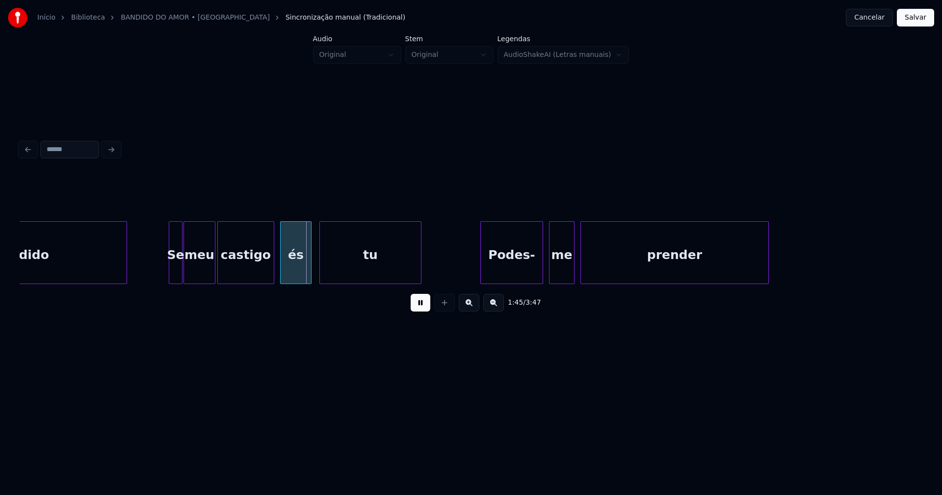
click at [185, 276] on div at bounding box center [185, 253] width 3 height 62
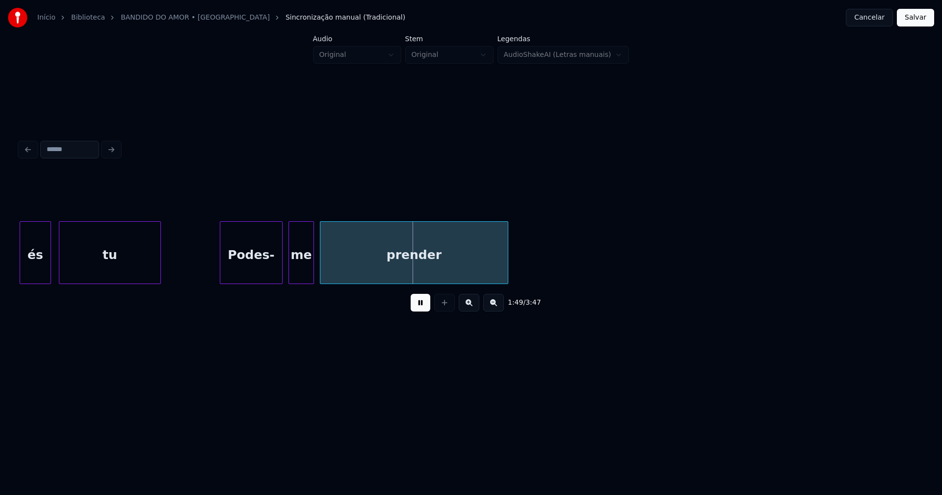
scroll to position [0, 10348]
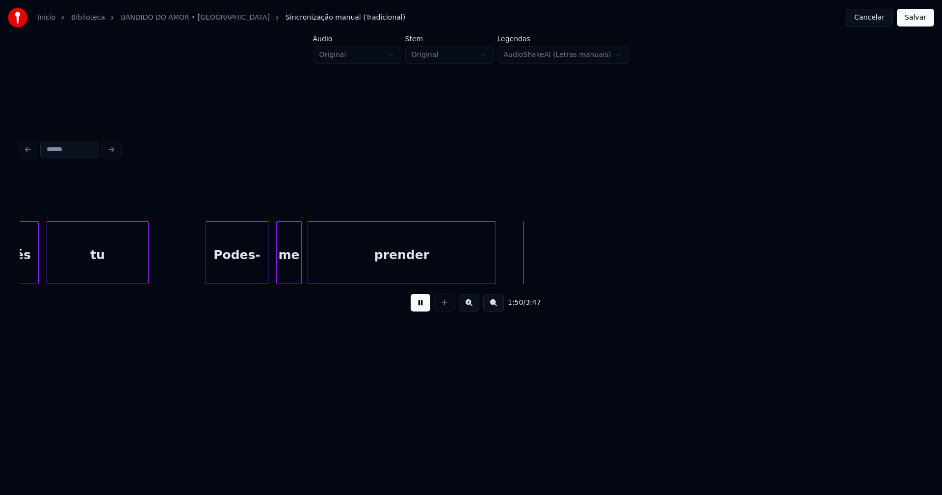
click at [230, 270] on div "Podes-" at bounding box center [237, 255] width 62 height 67
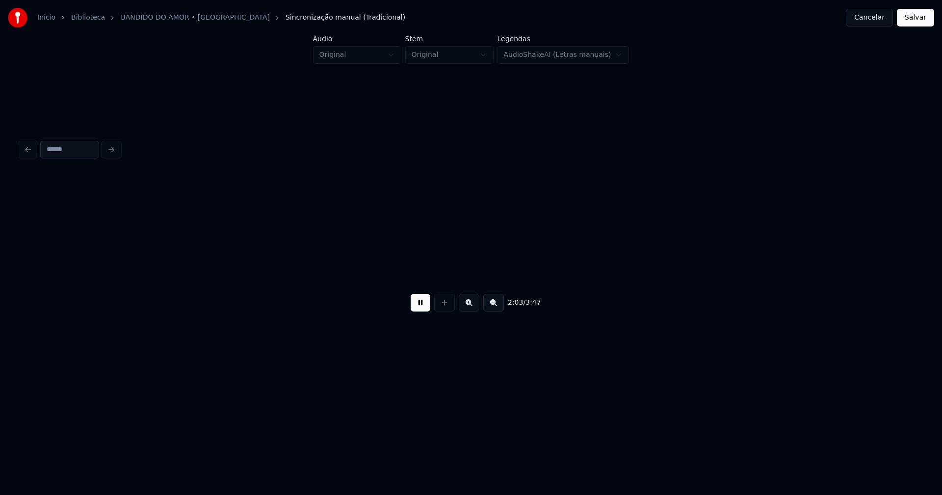
scroll to position [0, 12155]
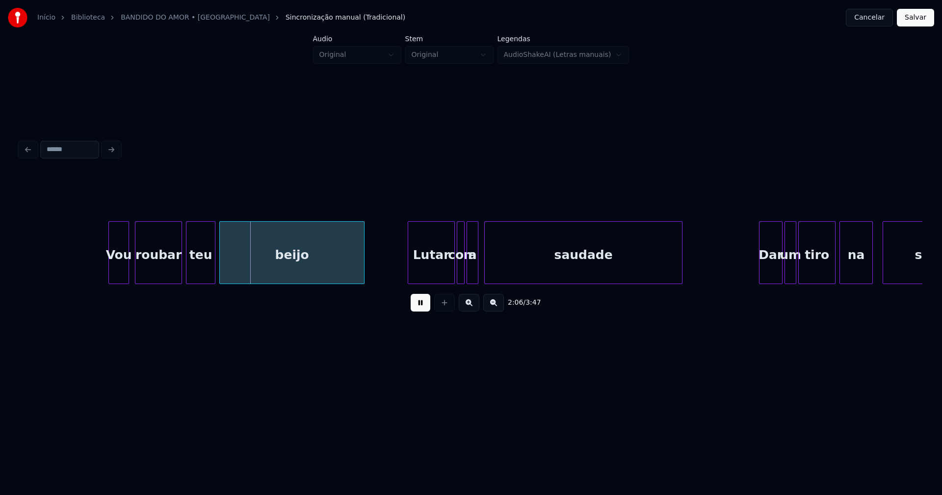
click at [109, 276] on div at bounding box center [110, 253] width 3 height 62
click at [164, 275] on div "roubar" at bounding box center [154, 255] width 46 height 67
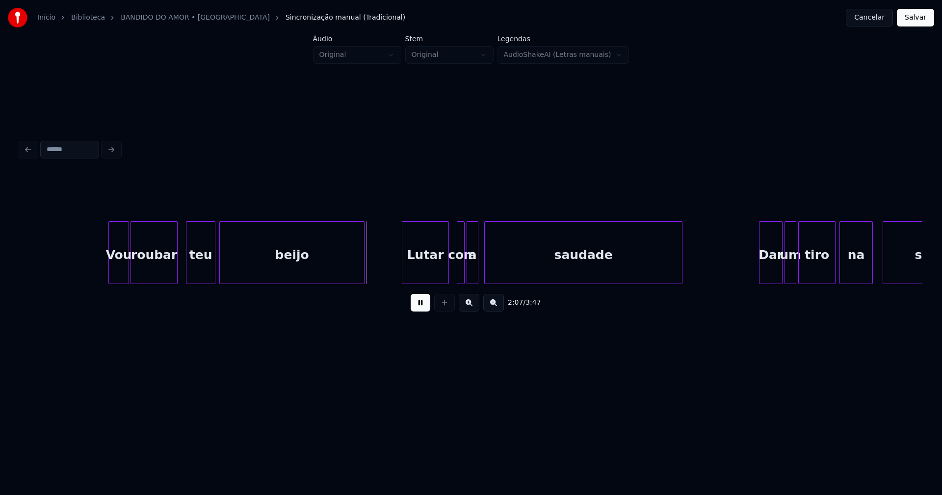
click at [428, 270] on div "Lutar" at bounding box center [426, 255] width 46 height 67
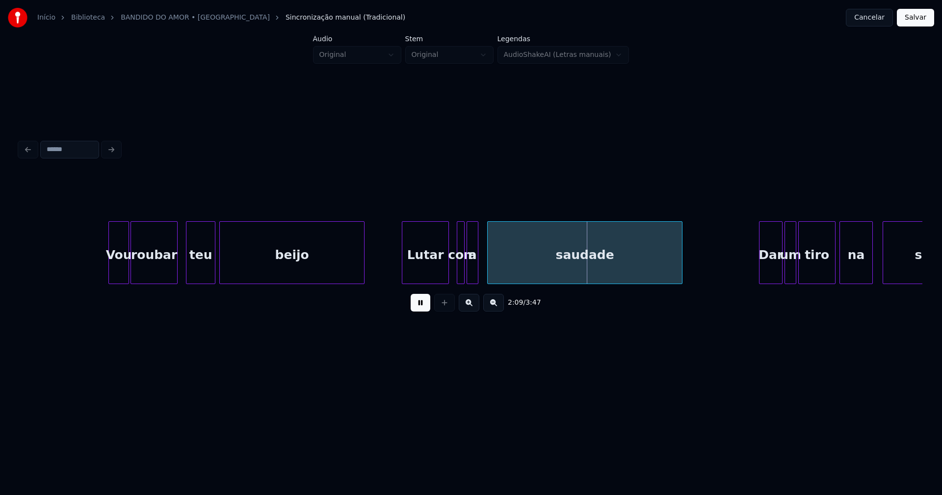
click at [489, 269] on div at bounding box center [489, 253] width 3 height 62
click at [472, 272] on div at bounding box center [470, 253] width 3 height 62
click at [481, 275] on div "a" at bounding box center [482, 255] width 10 height 67
click at [469, 273] on div at bounding box center [470, 253] width 3 height 62
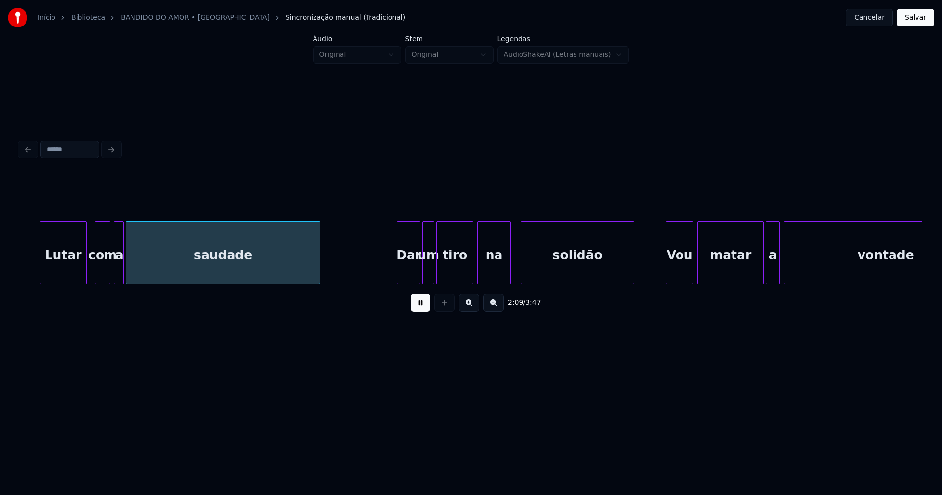
scroll to position [0, 12629]
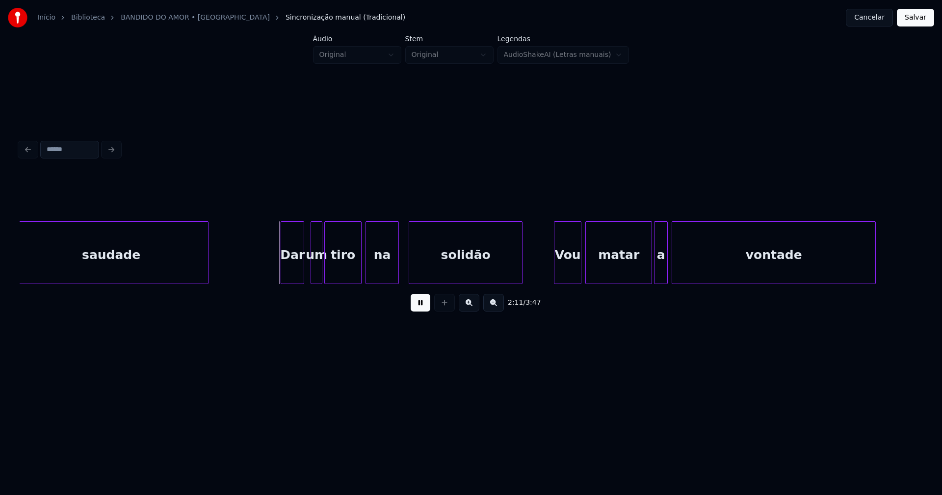
click at [293, 270] on div "Dar" at bounding box center [292, 255] width 23 height 67
click at [311, 273] on div "um" at bounding box center [312, 255] width 11 height 67
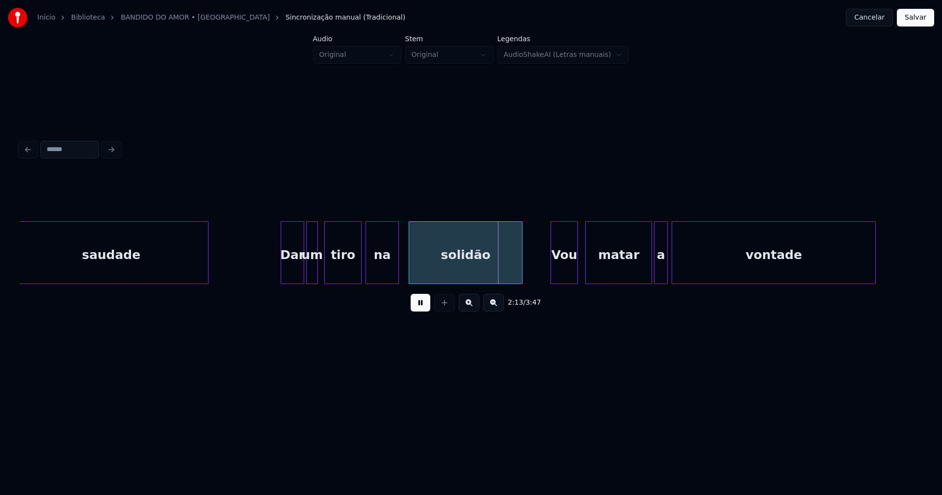
click at [567, 274] on div "Vou" at bounding box center [564, 255] width 27 height 67
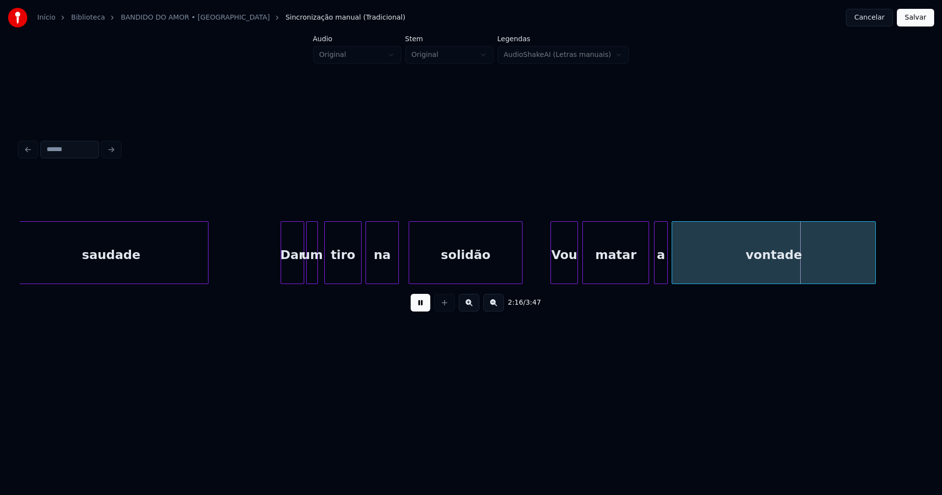
click at [609, 279] on div "matar" at bounding box center [616, 255] width 66 height 67
click at [660, 276] on div "a" at bounding box center [658, 255] width 13 height 67
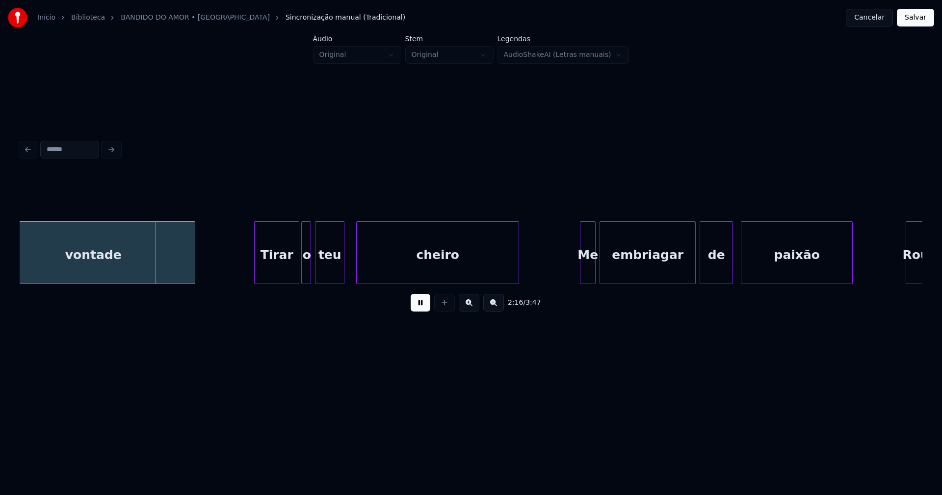
scroll to position [0, 13385]
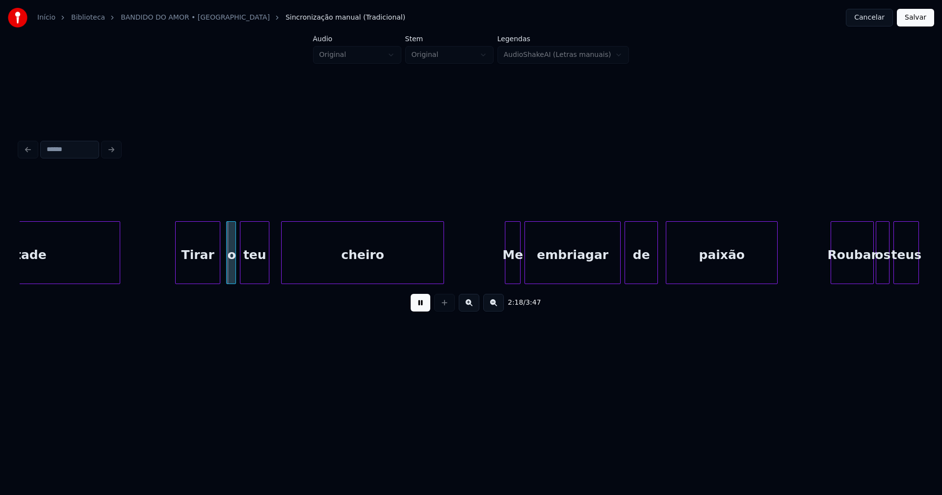
click at [202, 265] on div "Tirar" at bounding box center [198, 255] width 44 height 67
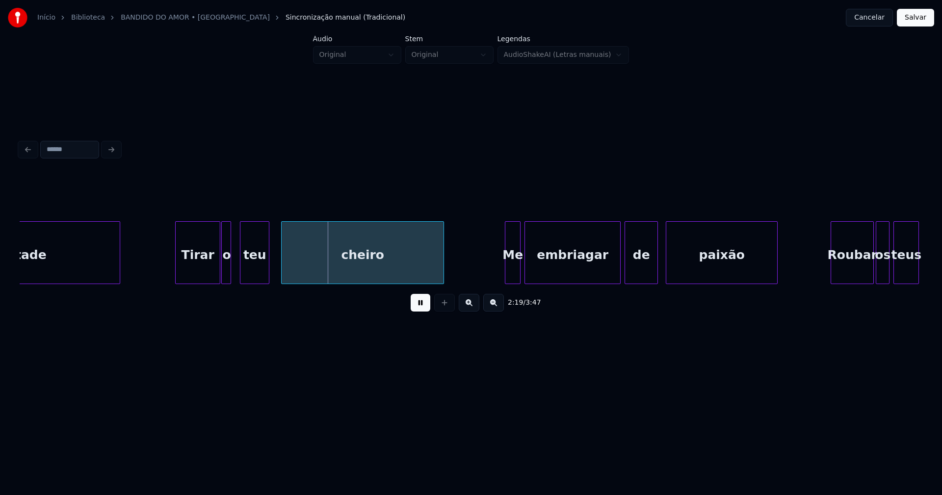
click at [226, 266] on div "o" at bounding box center [227, 255] width 10 height 67
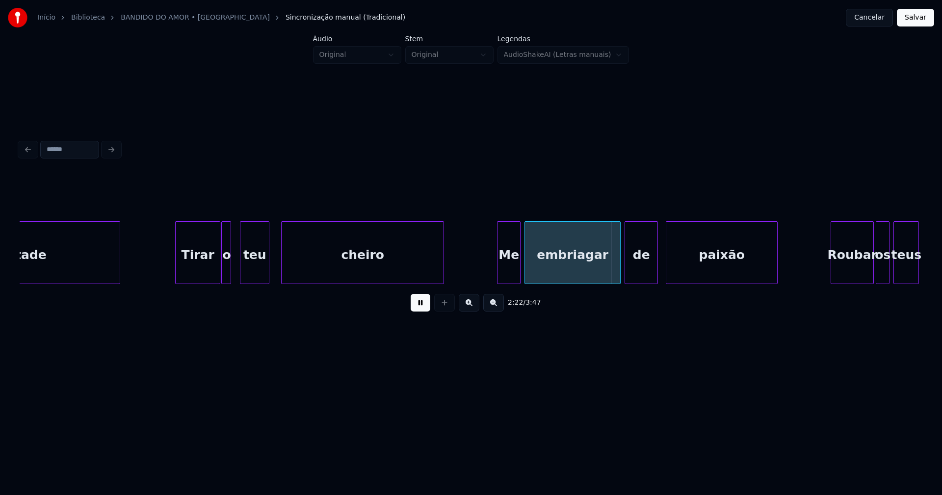
click at [498, 275] on div at bounding box center [499, 253] width 3 height 62
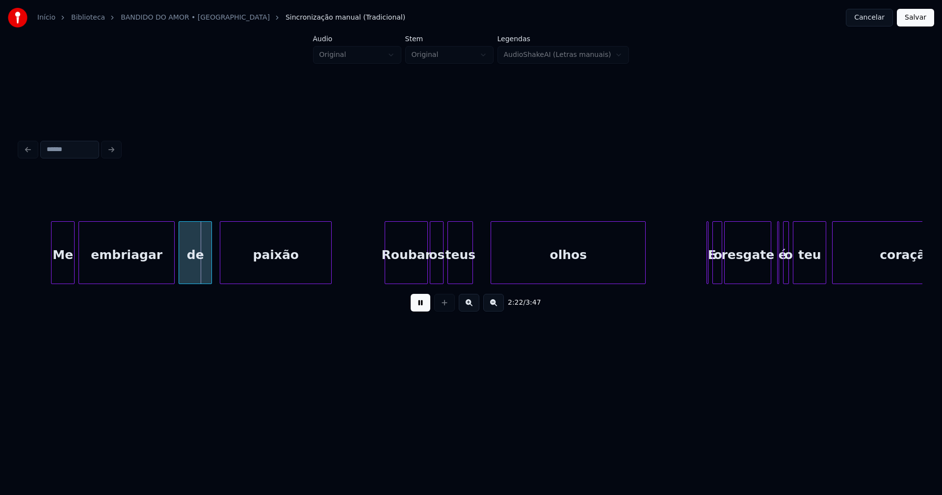
scroll to position [0, 13880]
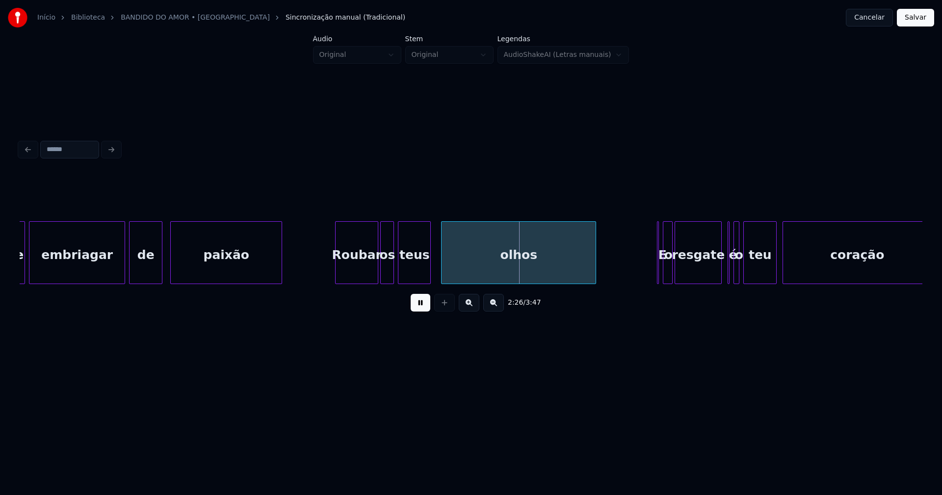
click at [430, 266] on div at bounding box center [429, 253] width 3 height 62
click at [437, 268] on div at bounding box center [438, 253] width 3 height 62
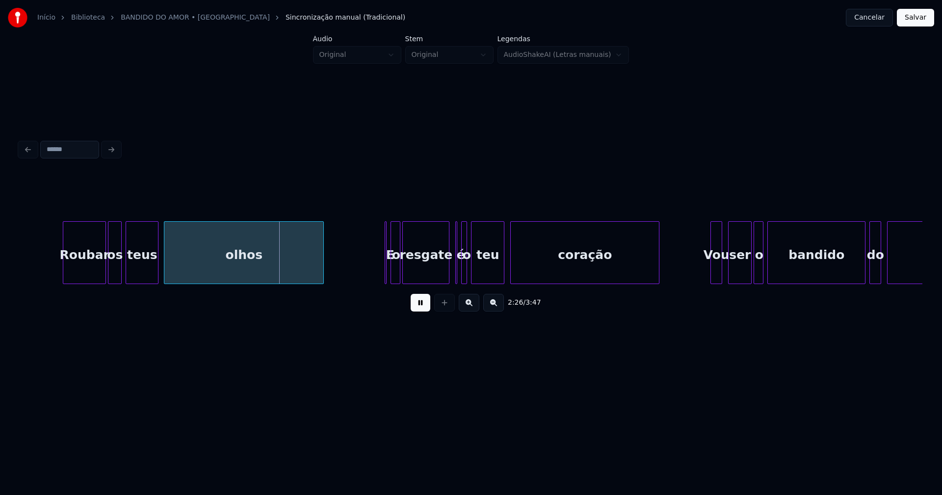
scroll to position [0, 14202]
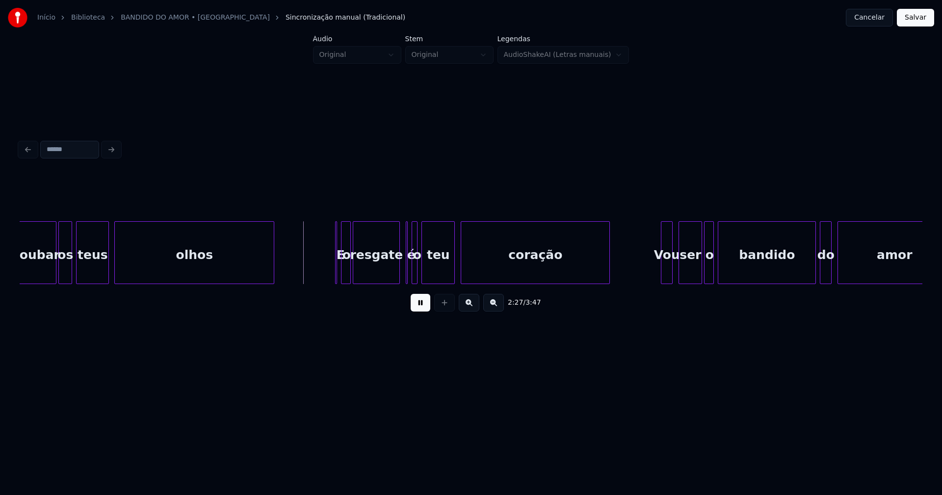
click at [415, 307] on button at bounding box center [421, 303] width 20 height 18
click at [319, 230] on div "E" at bounding box center [326, 252] width 14 height 63
click at [336, 268] on div at bounding box center [335, 253] width 3 height 62
click at [408, 273] on div at bounding box center [408, 253] width 3 height 62
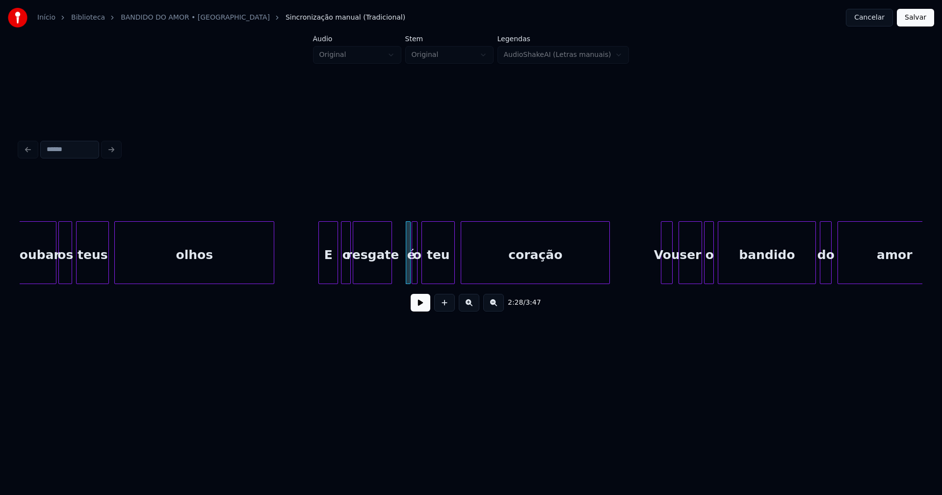
click at [391, 273] on div at bounding box center [390, 253] width 3 height 62
click at [396, 274] on div "é" at bounding box center [398, 252] width 5 height 63
click at [410, 272] on div at bounding box center [410, 253] width 3 height 62
click at [404, 272] on div at bounding box center [403, 253] width 3 height 62
click at [421, 305] on button at bounding box center [421, 303] width 20 height 18
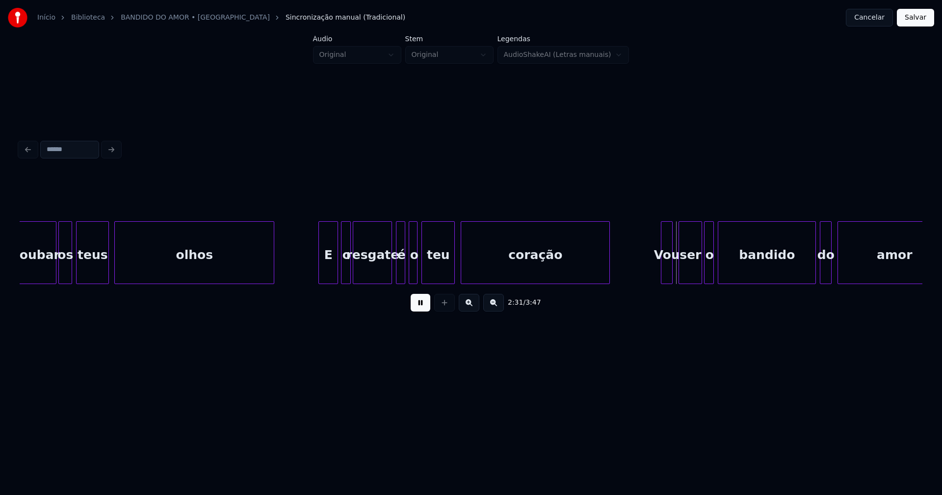
click at [733, 392] on html "Início Biblioteca BANDIDO DO AMOR • Ivason Sincronização manual (Tradicional) C…" at bounding box center [471, 196] width 942 height 392
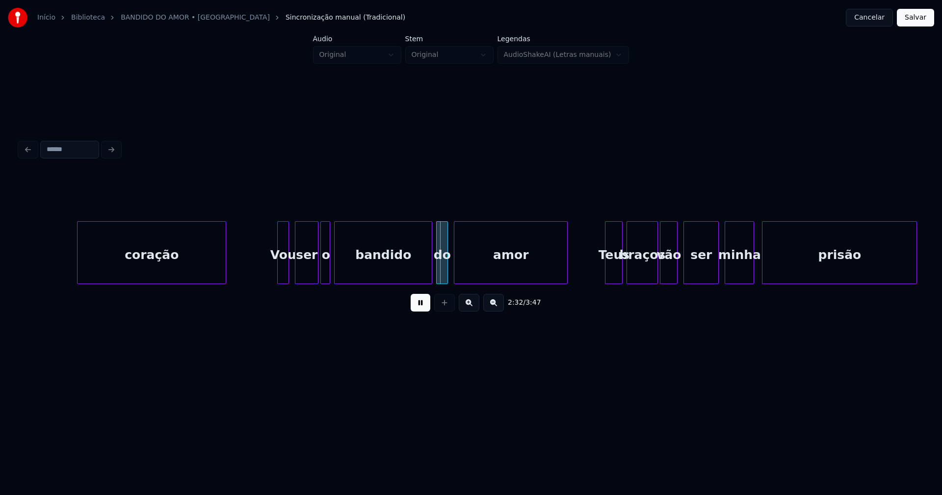
scroll to position [0, 14710]
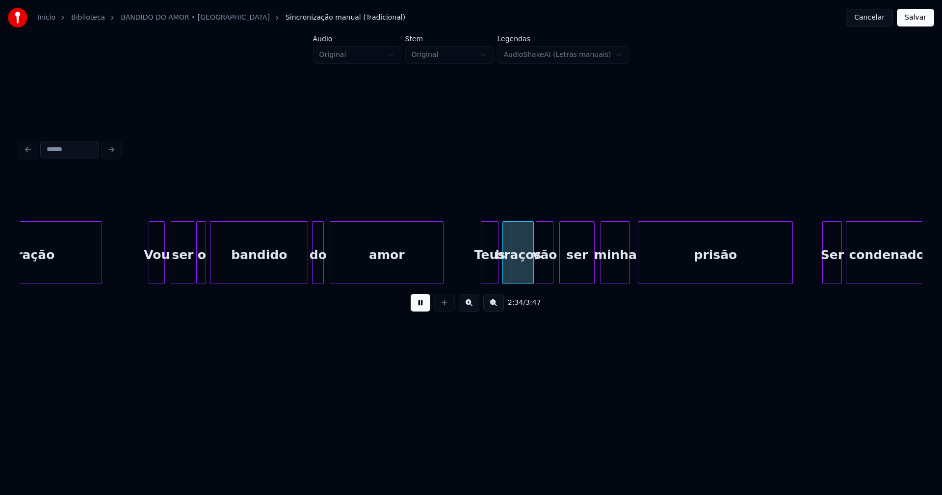
click at [151, 275] on div at bounding box center [150, 253] width 3 height 62
click at [342, 268] on div at bounding box center [341, 253] width 3 height 62
click at [335, 265] on div at bounding box center [334, 253] width 3 height 62
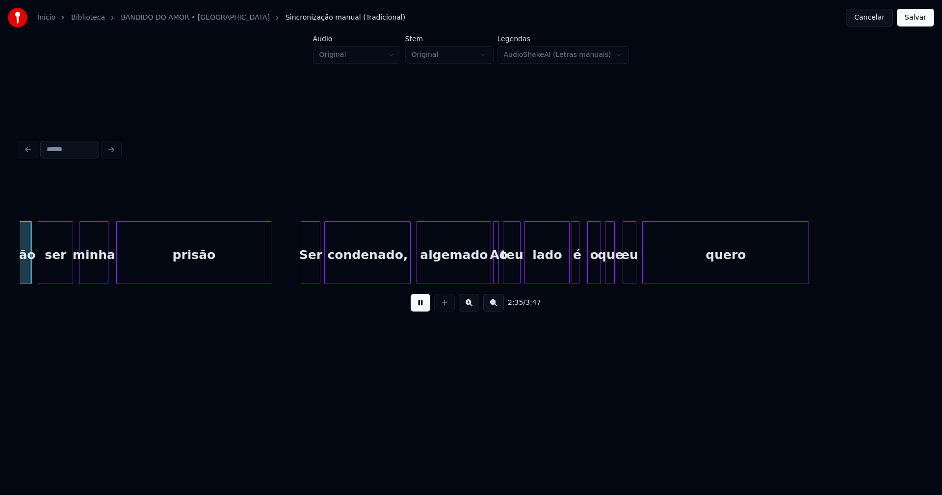
scroll to position [0, 15242]
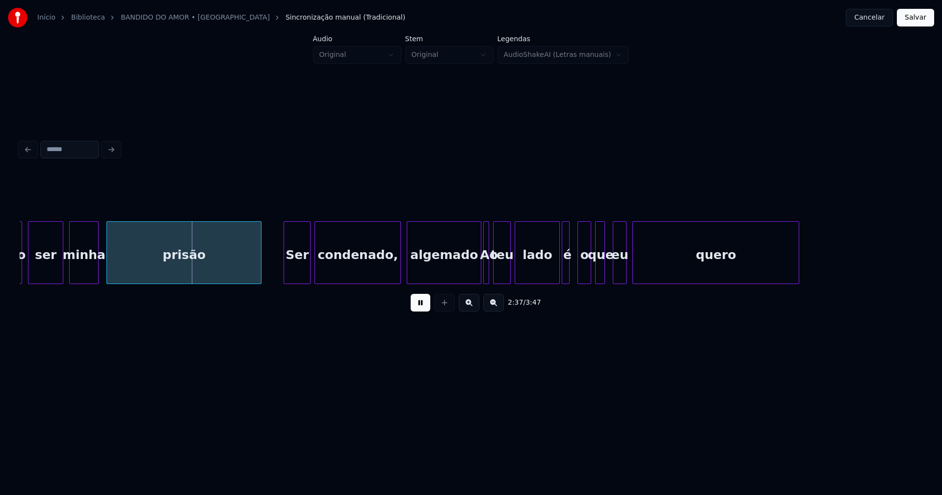
click at [287, 278] on div at bounding box center [285, 253] width 3 height 62
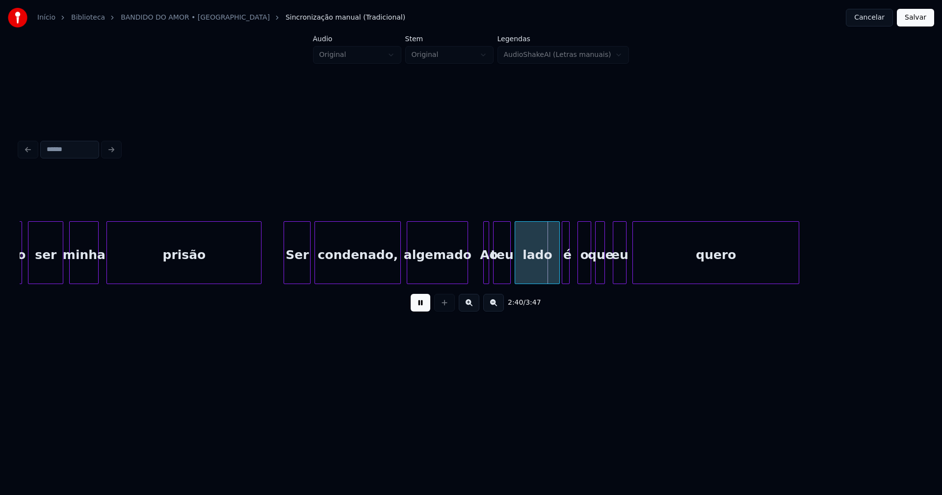
click at [466, 281] on div "minha prisão Ser condenado, algemado Ao teu lado é o que eu quero ser vão" at bounding box center [471, 252] width 903 height 63
click at [476, 272] on div at bounding box center [477, 253] width 3 height 62
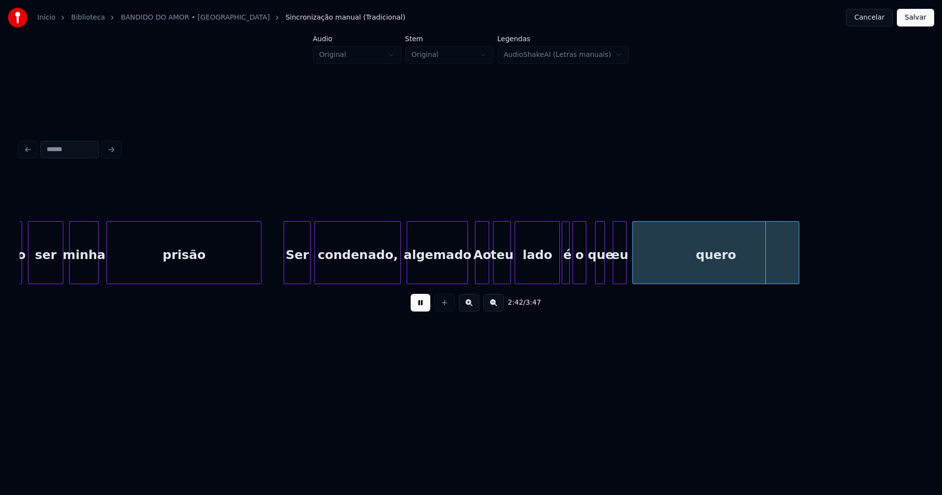
click at [580, 274] on div "o" at bounding box center [579, 255] width 13 height 67
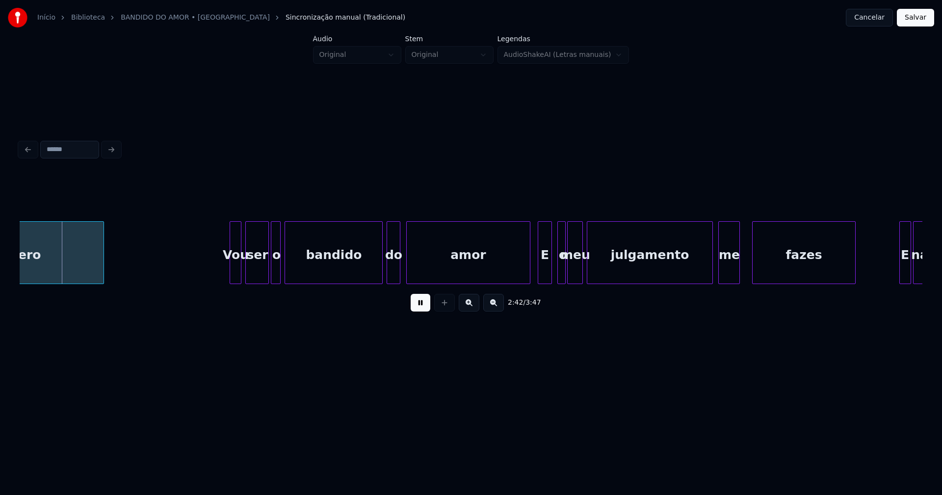
scroll to position [0, 15950]
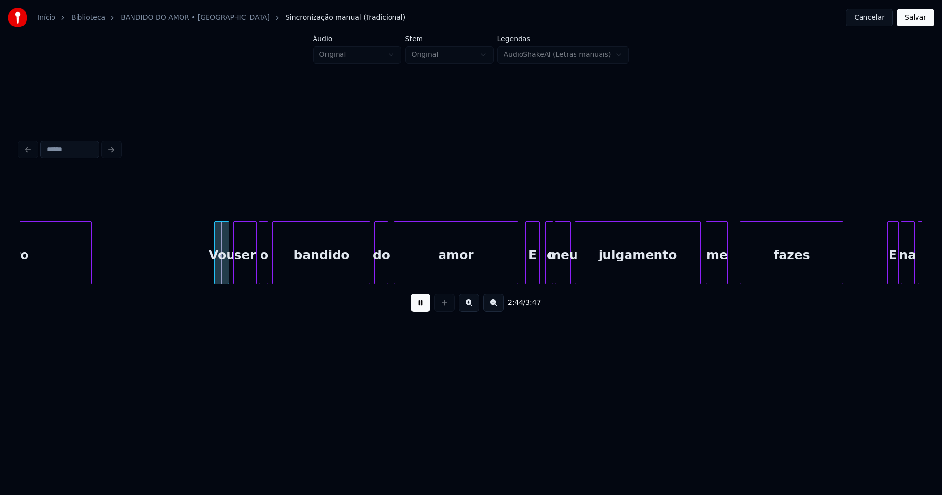
click at [215, 274] on div at bounding box center [216, 253] width 3 height 62
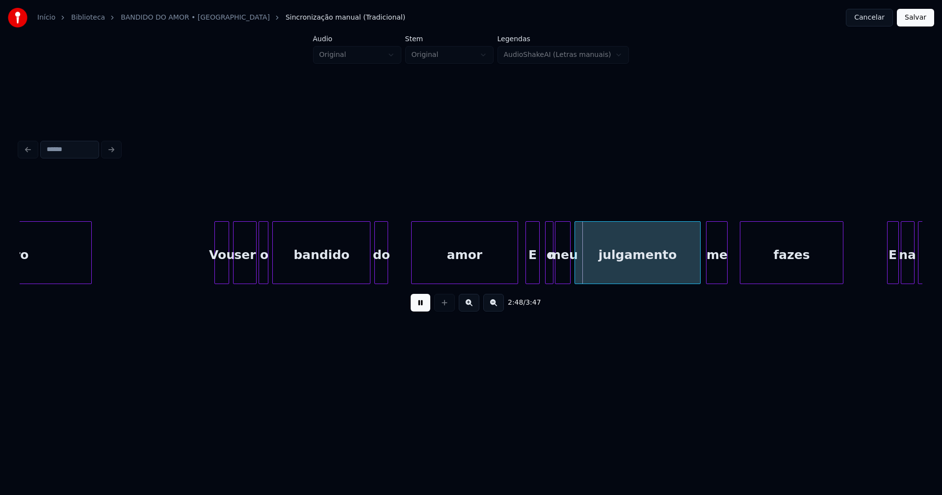
click at [413, 264] on div at bounding box center [413, 253] width 3 height 62
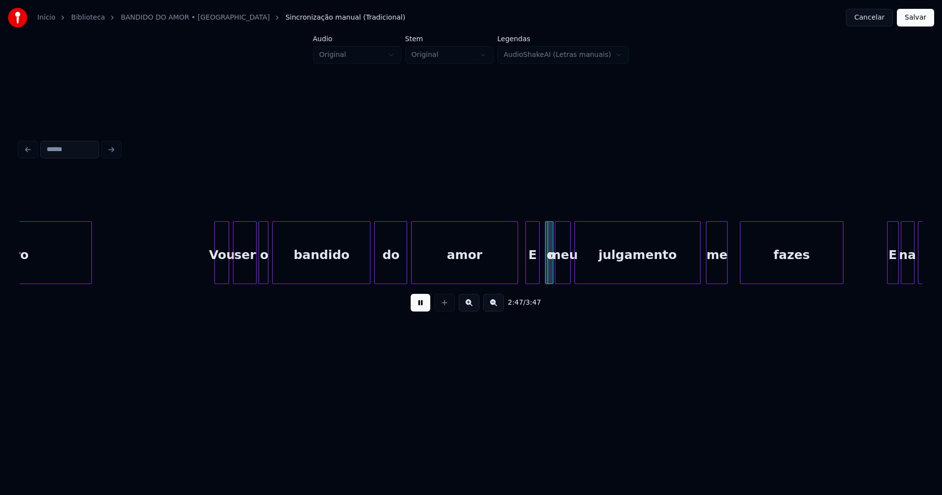
click at [406, 260] on div at bounding box center [405, 253] width 3 height 62
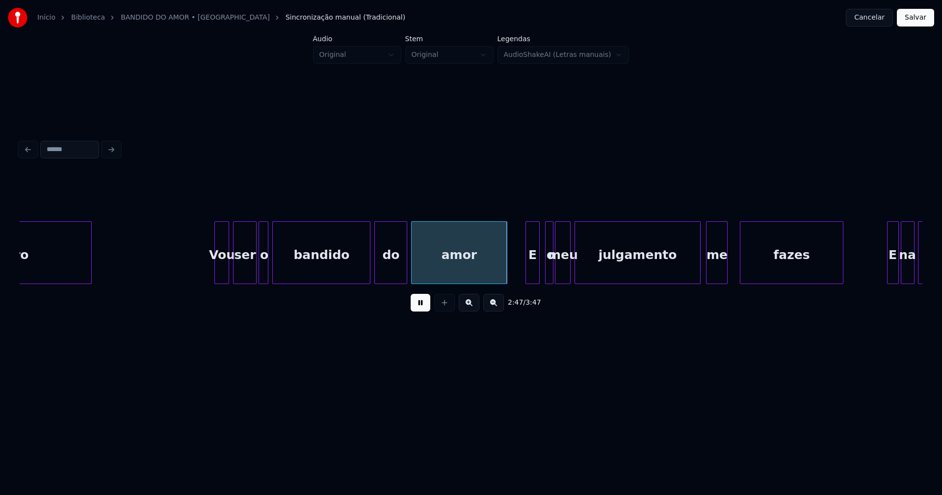
click at [504, 281] on div "quero Vou ser o bandido do amor E o meu julgamento me fazes E na sentença" at bounding box center [471, 252] width 903 height 63
click at [522, 275] on div at bounding box center [522, 253] width 3 height 62
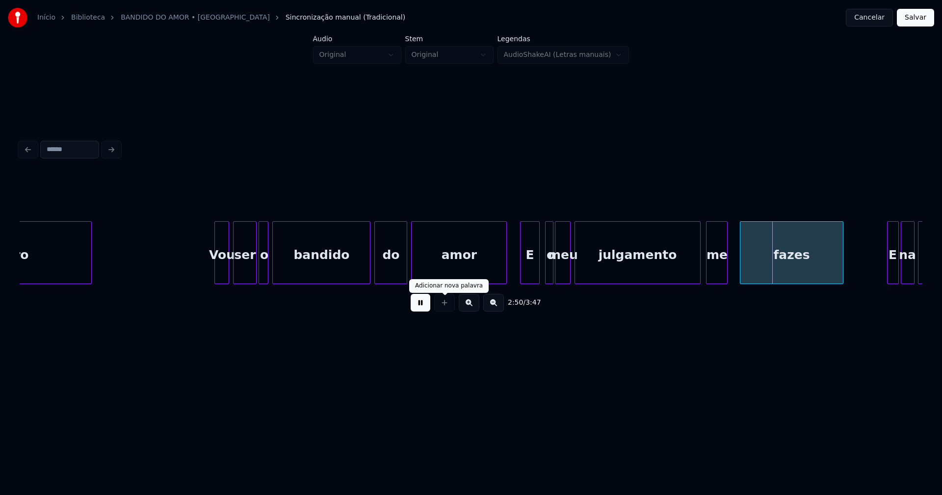
click at [423, 310] on button at bounding box center [421, 303] width 20 height 18
click at [544, 257] on div "o" at bounding box center [546, 255] width 10 height 67
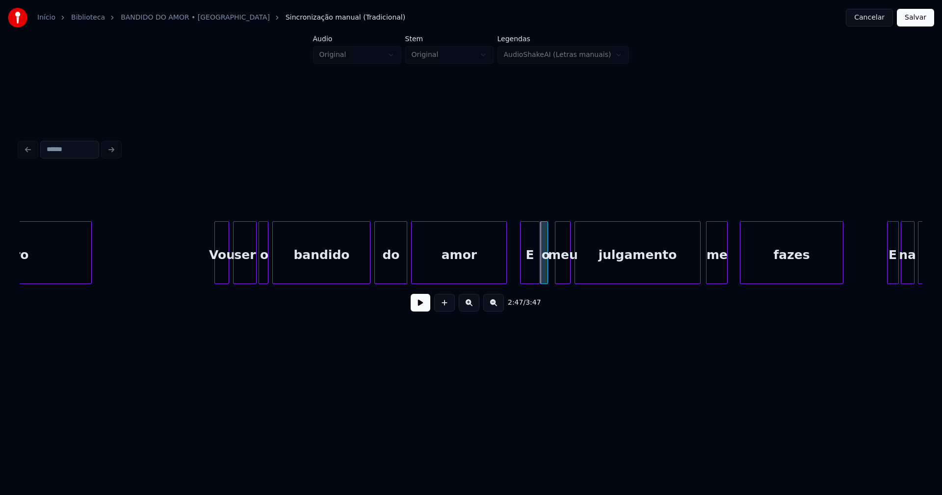
click at [416, 309] on button at bounding box center [421, 303] width 20 height 18
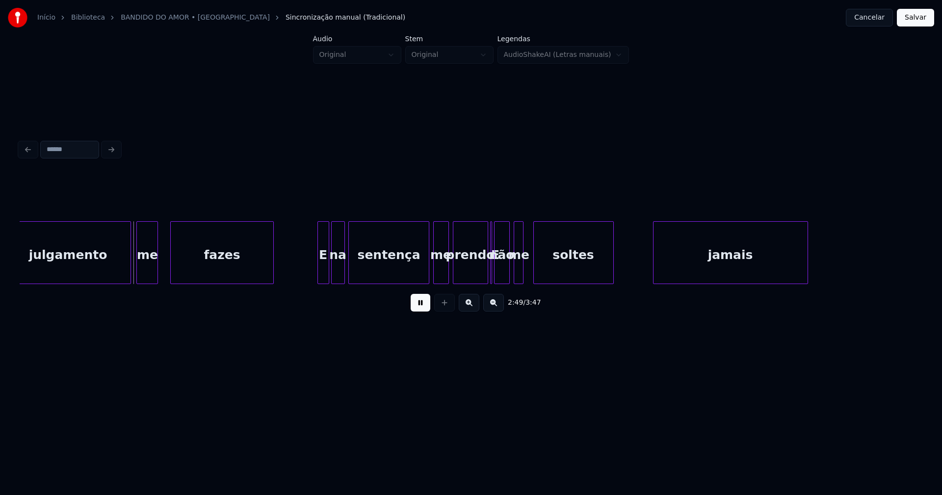
scroll to position [0, 16545]
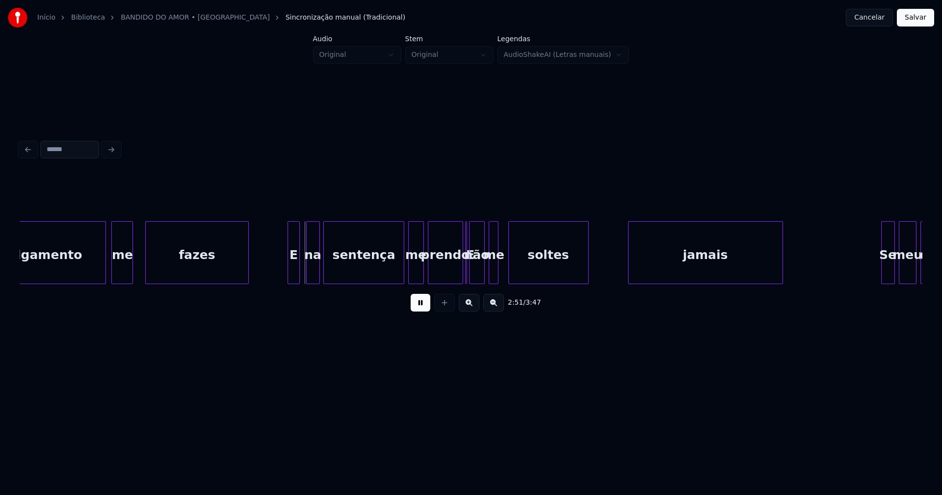
click at [295, 273] on div "E" at bounding box center [293, 255] width 11 height 67
click at [311, 272] on div "na" at bounding box center [311, 255] width 13 height 67
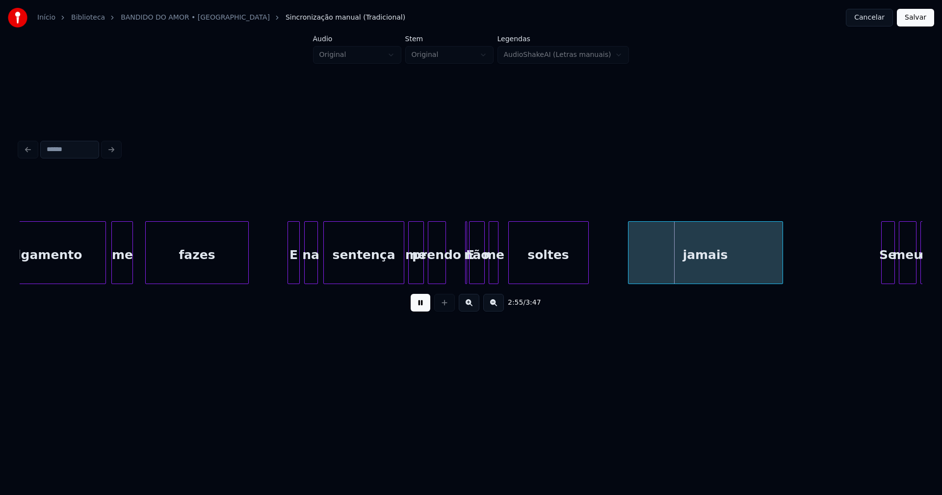
click at [445, 284] on div "julgamento me fazes E na sentença me prendo E não me soltes jamais Se meu crime" at bounding box center [471, 252] width 903 height 63
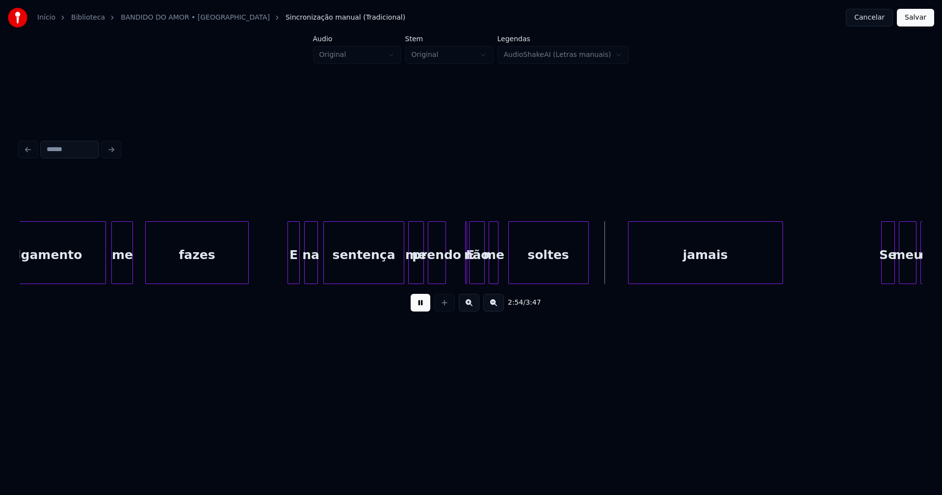
drag, startPoint x: 420, startPoint y: 306, endPoint x: 425, endPoint y: 301, distance: 7.3
click at [420, 306] on button at bounding box center [421, 303] width 20 height 18
click at [475, 273] on div at bounding box center [473, 253] width 3 height 62
click at [454, 228] on div "E" at bounding box center [459, 252] width 11 height 63
click at [426, 309] on button at bounding box center [421, 303] width 20 height 18
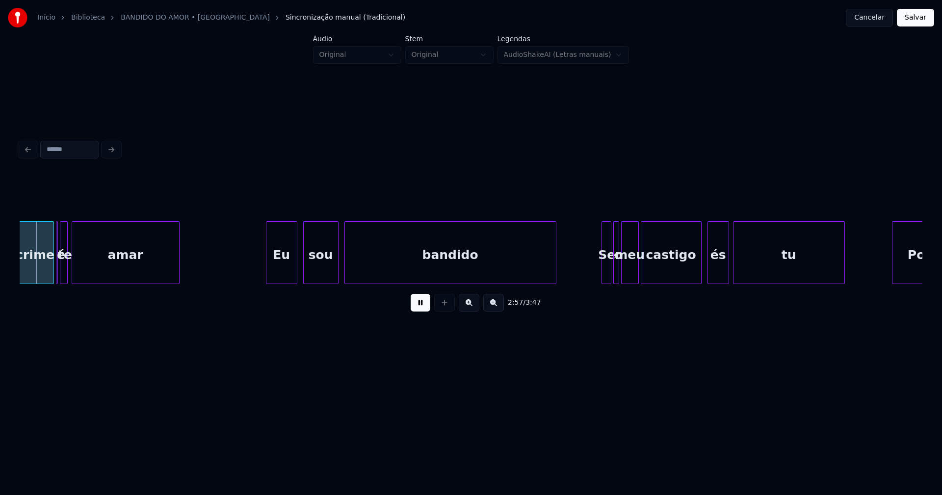
scroll to position [0, 17138]
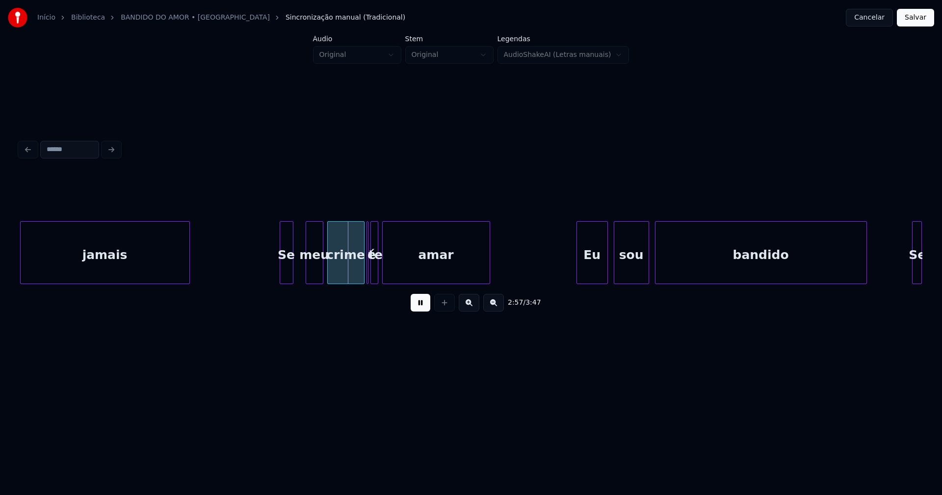
click at [287, 277] on div "Se" at bounding box center [286, 255] width 13 height 67
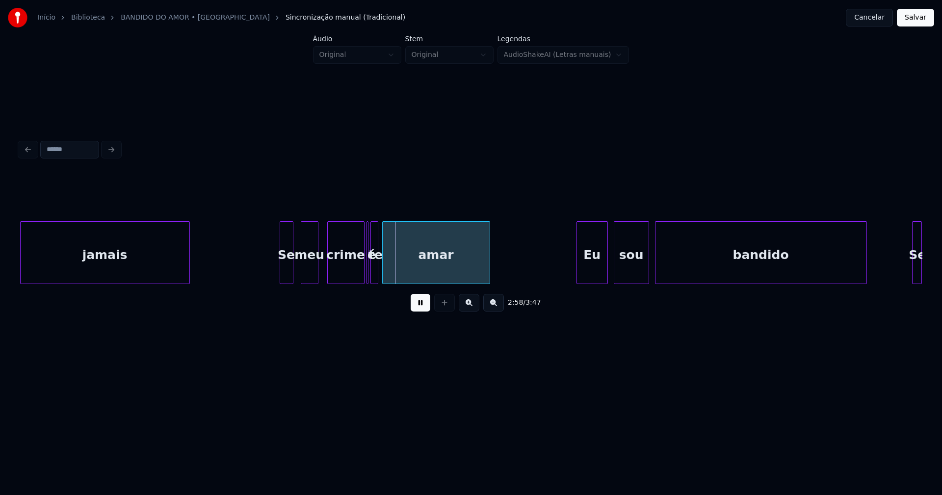
click at [310, 276] on div "meu" at bounding box center [309, 255] width 17 height 67
click at [297, 269] on div at bounding box center [297, 253] width 3 height 62
click at [348, 279] on div "crime" at bounding box center [342, 255] width 36 height 67
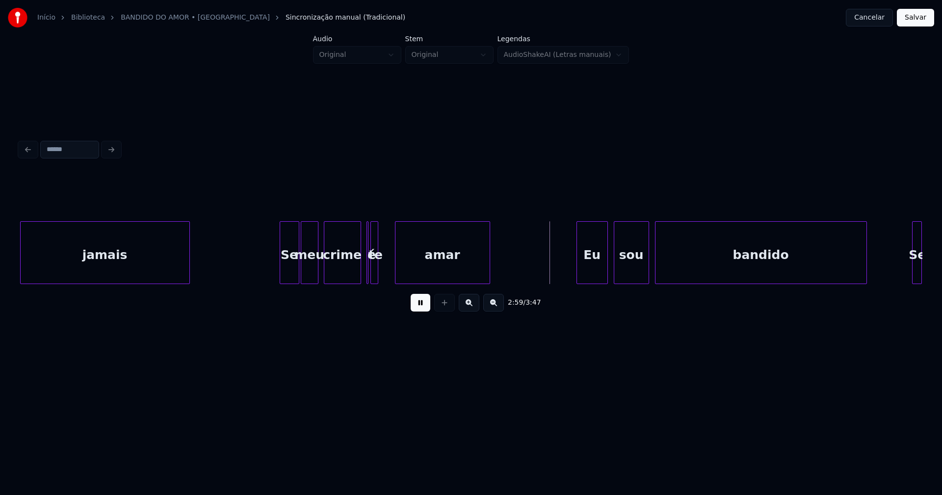
click at [398, 268] on div at bounding box center [397, 253] width 3 height 62
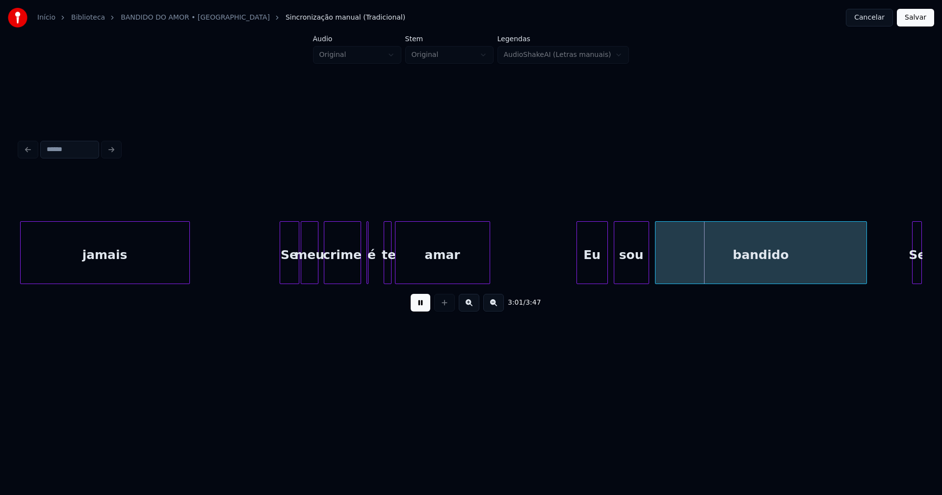
click at [392, 273] on div "te" at bounding box center [389, 255] width 10 height 67
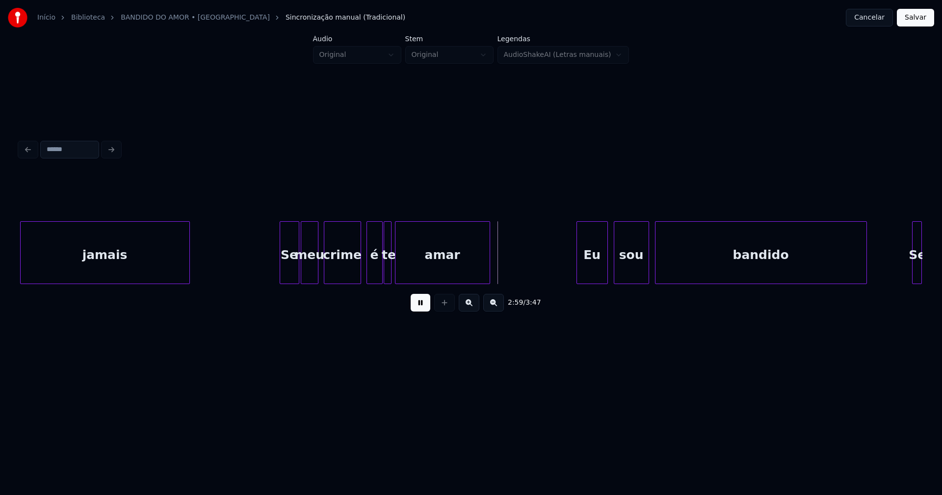
click at [381, 275] on div at bounding box center [380, 253] width 3 height 62
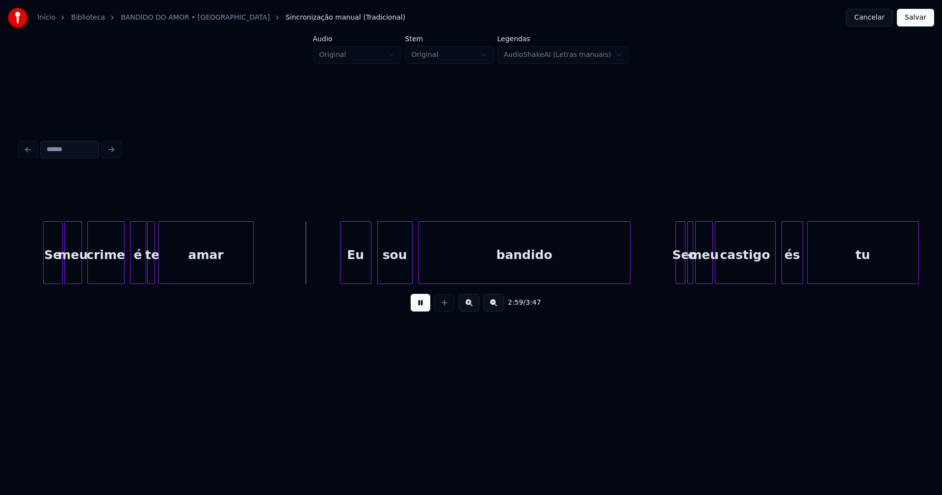
scroll to position [0, 17387]
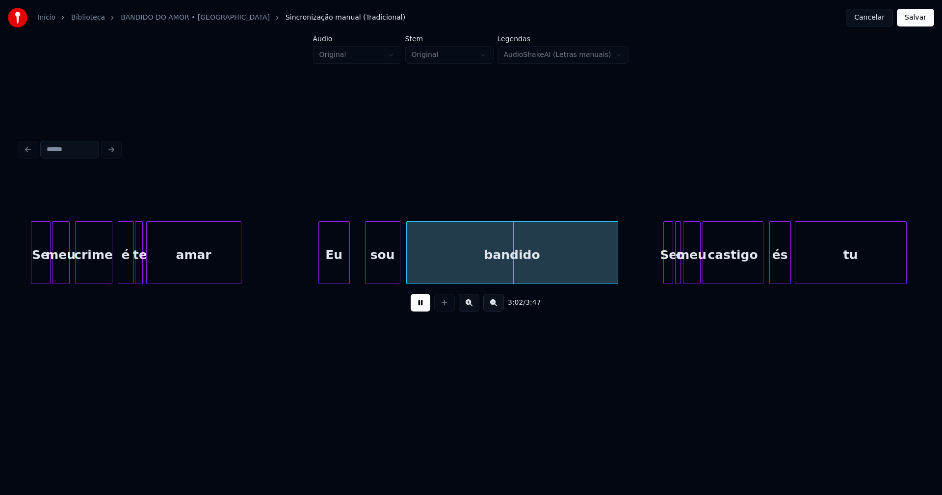
click at [339, 284] on div "crime é te amar Eu sou bandido Se Se meu o meu castigo és tu" at bounding box center [471, 252] width 903 height 63
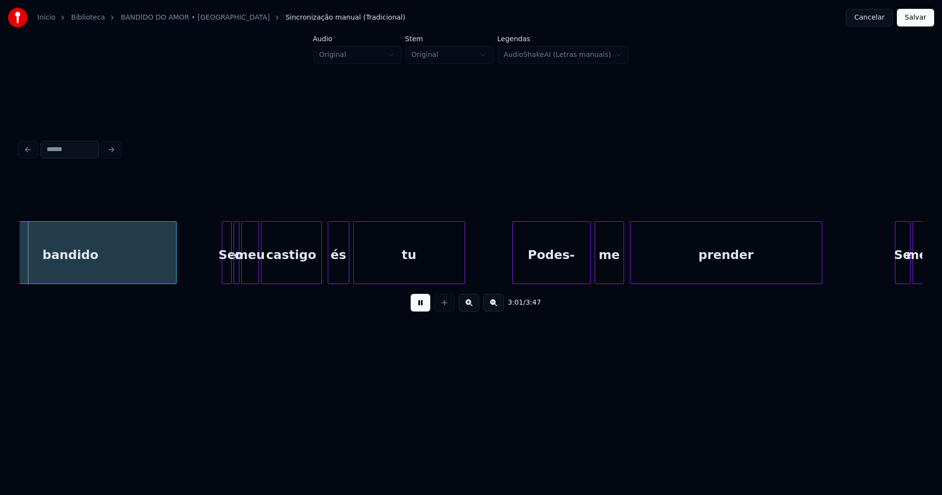
scroll to position [0, 17836]
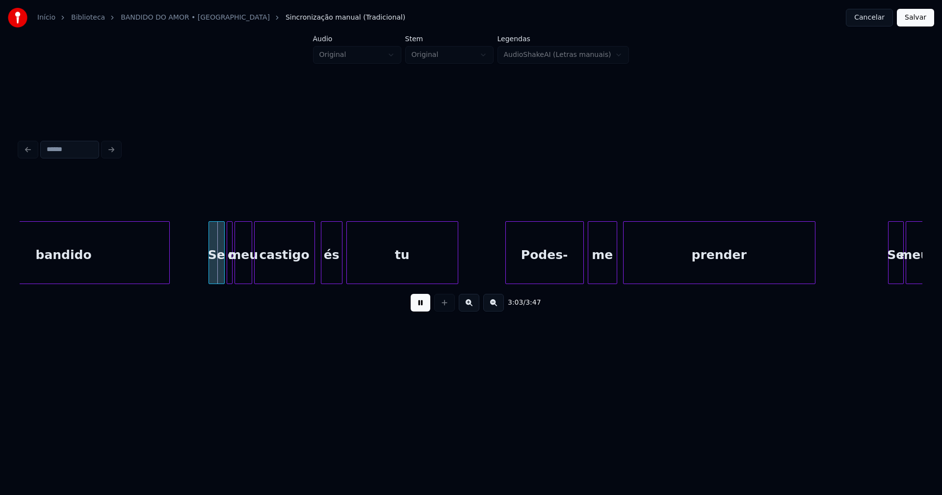
click at [209, 275] on div at bounding box center [210, 253] width 3 height 62
click at [329, 275] on div "és" at bounding box center [329, 255] width 21 height 67
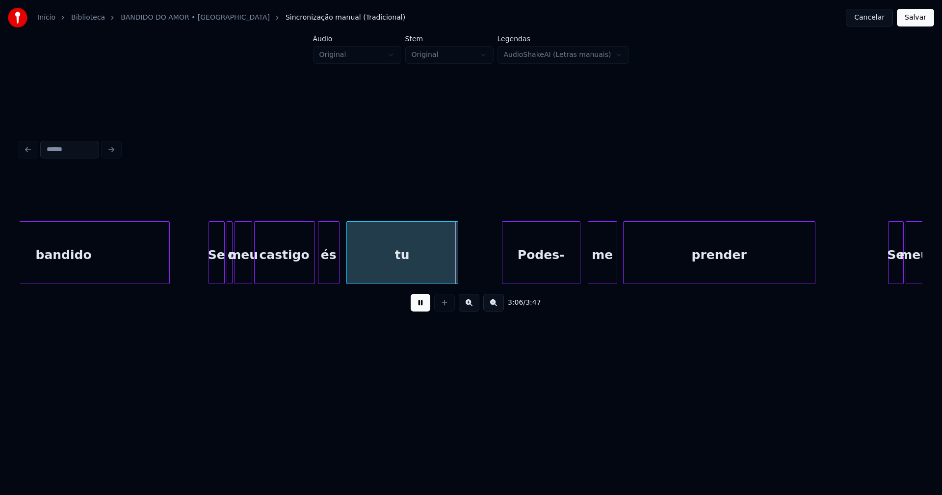
click at [537, 274] on div "Podes-" at bounding box center [542, 255] width 78 height 67
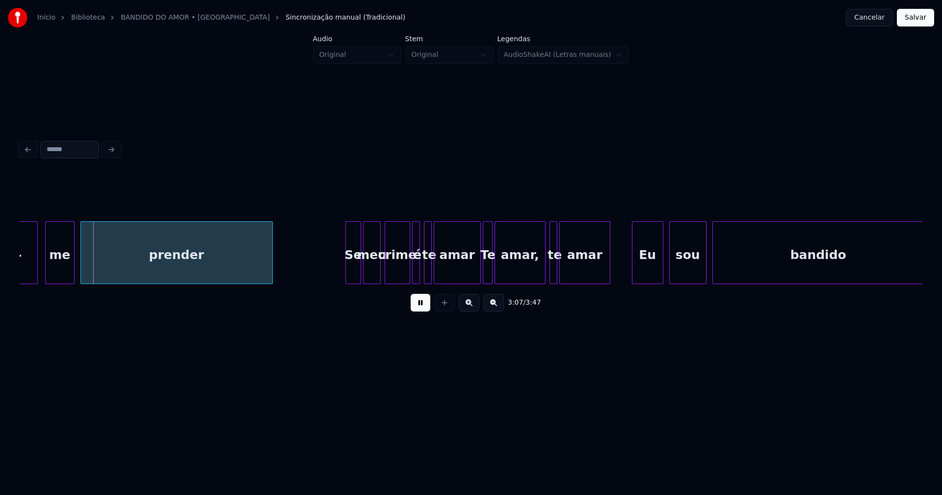
scroll to position [0, 18391]
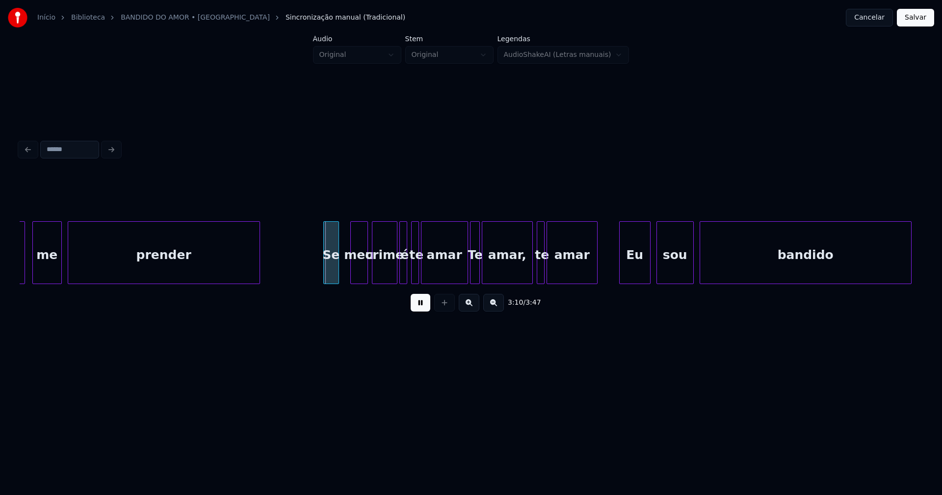
click at [332, 281] on div "Podes- me prender Se meu crime é te amar Te amar, te amar Eu sou bandido" at bounding box center [471, 252] width 903 height 63
click at [355, 275] on div "meu" at bounding box center [354, 255] width 17 height 67
click at [459, 281] on div "Podes- me prender Se meu crime é te amar Te amar, te amar Eu sou bandido" at bounding box center [471, 252] width 903 height 63
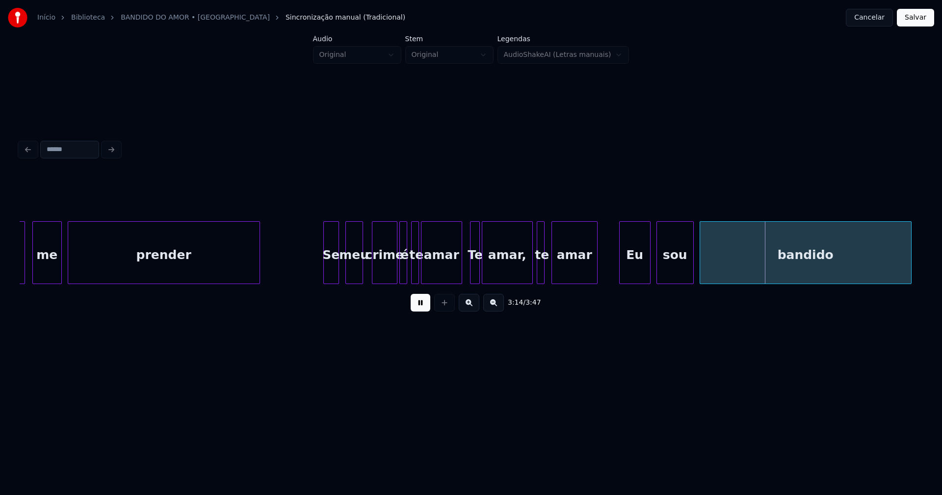
click at [554, 273] on div at bounding box center [553, 253] width 3 height 62
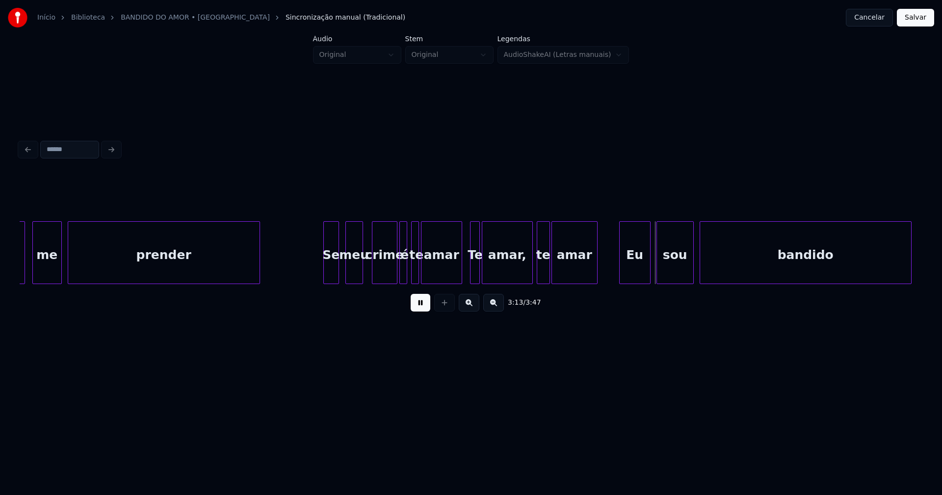
click at [548, 272] on div at bounding box center [548, 253] width 3 height 62
click at [630, 274] on div "Eu" at bounding box center [630, 255] width 30 height 67
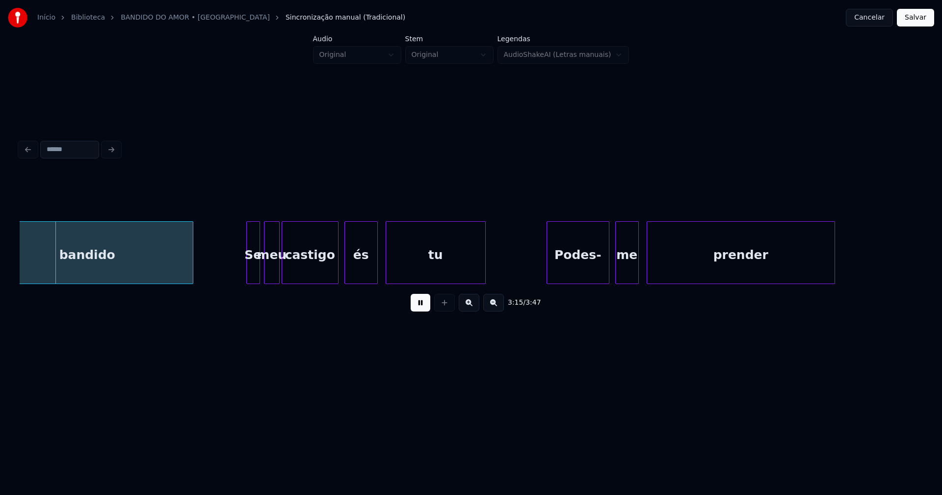
scroll to position [0, 19154]
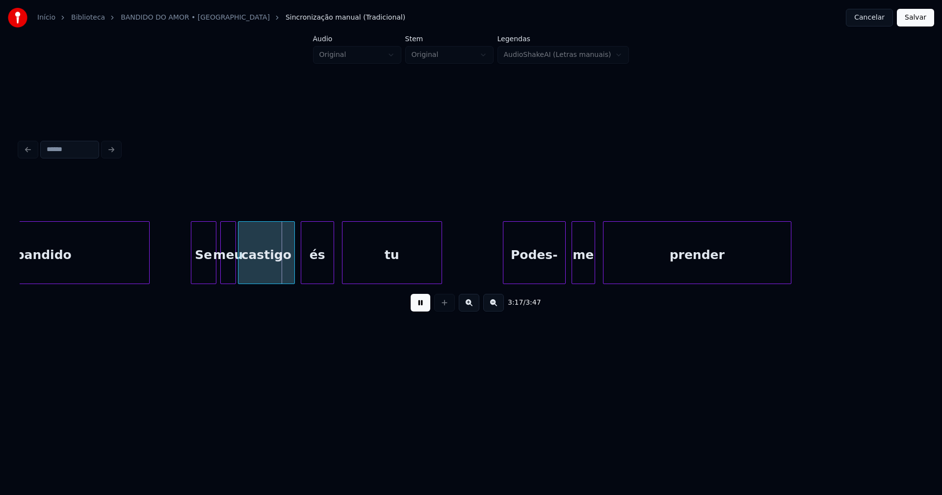
click at [193, 269] on div at bounding box center [192, 253] width 3 height 62
click at [555, 273] on div "Podes-" at bounding box center [532, 255] width 62 height 67
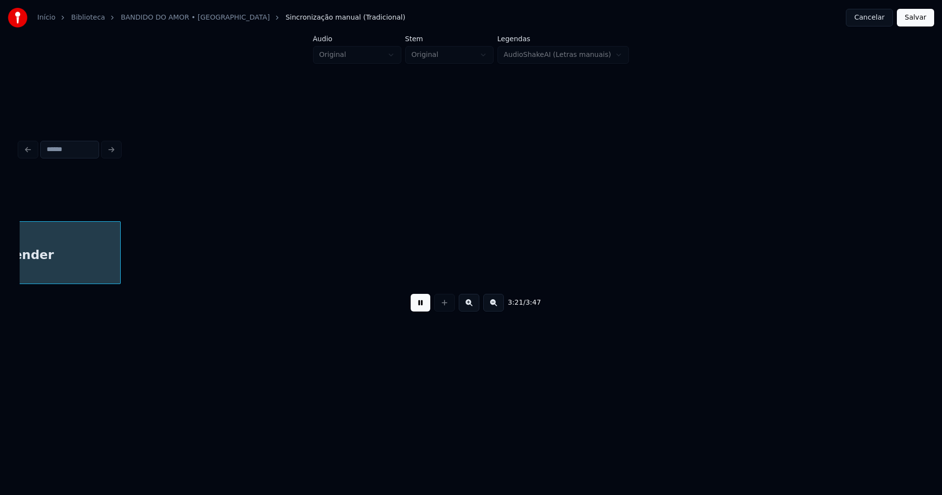
scroll to position [0, 19826]
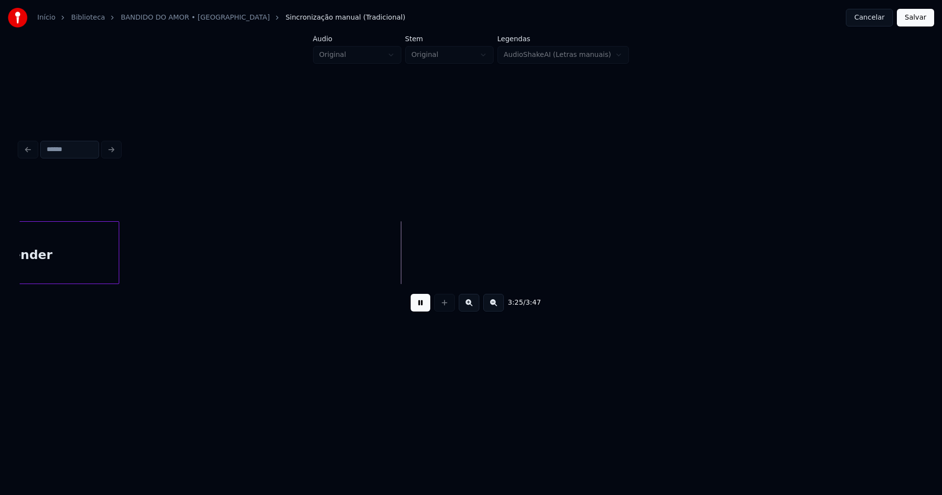
click at [909, 21] on button "Salvar" at bounding box center [915, 18] width 37 height 18
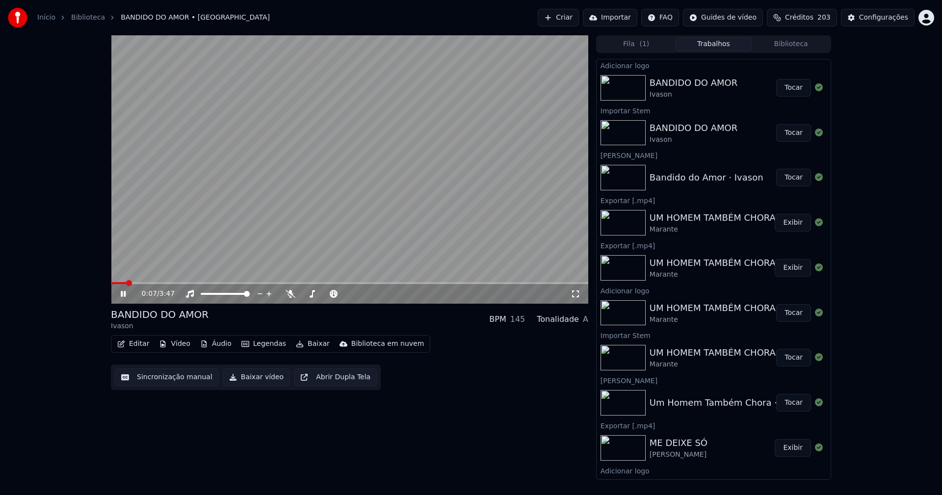
click at [140, 346] on button "Editar" at bounding box center [133, 344] width 40 height 14
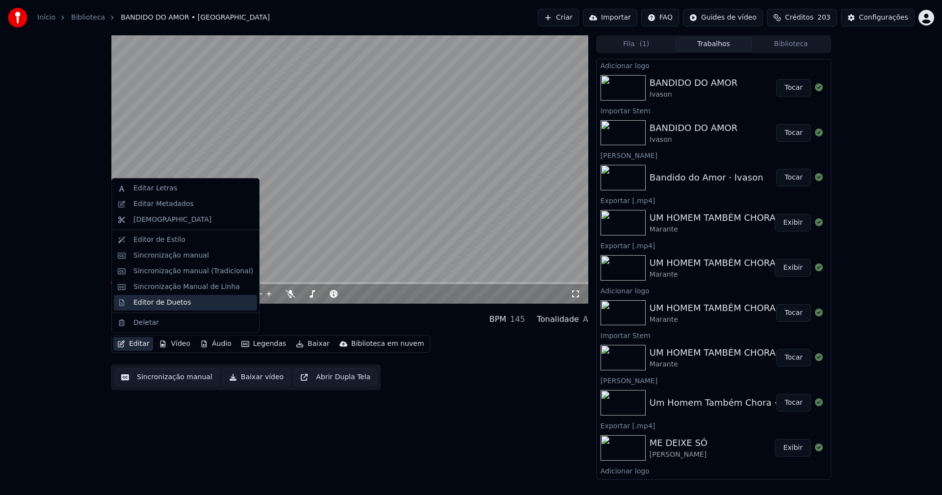
click at [159, 302] on div "Editor de Duetos" at bounding box center [162, 303] width 57 height 10
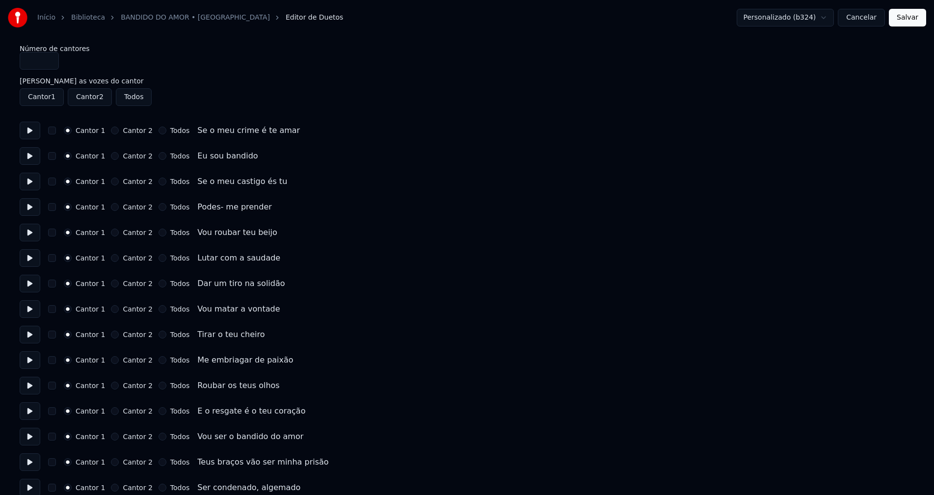
click at [159, 132] on button "Todos" at bounding box center [163, 131] width 8 height 8
click at [159, 155] on button "Todos" at bounding box center [163, 156] width 8 height 8
click at [159, 183] on button "Todos" at bounding box center [163, 182] width 8 height 8
click at [159, 208] on button "Todos" at bounding box center [163, 207] width 8 height 8
click at [910, 22] on button "Salvar" at bounding box center [907, 18] width 37 height 18
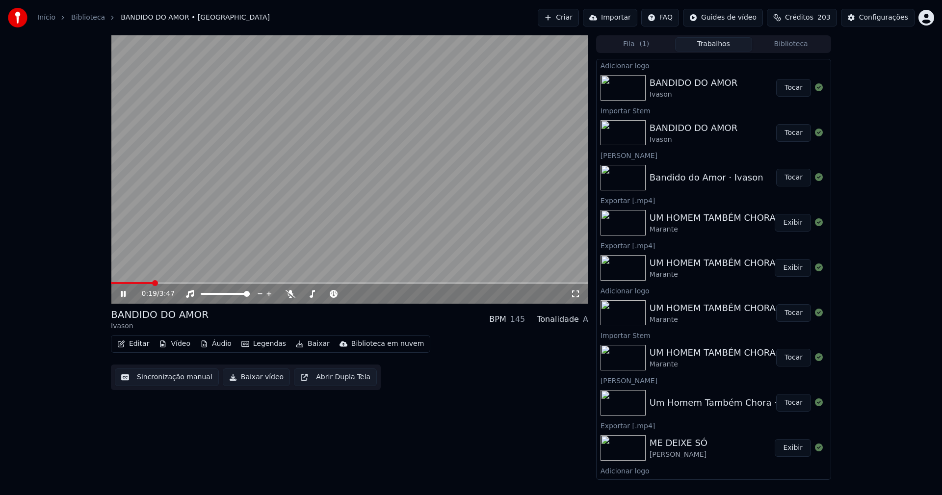
click at [126, 296] on icon at bounding box center [130, 294] width 23 height 8
